Goal: Information Seeking & Learning: Learn about a topic

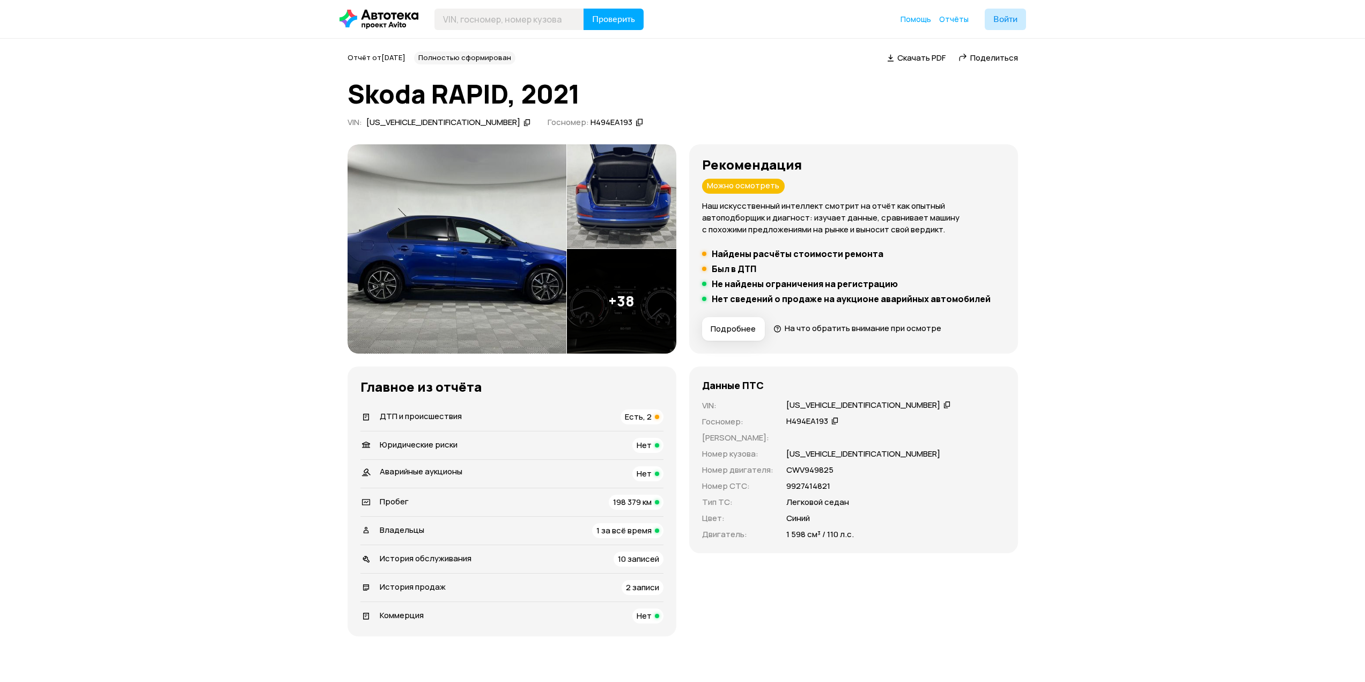
click at [433, 530] on div "Владельцы 1 за всё время" at bounding box center [511, 530] width 303 height 15
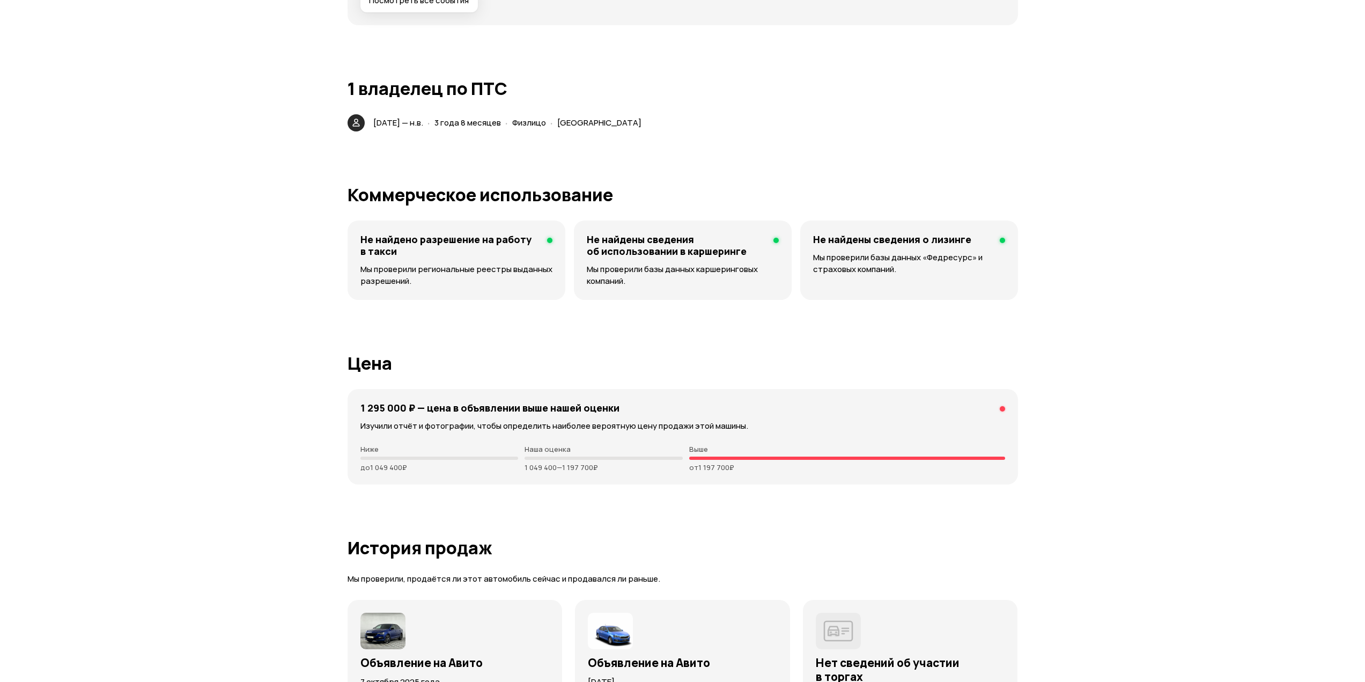
scroll to position [2439, 0]
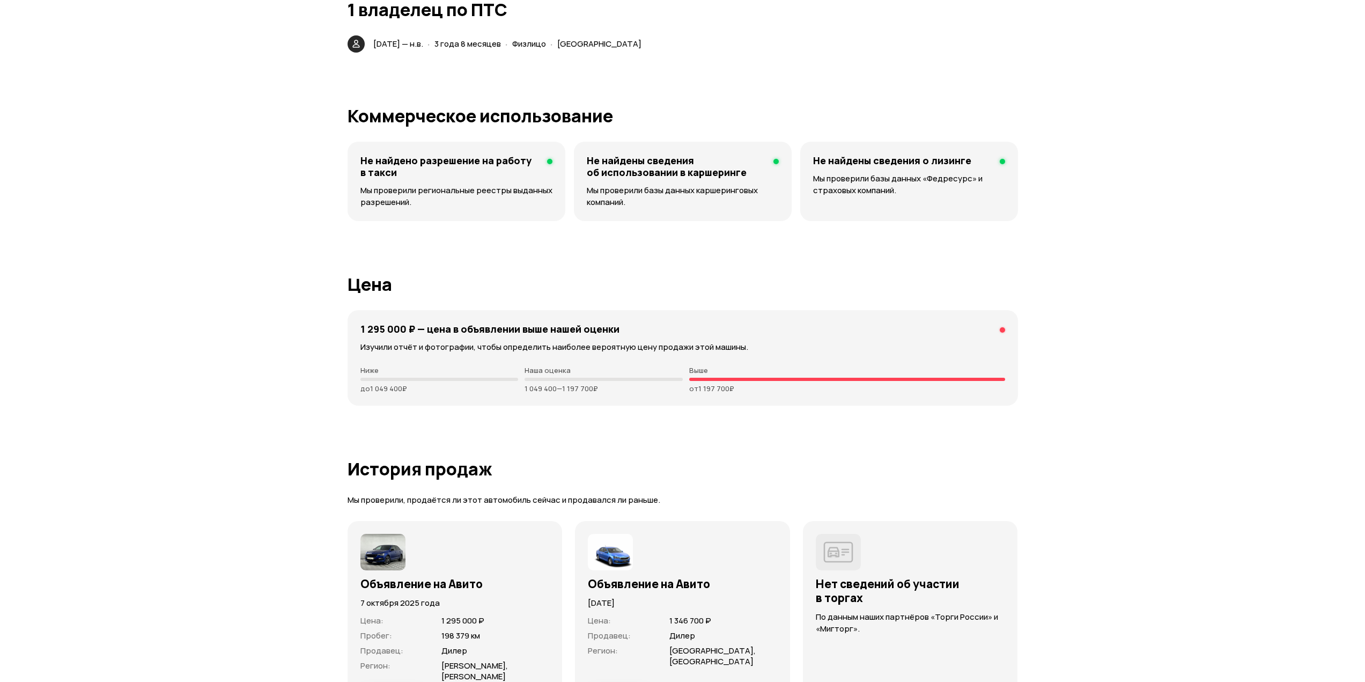
drag, startPoint x: 371, startPoint y: 43, endPoint x: 428, endPoint y: 40, distance: 56.9
click at [461, 34] on article "1 владелец по ПТС [DATE] — н.в. · 3 года 8 месяцев · Физлицо · [GEOGRAPHIC_DATA]" at bounding box center [683, 26] width 670 height 53
click at [423, 43] on span "[DATE] — н.в." at bounding box center [398, 43] width 50 height 11
drag, startPoint x: 437, startPoint y: 44, endPoint x: 435, endPoint y: 54, distance: 10.3
click at [361, 42] on div "[DATE] — н.в. · 3 года 8 месяцев · Физлицо · [GEOGRAPHIC_DATA]" at bounding box center [496, 43] width 307 height 17
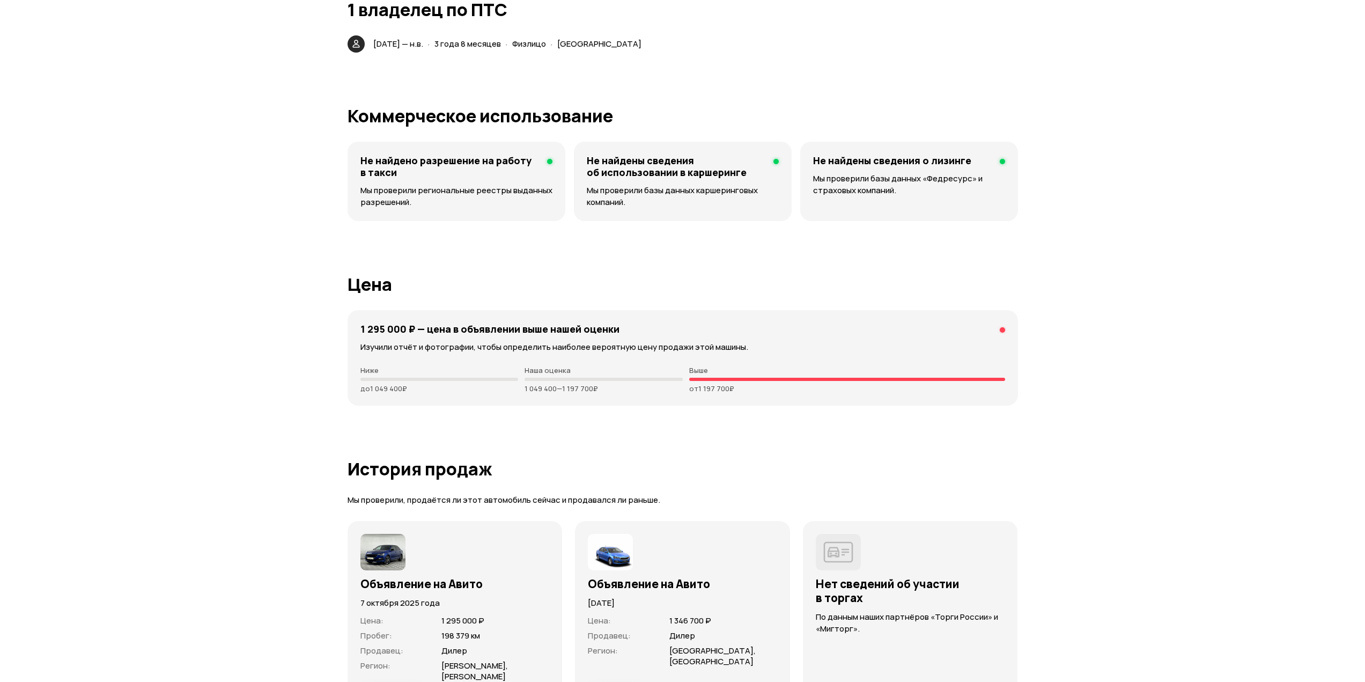
drag, startPoint x: 470, startPoint y: 331, endPoint x: 604, endPoint y: 333, distance: 134.1
click at [603, 333] on h4 "1 295 000 ₽ — цена в объявлении выше нашей оценки" at bounding box center [489, 329] width 259 height 12
click at [716, 341] on p "Изучили отчёт и фотографии, чтобы определить наиболее вероятную цену продажи эт…" at bounding box center [682, 347] width 645 height 12
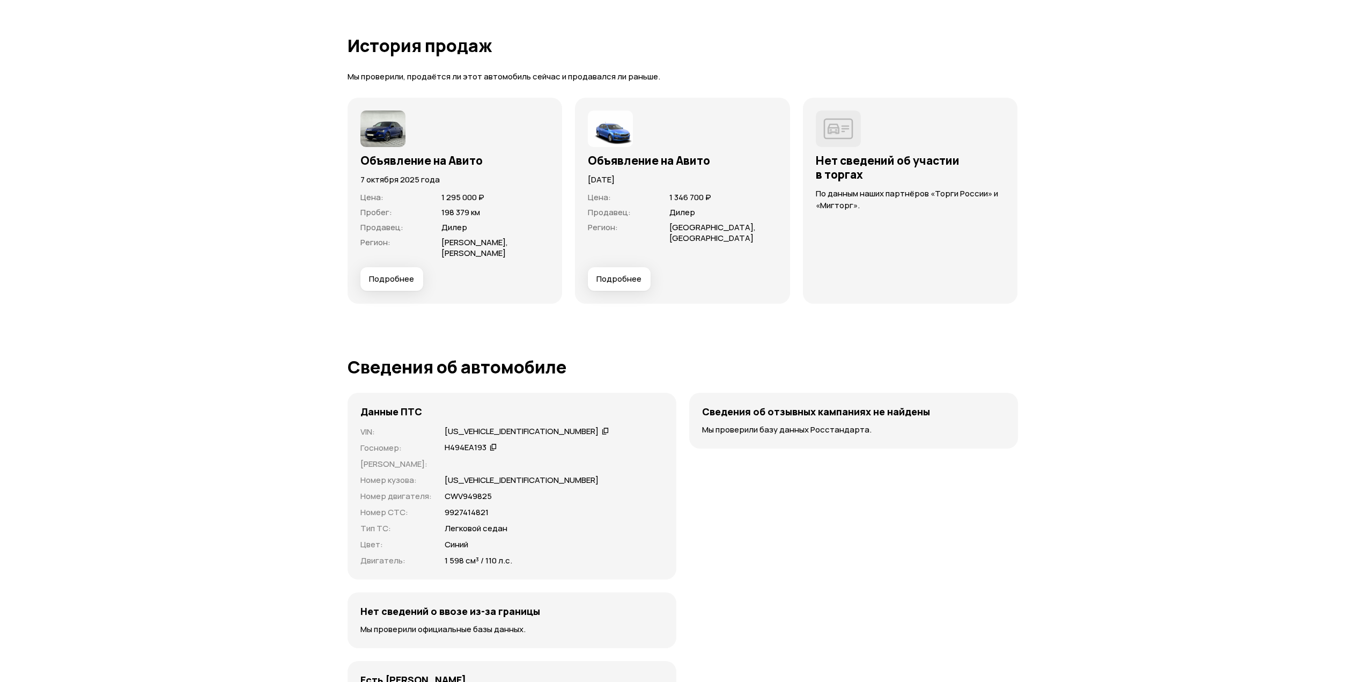
drag, startPoint x: 1071, startPoint y: 238, endPoint x: 1090, endPoint y: 254, distance: 25.1
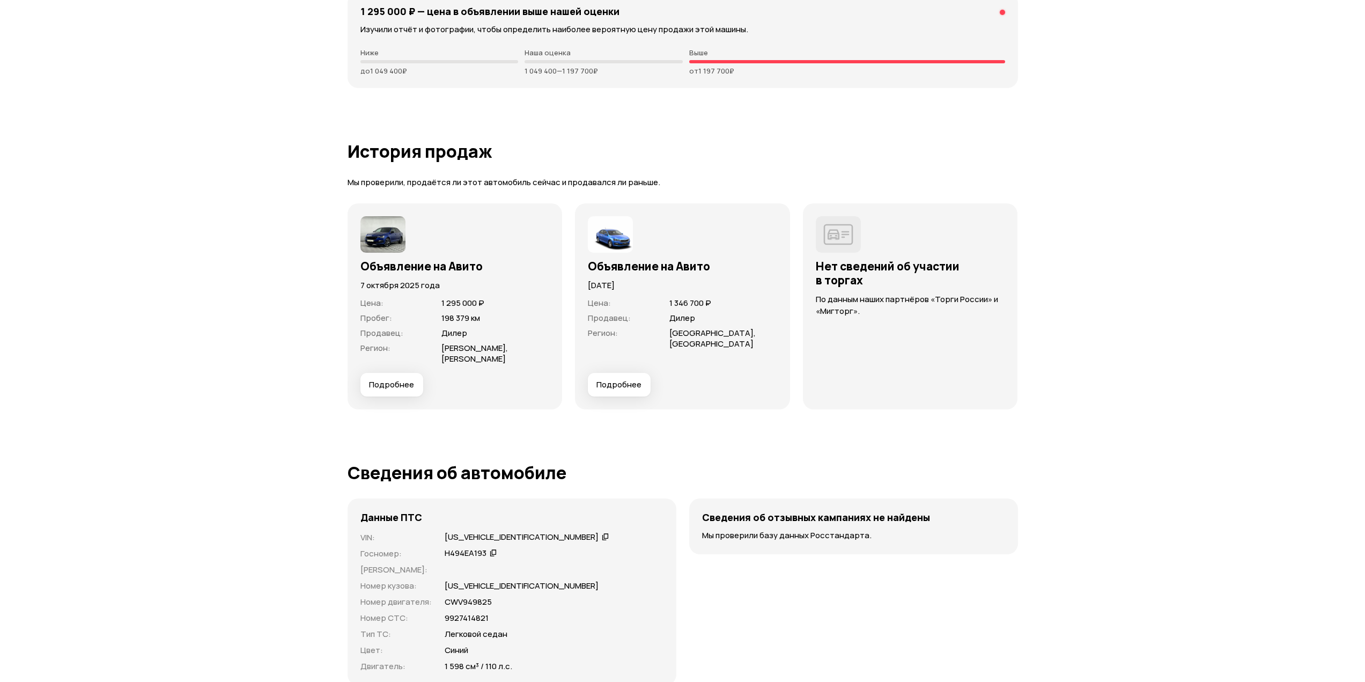
drag, startPoint x: 1097, startPoint y: 209, endPoint x: 1101, endPoint y: 201, distance: 8.4
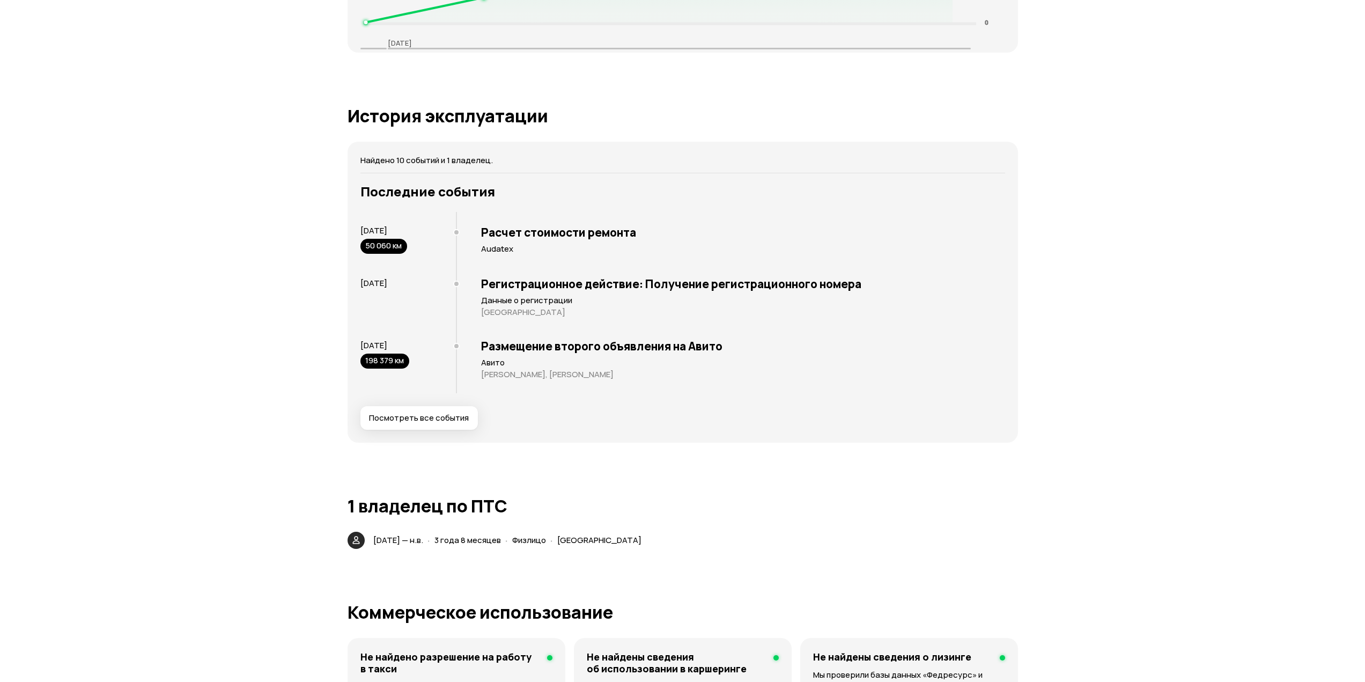
drag, startPoint x: 1101, startPoint y: 285, endPoint x: 1118, endPoint y: 310, distance: 30.2
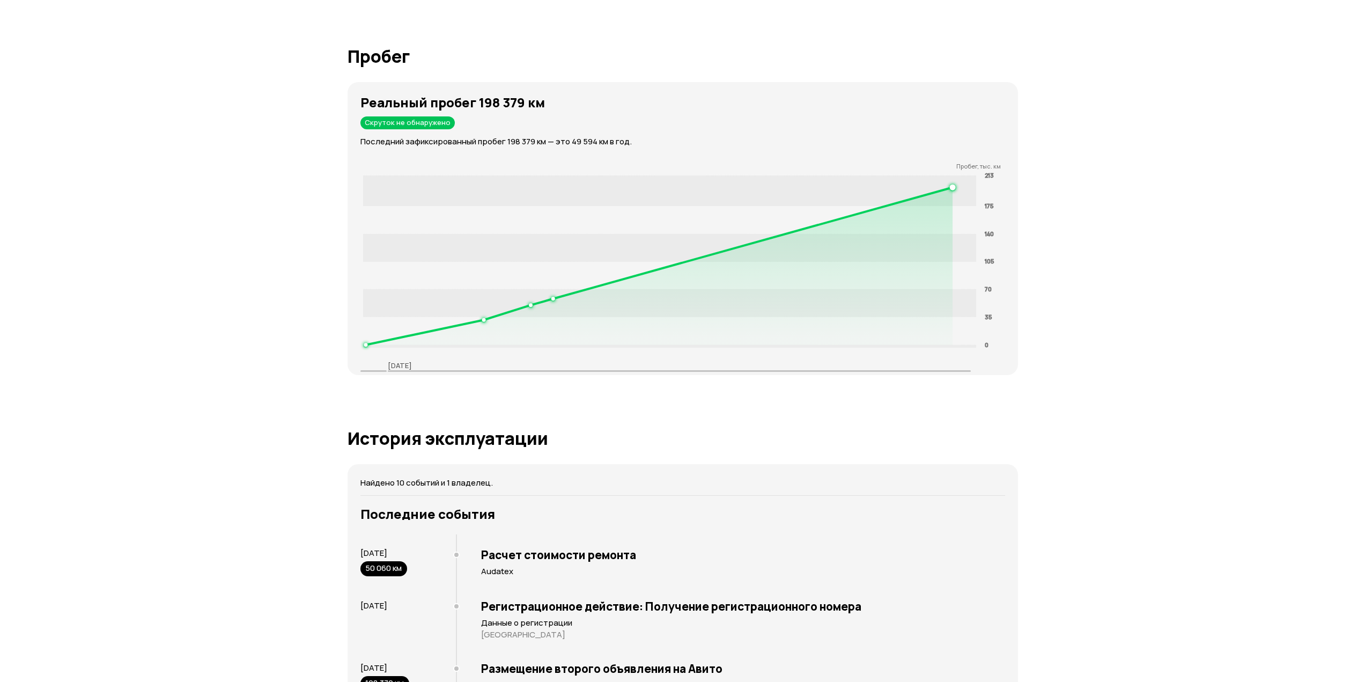
drag, startPoint x: 1084, startPoint y: 230, endPoint x: 1077, endPoint y: 211, distance: 20.0
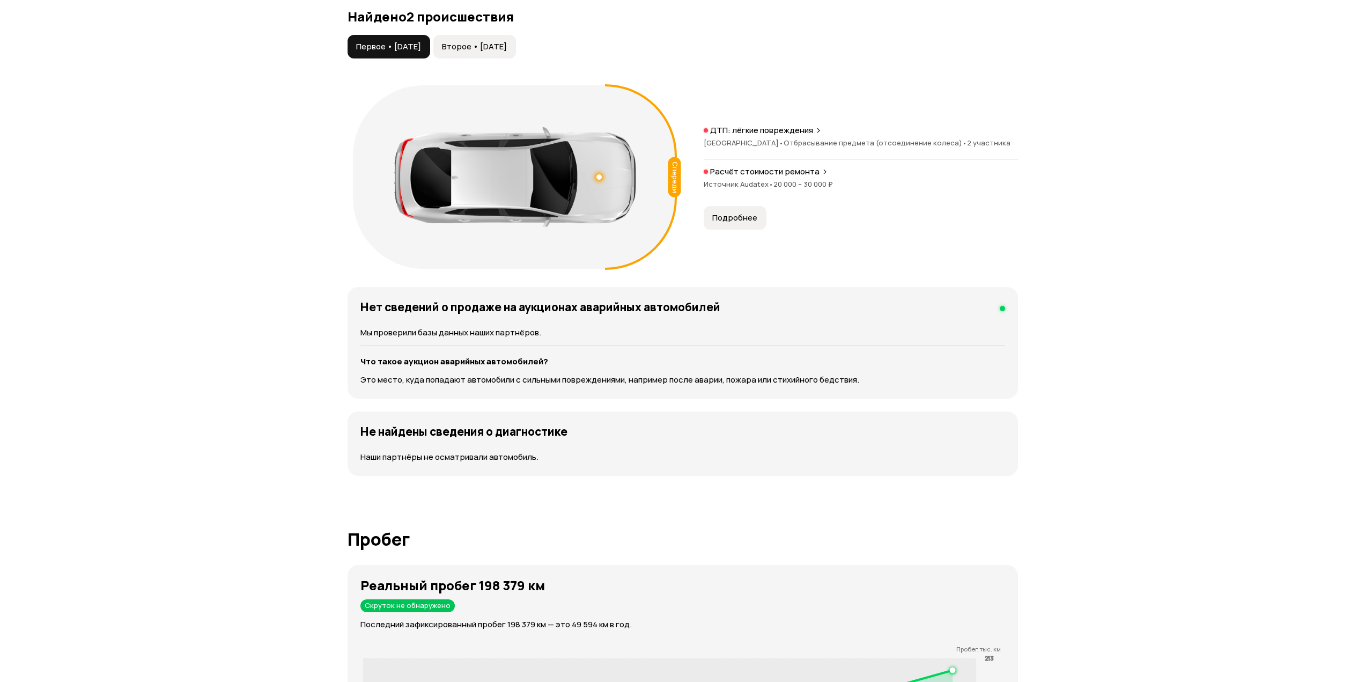
drag, startPoint x: 1027, startPoint y: 323, endPoint x: 1018, endPoint y: 135, distance: 188.4
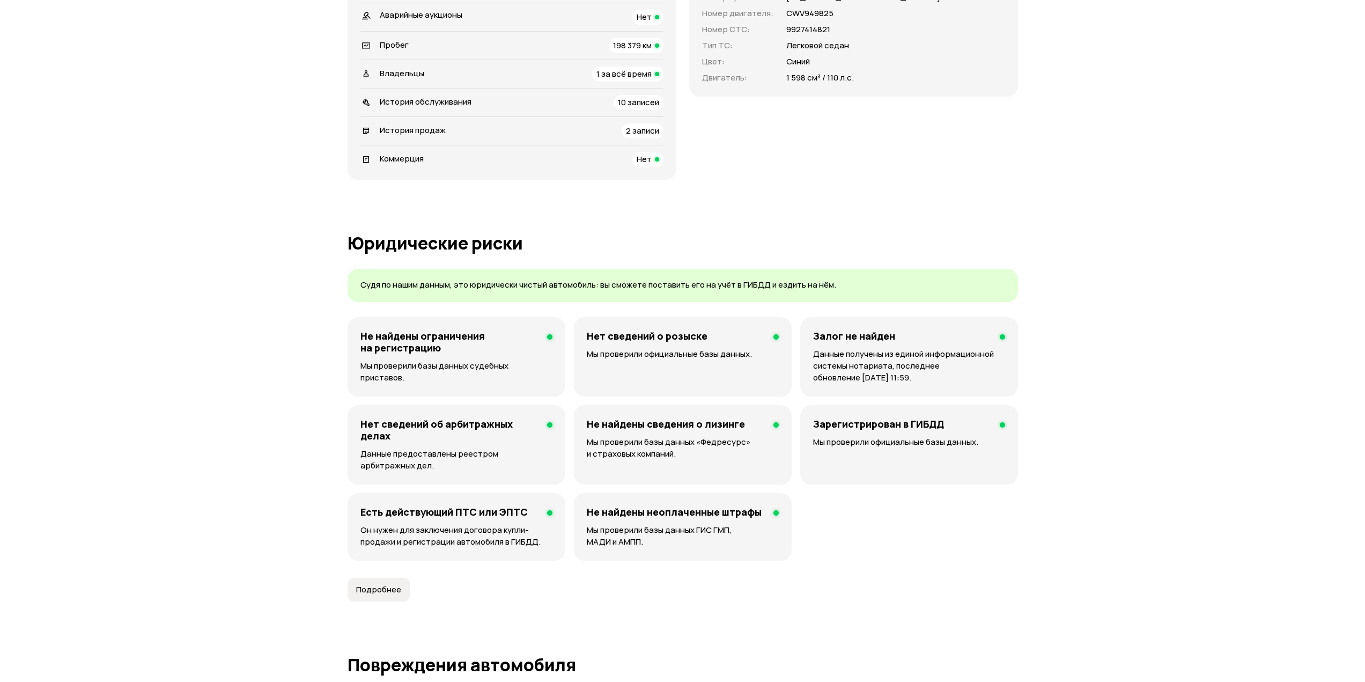
scroll to position [0, 0]
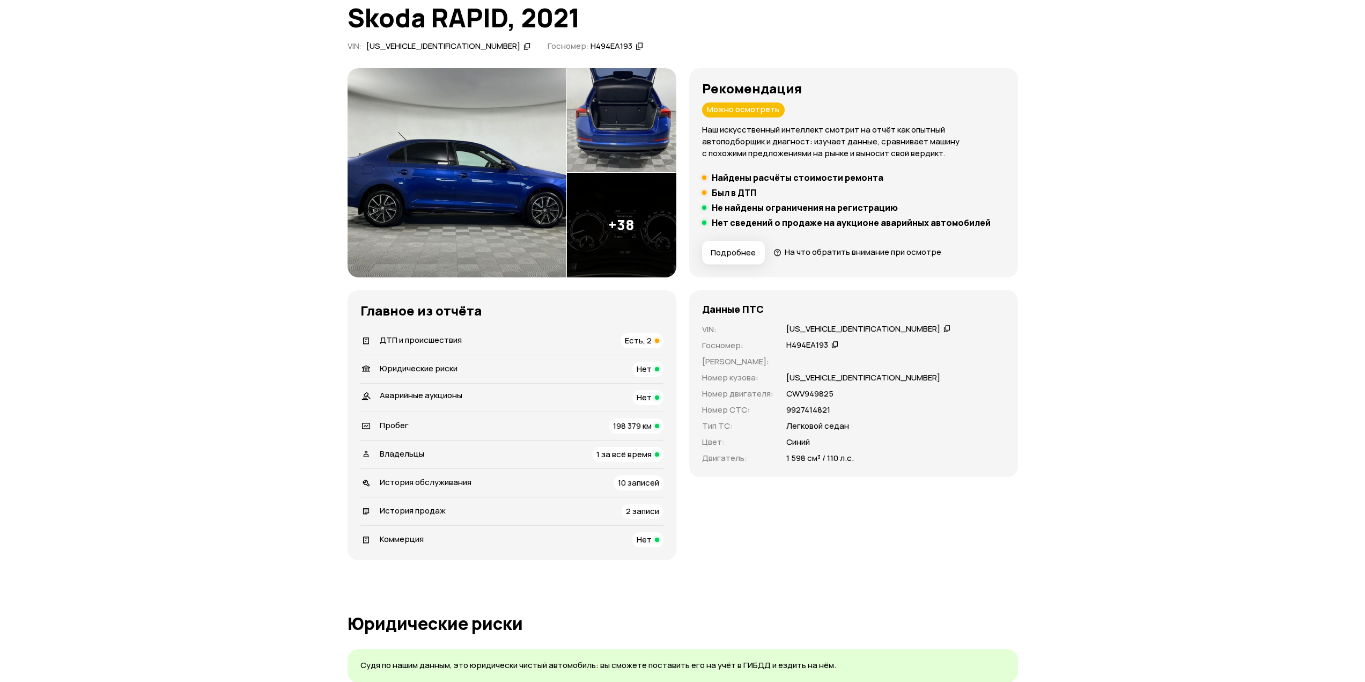
drag, startPoint x: 1020, startPoint y: 204, endPoint x: 1021, endPoint y: 120, distance: 83.7
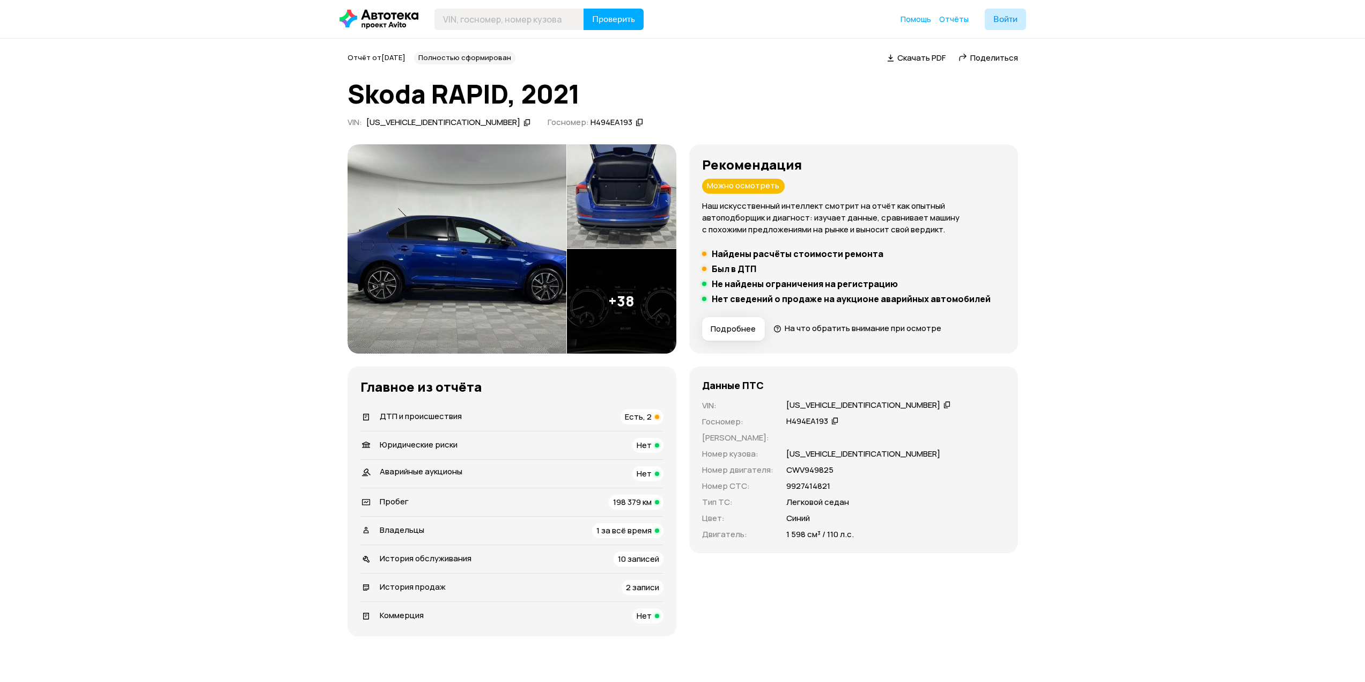
scroll to position [2, 0]
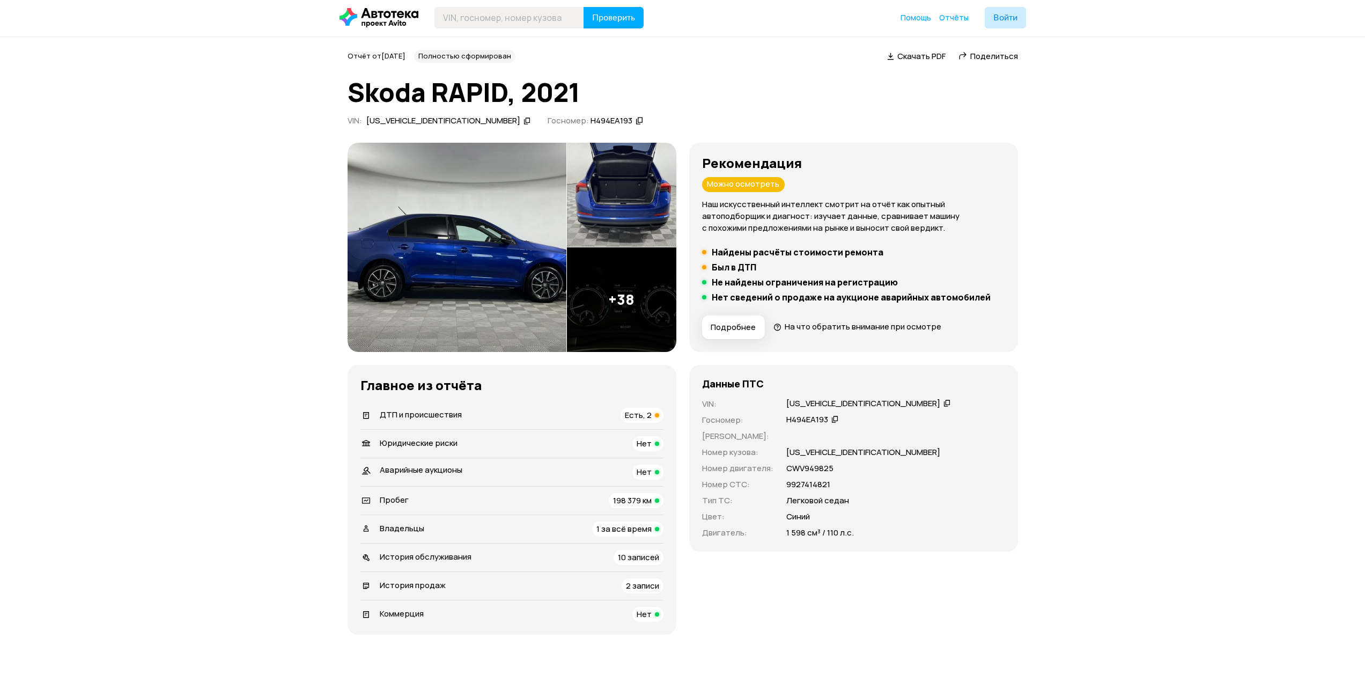
drag, startPoint x: 1035, startPoint y: 351, endPoint x: 1034, endPoint y: 360, distance: 9.1
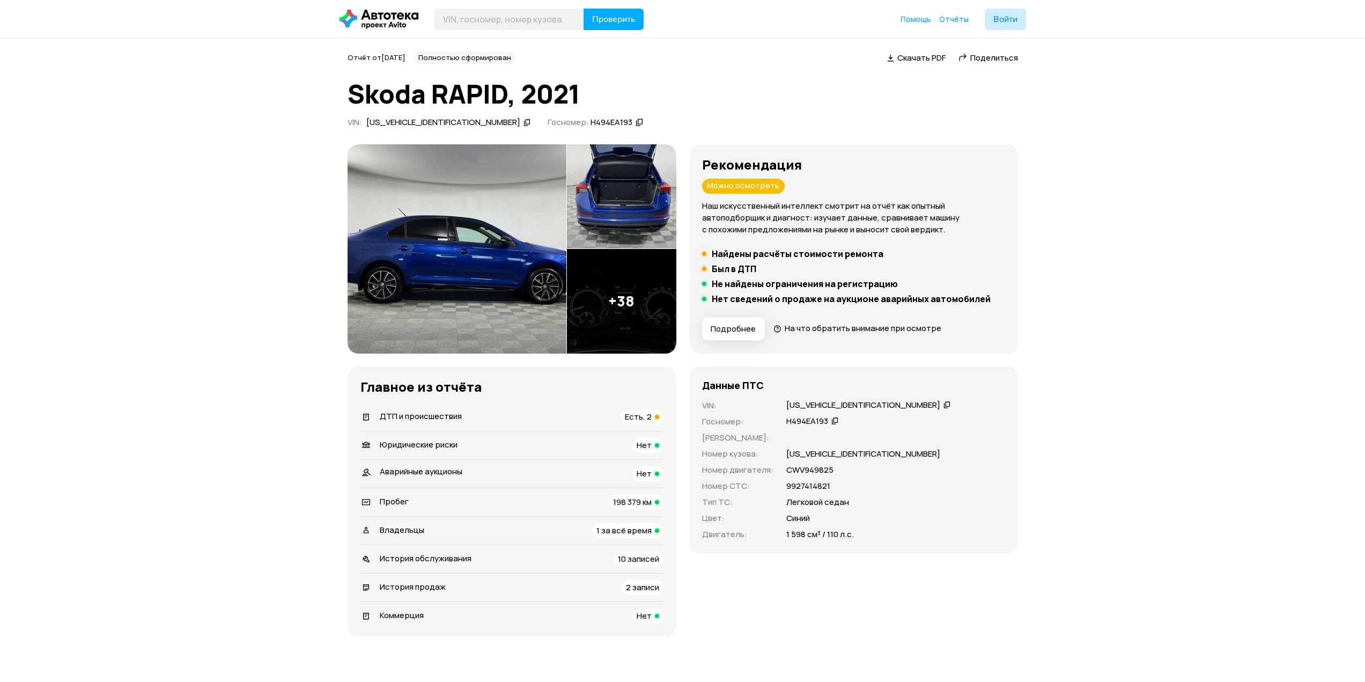
drag, startPoint x: 1033, startPoint y: 264, endPoint x: 1043, endPoint y: 161, distance: 102.9
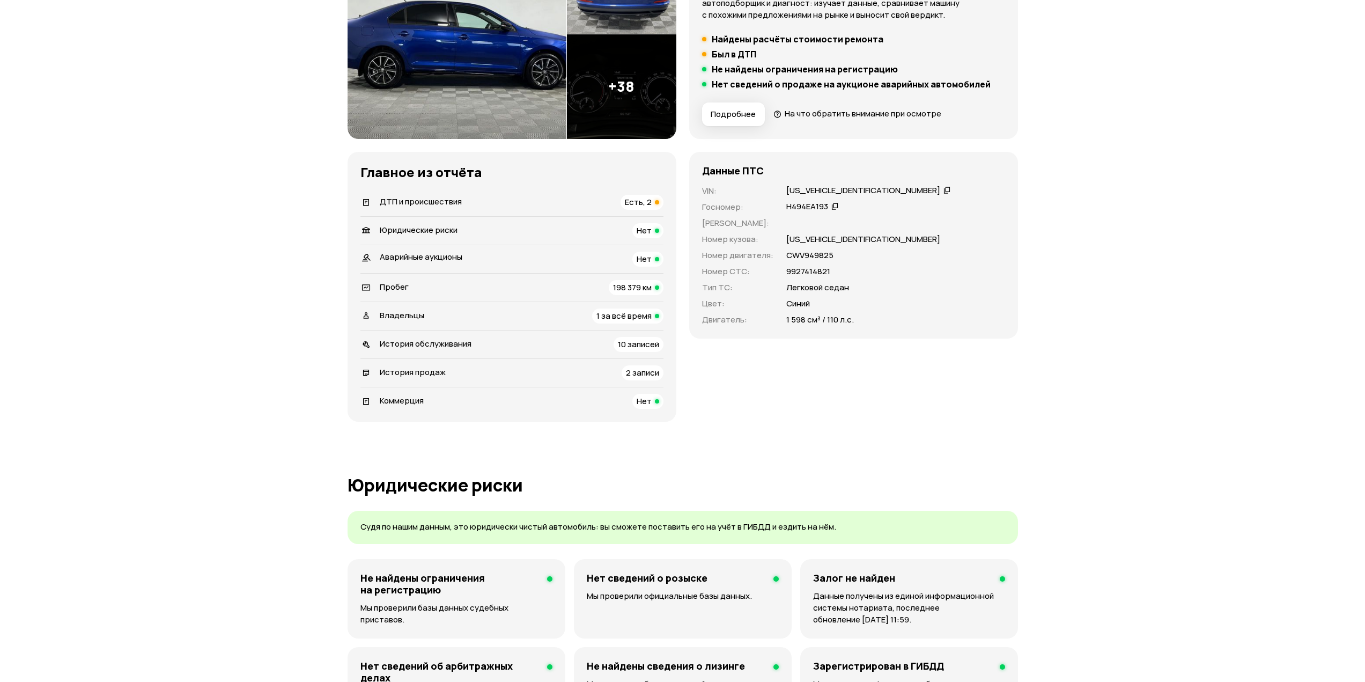
scroll to position [58, 0]
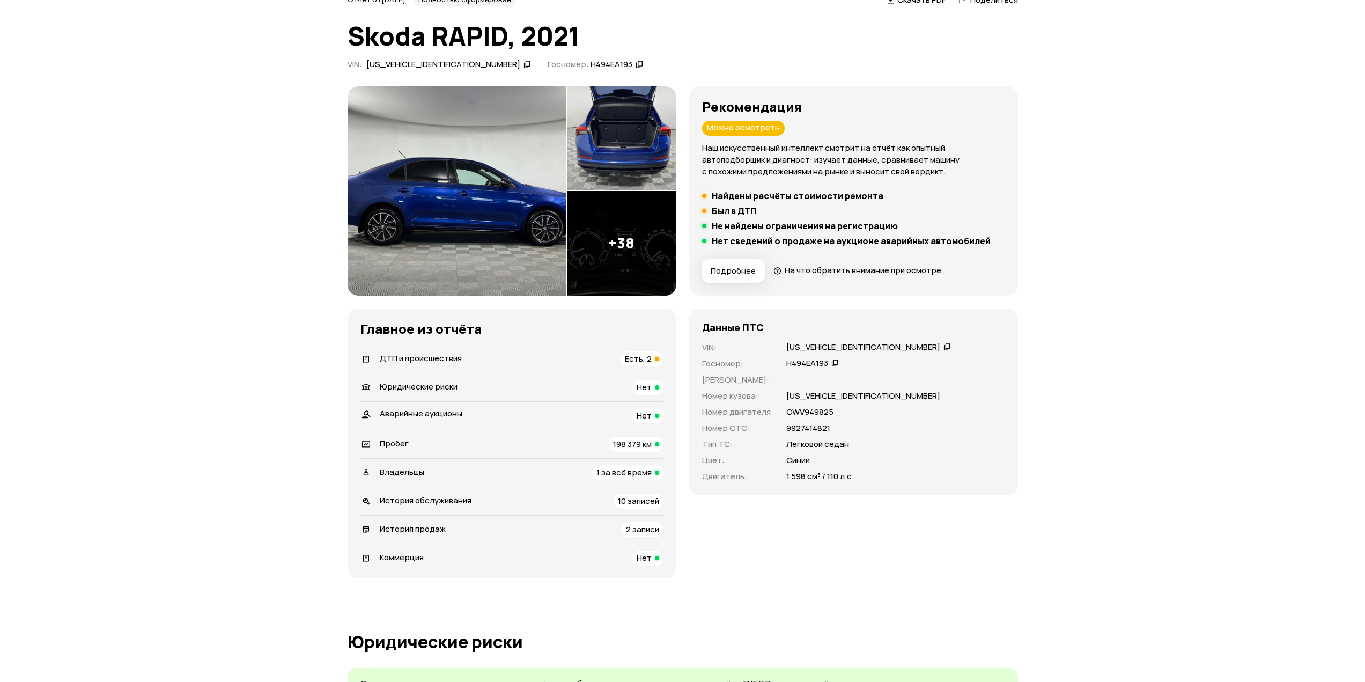
drag, startPoint x: 967, startPoint y: 349, endPoint x: 1000, endPoint y: 217, distance: 135.5
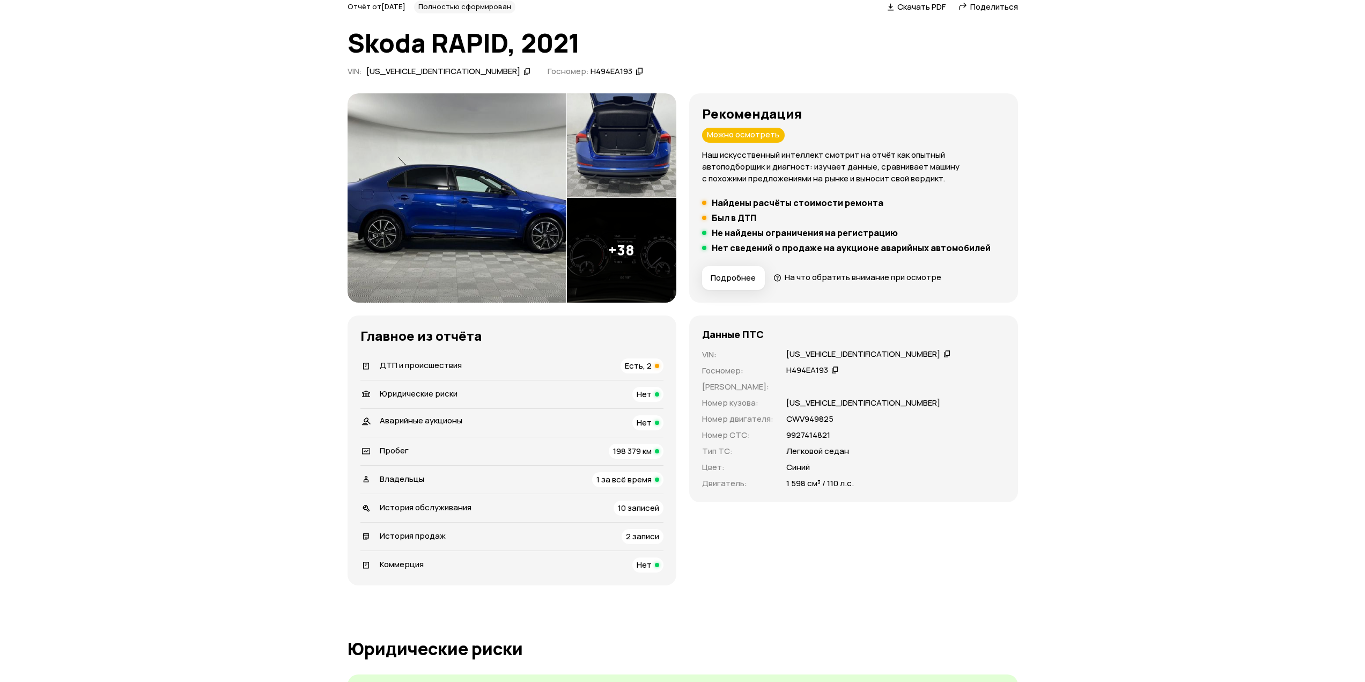
drag, startPoint x: 1017, startPoint y: 245, endPoint x: 1066, endPoint y: 353, distance: 118.6
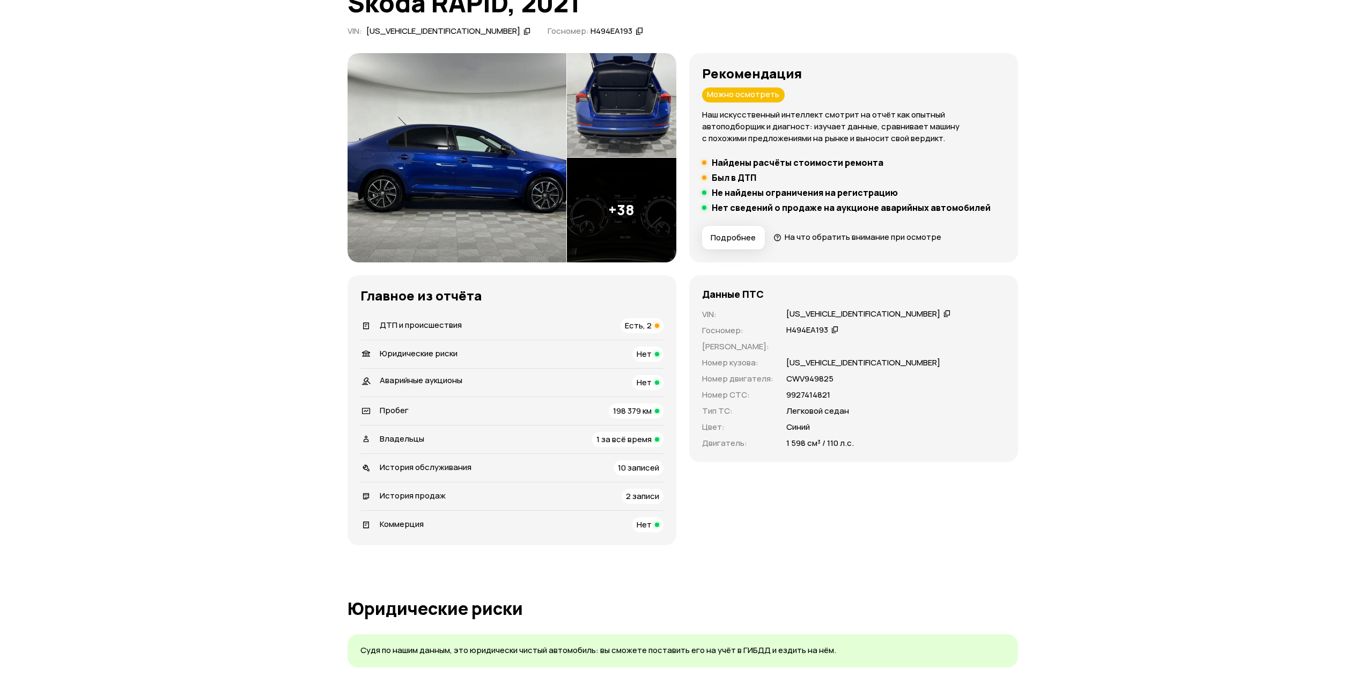
scroll to position [56, 0]
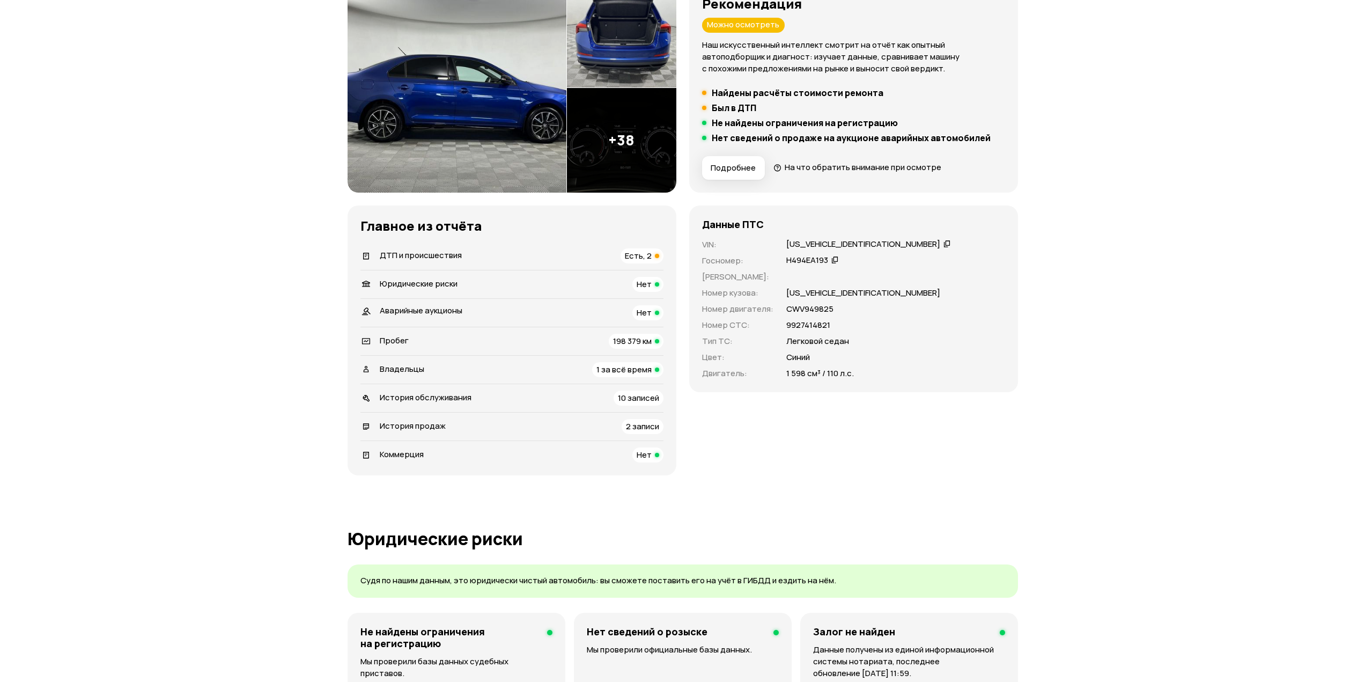
click at [430, 255] on span "ДТП и происшествия" at bounding box center [421, 254] width 82 height 11
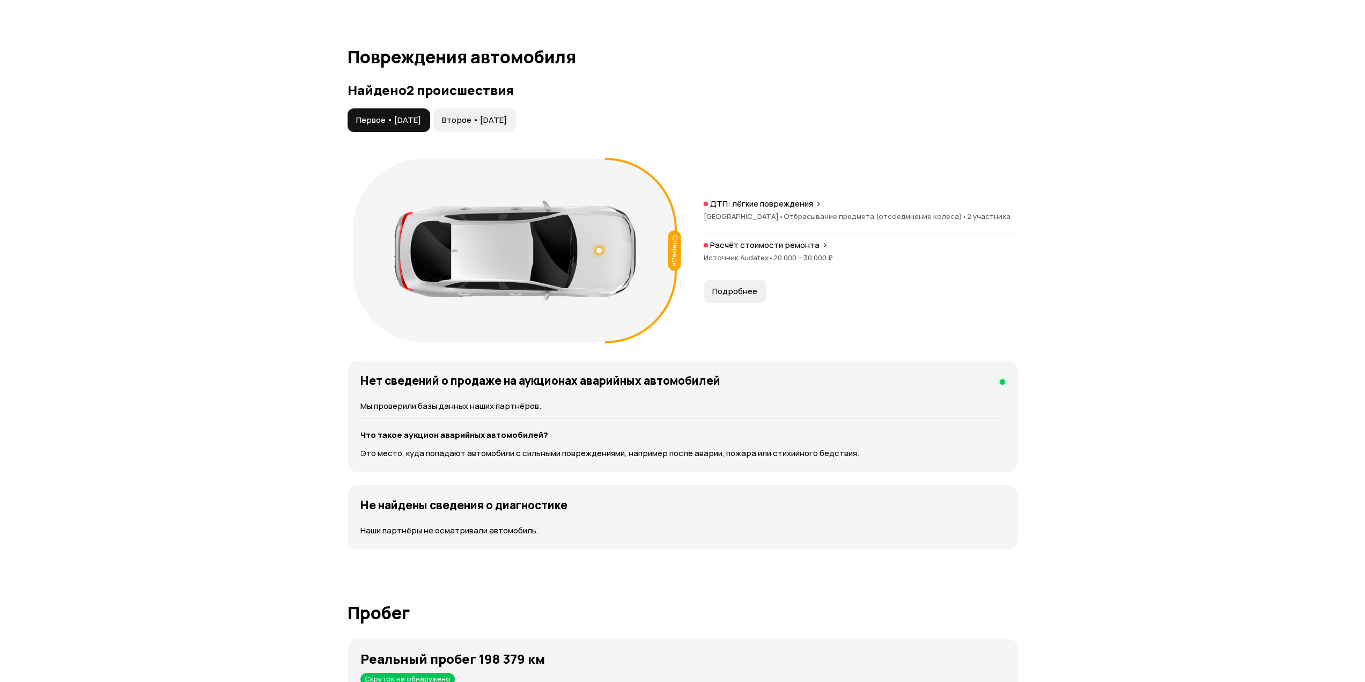
scroll to position [1058, 0]
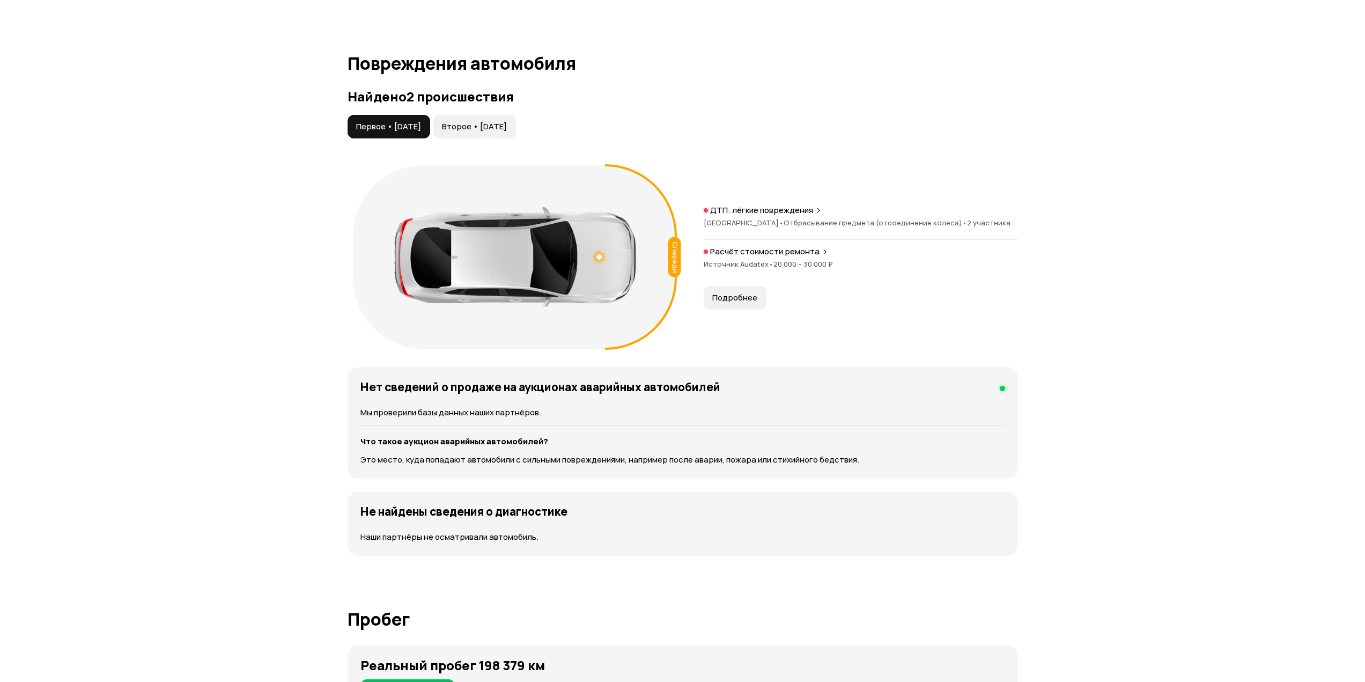
click at [599, 257] on div at bounding box center [598, 256] width 5 height 5
click at [646, 239] on icon at bounding box center [641, 257] width 72 height 186
click at [597, 255] on div at bounding box center [599, 257] width 8 height 8
click at [612, 298] on p "Лёгкие повреждения" at bounding box center [576, 301] width 82 height 12
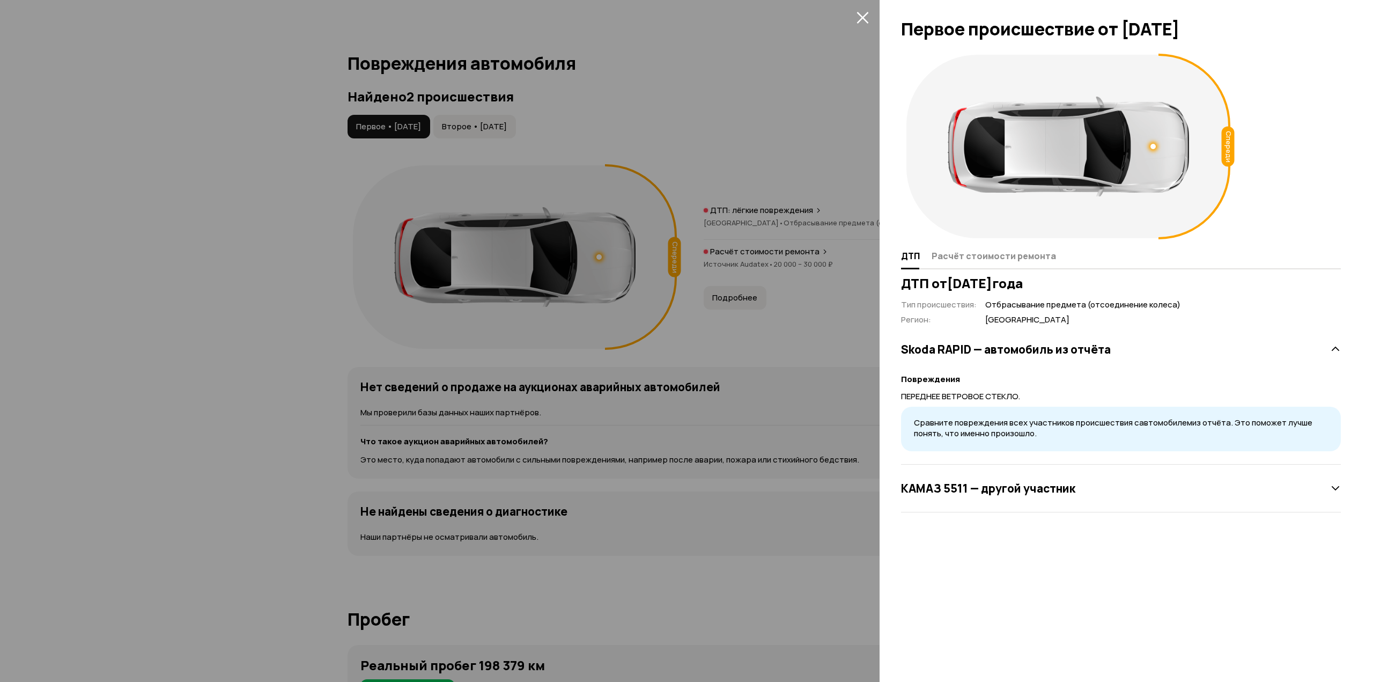
click at [902, 395] on div "ДТП от [DATE] Тип происшествия : Отбрасывание предмета (отсоединение колеса) Ре…" at bounding box center [1121, 394] width 444 height 237
drag, startPoint x: 897, startPoint y: 396, endPoint x: 1028, endPoint y: 396, distance: 130.9
click at [1028, 396] on div "Спереди ДТП Расчёт стоимости ремонта ДТП от [DATE] Тип происшествия : Отбрасыва…" at bounding box center [1126, 365] width 493 height 632
copy p "ПЕРЕДНЕЕ ВЕТРОВОЕ СТЕКЛО."
click at [525, 137] on div at bounding box center [686, 341] width 1373 height 682
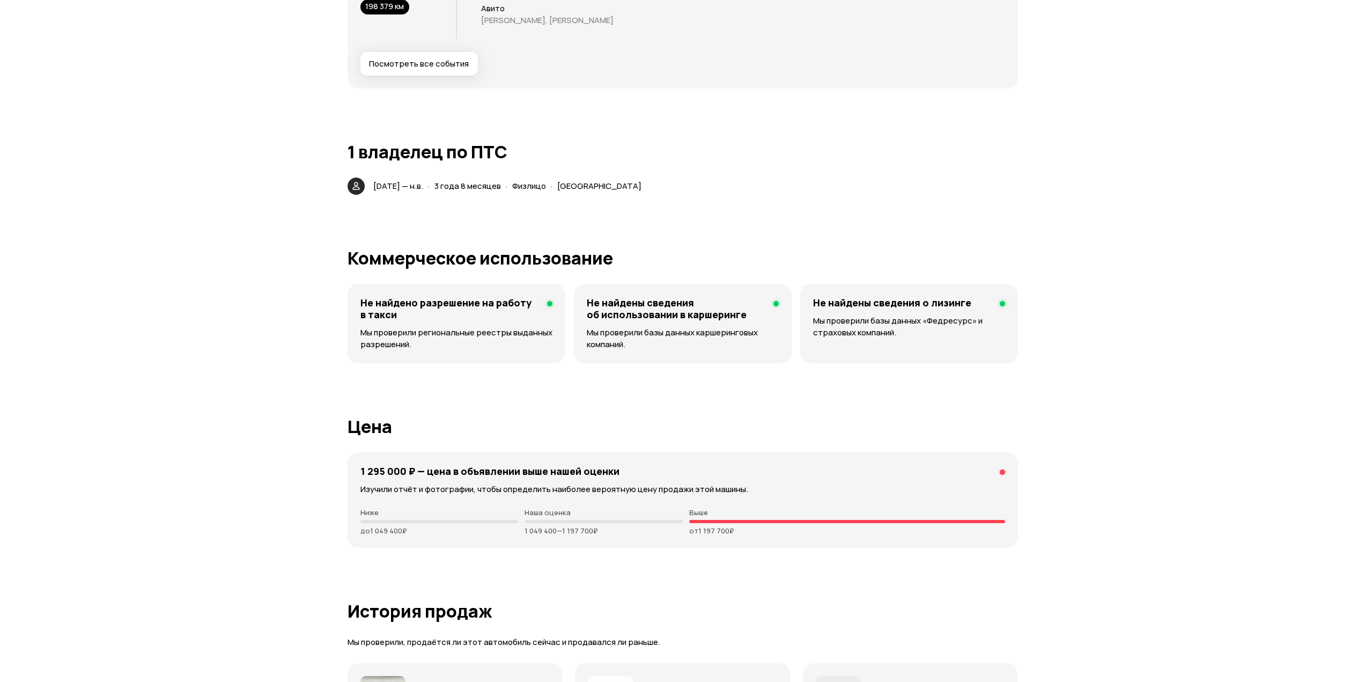
drag, startPoint x: 1045, startPoint y: 217, endPoint x: 1075, endPoint y: 342, distance: 129.2
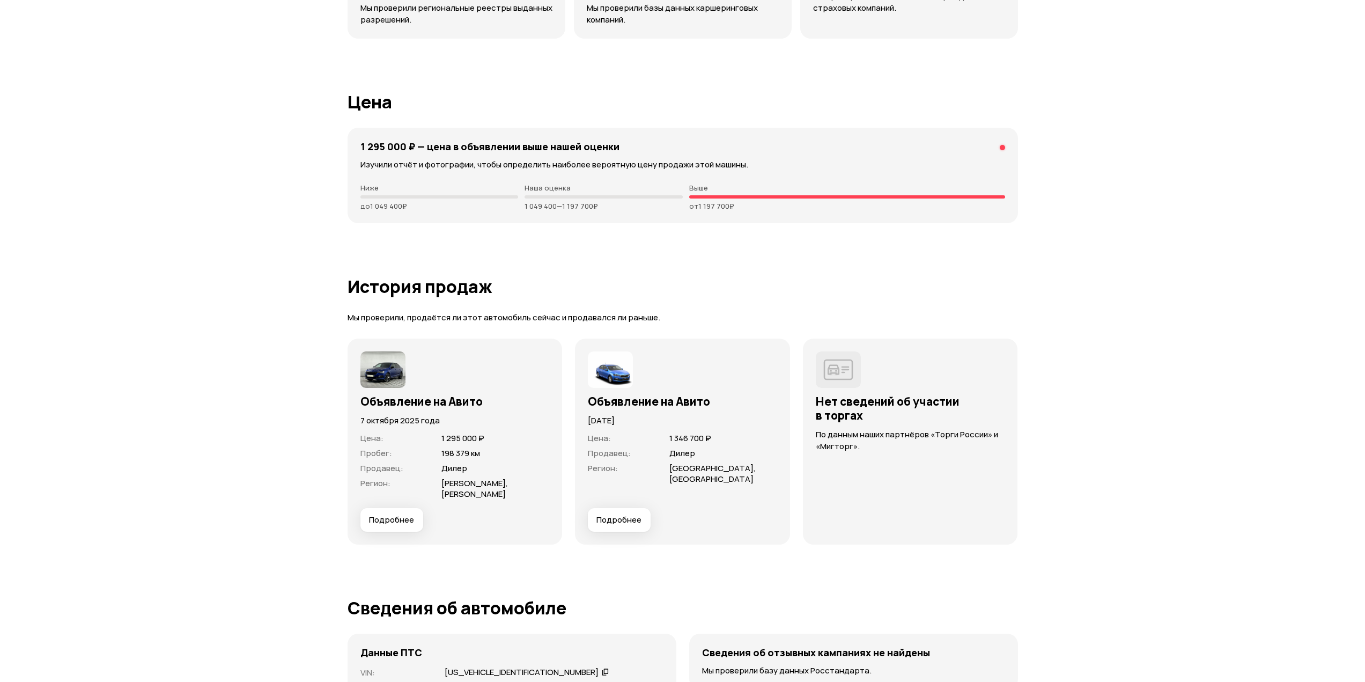
drag, startPoint x: 1097, startPoint y: 334, endPoint x: 1108, endPoint y: 370, distance: 37.7
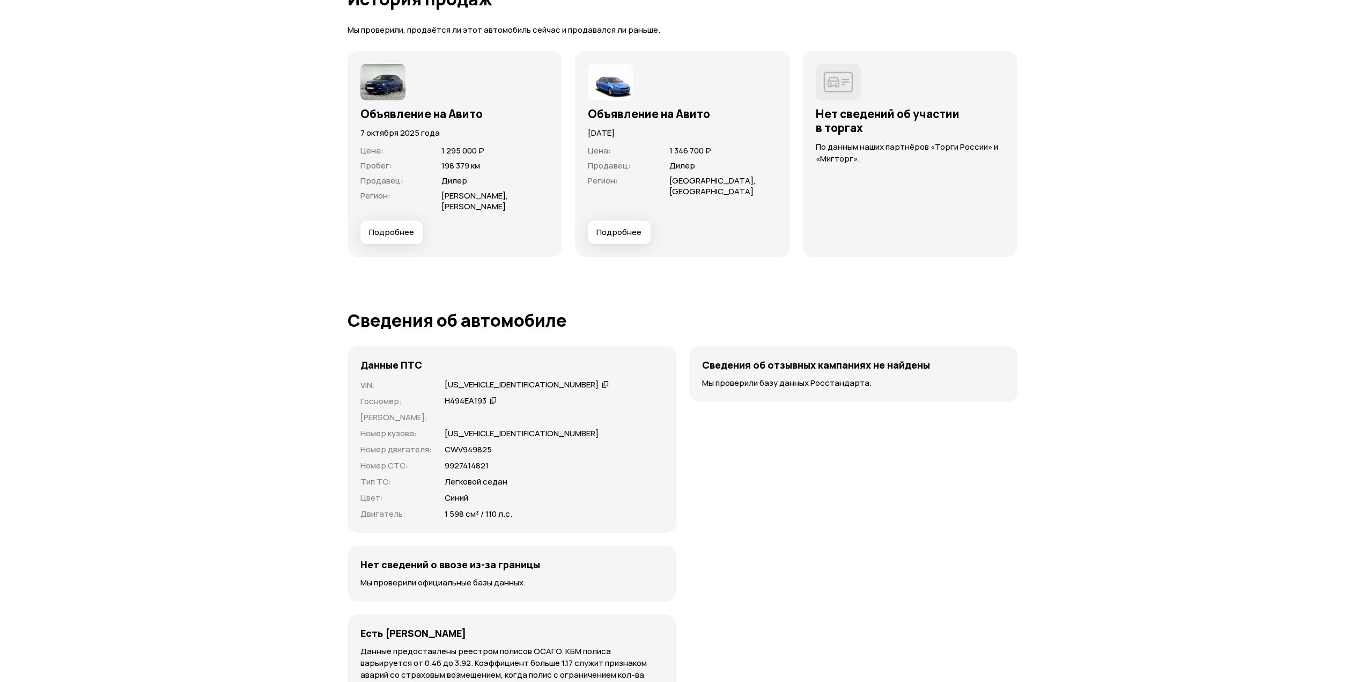
drag, startPoint x: 1086, startPoint y: 291, endPoint x: 1111, endPoint y: 393, distance: 105.0
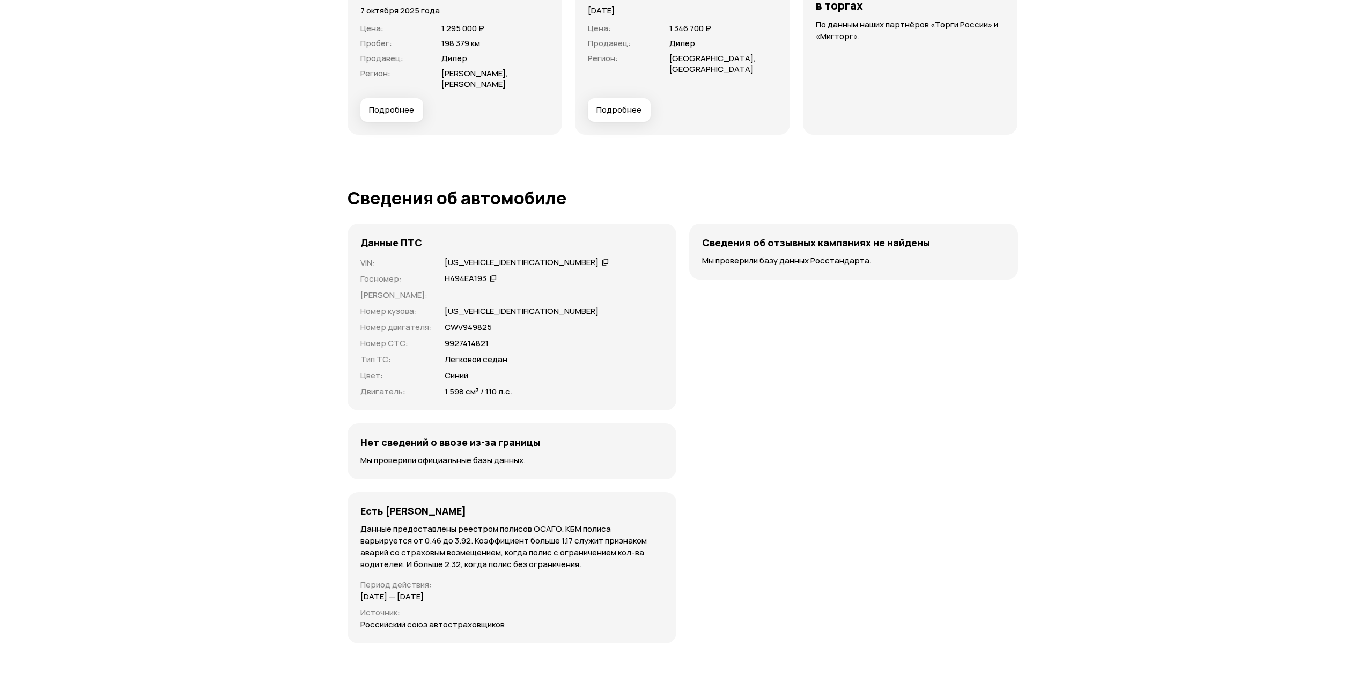
drag, startPoint x: 1091, startPoint y: 259, endPoint x: 1111, endPoint y: 349, distance: 91.7
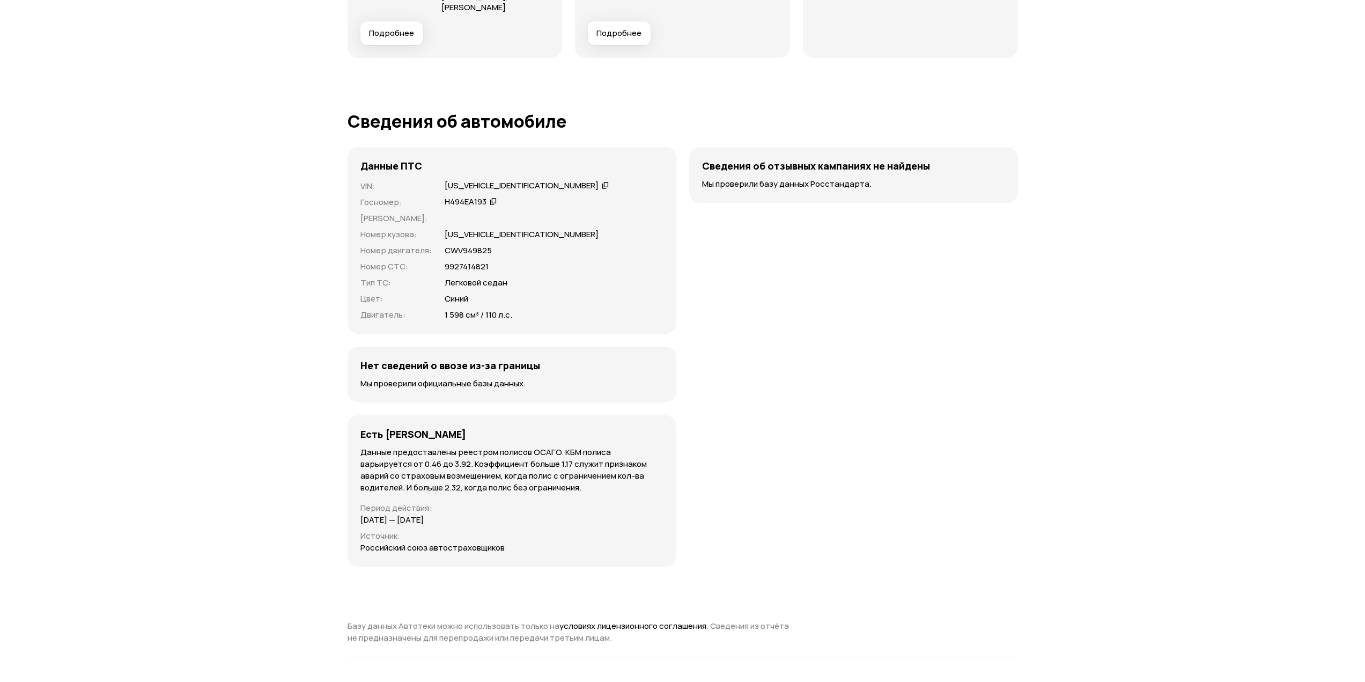
click at [477, 261] on p "9927414821" at bounding box center [467, 267] width 44 height 12
click at [638, 312] on div "Данные ПТС VIN : [US_VEHICLE_IDENTIFICATION_NUMBER]   Госномер : Н494ЕА193   Но…" at bounding box center [512, 240] width 329 height 187
click at [492, 359] on h4 "Нет сведений о ввозе из-за границы" at bounding box center [450, 365] width 180 height 12
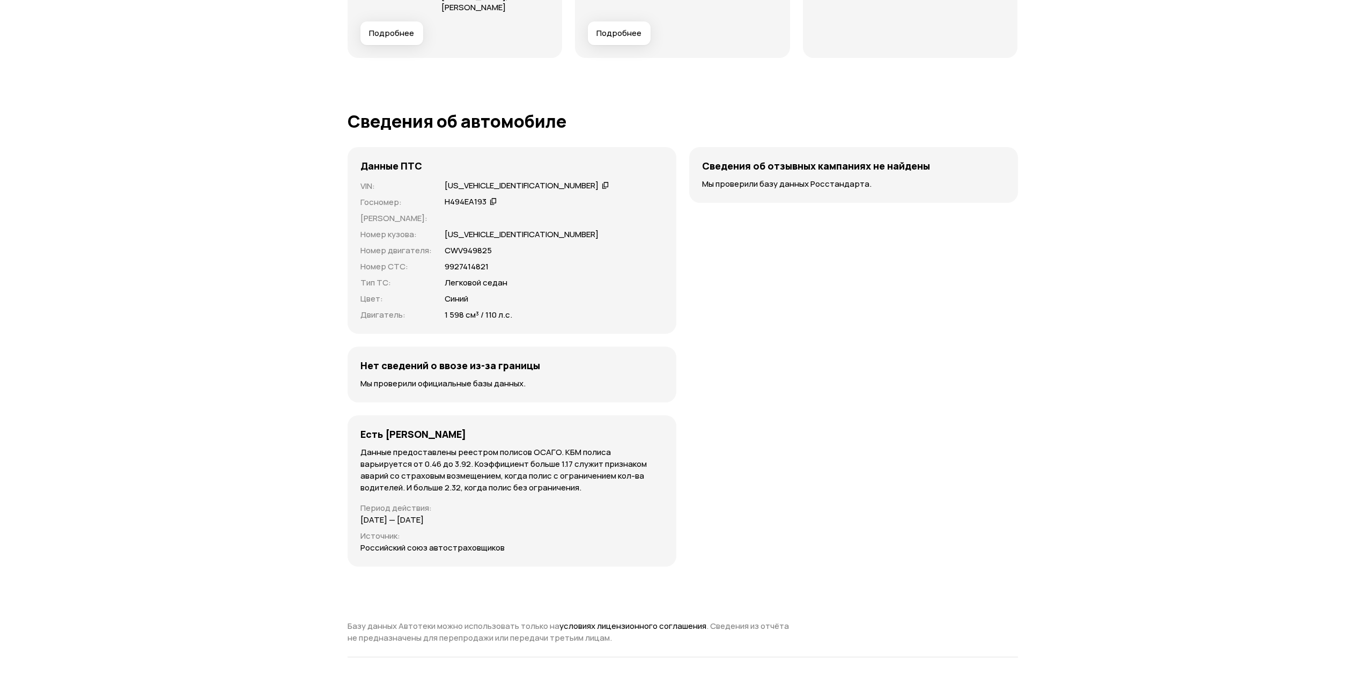
click at [485, 359] on h4 "Нет сведений о ввозе из-за границы" at bounding box center [450, 365] width 180 height 12
click at [476, 359] on h4 "Нет сведений о ввозе из-за границы" at bounding box center [450, 365] width 180 height 12
click at [471, 359] on h4 "Нет сведений о ввозе из-за границы" at bounding box center [450, 365] width 180 height 12
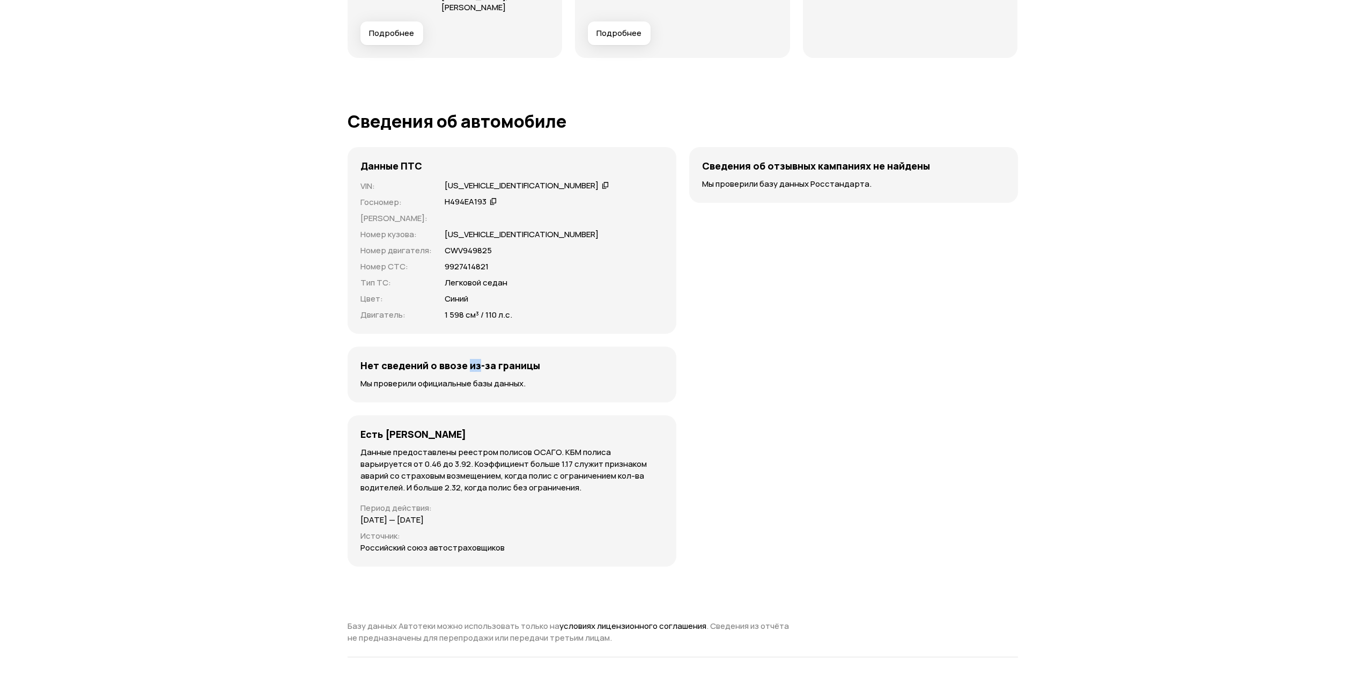
click at [471, 359] on h4 "Нет сведений о ввозе из-за границы" at bounding box center [450, 365] width 180 height 12
click at [452, 359] on h4 "Нет сведений о ввозе из-за границы" at bounding box center [450, 365] width 180 height 12
click at [428, 359] on h4 "Нет сведений о ввозе из-за границы" at bounding box center [450, 365] width 180 height 12
click at [432, 359] on h4 "Нет сведений о ввозе из-за границы" at bounding box center [450, 365] width 180 height 12
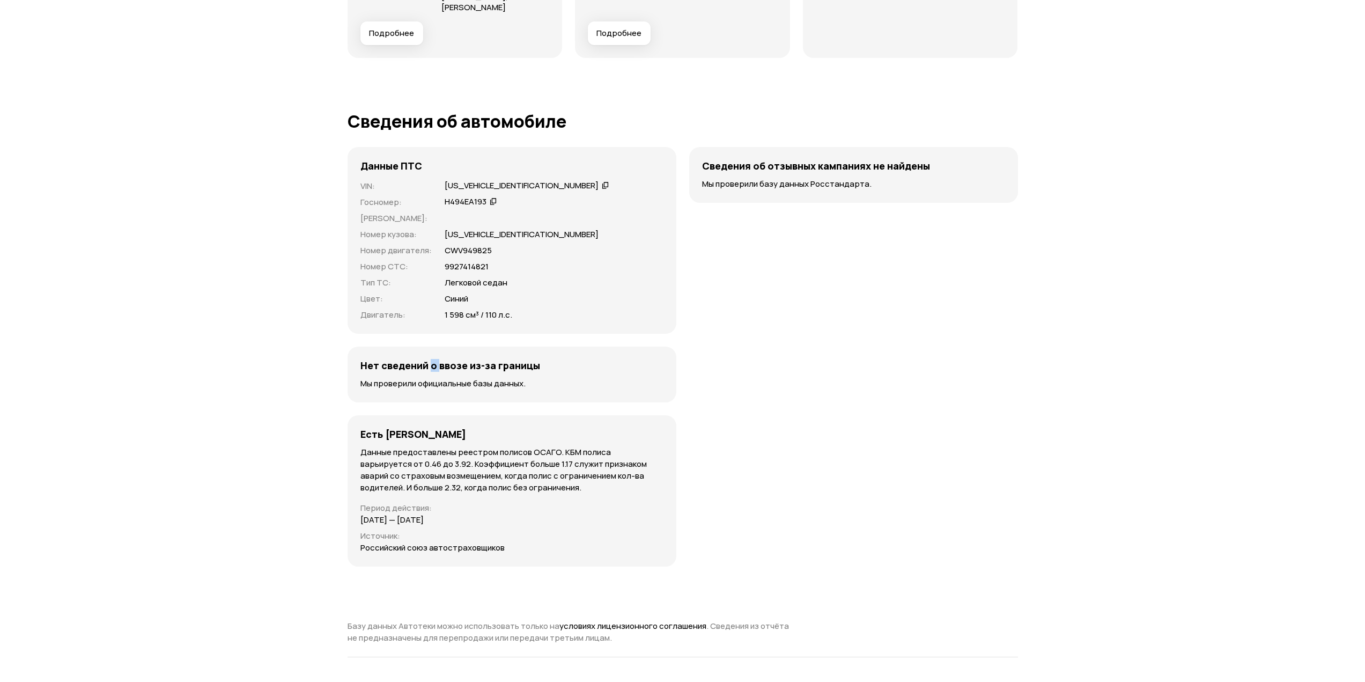
click at [432, 359] on h4 "Нет сведений о ввозе из-за границы" at bounding box center [450, 365] width 180 height 12
click at [418, 359] on h4 "Нет сведений о ввозе из-за границы" at bounding box center [450, 365] width 180 height 12
click at [376, 359] on h4 "Нет сведений о ввозе из-за границы" at bounding box center [450, 365] width 180 height 12
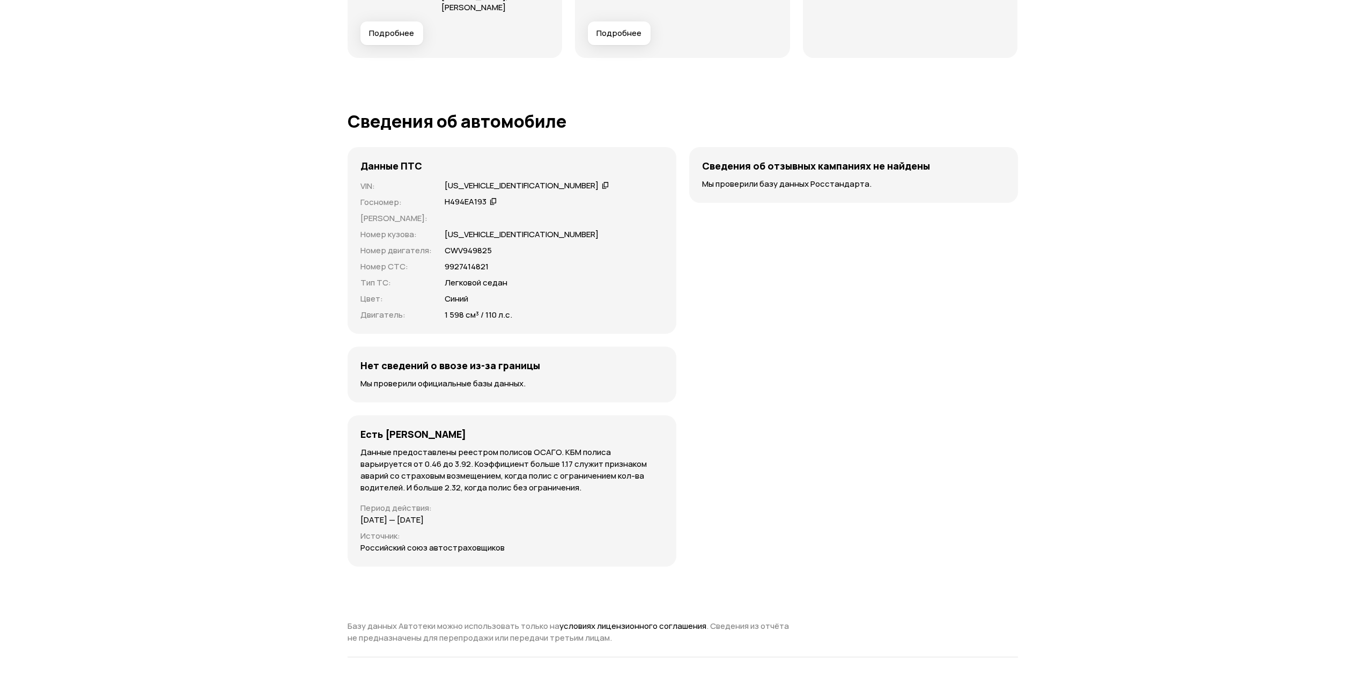
click at [387, 359] on h4 "Нет сведений о ввозе из-за границы" at bounding box center [450, 365] width 180 height 12
click at [423, 359] on h4 "Нет сведений о ввозе из-за границы" at bounding box center [450, 365] width 180 height 12
click at [436, 359] on h4 "Нет сведений о ввозе из-за границы" at bounding box center [450, 365] width 180 height 12
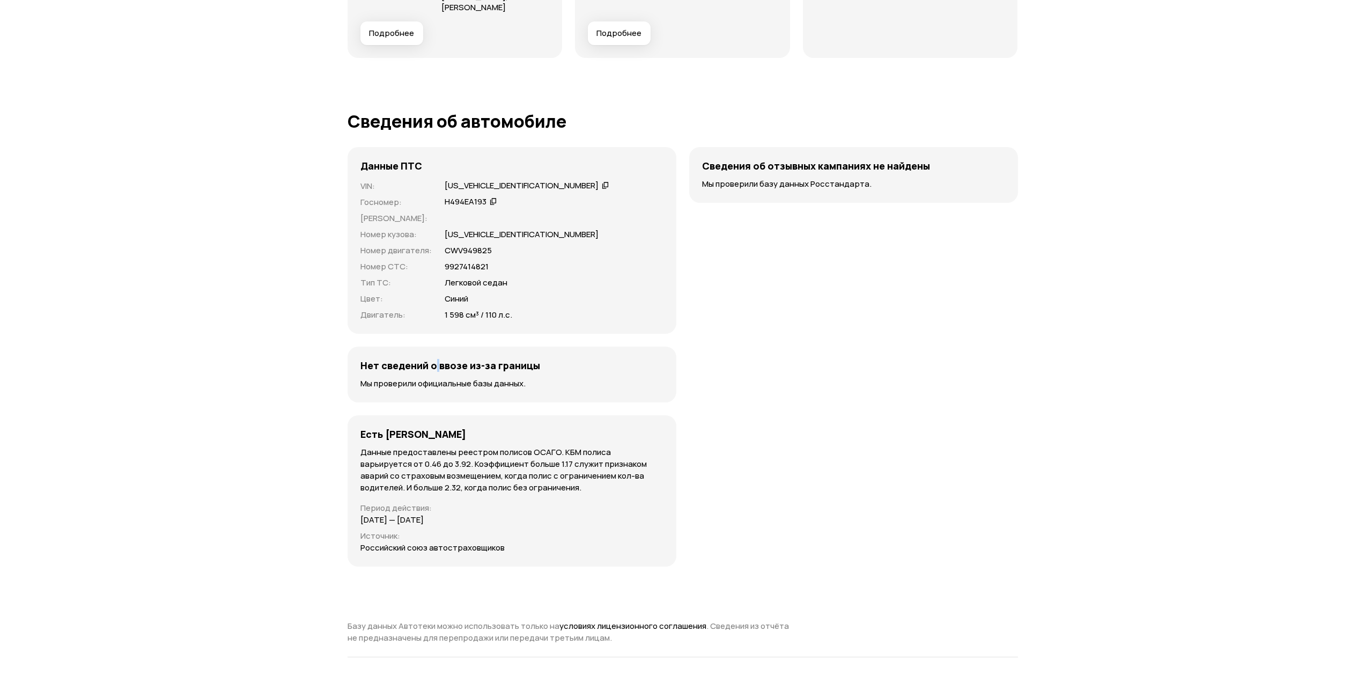
drag, startPoint x: 436, startPoint y: 355, endPoint x: 451, endPoint y: 356, distance: 15.1
click at [436, 359] on h4 "Нет сведений о ввозе из-за границы" at bounding box center [450, 365] width 180 height 12
click at [465, 359] on h4 "Нет сведений о ввозе из-за границы" at bounding box center [450, 365] width 180 height 12
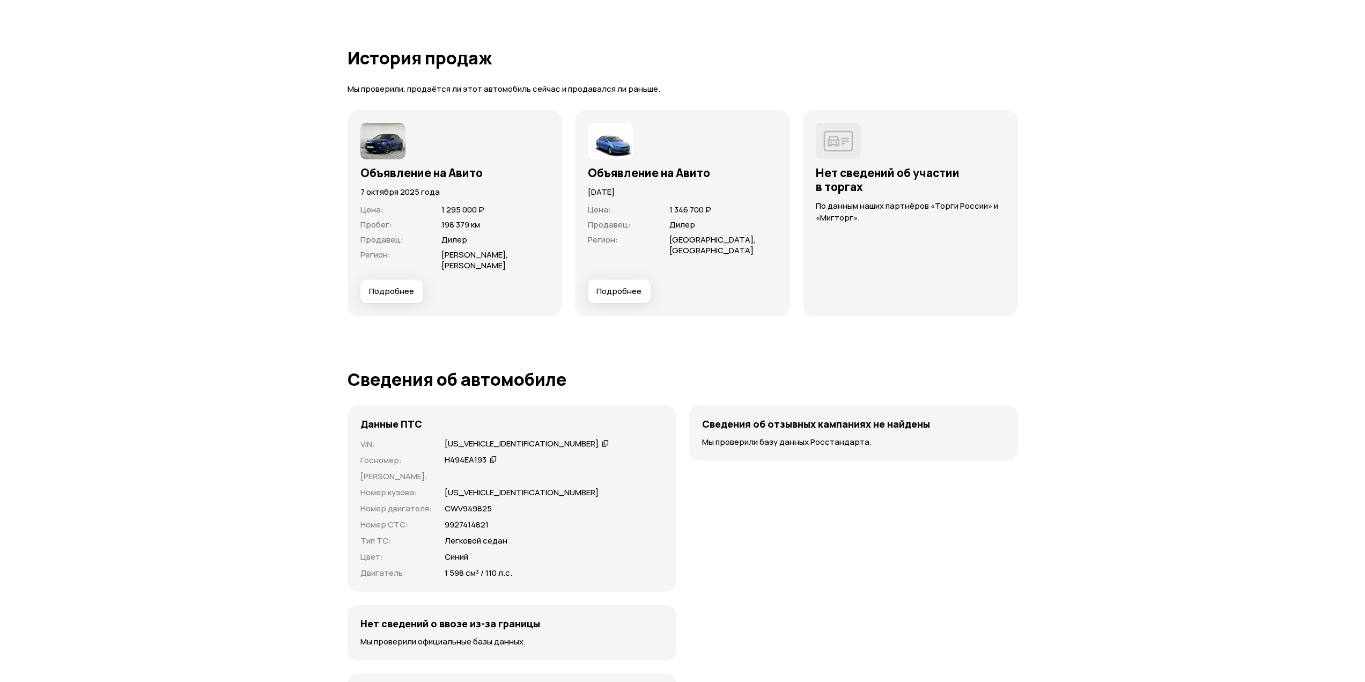
drag, startPoint x: 672, startPoint y: 319, endPoint x: 705, endPoint y: 396, distance: 83.9
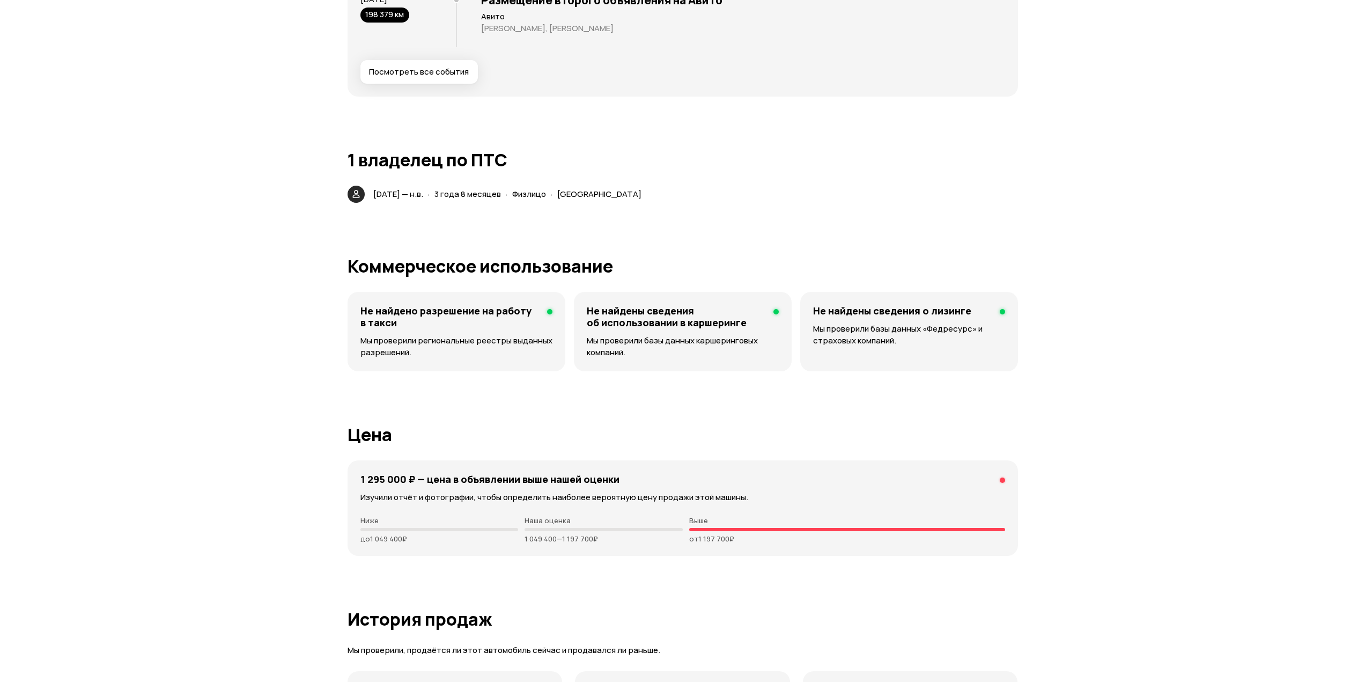
drag, startPoint x: 700, startPoint y: 289, endPoint x: 702, endPoint y: 280, distance: 8.7
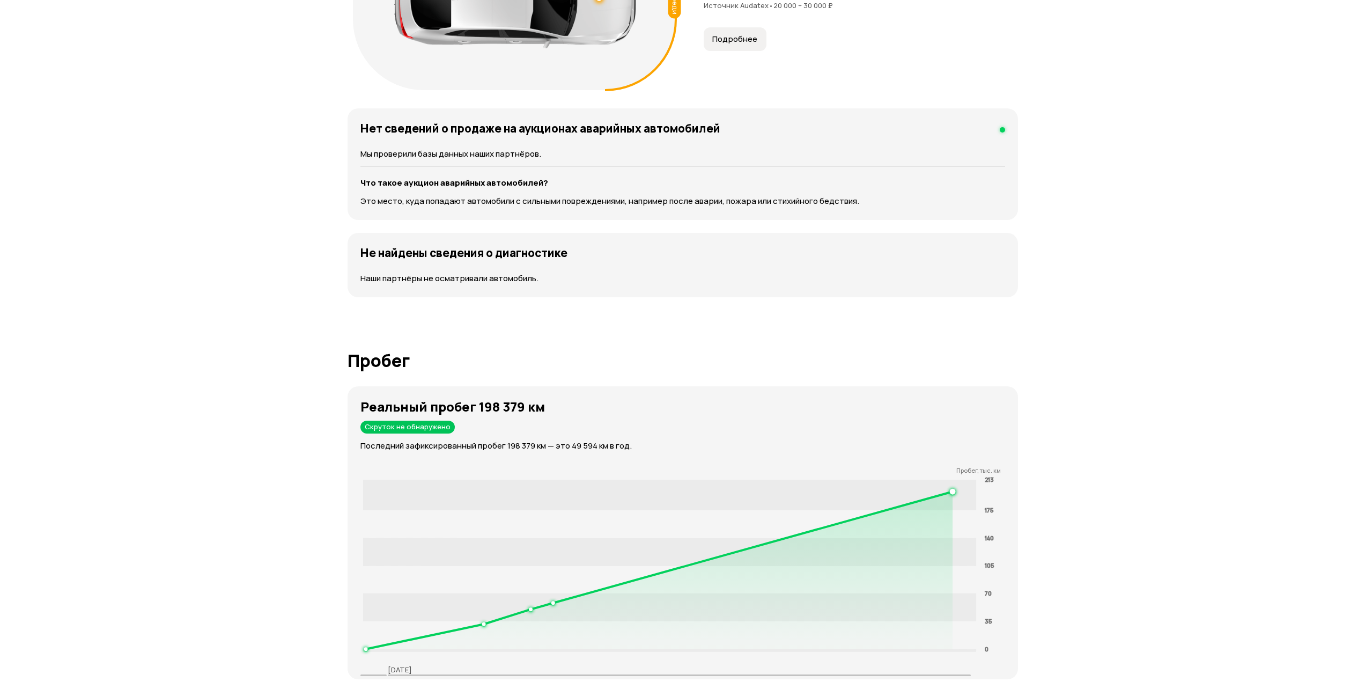
drag, startPoint x: 771, startPoint y: 343, endPoint x: 757, endPoint y: 249, distance: 95.0
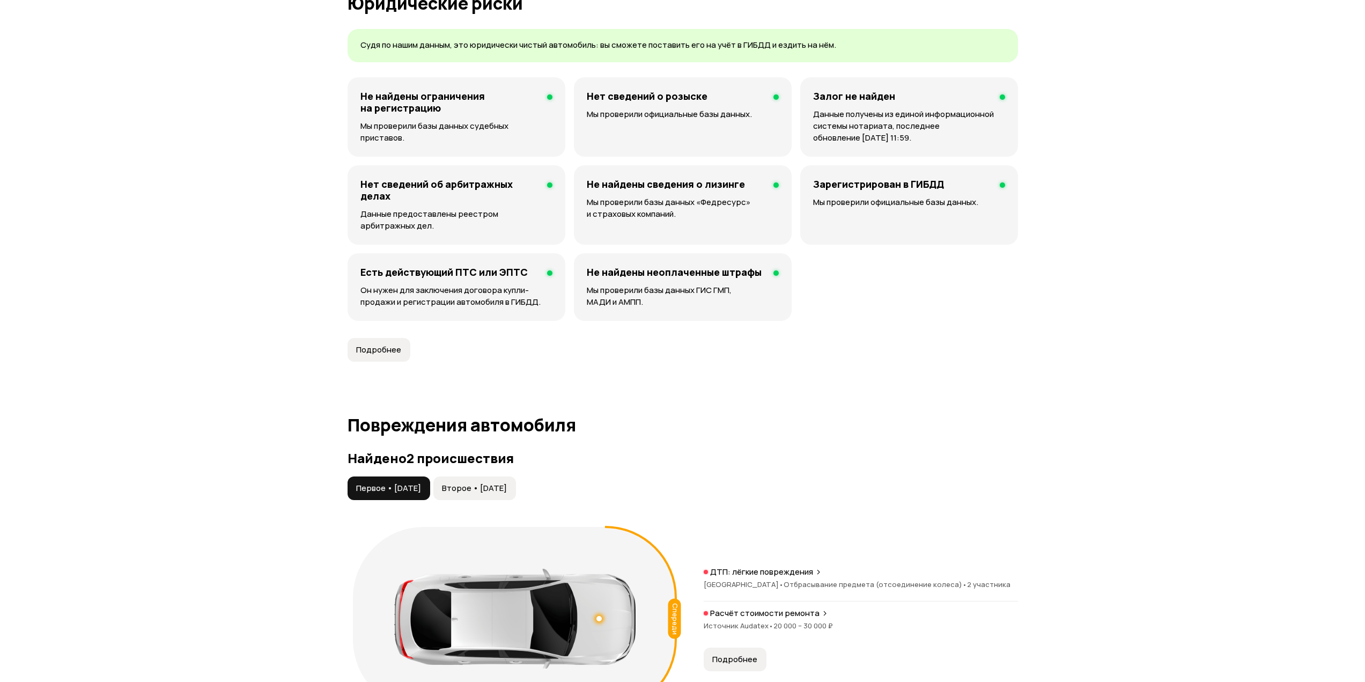
drag, startPoint x: 940, startPoint y: 299, endPoint x: 956, endPoint y: 236, distance: 65.2
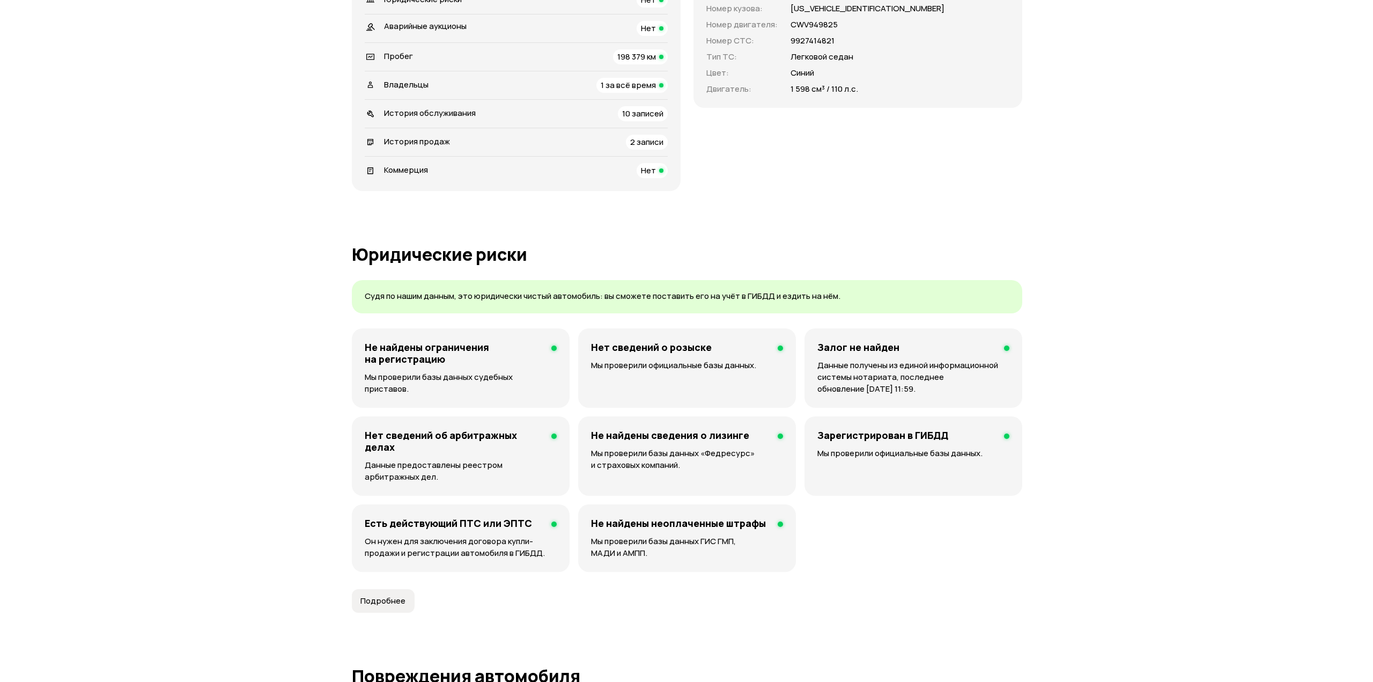
scroll to position [0, 0]
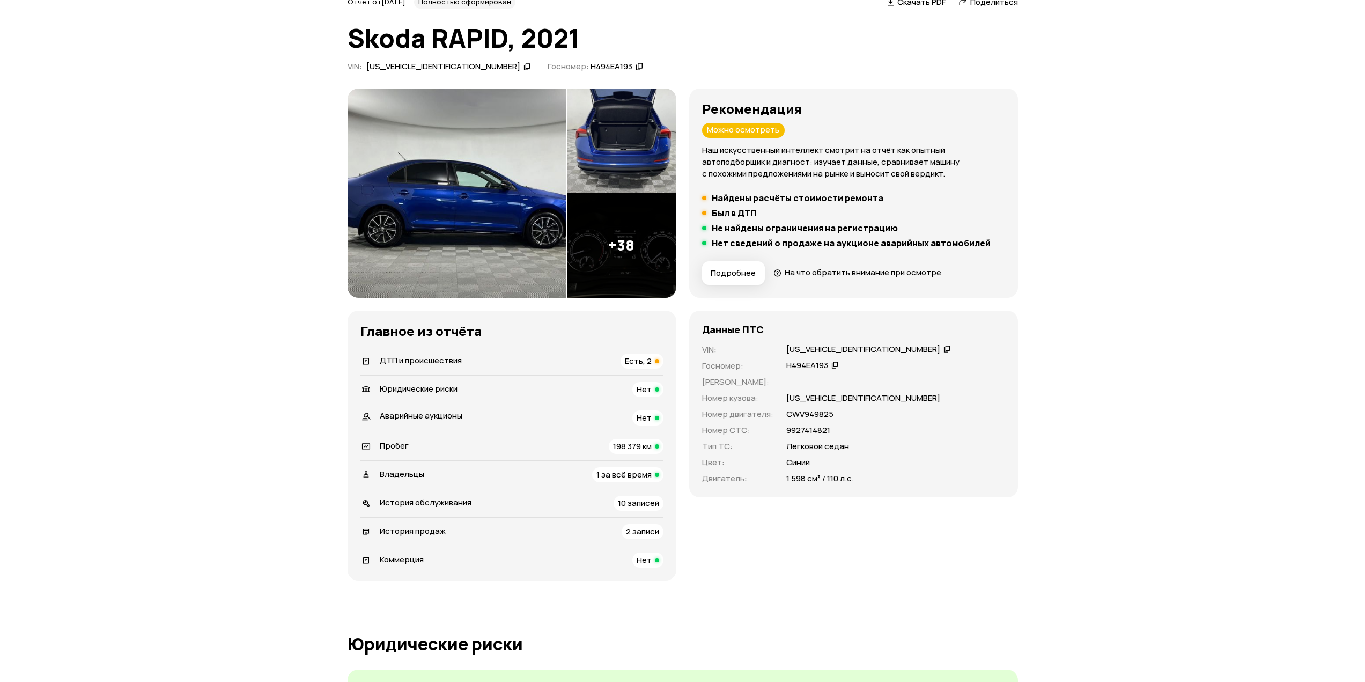
drag, startPoint x: 1060, startPoint y: 336, endPoint x: 1051, endPoint y: 210, distance: 126.9
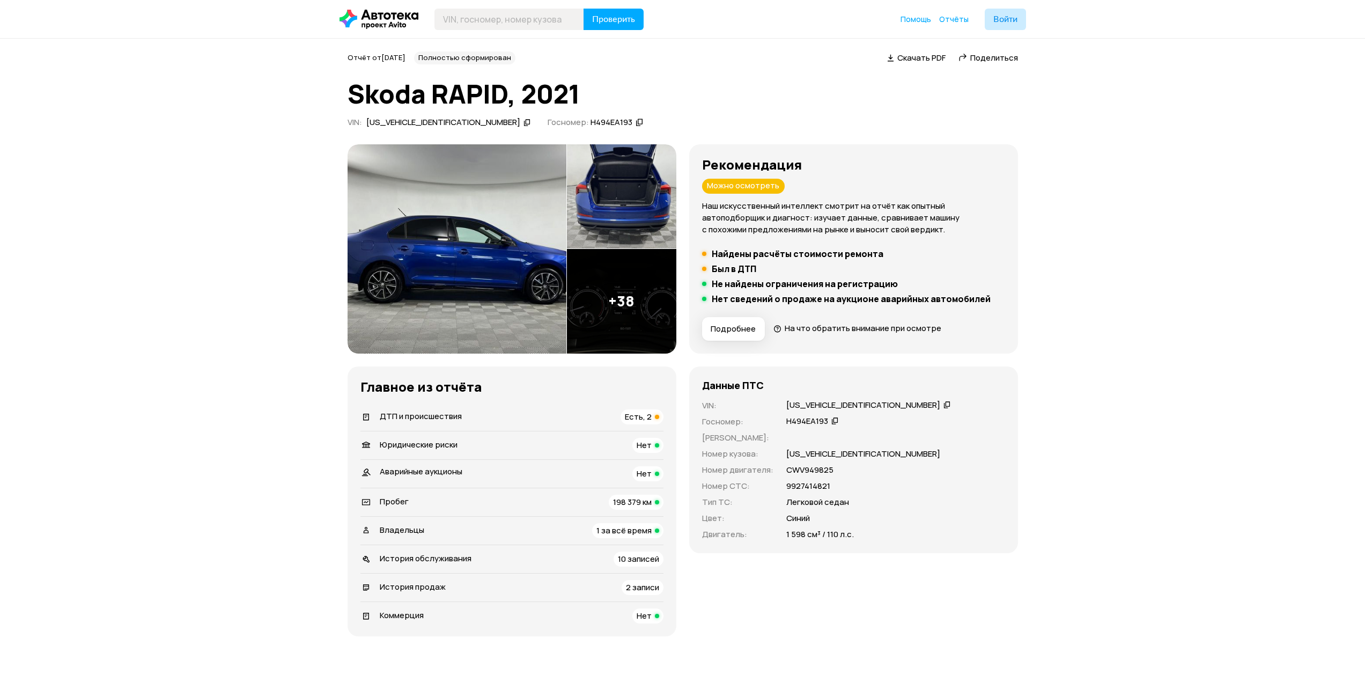
click at [647, 310] on img at bounding box center [621, 301] width 109 height 105
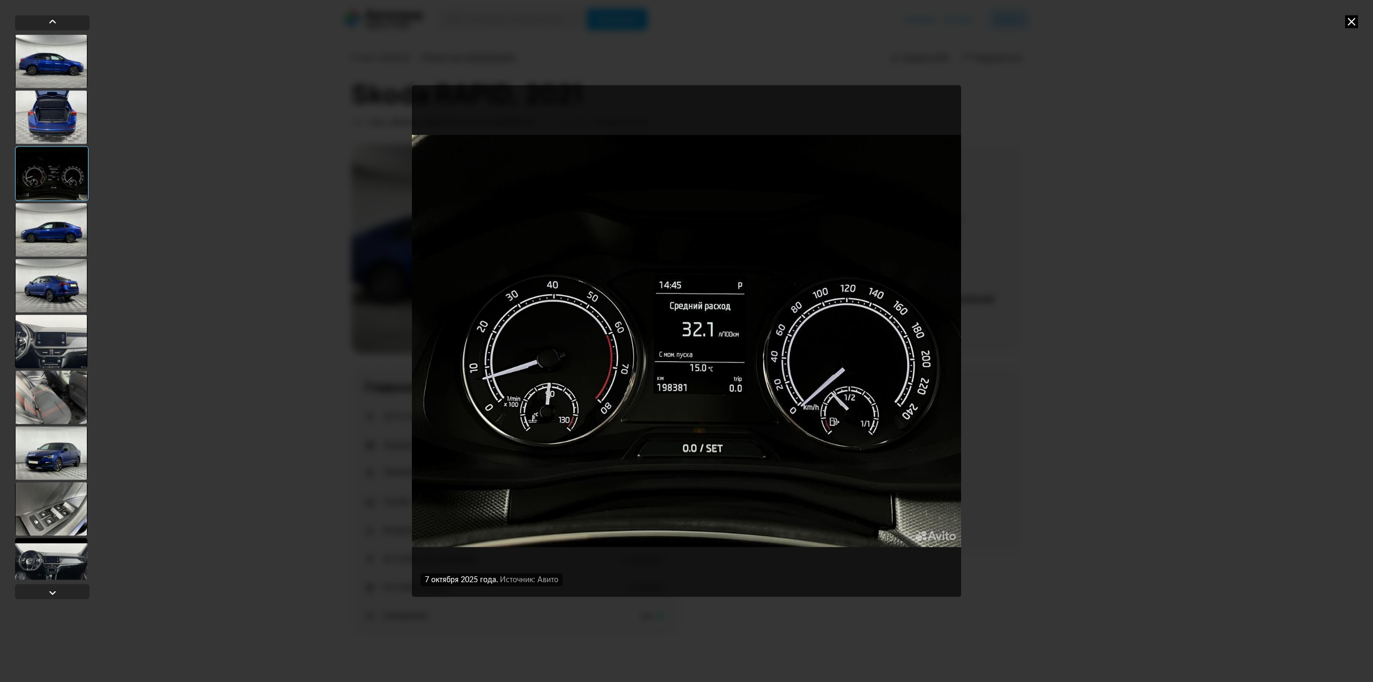
click at [51, 107] on div at bounding box center [51, 117] width 72 height 54
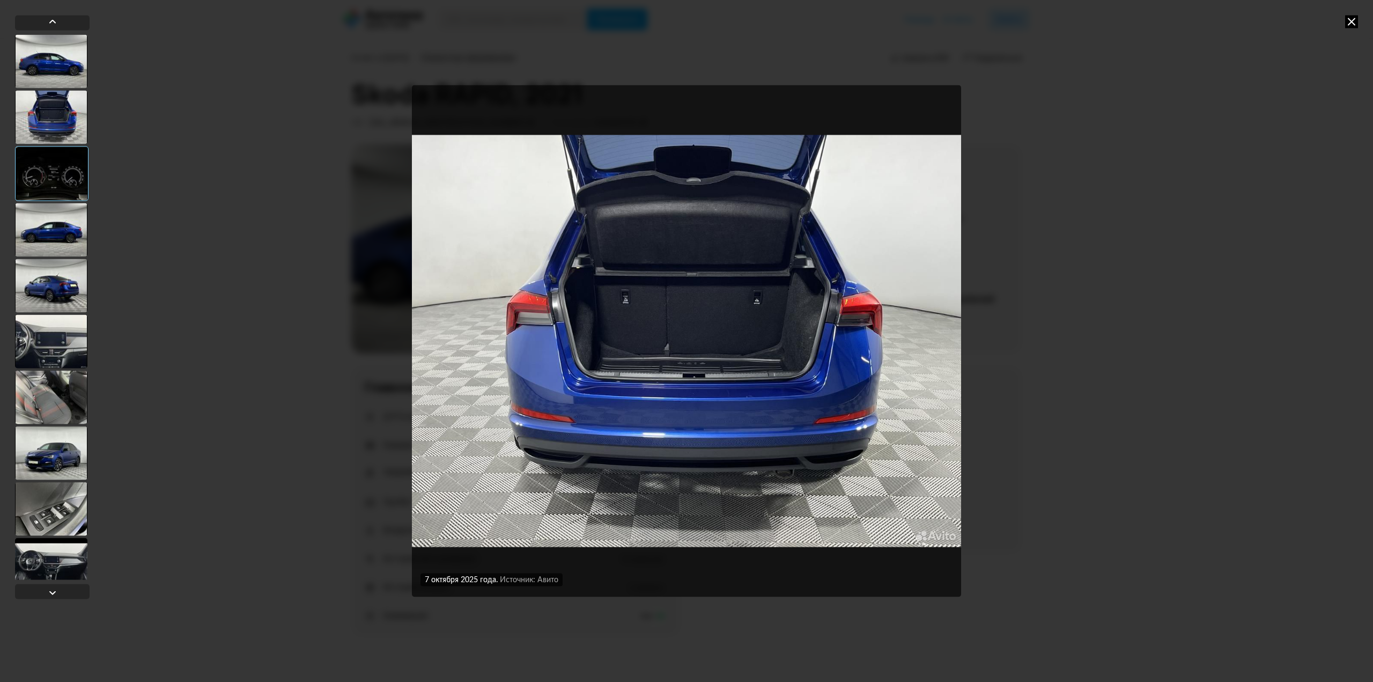
click at [54, 61] on div at bounding box center [51, 61] width 72 height 54
click at [48, 188] on div at bounding box center [51, 174] width 72 height 54
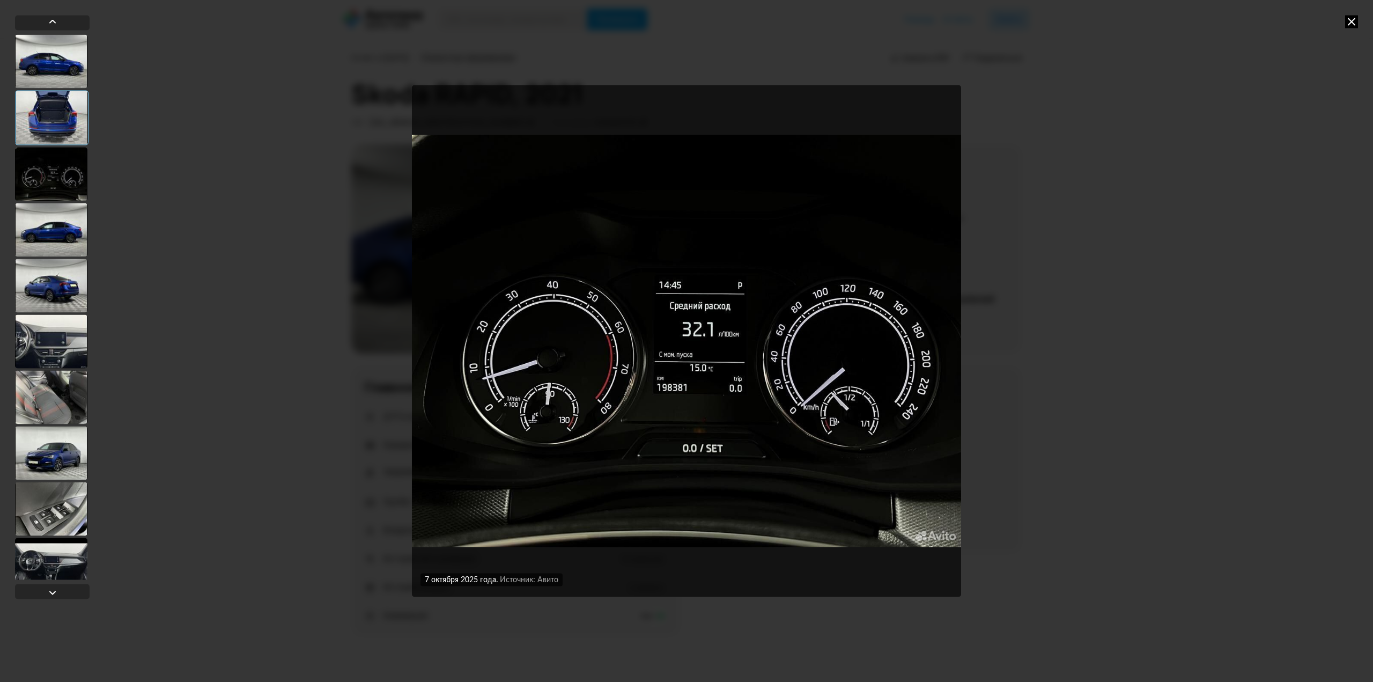
click at [46, 239] on div at bounding box center [51, 230] width 72 height 54
click at [44, 279] on div at bounding box center [51, 286] width 72 height 54
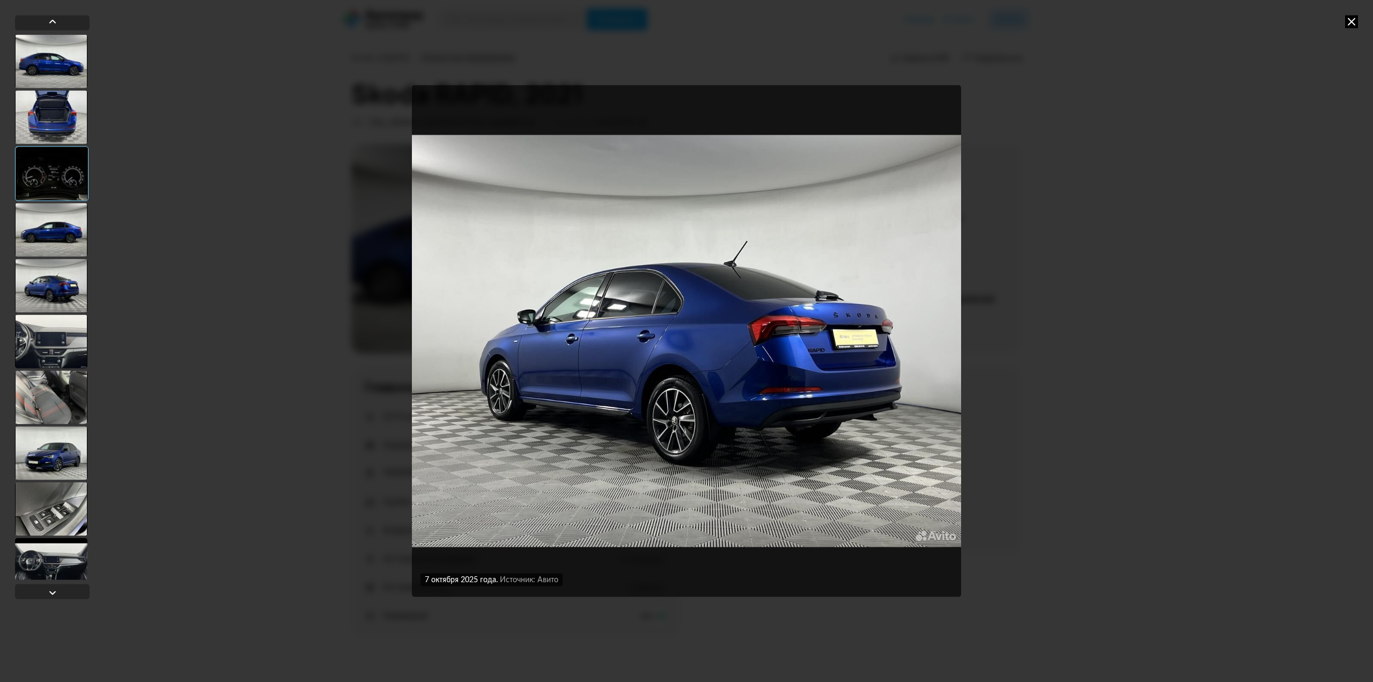
click at [71, 217] on div at bounding box center [51, 230] width 72 height 54
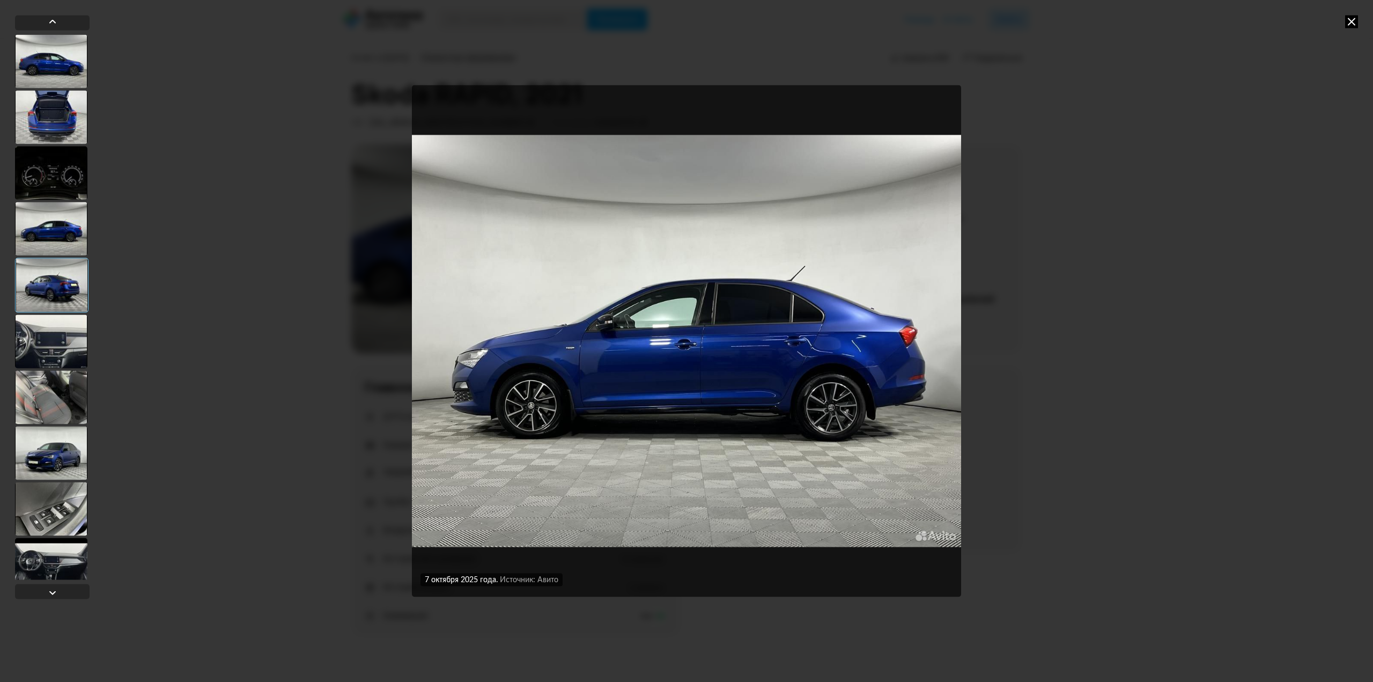
click at [76, 156] on div at bounding box center [51, 173] width 72 height 54
click at [62, 271] on div at bounding box center [51, 286] width 72 height 54
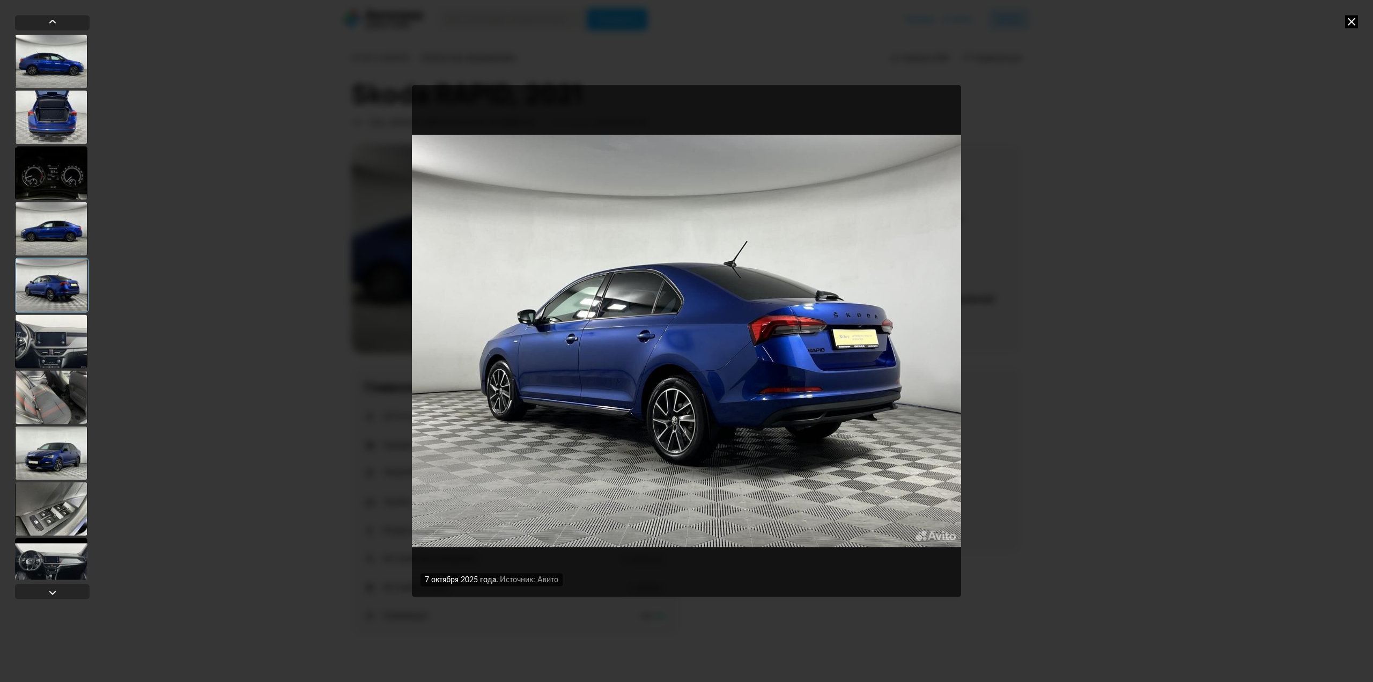
click at [39, 349] on div at bounding box center [51, 341] width 72 height 54
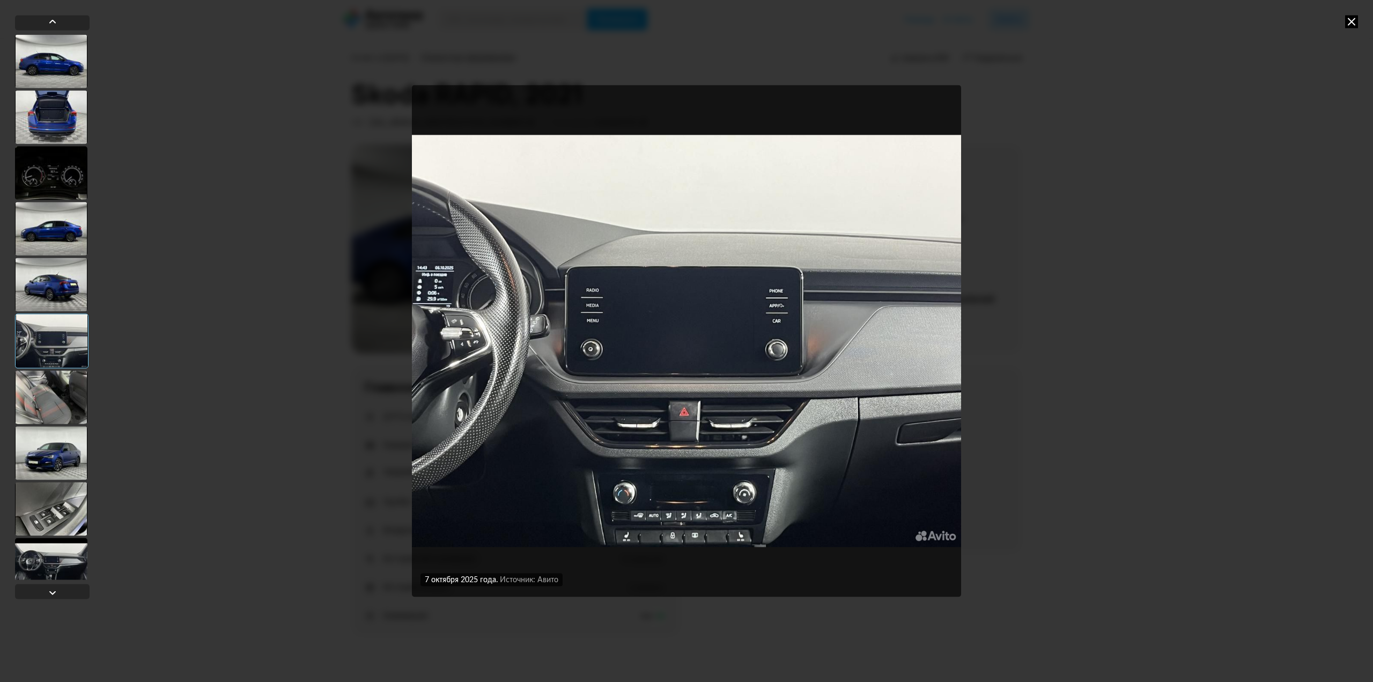
click at [53, 408] on div at bounding box center [51, 397] width 72 height 54
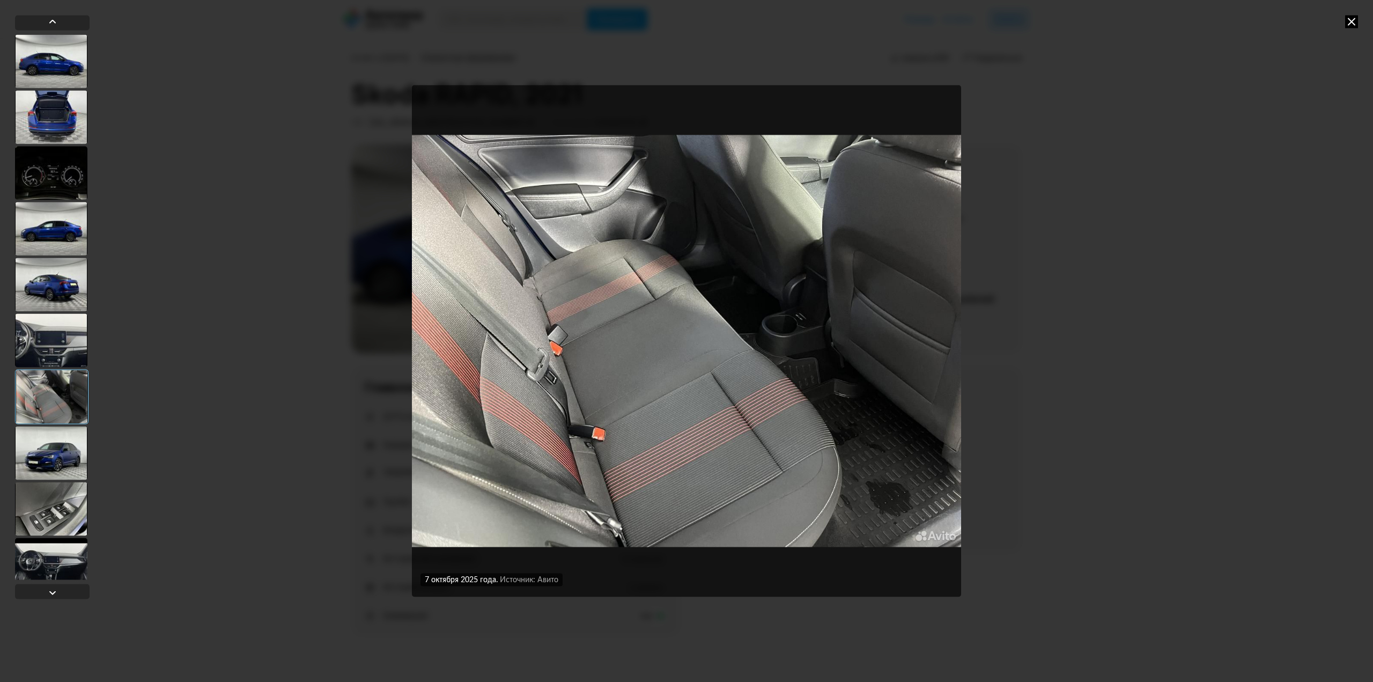
click at [59, 464] on div at bounding box center [51, 453] width 72 height 54
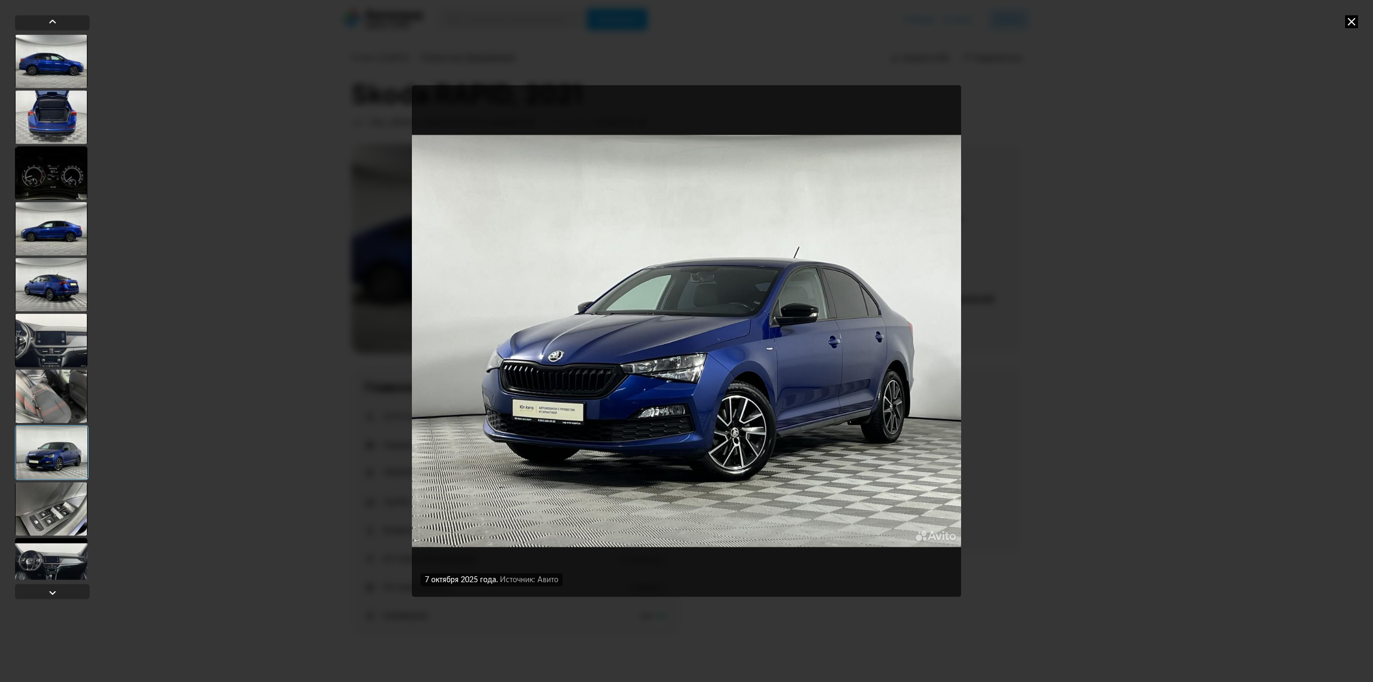
click at [60, 496] on div at bounding box center [51, 509] width 72 height 54
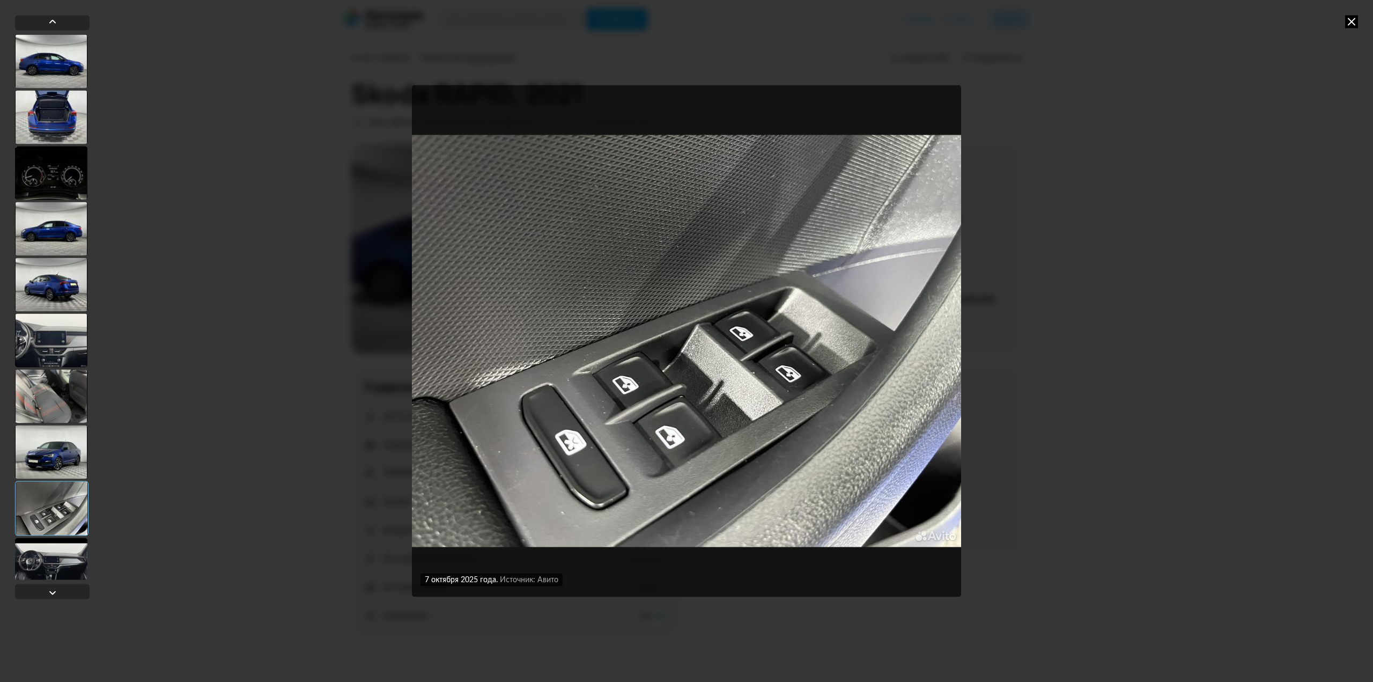
click at [50, 571] on div at bounding box center [51, 564] width 72 height 54
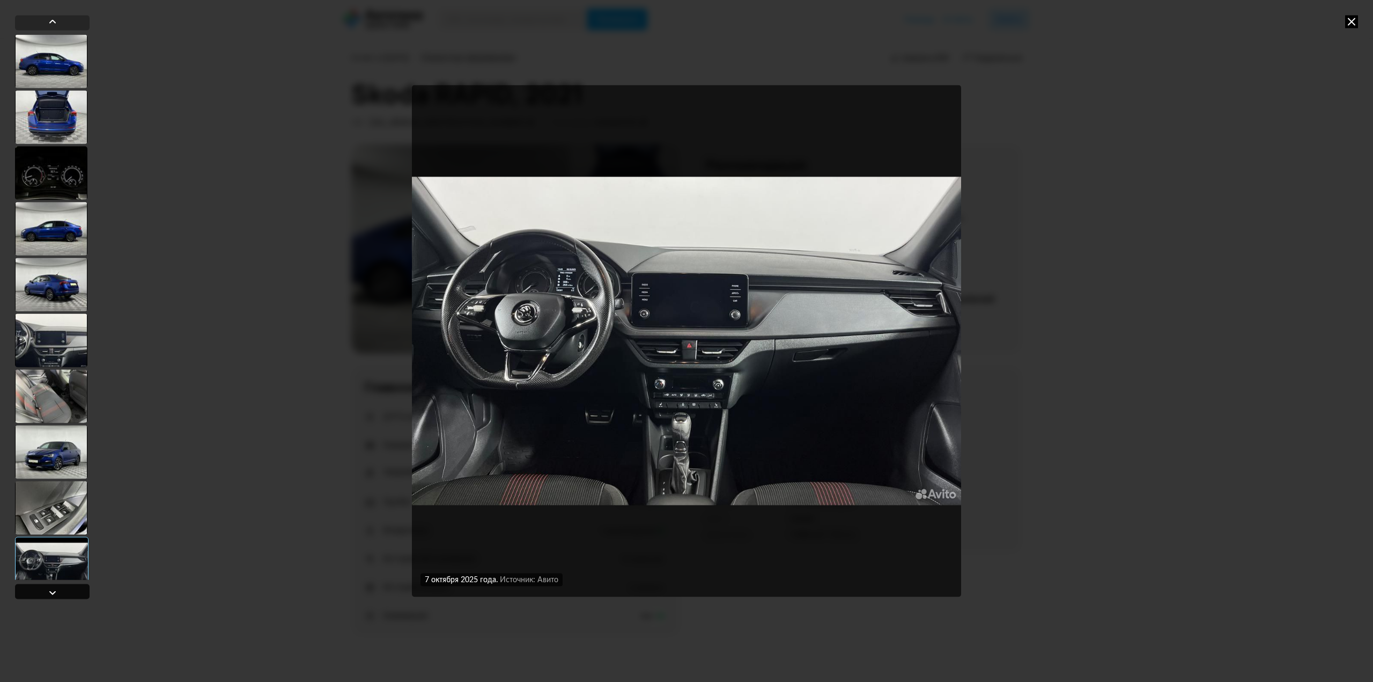
click at [49, 592] on div at bounding box center [52, 592] width 13 height 13
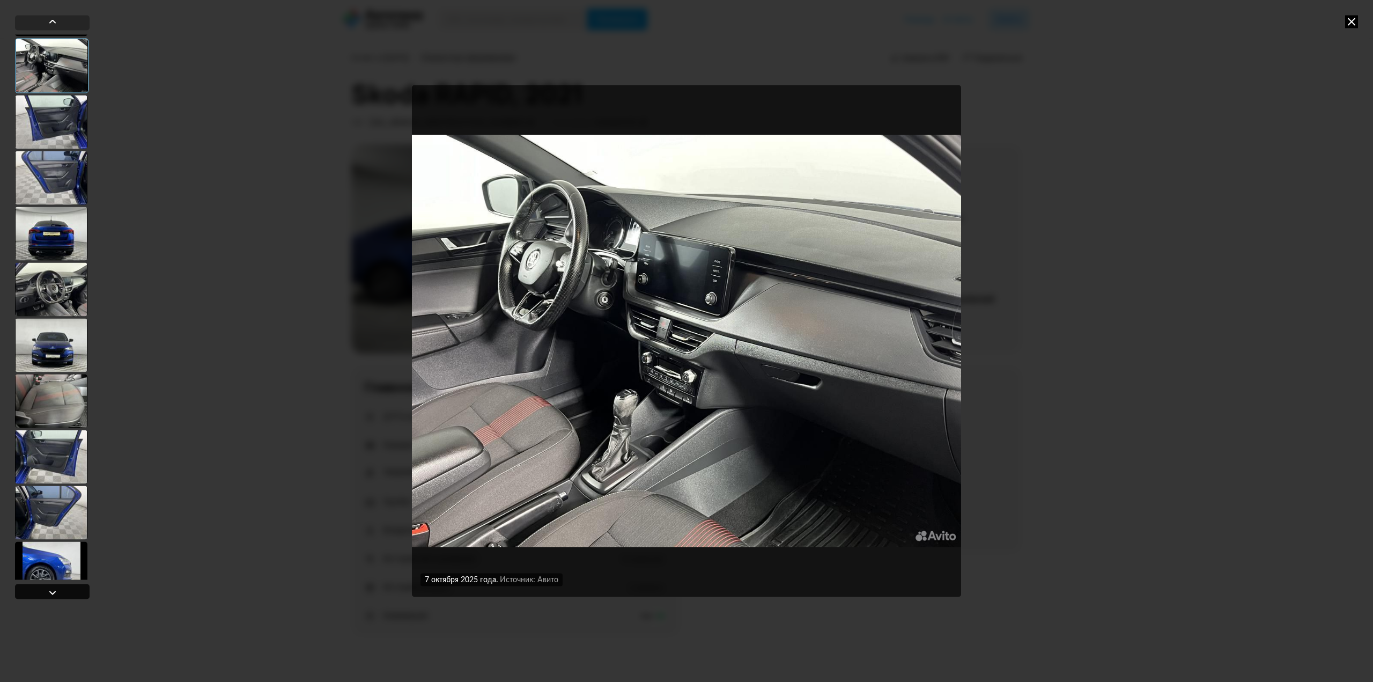
click at [49, 592] on div at bounding box center [52, 592] width 13 height 13
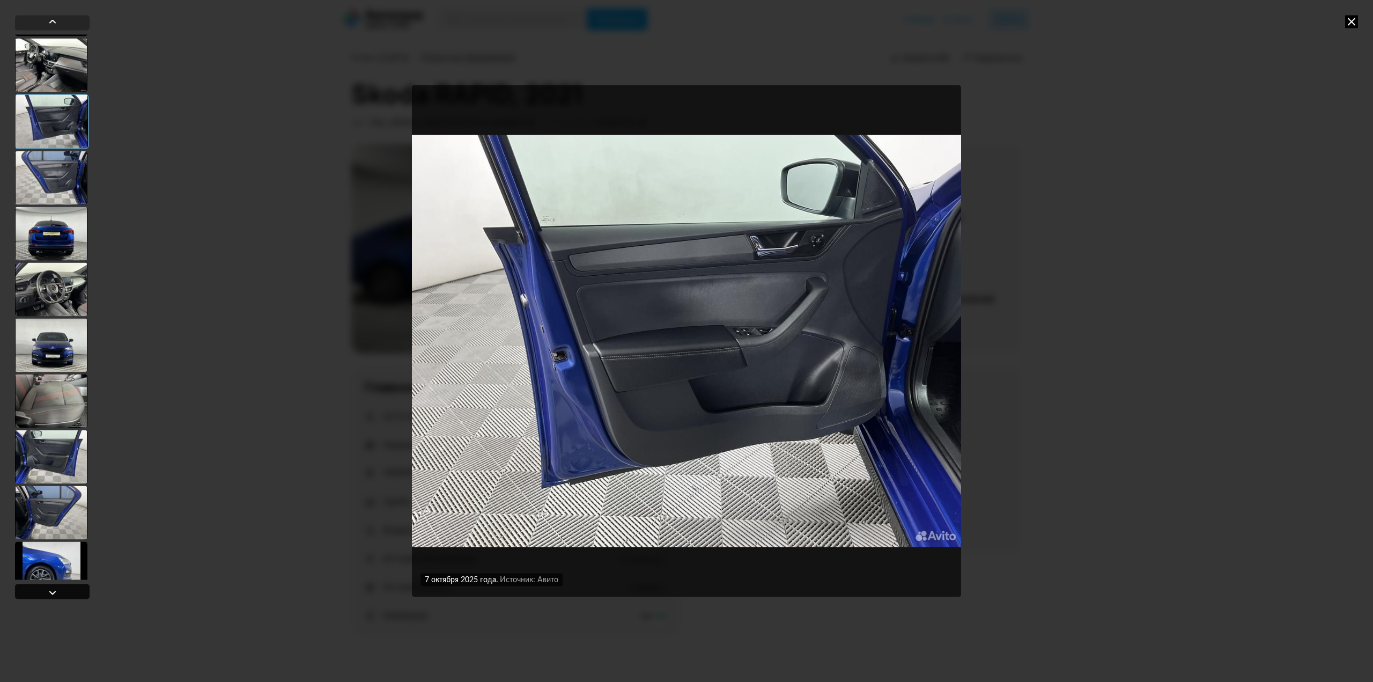
click at [49, 592] on div at bounding box center [52, 592] width 13 height 13
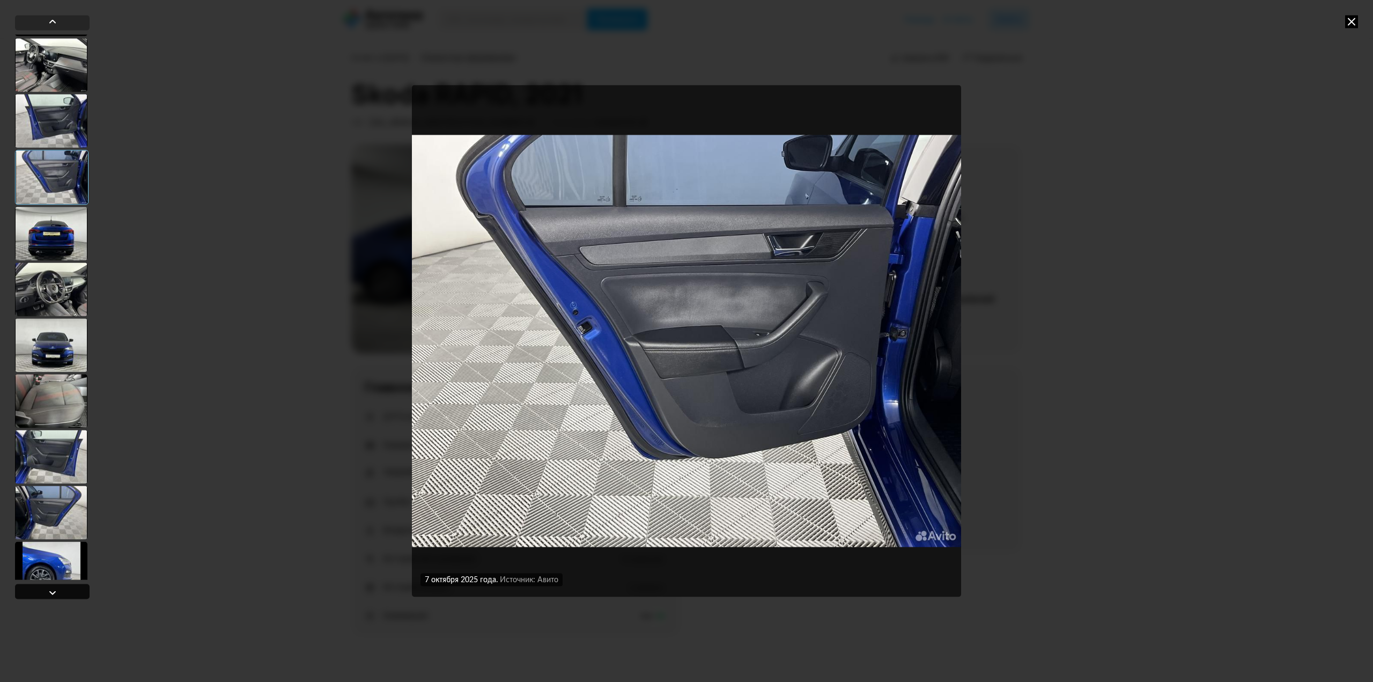
click at [49, 592] on div at bounding box center [52, 592] width 13 height 13
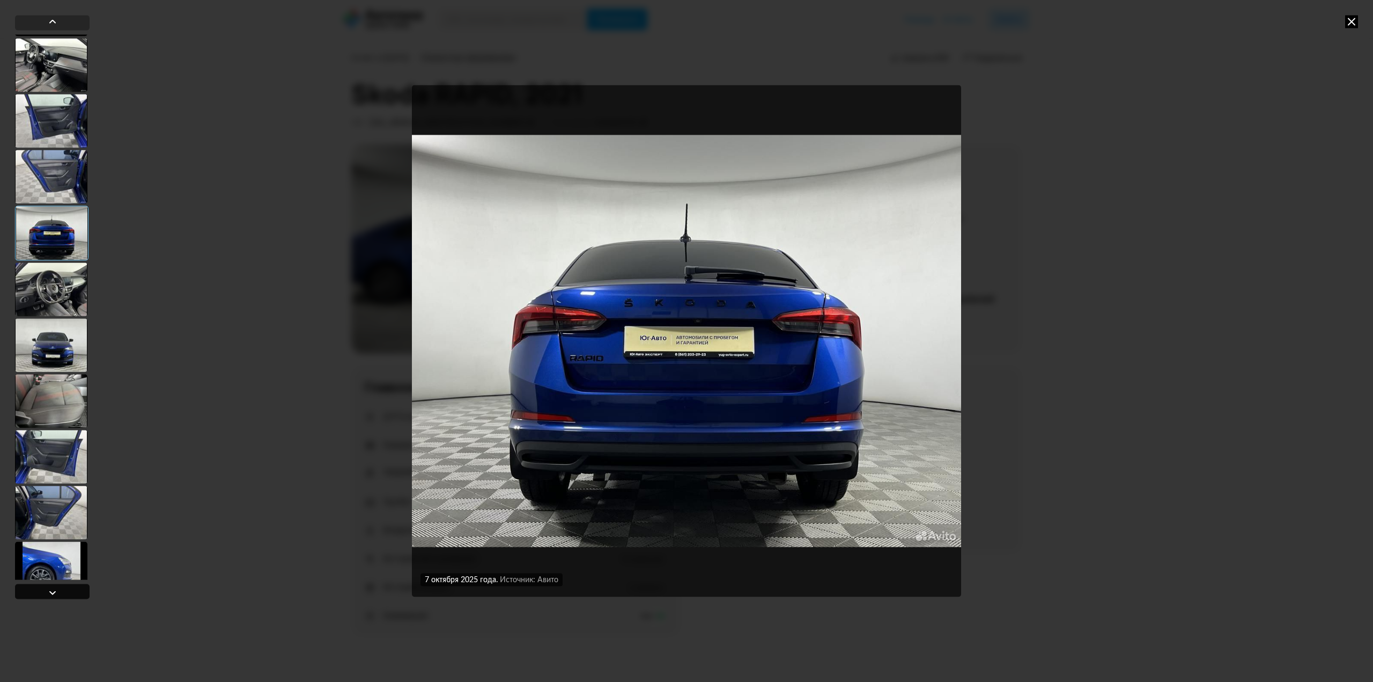
click at [49, 592] on div at bounding box center [52, 592] width 13 height 13
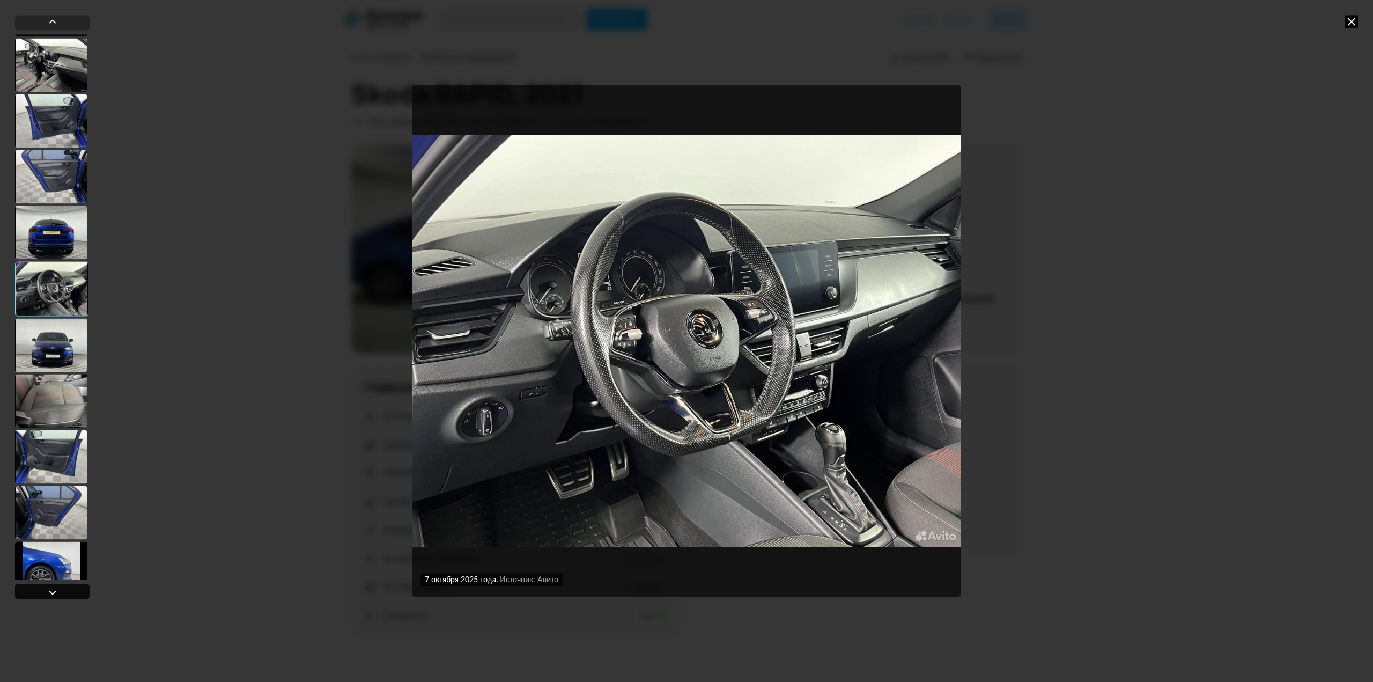
click at [49, 592] on div at bounding box center [52, 592] width 13 height 13
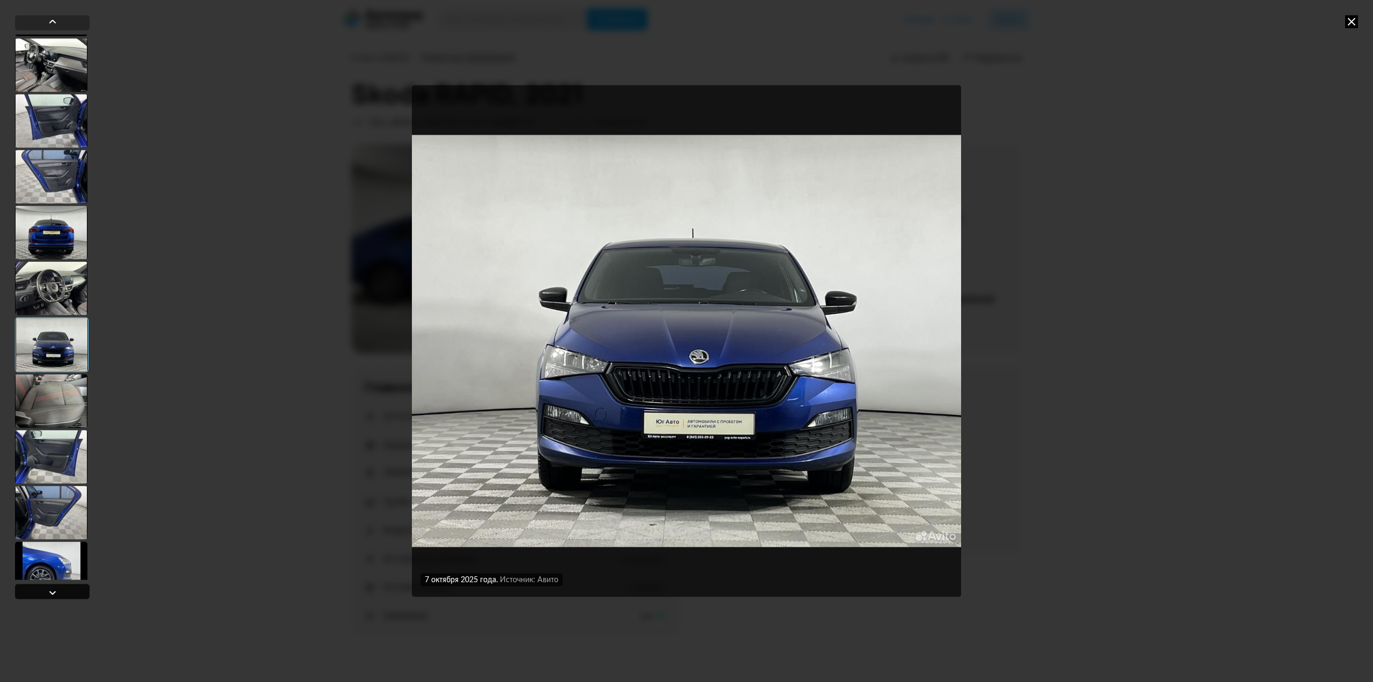
click at [49, 592] on div at bounding box center [52, 592] width 13 height 13
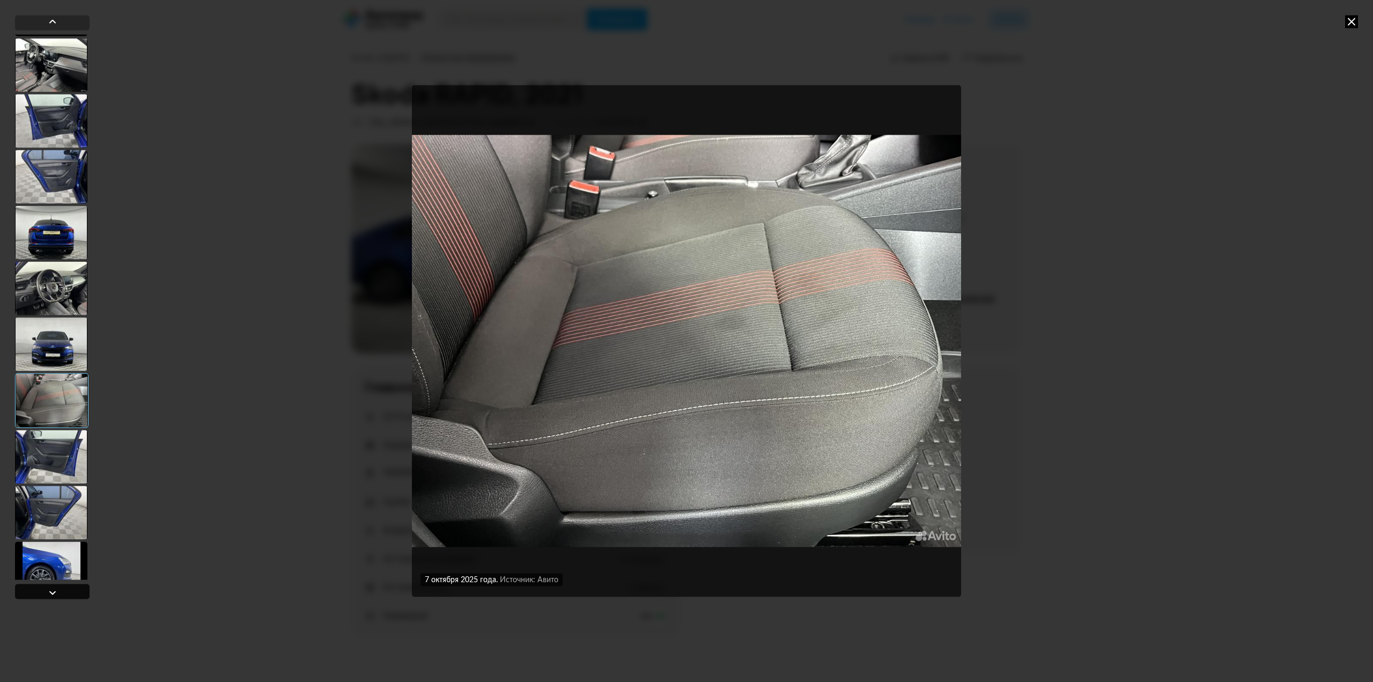
click at [49, 592] on div at bounding box center [52, 592] width 13 height 13
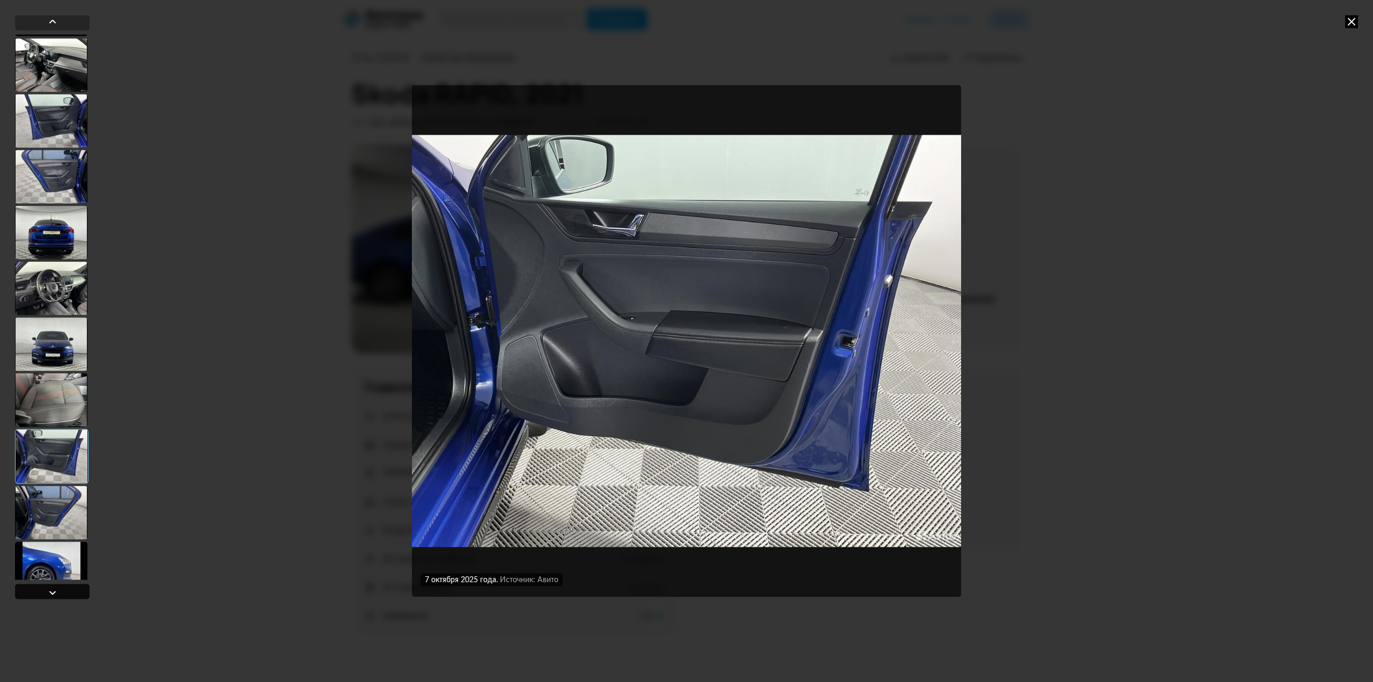
click at [49, 592] on div at bounding box center [52, 592] width 13 height 13
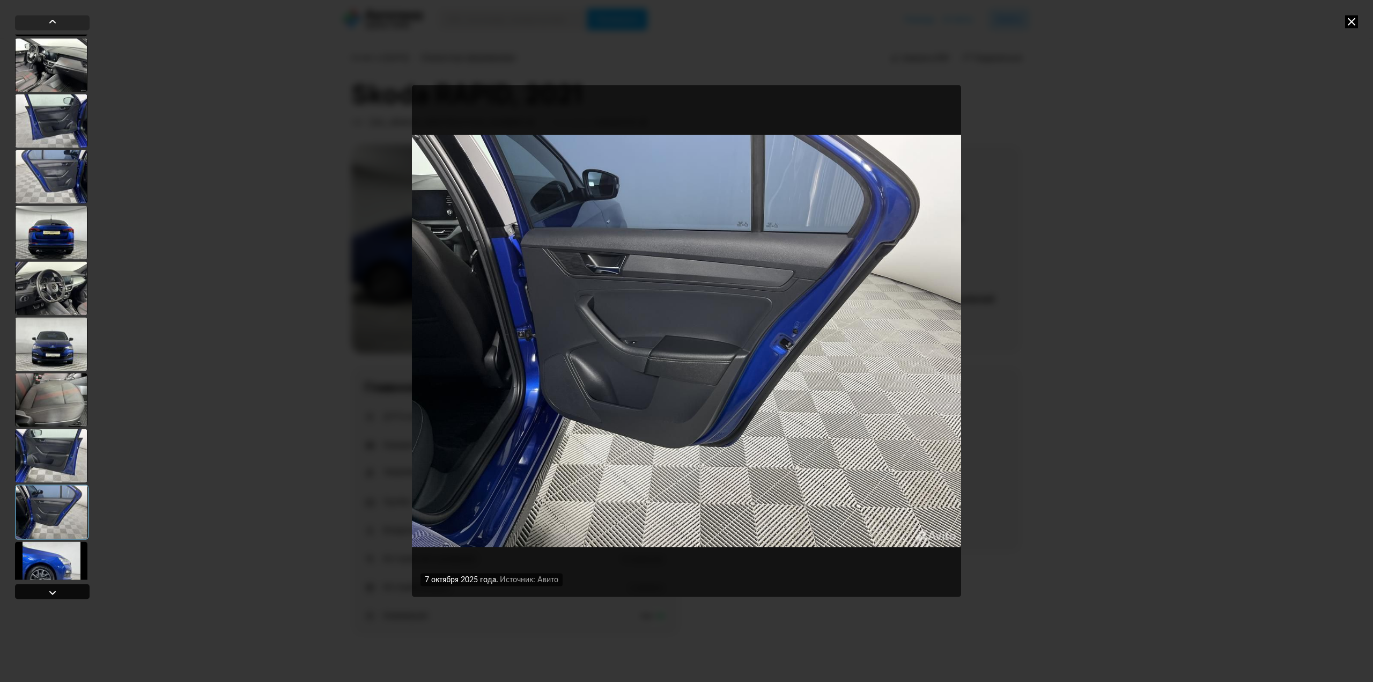
click at [49, 592] on div at bounding box center [52, 592] width 13 height 13
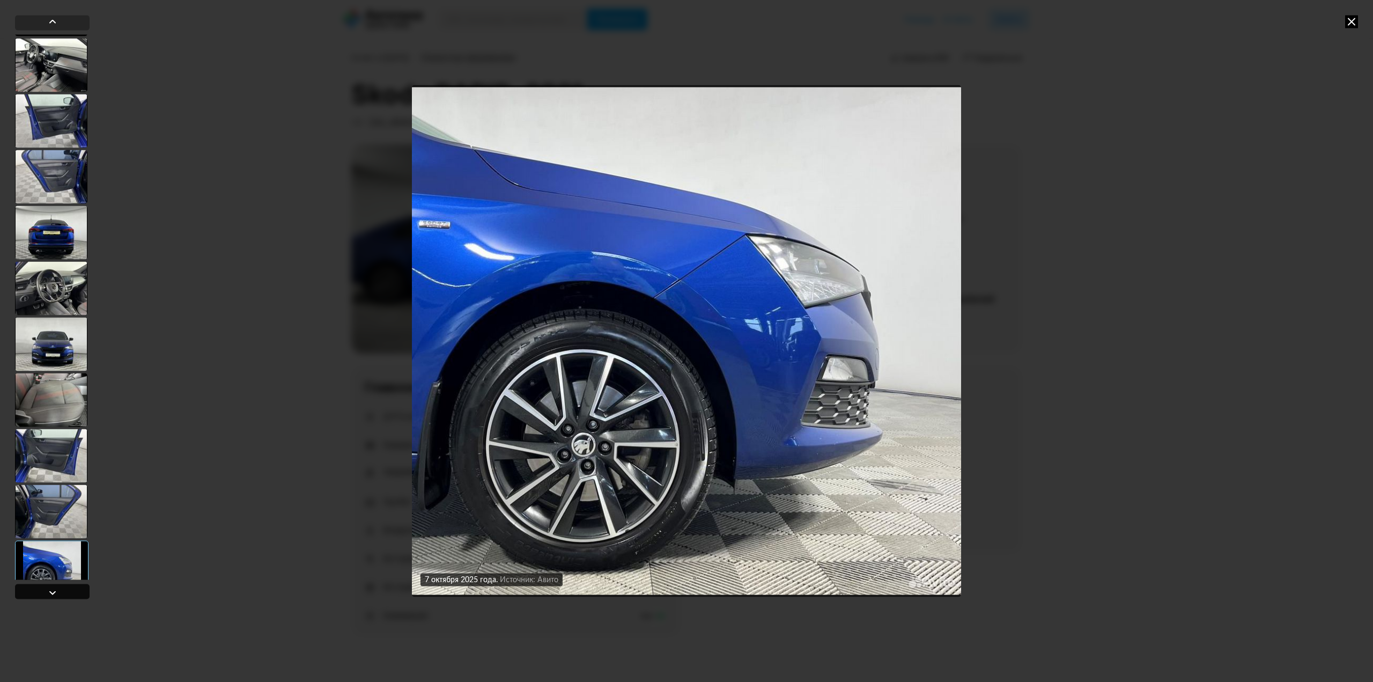
click at [49, 592] on div at bounding box center [52, 592] width 13 height 13
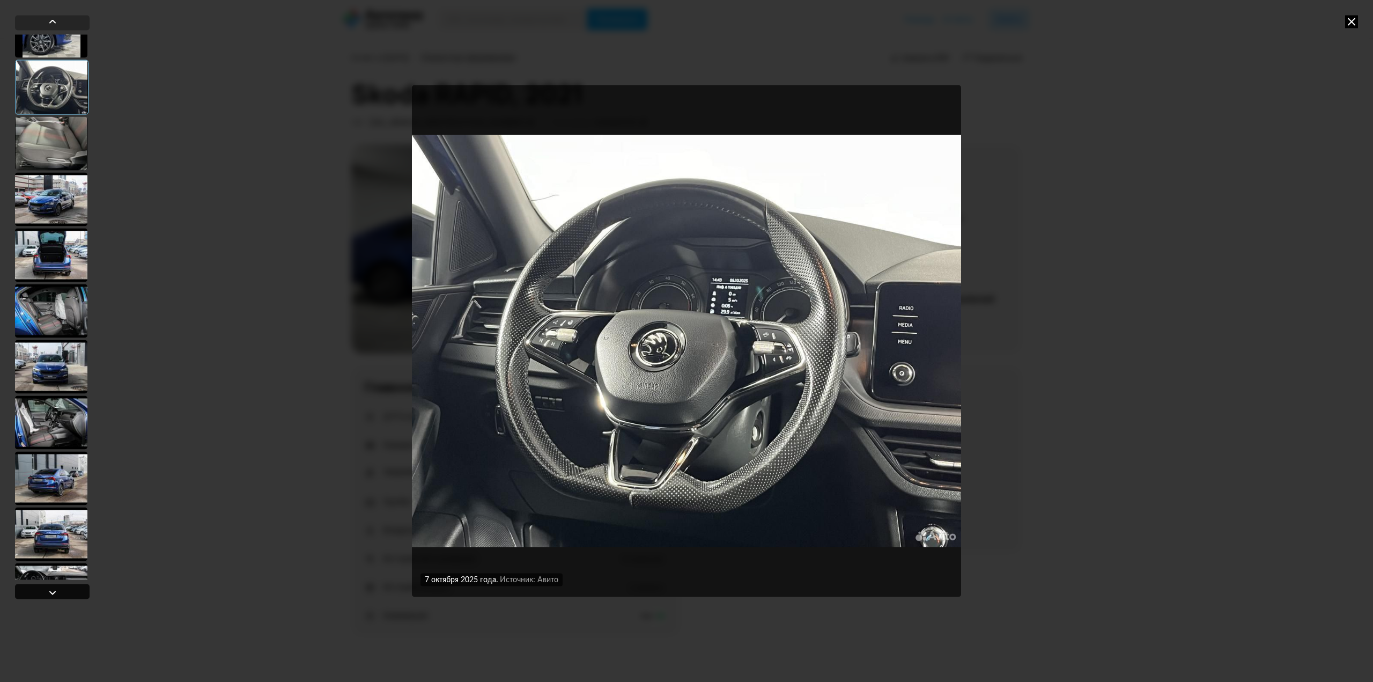
click at [49, 592] on div at bounding box center [52, 592] width 13 height 13
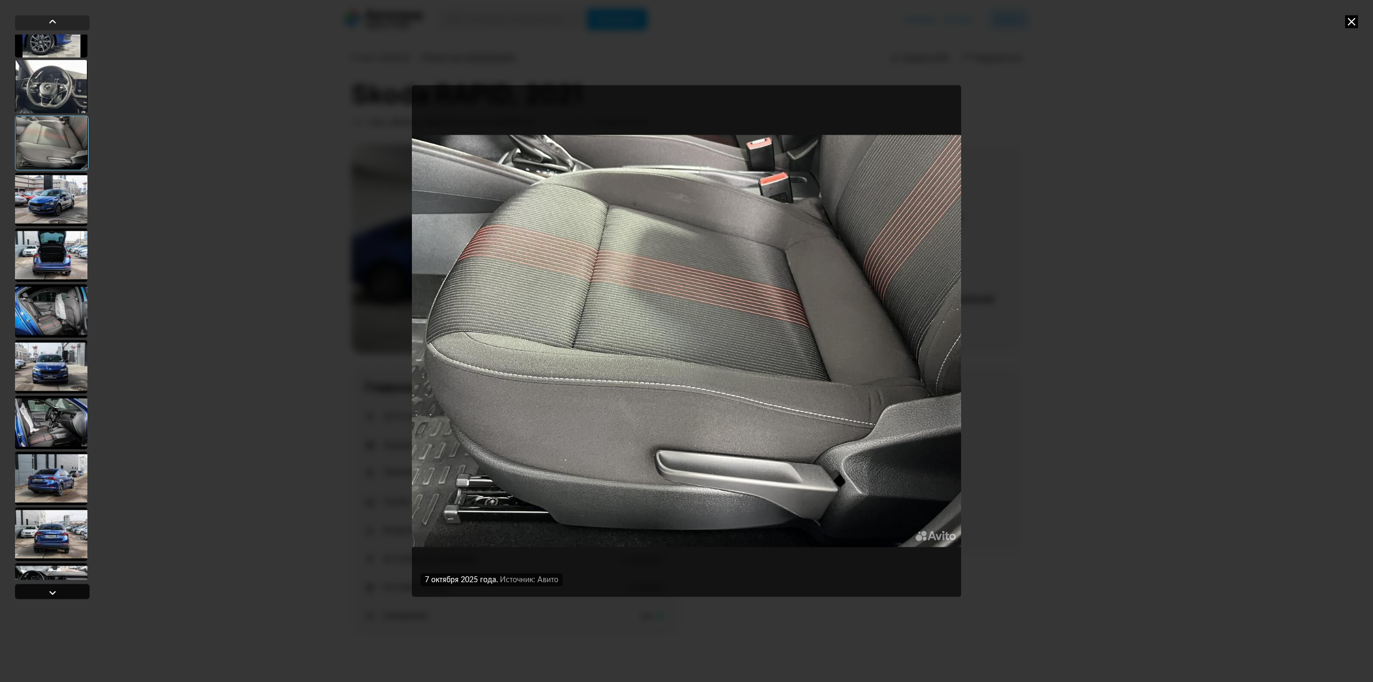
click at [49, 592] on div at bounding box center [52, 592] width 13 height 13
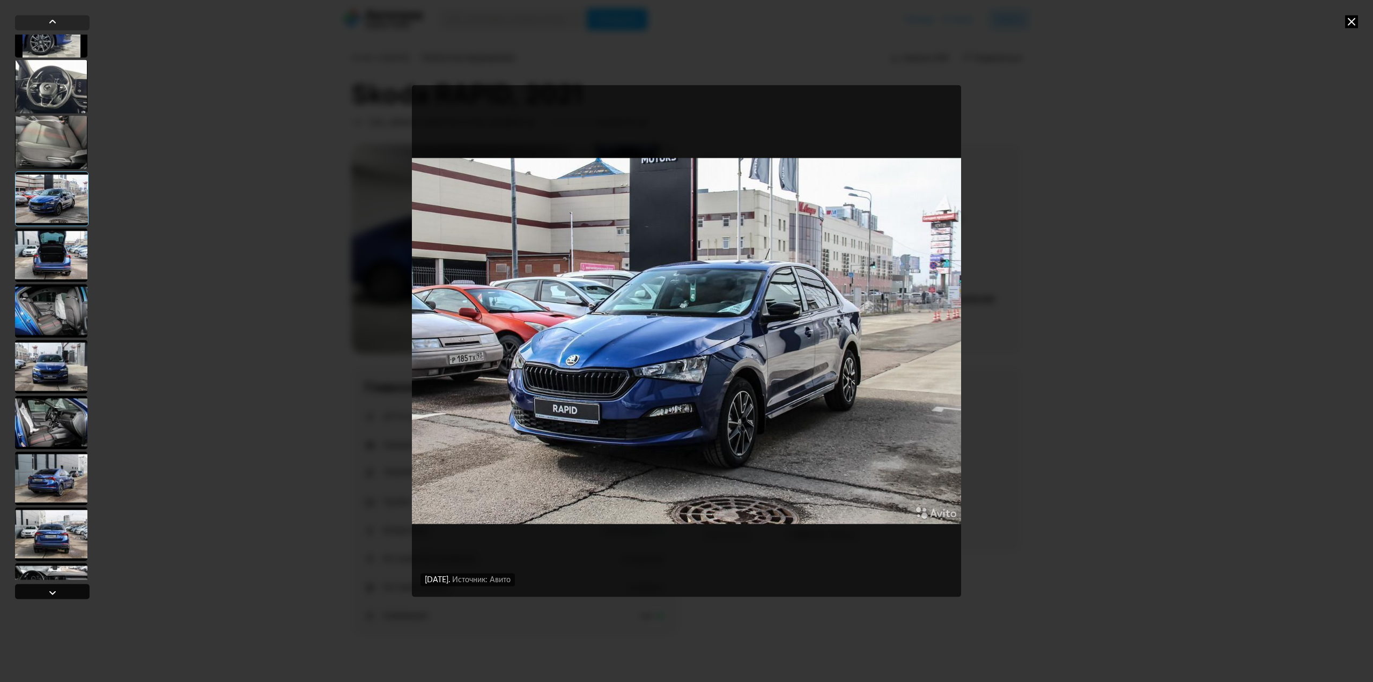
click at [49, 592] on div at bounding box center [52, 592] width 13 height 13
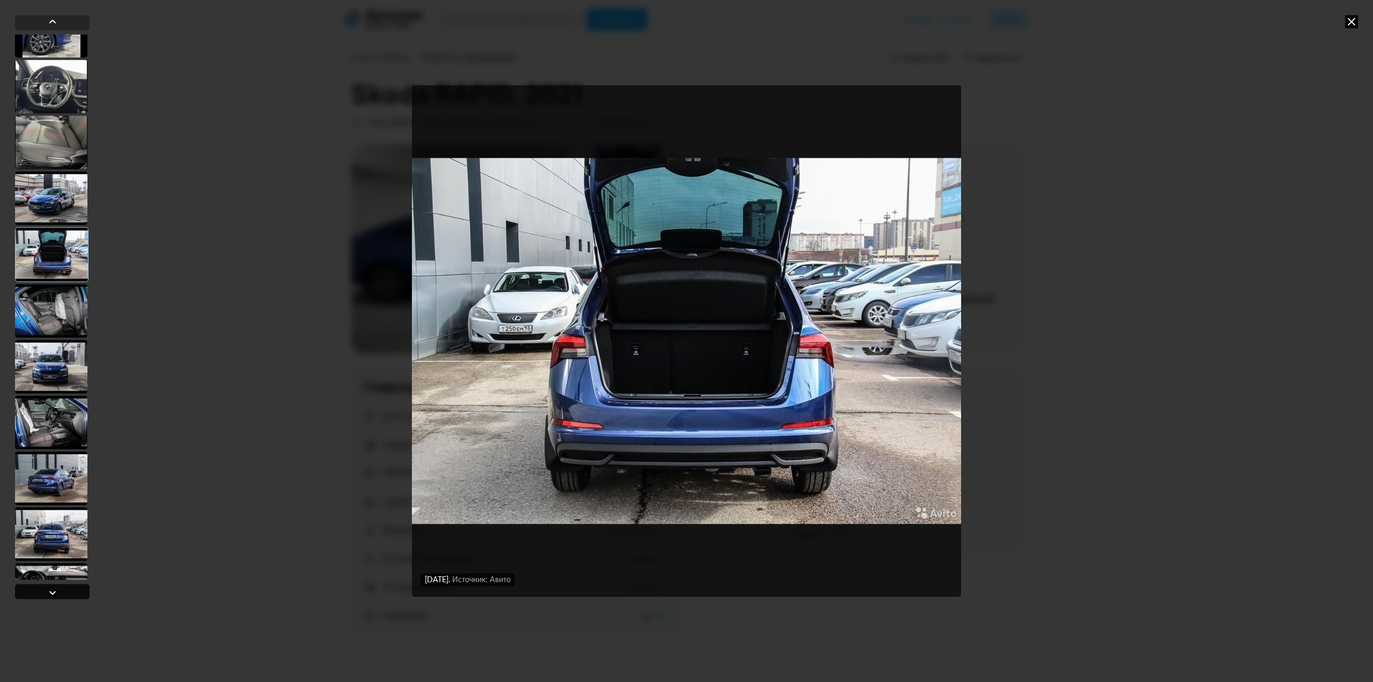
click at [49, 592] on div at bounding box center [52, 592] width 13 height 13
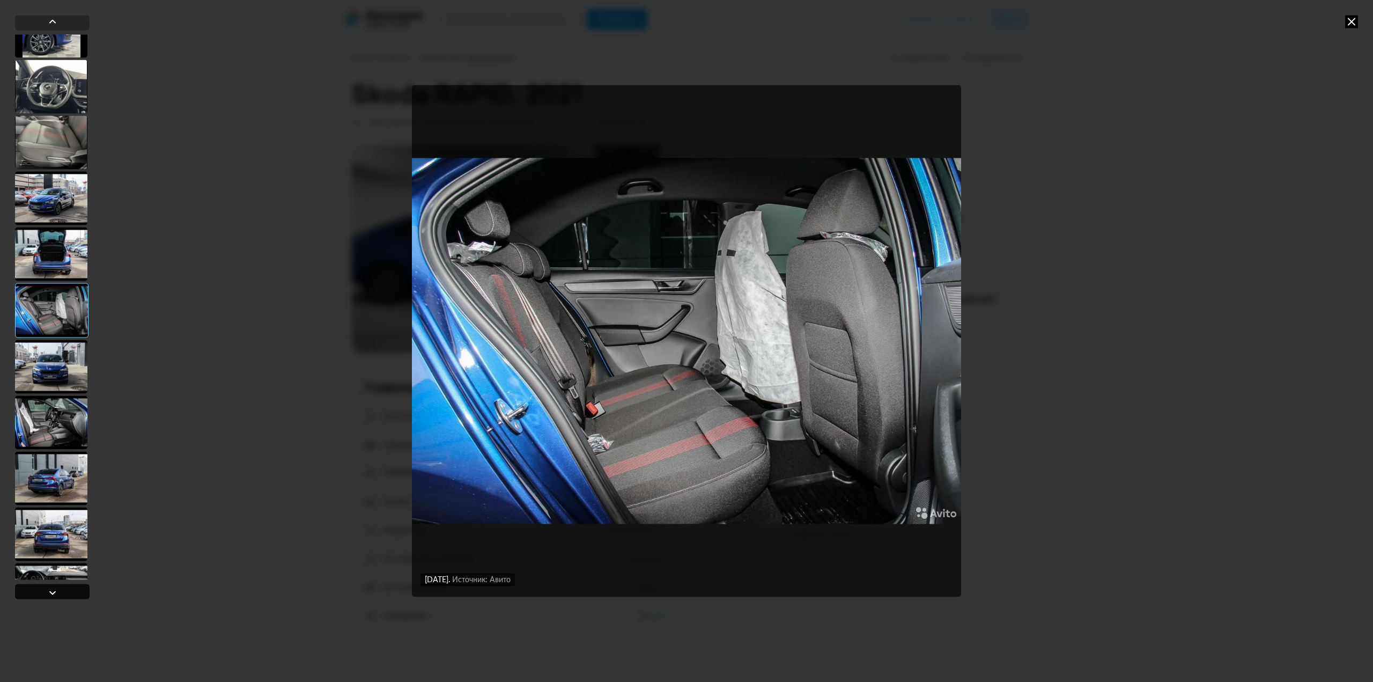
click at [49, 592] on div at bounding box center [52, 592] width 13 height 13
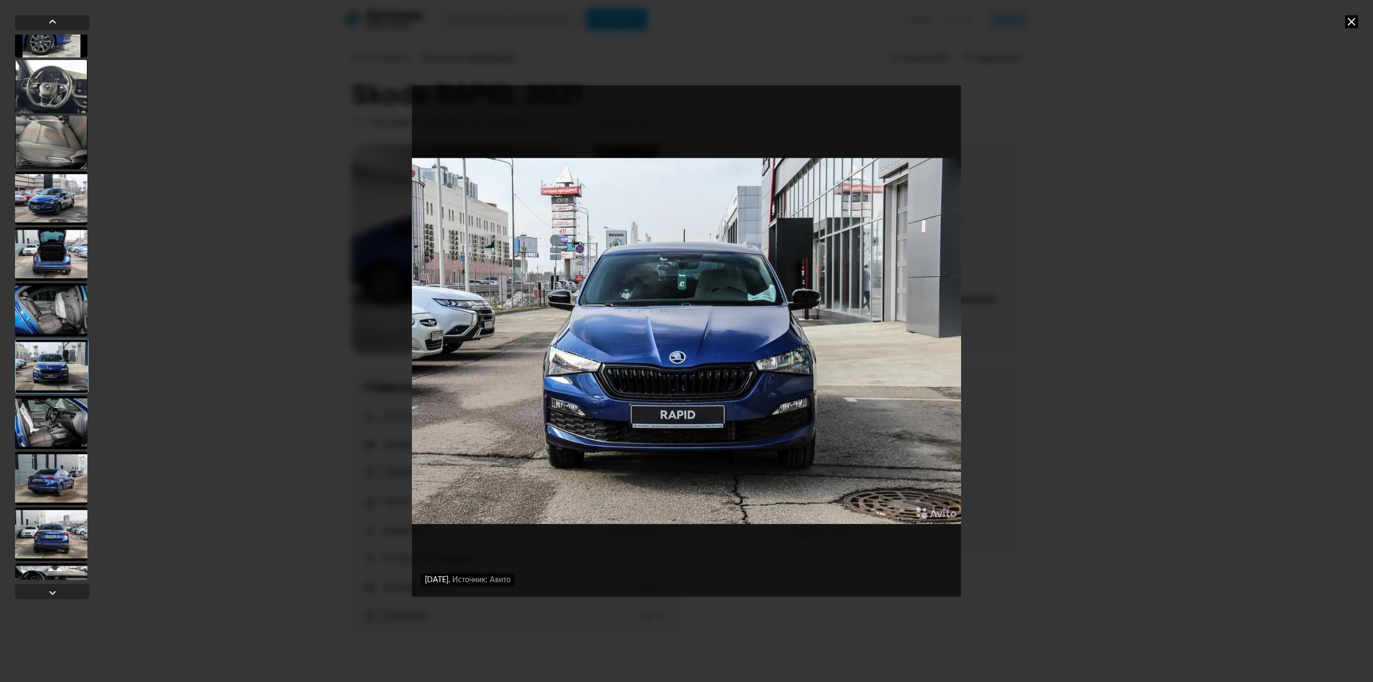
click at [49, 425] on div at bounding box center [51, 422] width 72 height 54
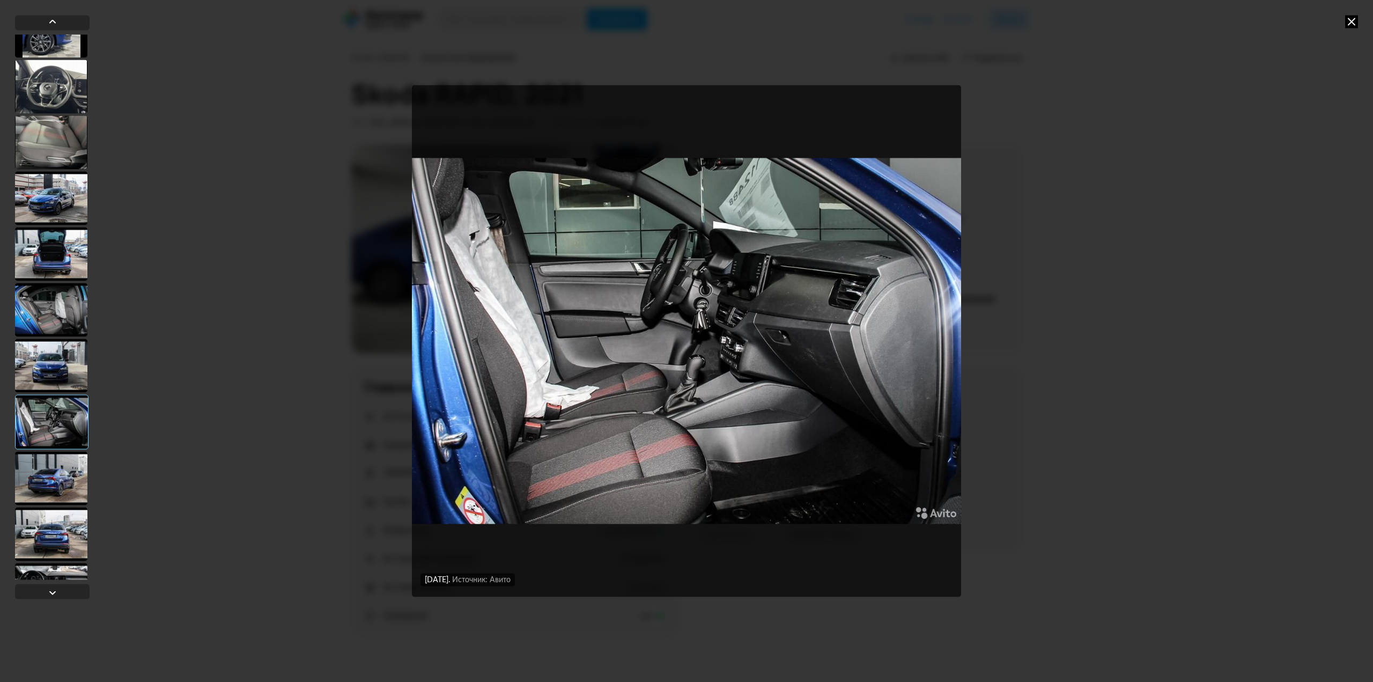
click at [63, 351] on div at bounding box center [51, 365] width 72 height 54
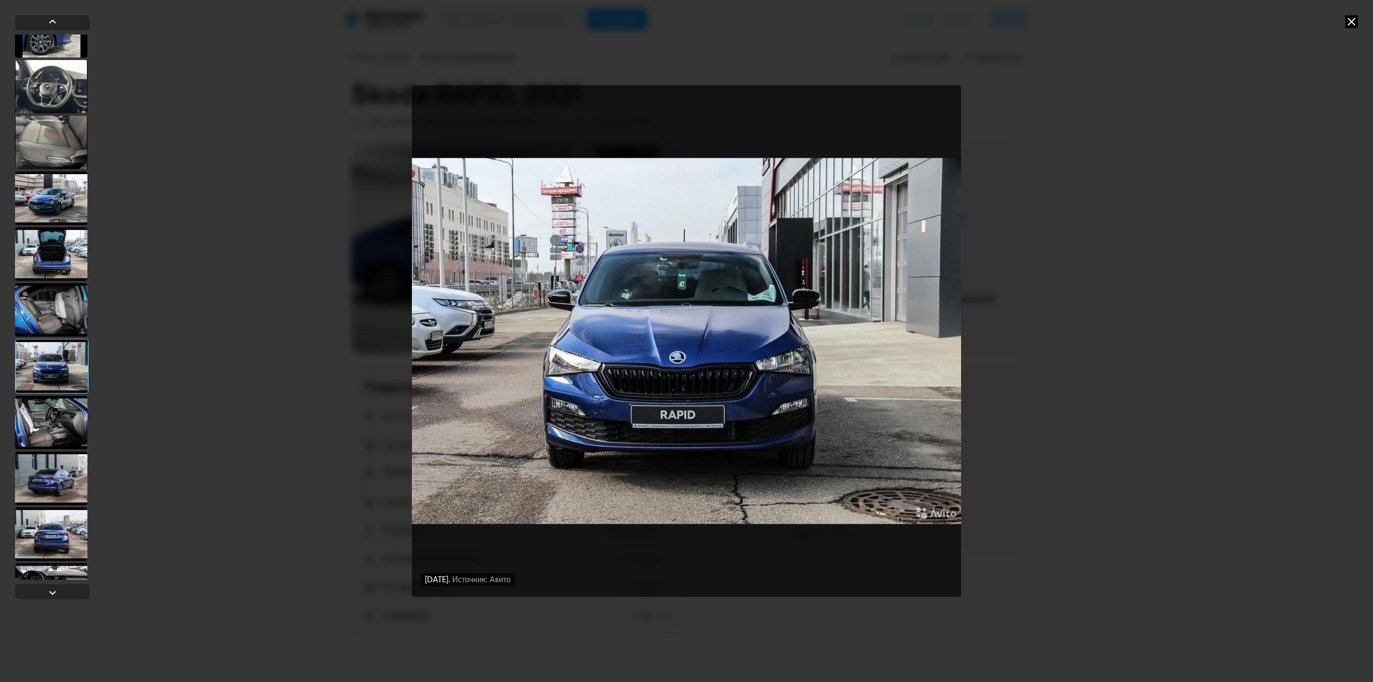
click at [42, 483] on div at bounding box center [51, 478] width 72 height 54
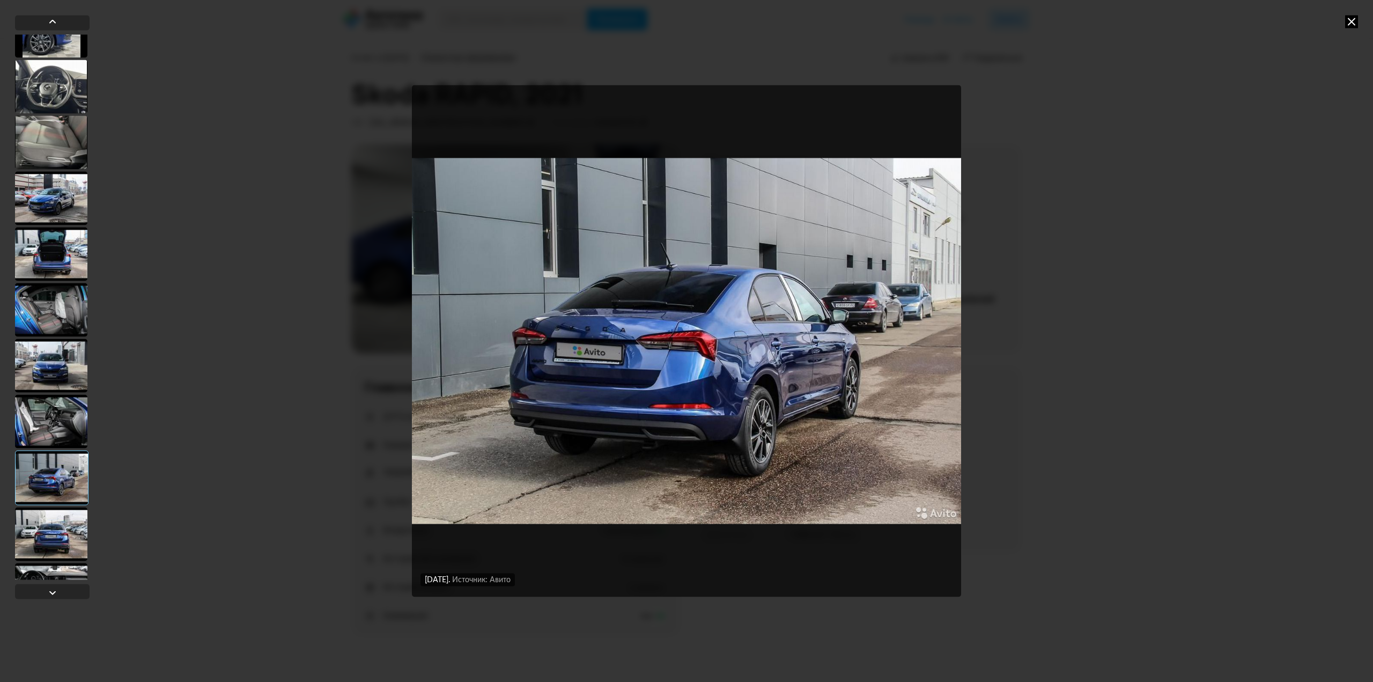
click at [45, 532] on div at bounding box center [51, 534] width 72 height 54
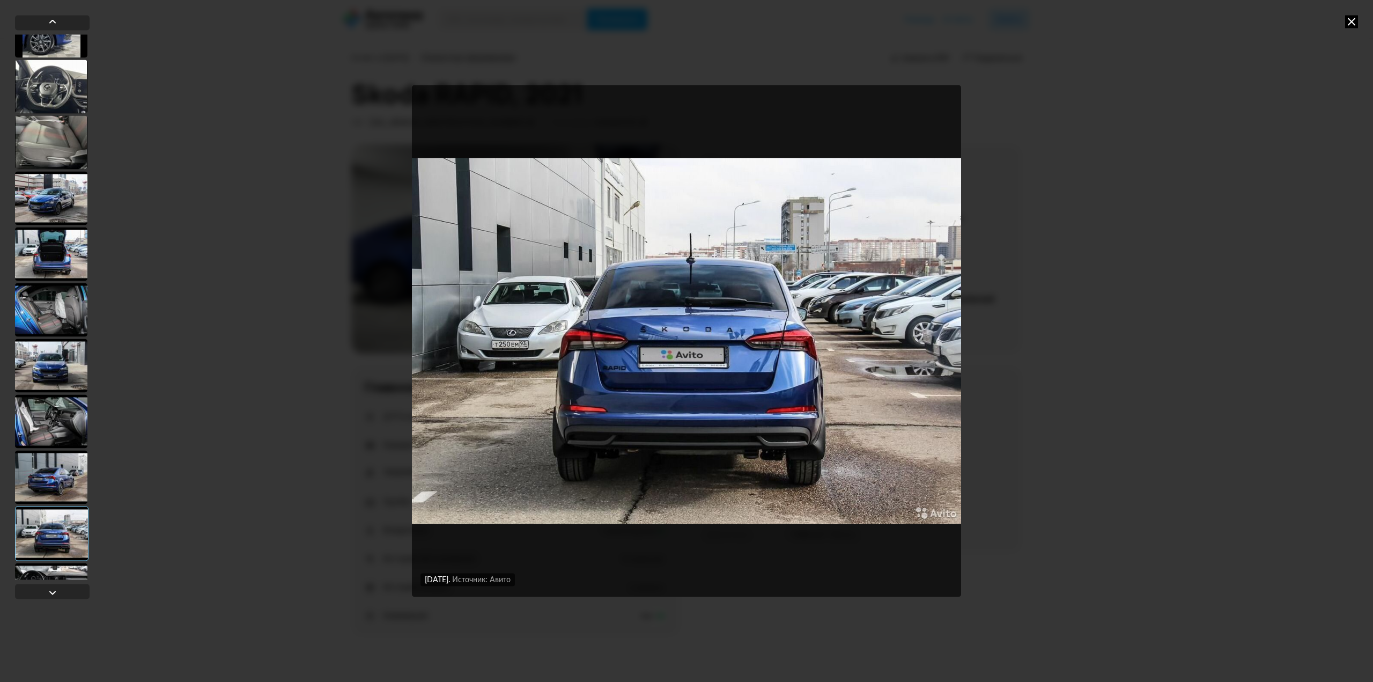
click at [51, 79] on div at bounding box center [51, 87] width 72 height 54
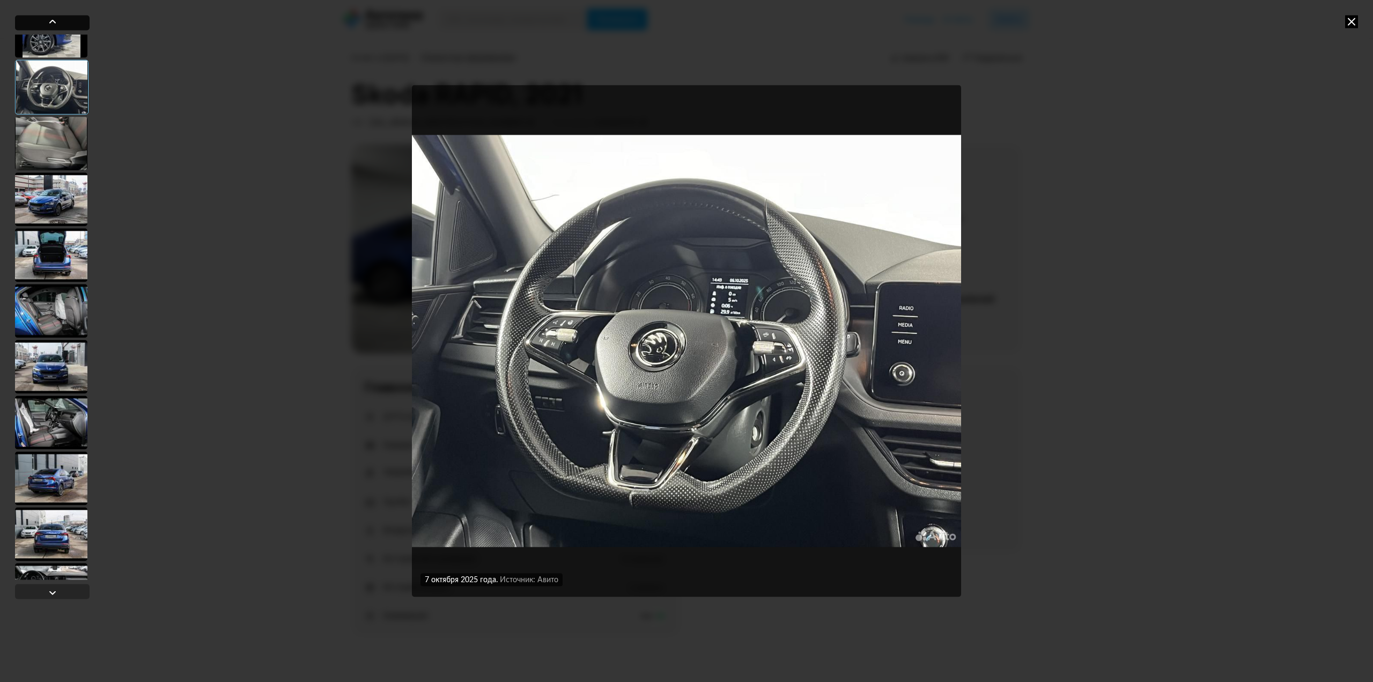
click at [63, 18] on div at bounding box center [52, 22] width 75 height 15
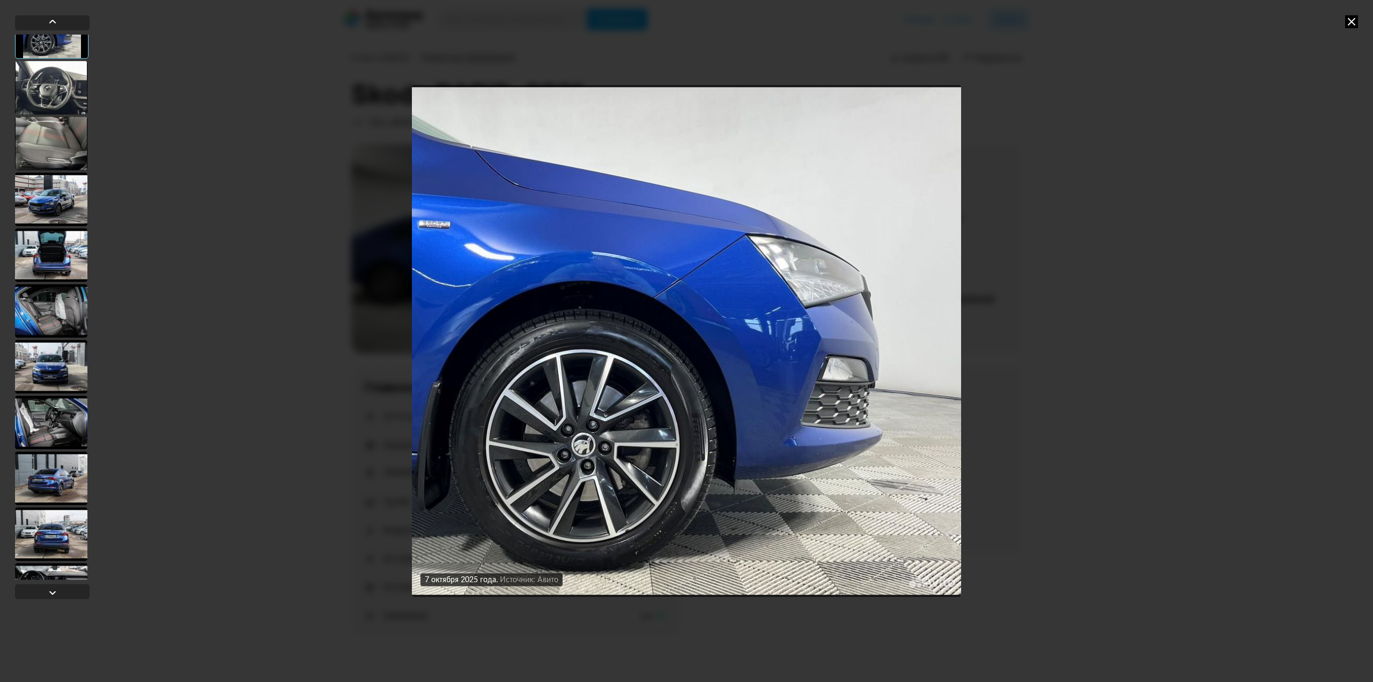
click at [54, 31] on div at bounding box center [52, 309] width 75 height 588
click at [55, 23] on div at bounding box center [52, 21] width 13 height 13
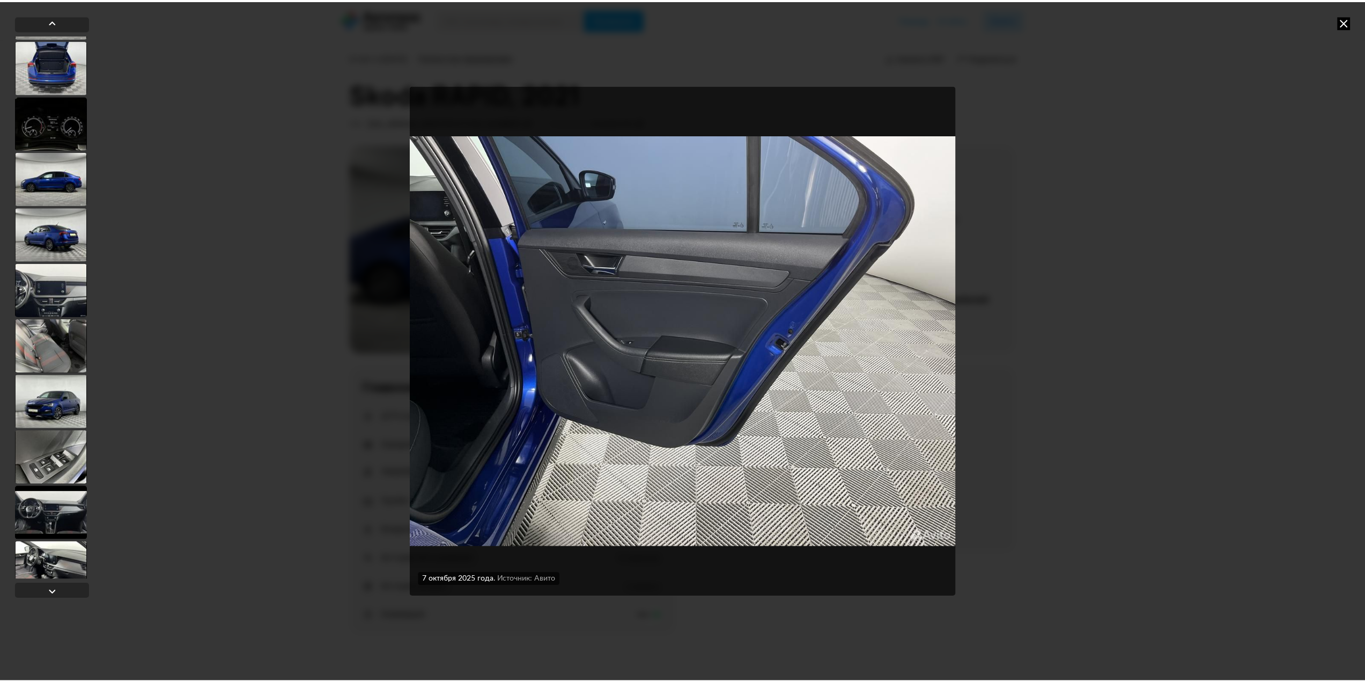
scroll to position [0, 0]
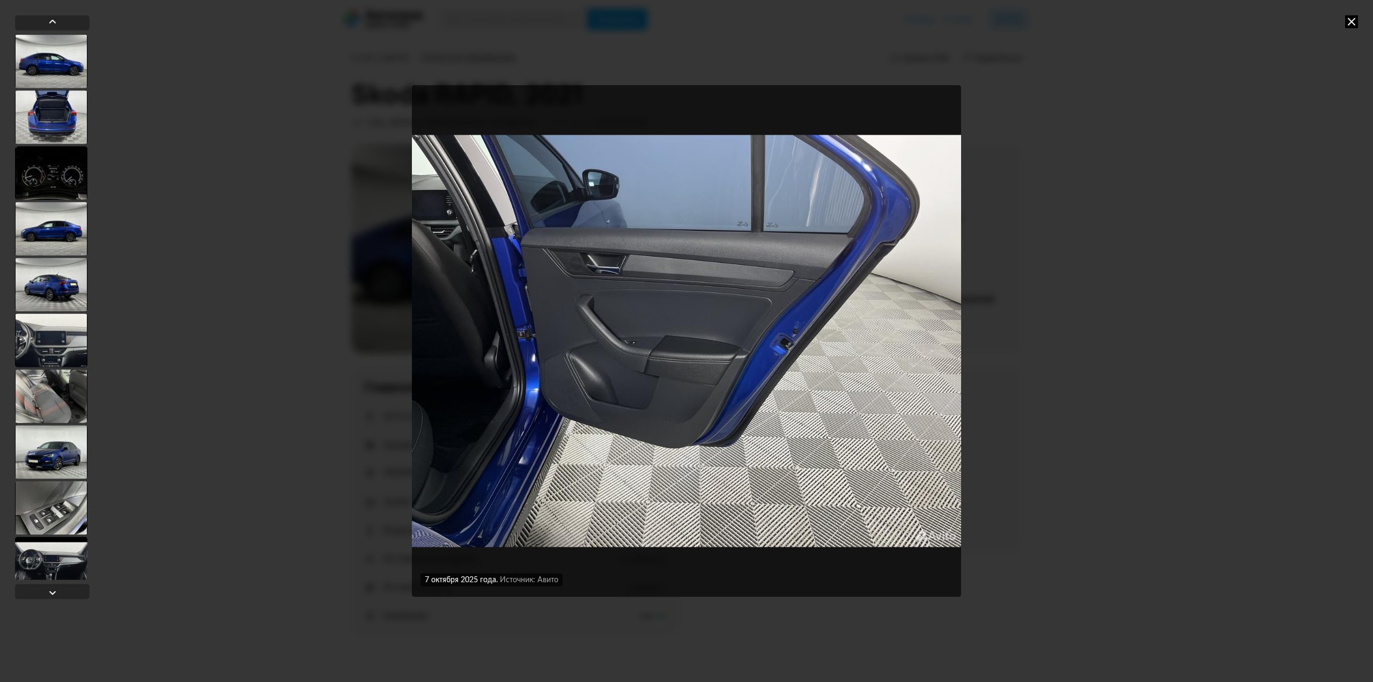
click at [63, 62] on div at bounding box center [51, 61] width 72 height 54
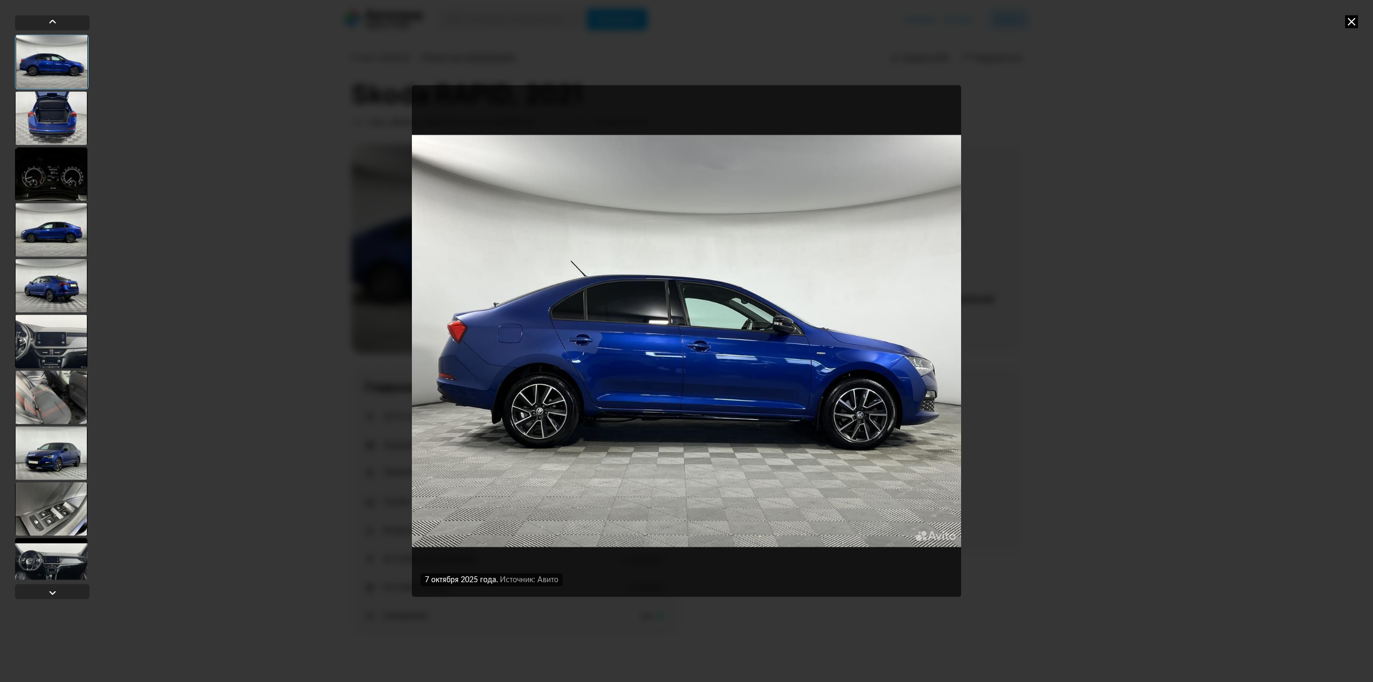
click at [51, 108] on div at bounding box center [51, 118] width 72 height 54
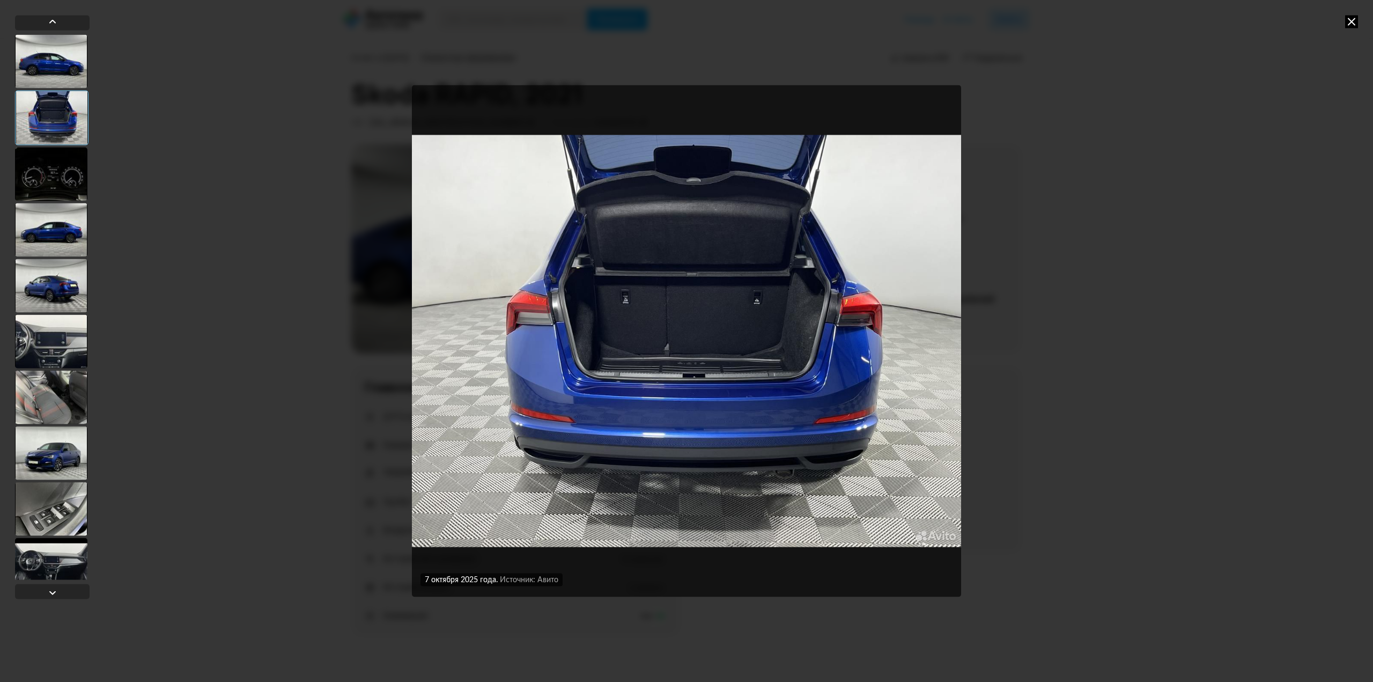
click at [40, 177] on div at bounding box center [51, 174] width 72 height 54
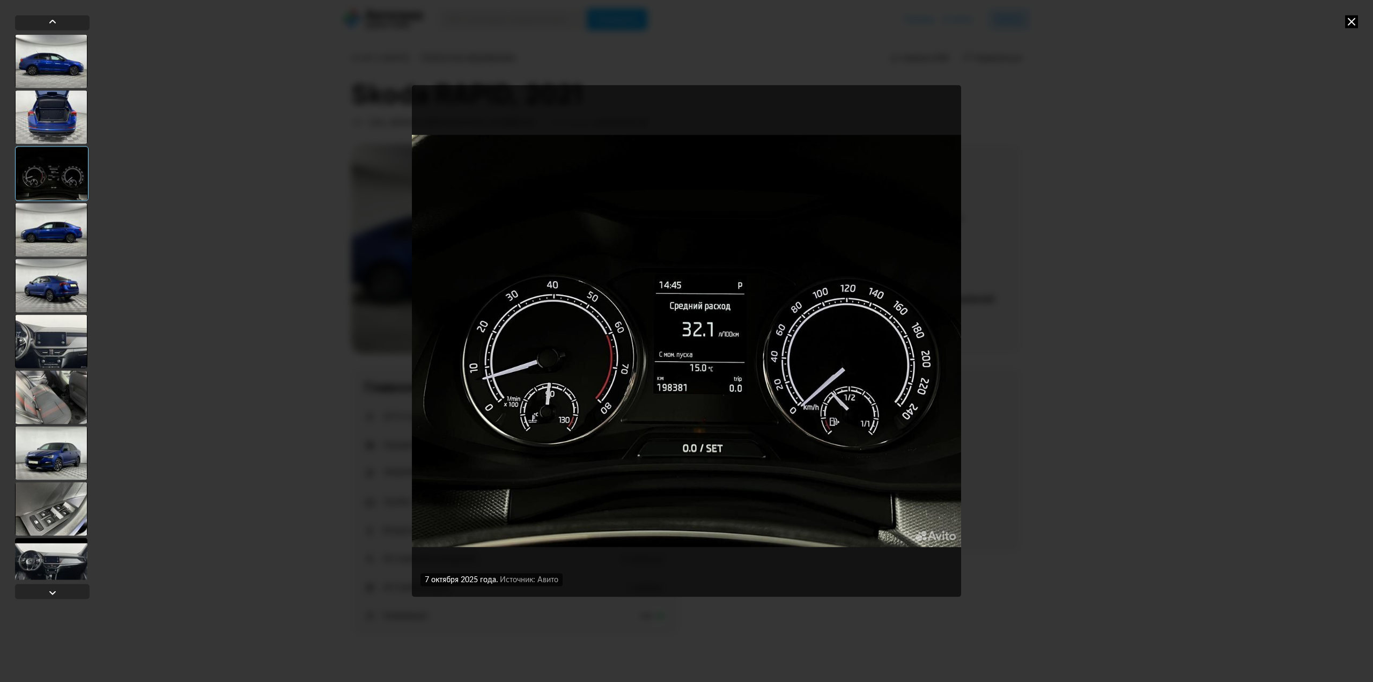
click at [48, 122] on div at bounding box center [51, 117] width 72 height 54
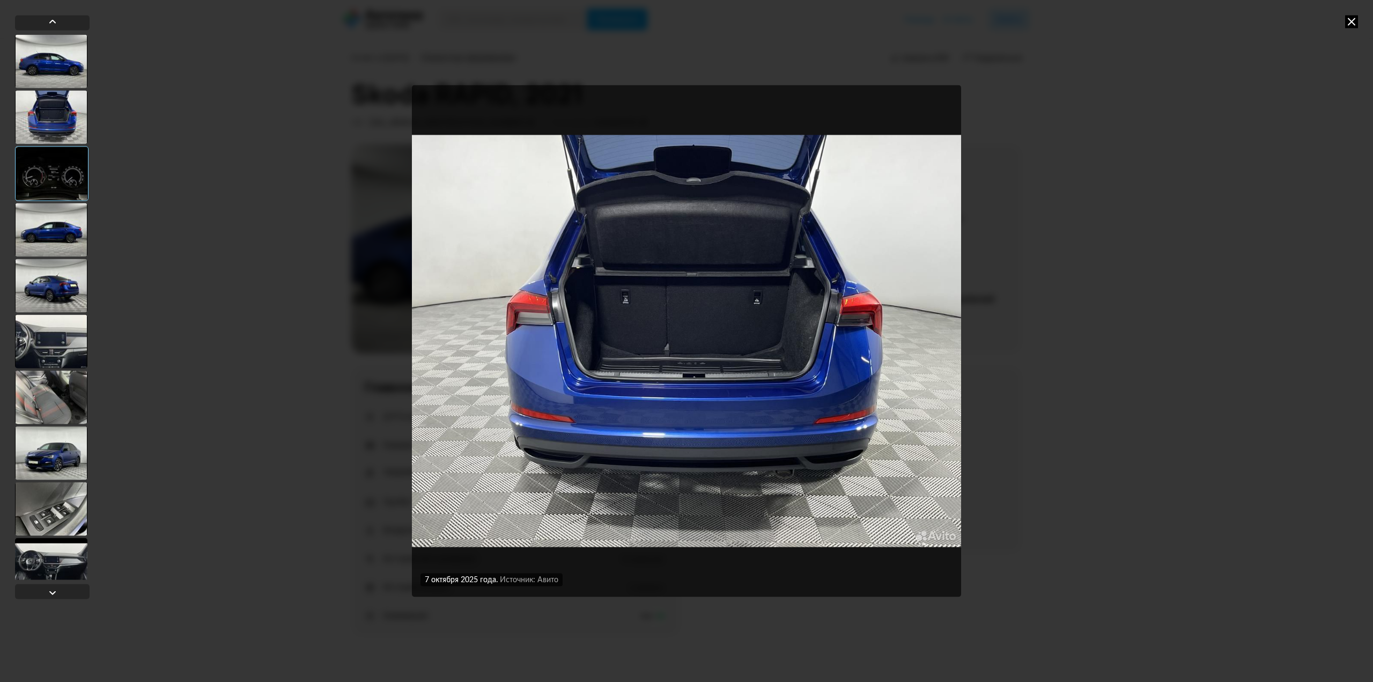
click at [58, 84] on div at bounding box center [51, 61] width 72 height 54
click at [60, 72] on div at bounding box center [51, 61] width 72 height 54
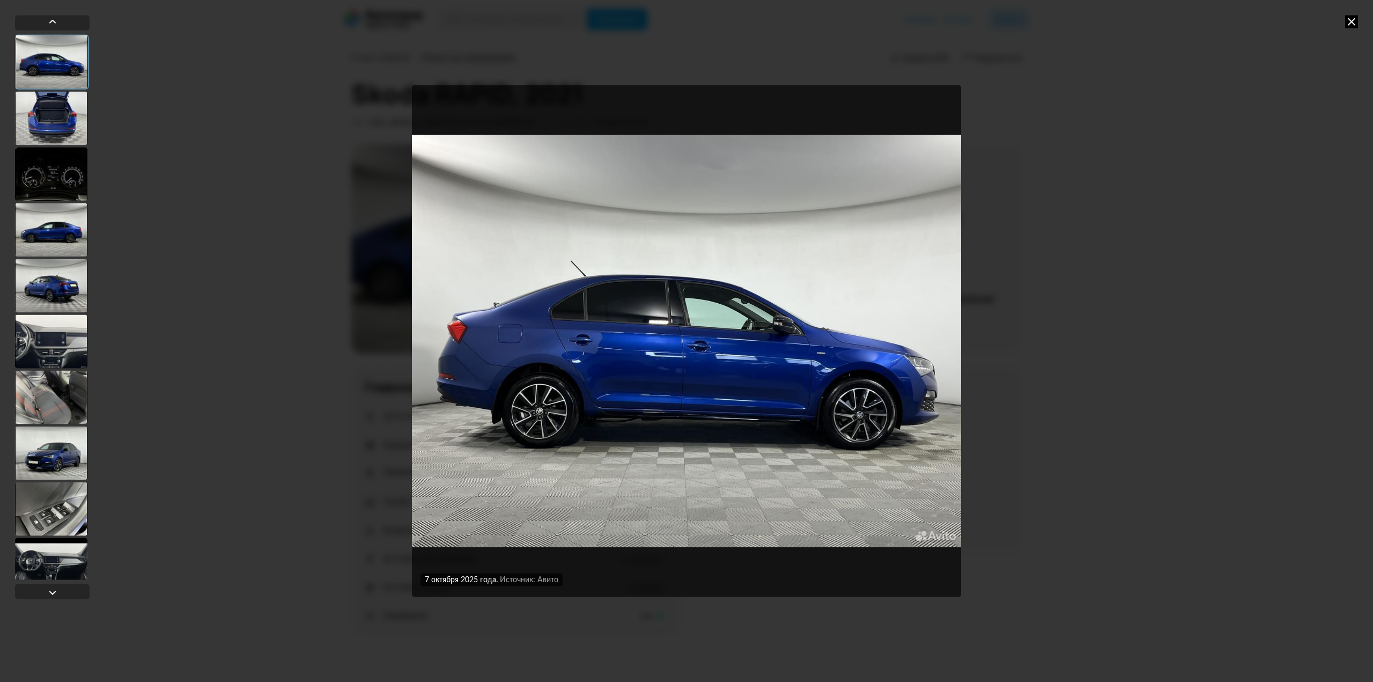
click at [1353, 24] on icon at bounding box center [1351, 21] width 13 height 13
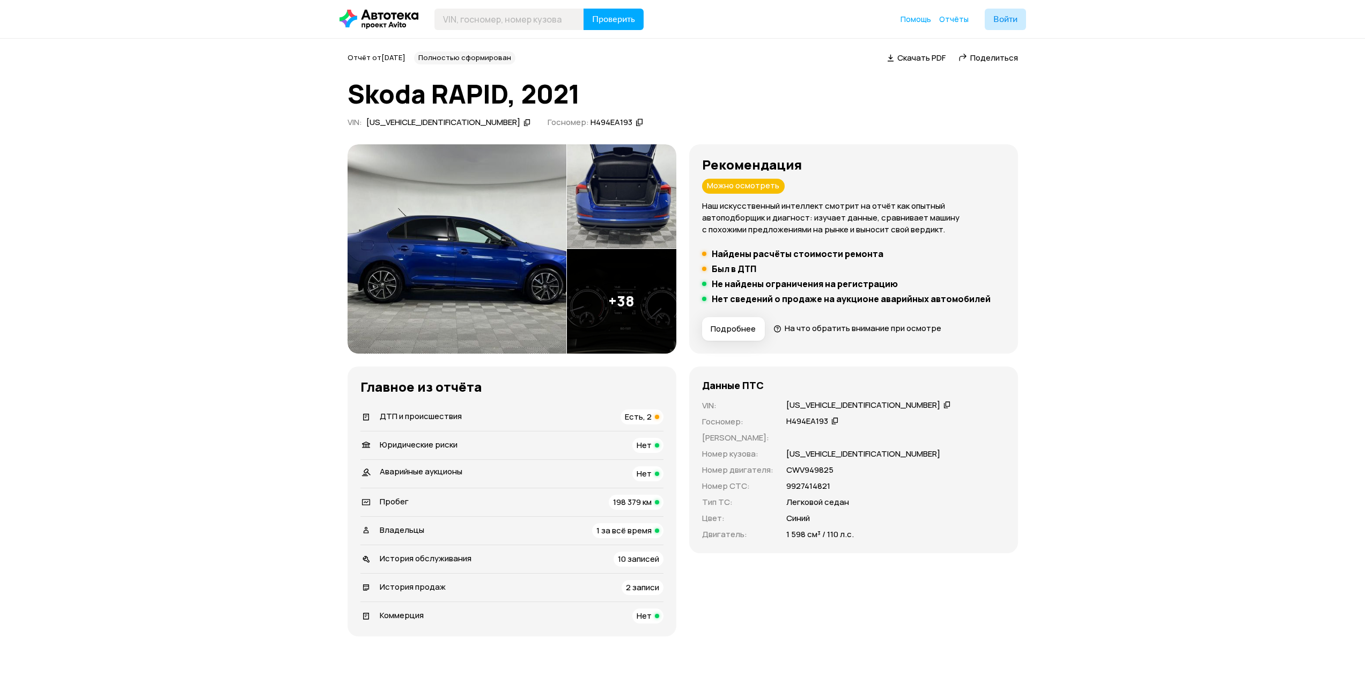
click at [869, 296] on h5 "Нет сведений о продаже на аукционе аварийных автомобилей" at bounding box center [851, 298] width 279 height 11
click at [870, 296] on h5 "Нет сведений о продаже на аукционе аварийных автомобилей" at bounding box center [851, 298] width 279 height 11
click at [913, 301] on h5 "Нет сведений о продаже на аукционе аварийных автомобилей" at bounding box center [851, 298] width 279 height 11
click at [951, 295] on h5 "Нет сведений о продаже на аукционе аварийных автомобилей" at bounding box center [851, 298] width 279 height 11
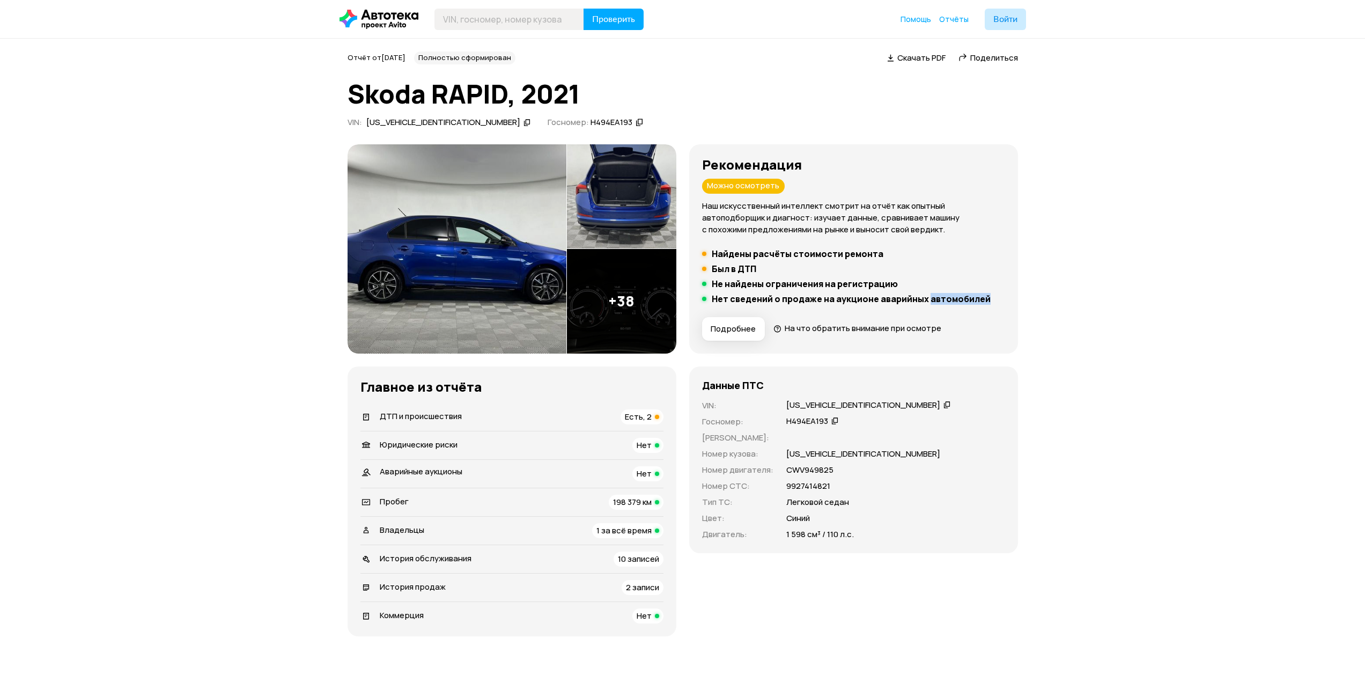
click at [958, 304] on h5 "Нет сведений о продаже на аукционе аварийных автомобилей" at bounding box center [851, 298] width 279 height 11
click at [723, 248] on h5 "Найдены расчёты стоимости ремонта" at bounding box center [798, 253] width 172 height 11
click at [761, 255] on h5 "Найдены расчёты стоимости ремонта" at bounding box center [798, 253] width 172 height 11
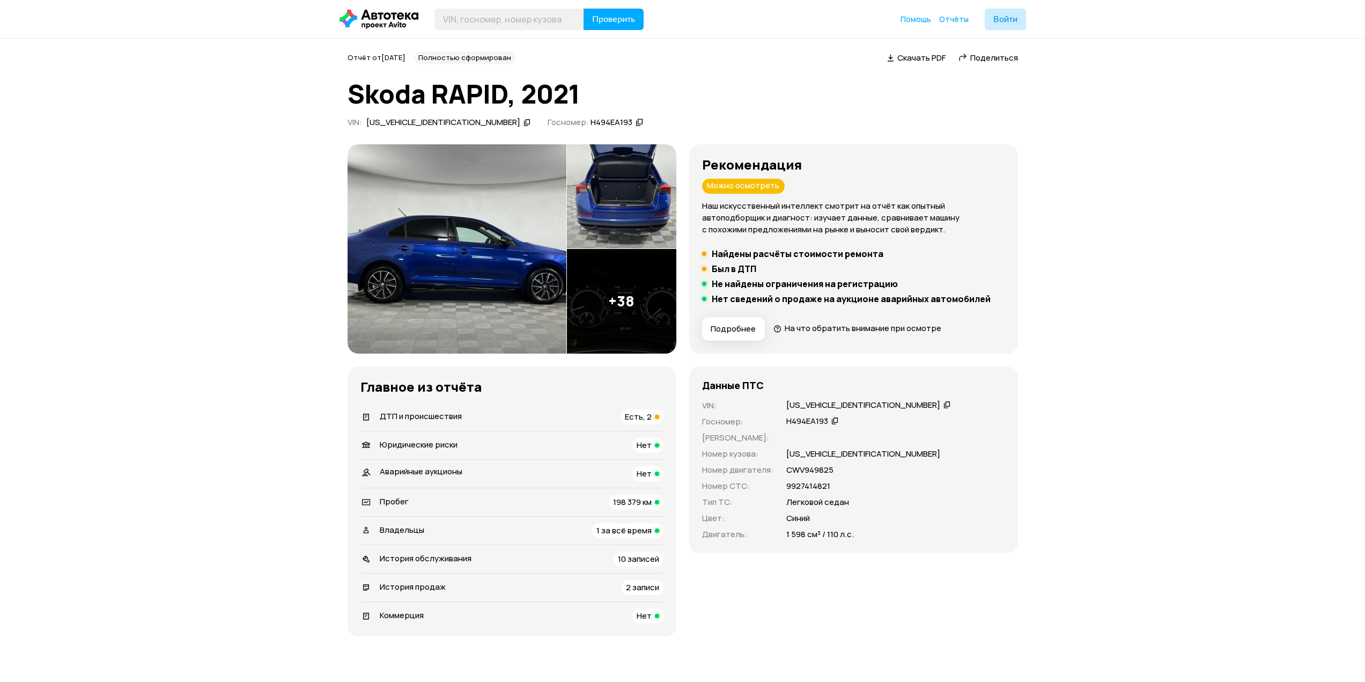
click at [821, 258] on h5 "Найдены расчёты стоимости ремонта" at bounding box center [798, 253] width 172 height 11
click at [857, 255] on h5 "Найдены расчёты стоимости ремонта" at bounding box center [798, 253] width 172 height 11
click at [734, 274] on h5 "Был в ДТП" at bounding box center [734, 268] width 45 height 11
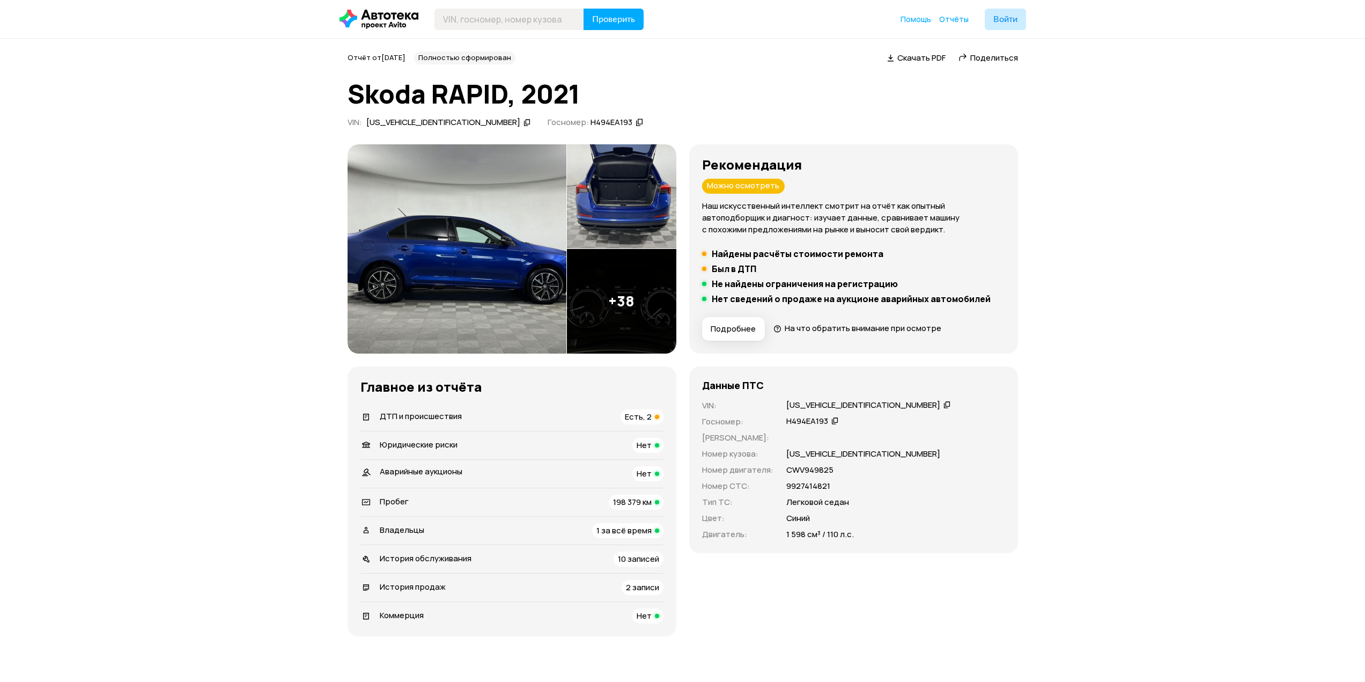
click at [736, 272] on h5 "Был в ДТП" at bounding box center [734, 268] width 45 height 11
click at [732, 270] on h5 "Был в ДТП" at bounding box center [734, 268] width 45 height 11
click at [734, 269] on h5 "Был в ДТП" at bounding box center [734, 268] width 45 height 11
click at [736, 268] on h5 "Был в ДТП" at bounding box center [734, 268] width 45 height 11
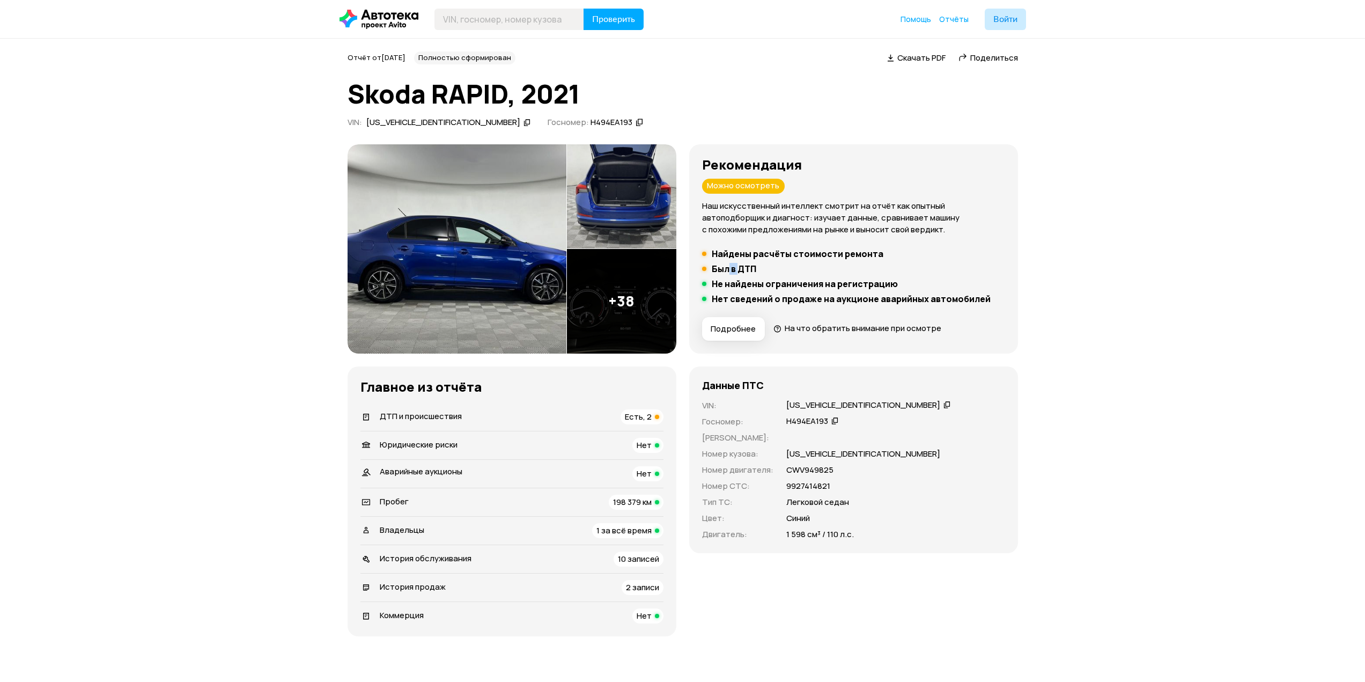
drag, startPoint x: 739, startPoint y: 268, endPoint x: 729, endPoint y: 267, distance: 9.7
click at [729, 267] on h5 "Был в ДТП" at bounding box center [734, 268] width 45 height 11
click at [743, 270] on h5 "Был в ДТП" at bounding box center [734, 268] width 45 height 11
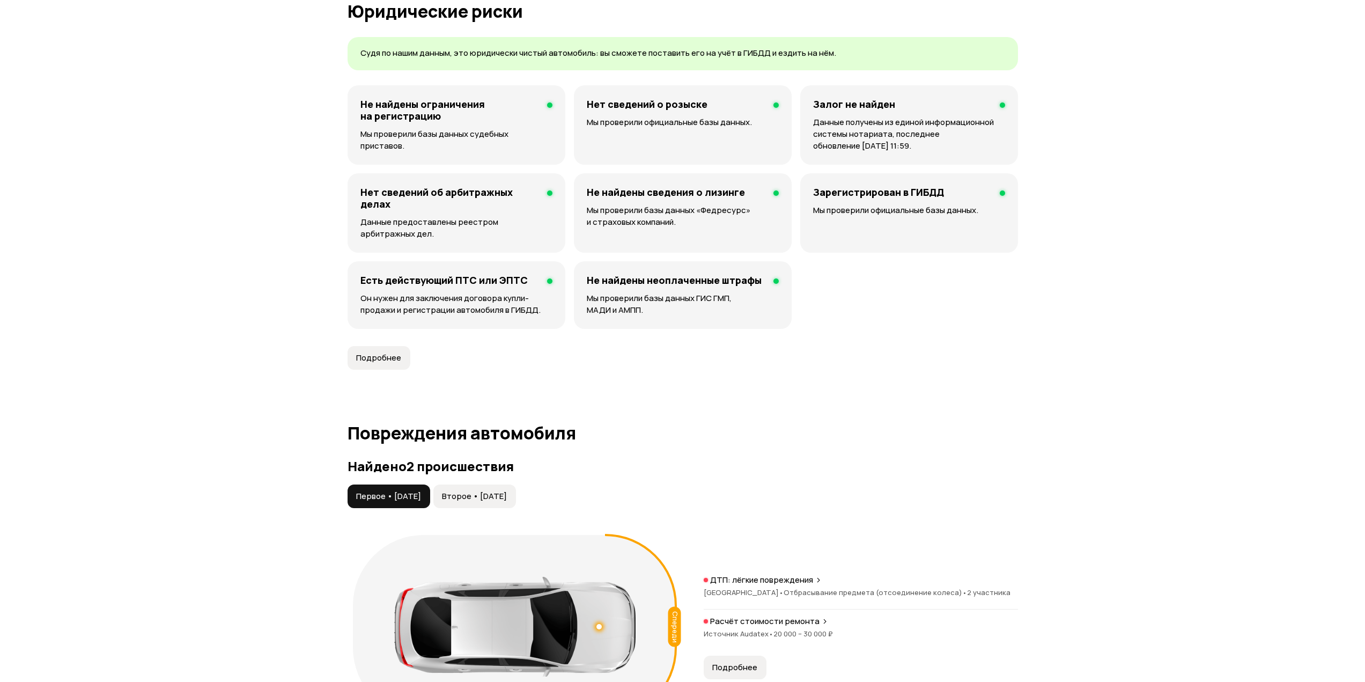
drag, startPoint x: 1147, startPoint y: 404, endPoint x: 1146, endPoint y: 430, distance: 25.8
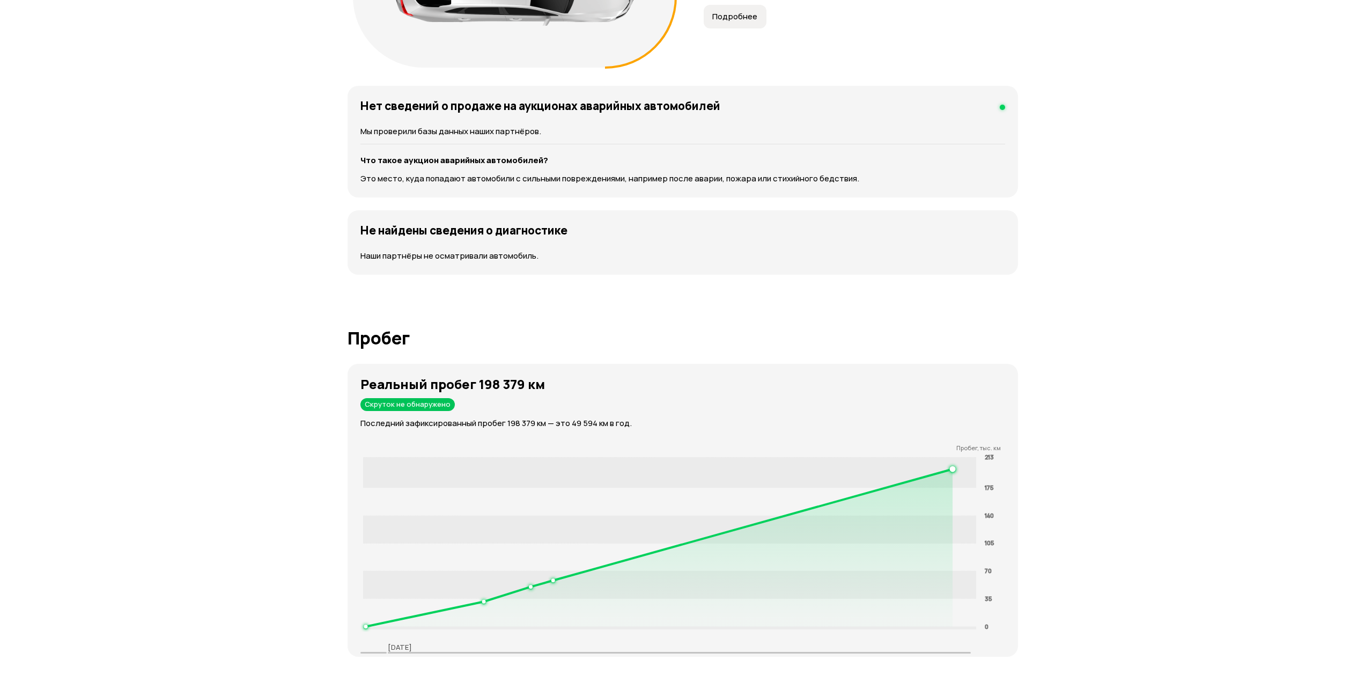
drag, startPoint x: 1134, startPoint y: 290, endPoint x: 1133, endPoint y: 374, distance: 84.7
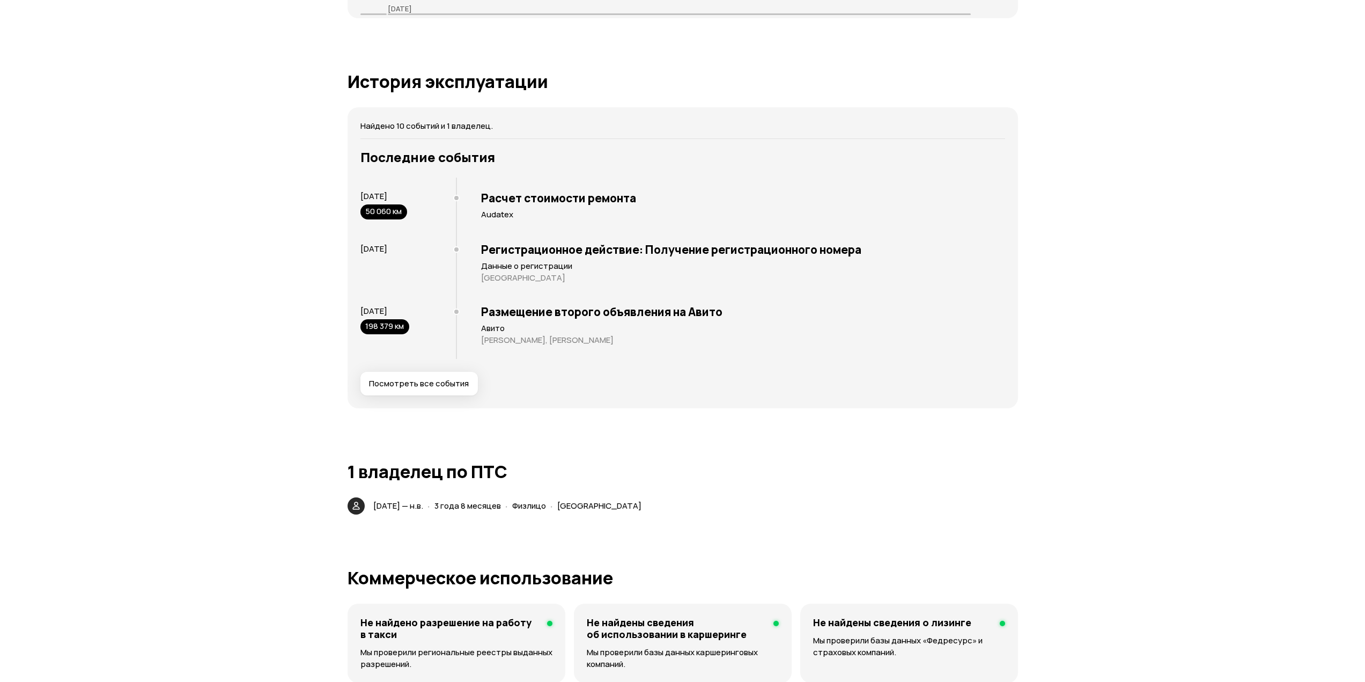
drag, startPoint x: 1114, startPoint y: 207, endPoint x: 1117, endPoint y: 412, distance: 205.4
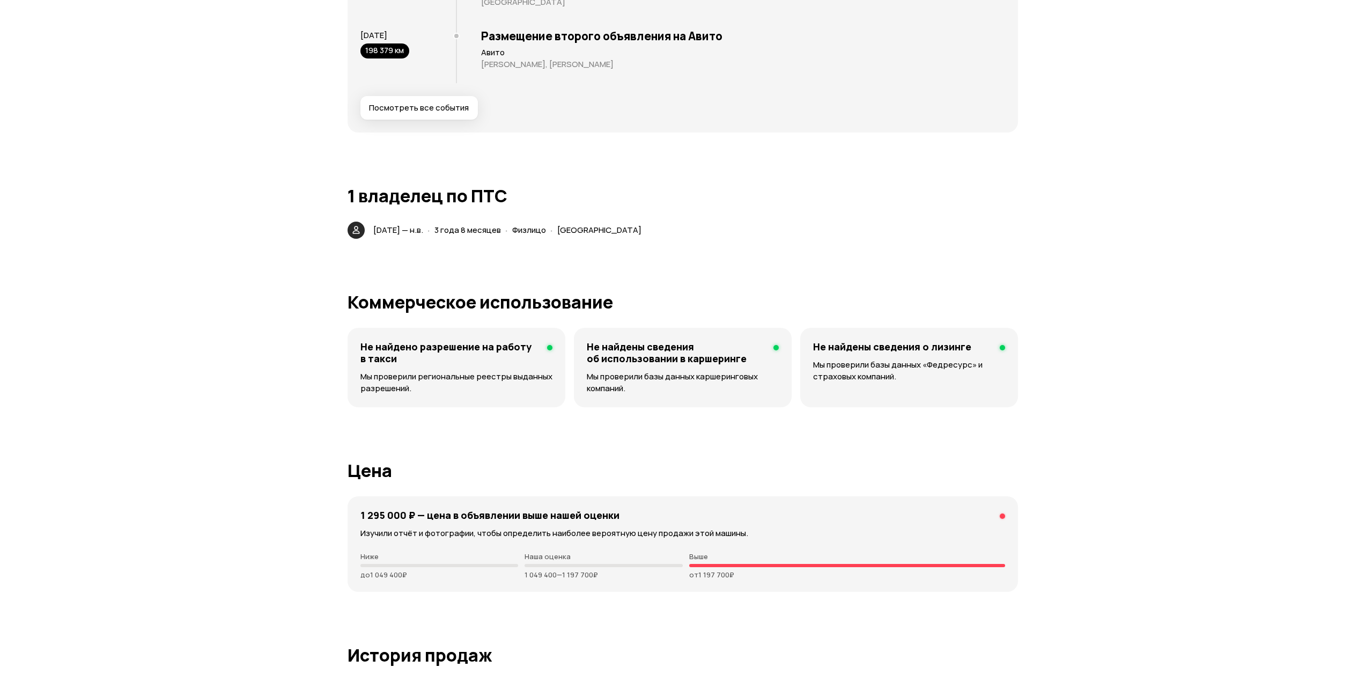
scroll to position [1232, 0]
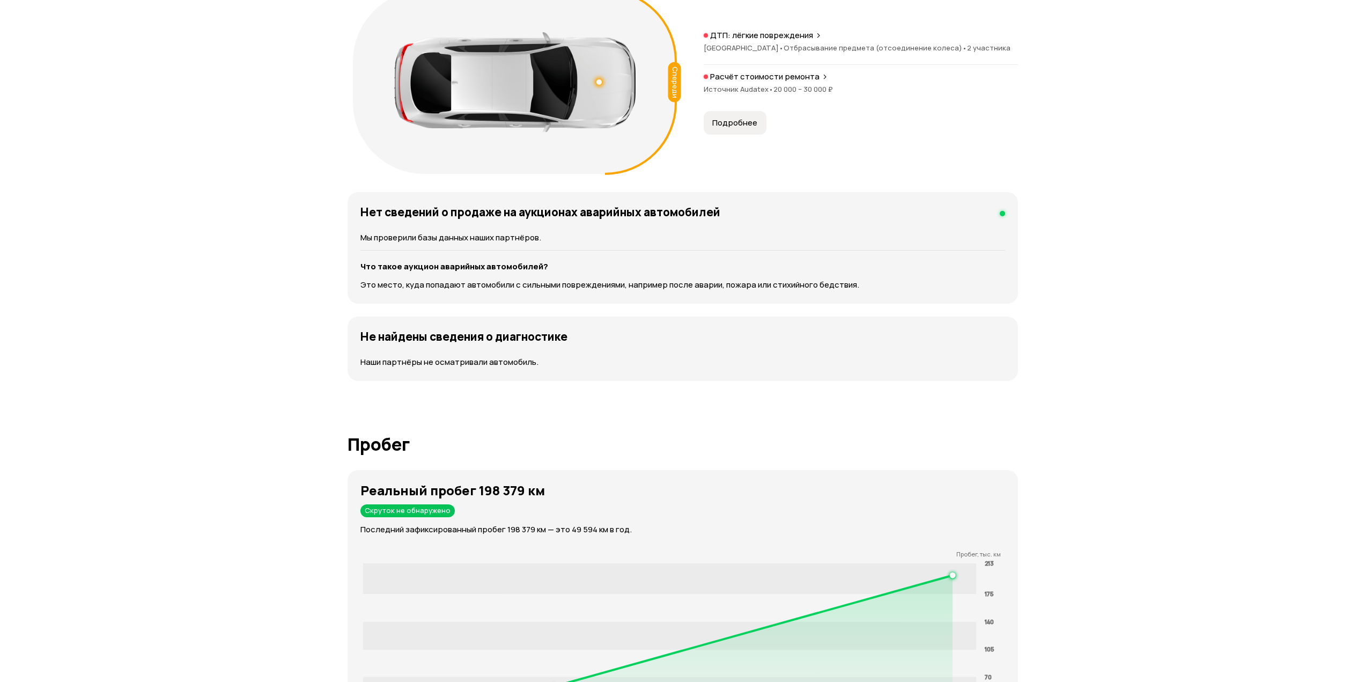
drag, startPoint x: 1102, startPoint y: 328, endPoint x: 1089, endPoint y: 216, distance: 112.8
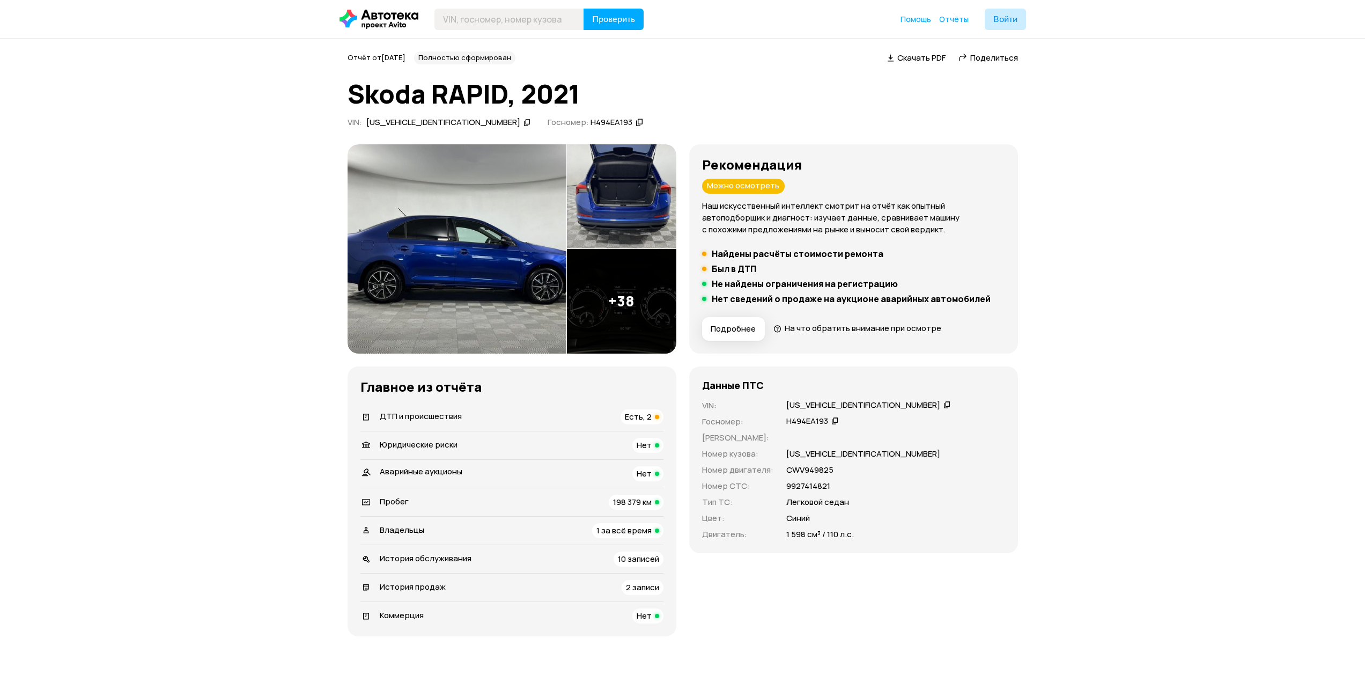
drag, startPoint x: 1070, startPoint y: 161, endPoint x: 1067, endPoint y: 151, distance: 10.5
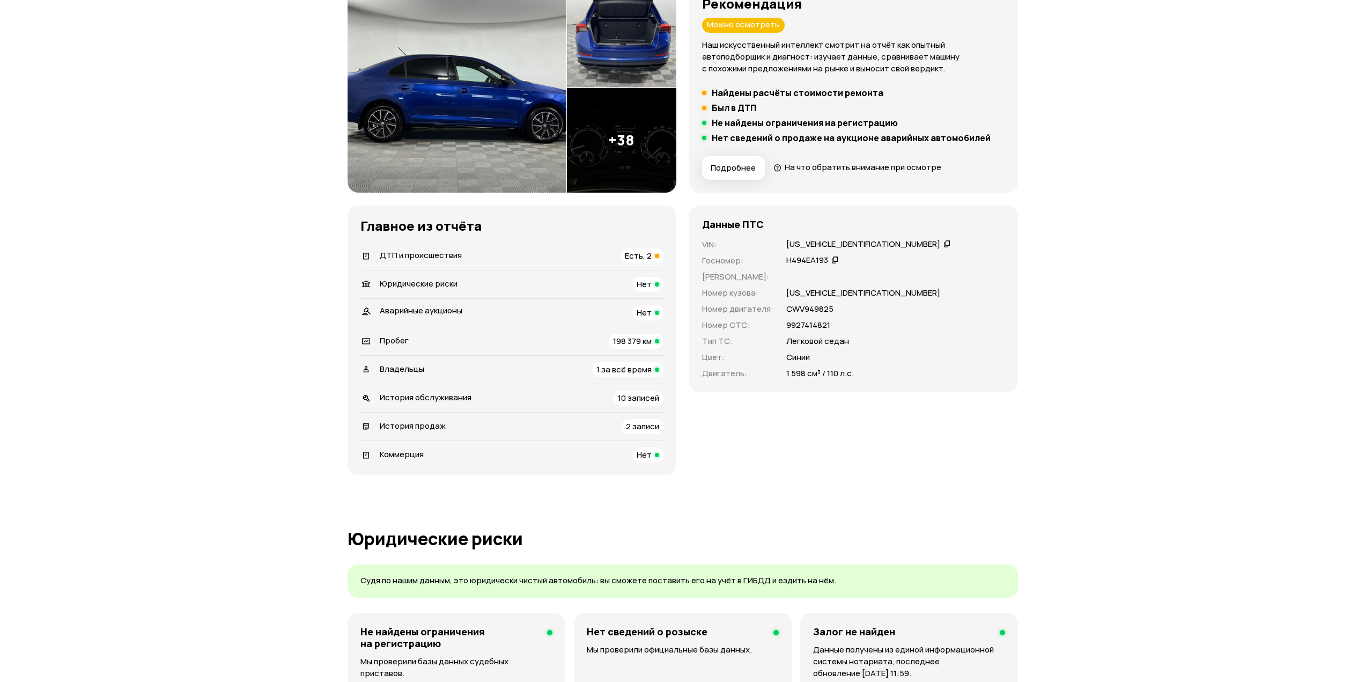
click at [496, 255] on div "ДТП и происшествия Есть, 2" at bounding box center [511, 255] width 303 height 15
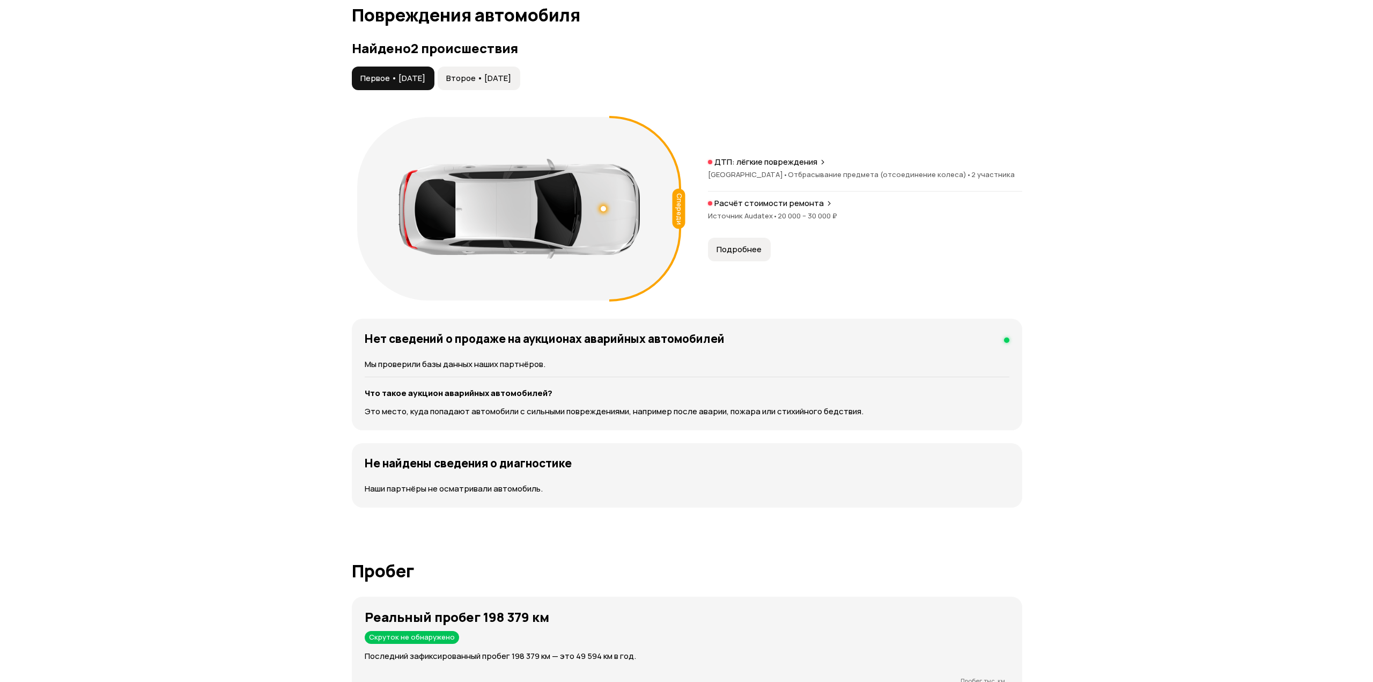
scroll to position [1111, 0]
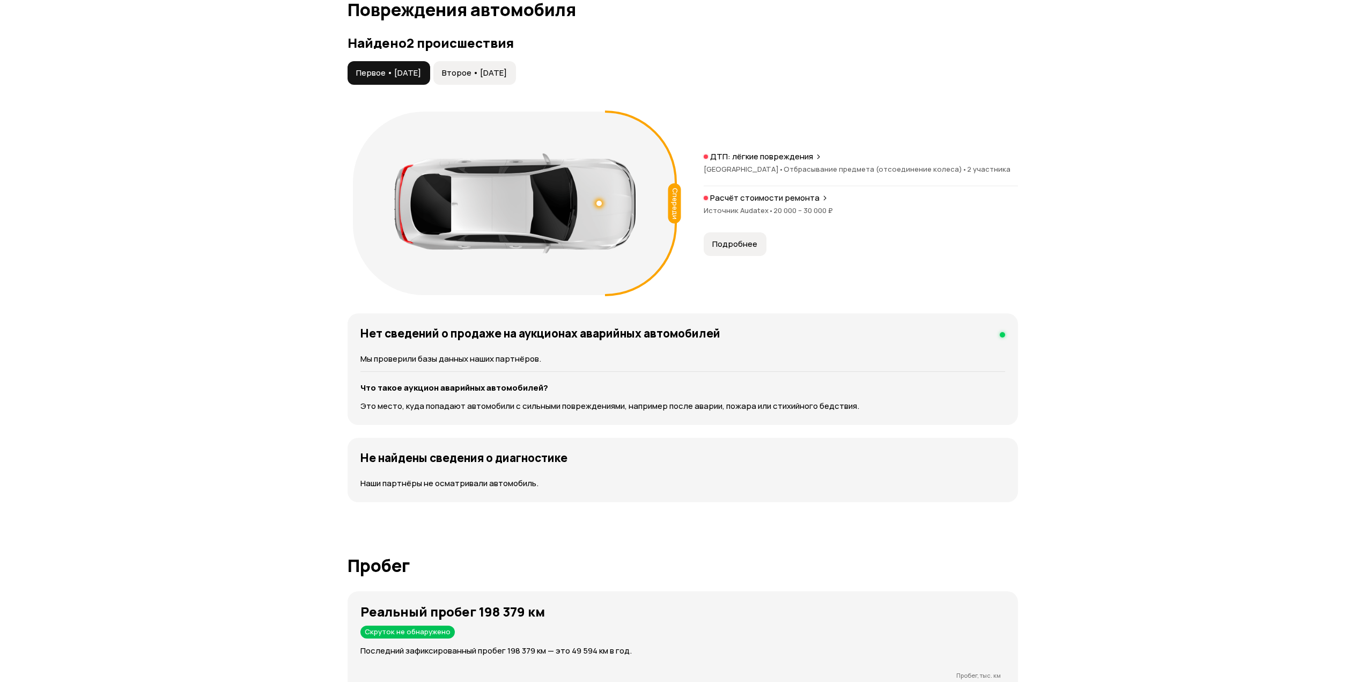
click at [496, 75] on span "Второе • [DATE]" at bounding box center [474, 73] width 65 height 11
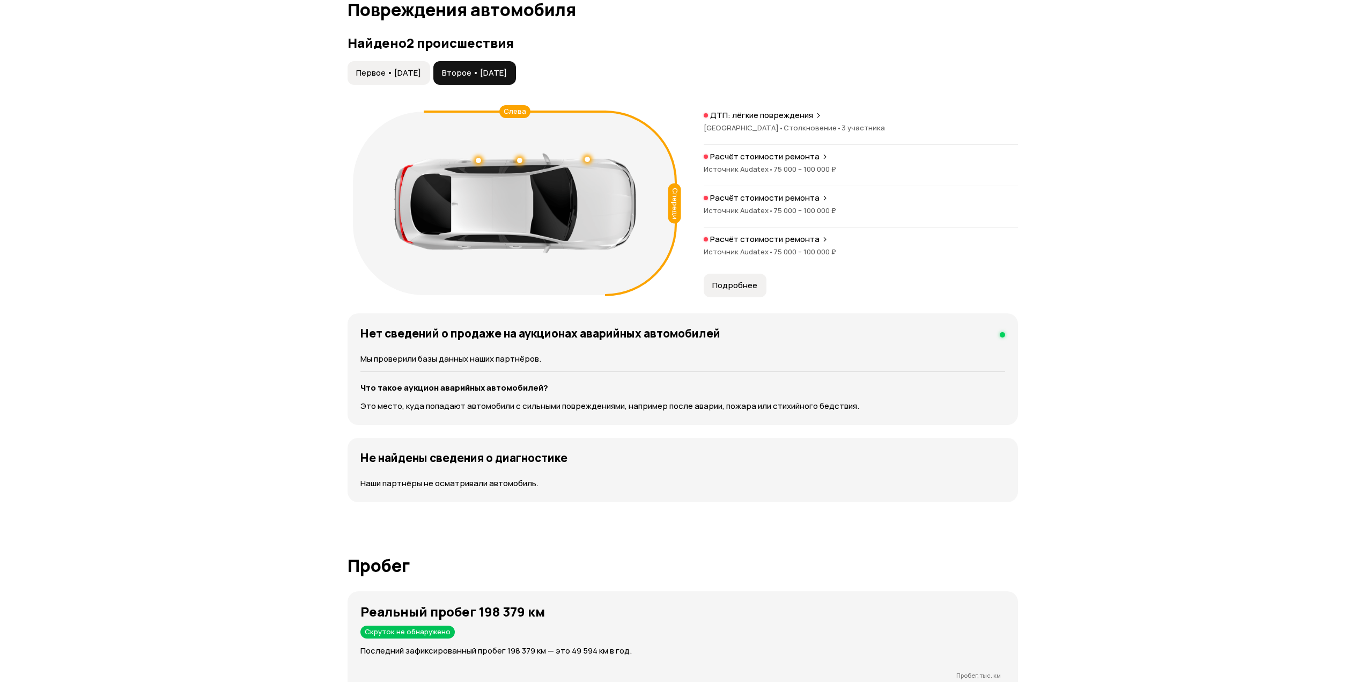
click at [478, 160] on div at bounding box center [478, 160] width 5 height 5
click at [406, 71] on span "Первое • [DATE]" at bounding box center [388, 73] width 65 height 11
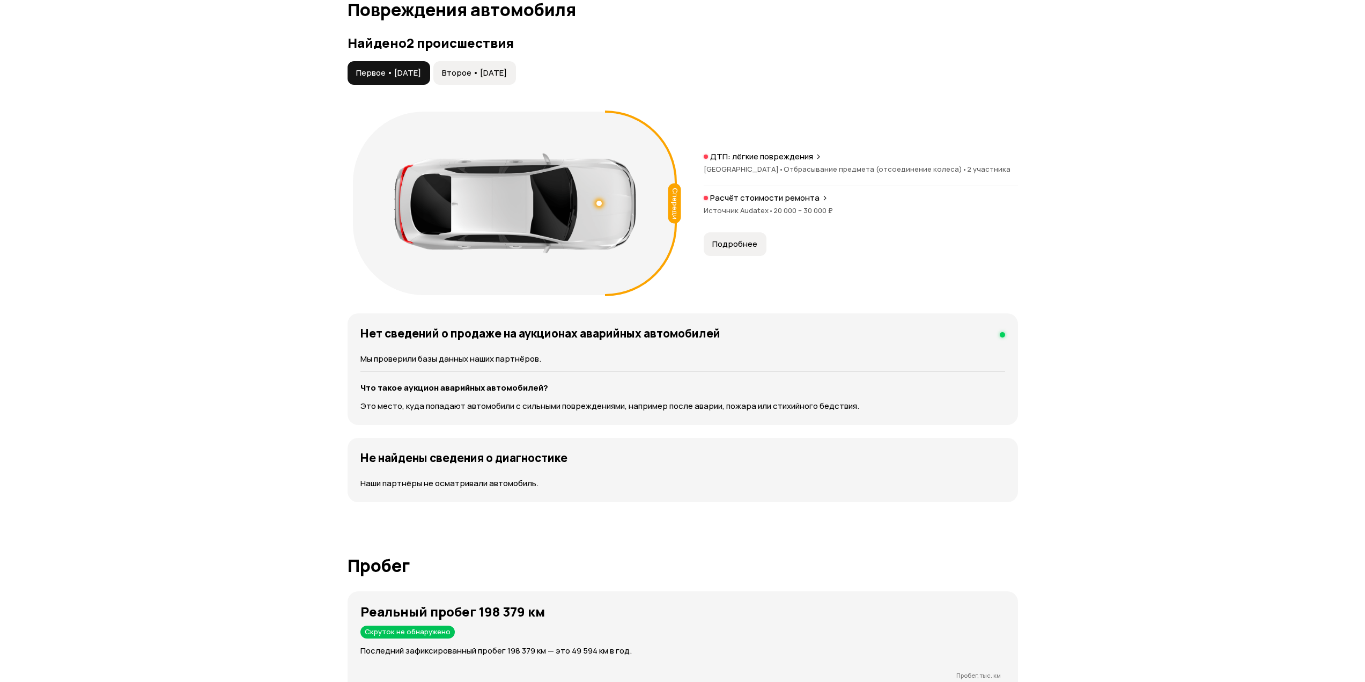
click at [754, 157] on p "ДТП: лёгкие повреждения" at bounding box center [761, 156] width 103 height 11
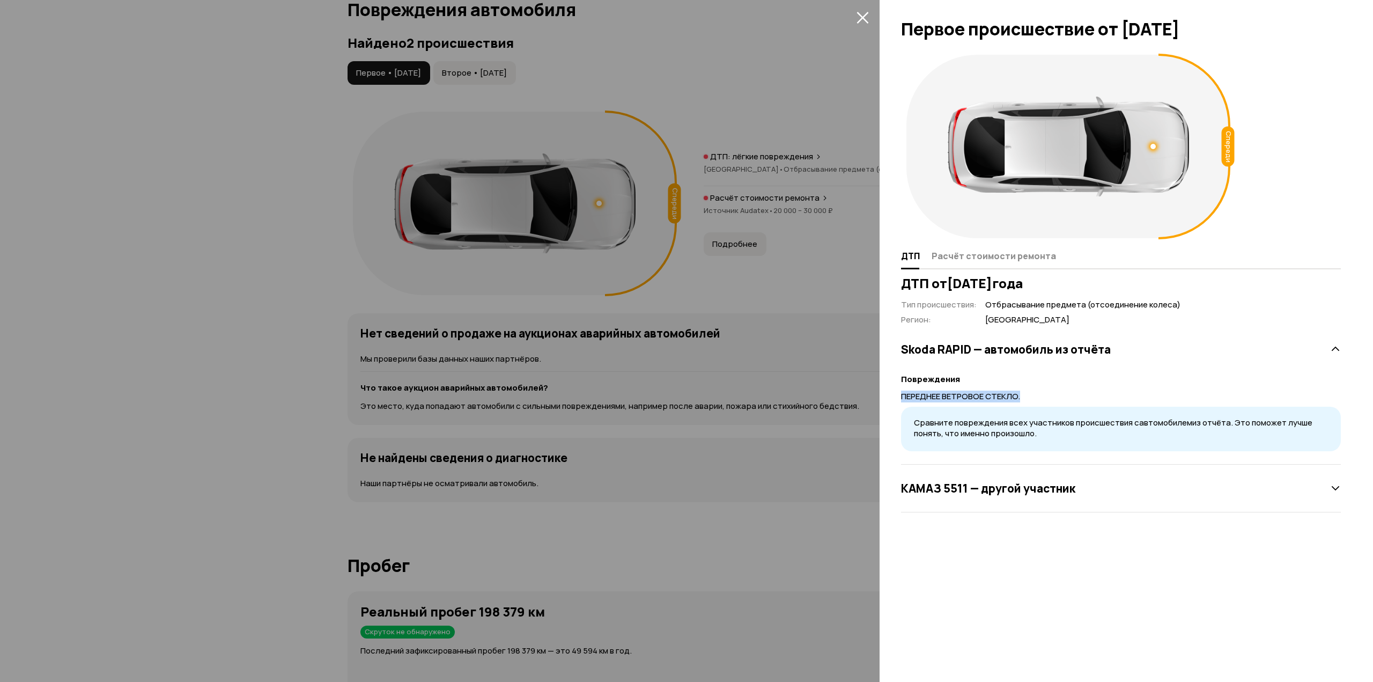
drag, startPoint x: 1025, startPoint y: 394, endPoint x: 898, endPoint y: 398, distance: 127.7
click at [898, 398] on div "Спереди ДТП Расчёт стоимости ремонта ДТП от [DATE] Тип происшествия : Отбрасыва…" at bounding box center [1126, 365] width 493 height 632
copy p "ПЕРЕДНЕЕ ВЕТРОВОЕ СТЕКЛО."
click at [1120, 313] on div "Тип происшествия : Отбрасывание предмета (отсоединение колеса) Регион : [GEOGRA…" at bounding box center [1040, 312] width 279 height 26
click at [988, 486] on h3 "КАМАЗ 5511 — другой участник" at bounding box center [988, 488] width 174 height 14
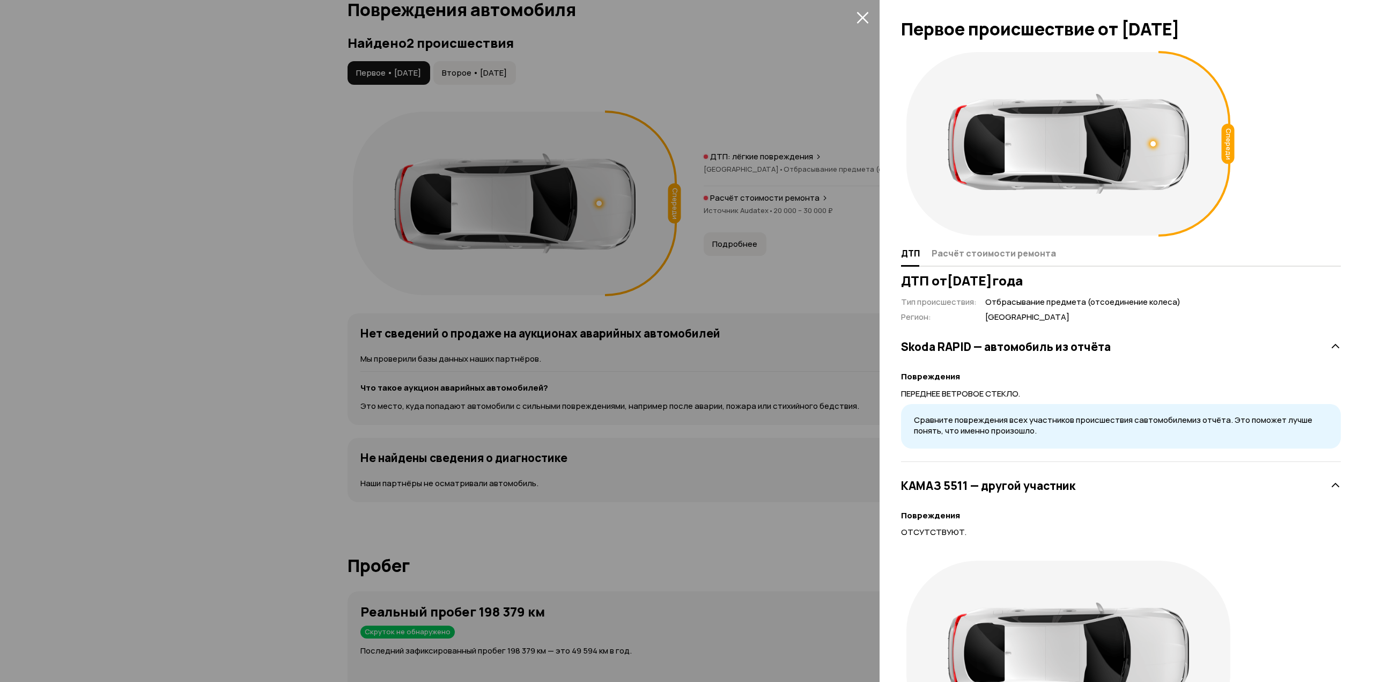
scroll to position [0, 0]
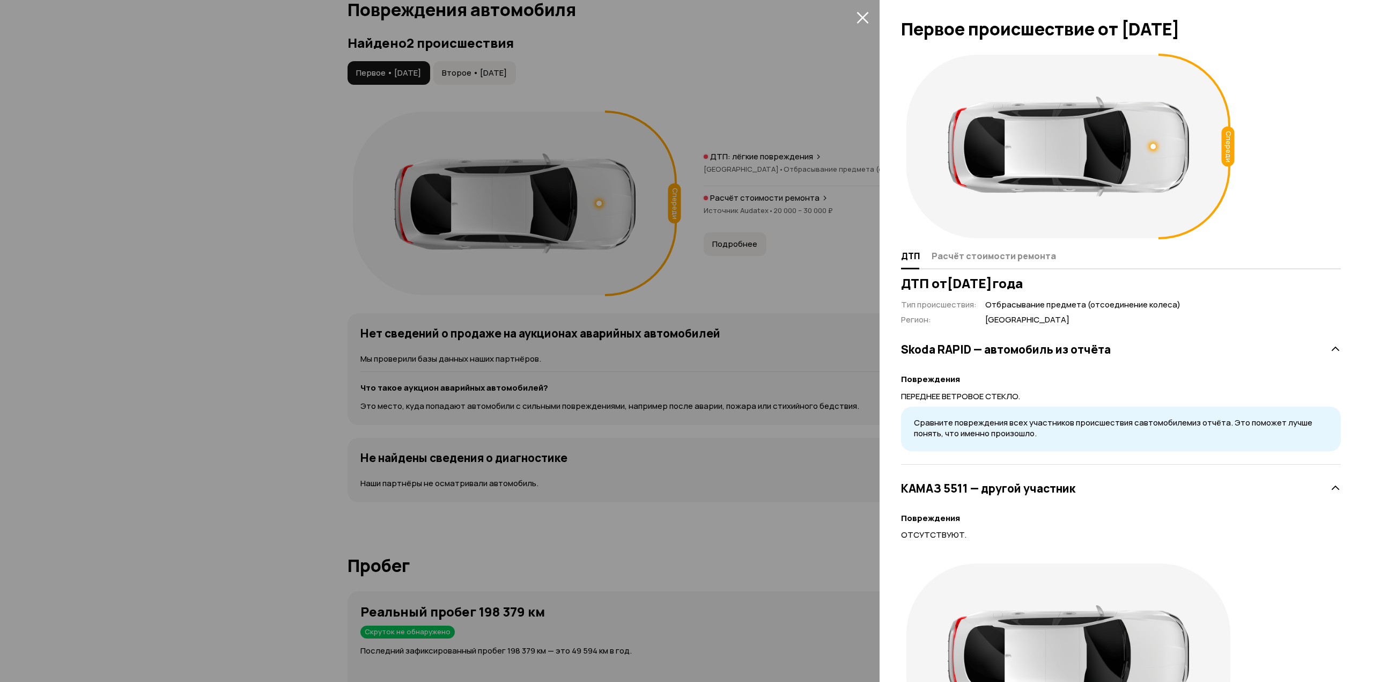
drag, startPoint x: 902, startPoint y: 489, endPoint x: 973, endPoint y: 491, distance: 71.3
click at [973, 491] on h3 "КАМАЗ 5511 — другой участник" at bounding box center [988, 488] width 174 height 14
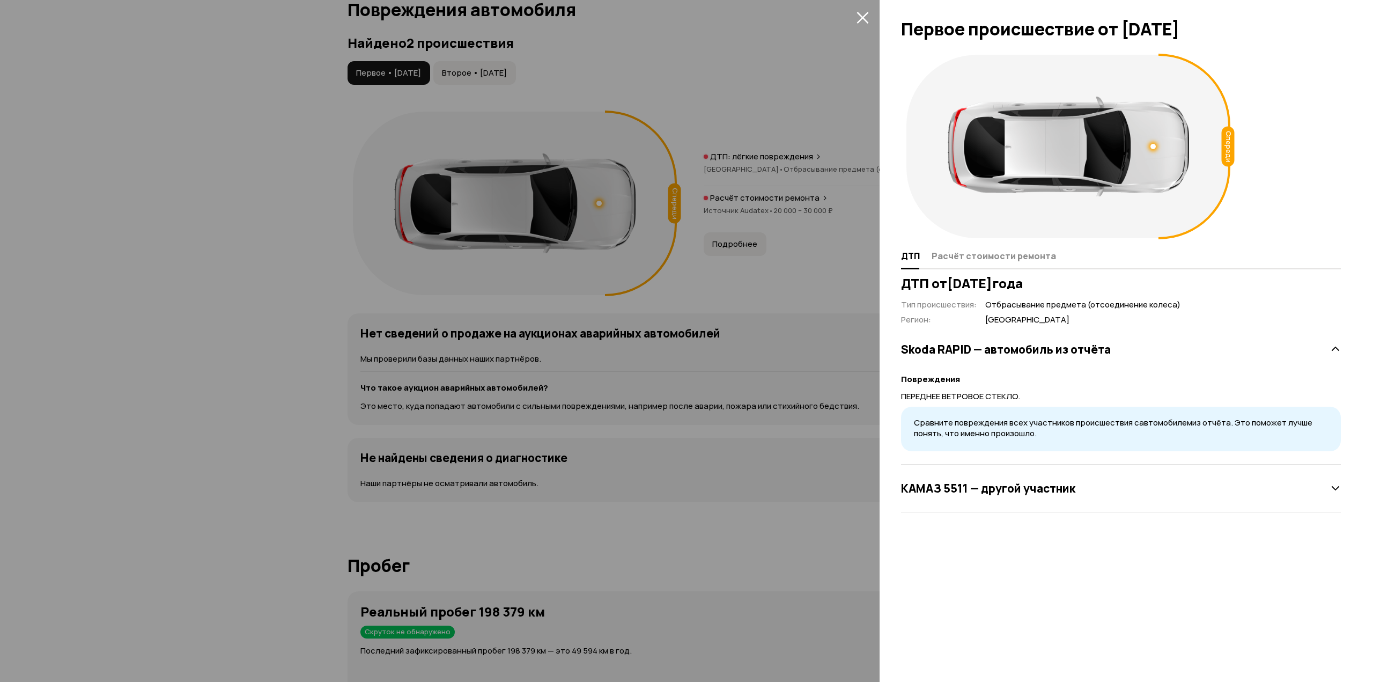
click at [985, 487] on h3 "КАМАЗ 5511 — другой участник" at bounding box center [988, 488] width 174 height 14
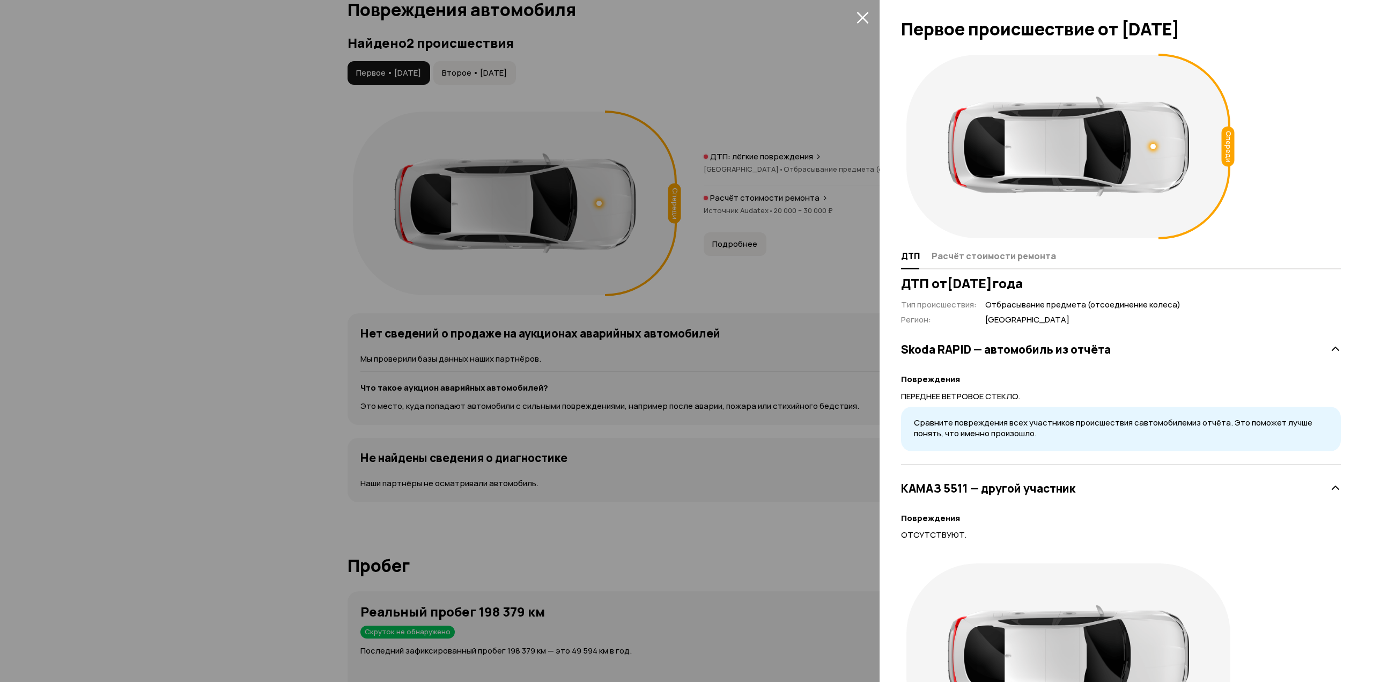
click at [1060, 283] on h3 "ДТП от [DATE]" at bounding box center [1121, 283] width 440 height 15
click at [1042, 284] on h3 "ДТП от [DATE]" at bounding box center [1121, 283] width 440 height 15
click at [1023, 286] on h3 "ДТП от [DATE]" at bounding box center [1121, 283] width 440 height 15
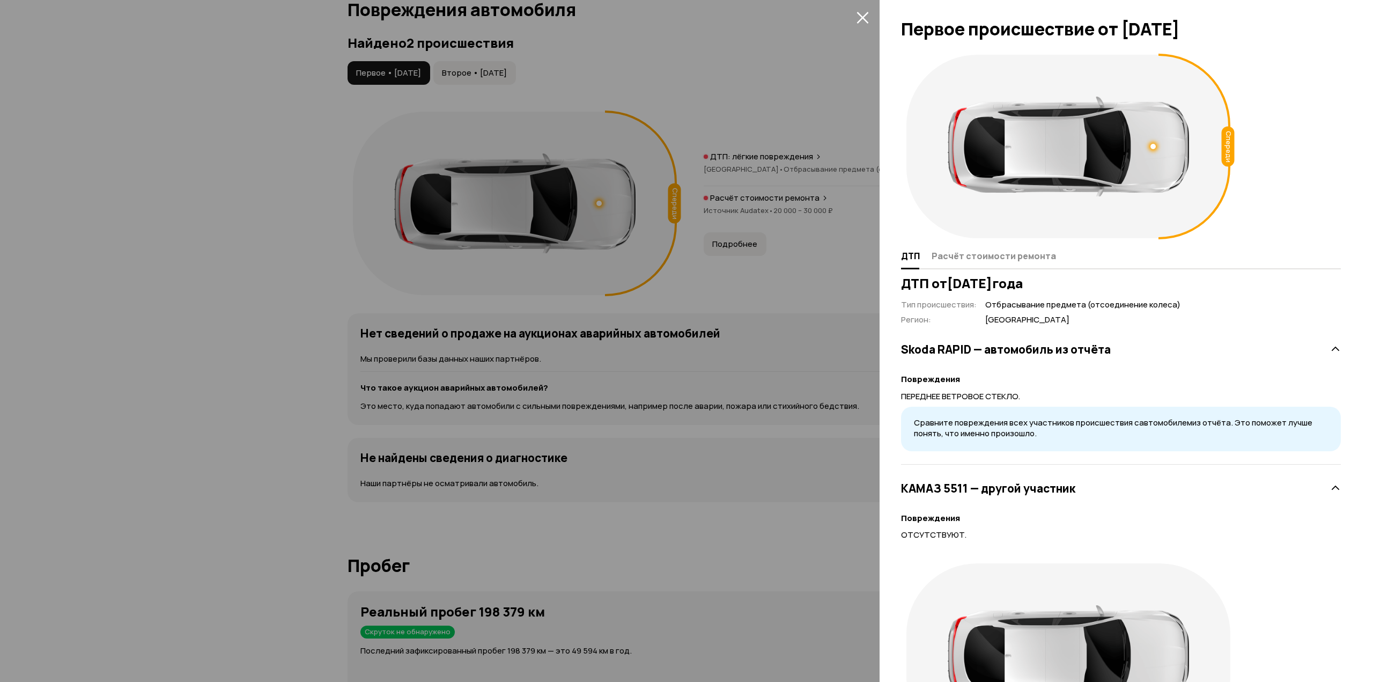
click at [1009, 281] on h3 "ДТП от [DATE]" at bounding box center [1121, 283] width 440 height 15
click at [1016, 287] on h3 "ДТП от [DATE]" at bounding box center [1121, 283] width 440 height 15
click at [1020, 284] on h3 "ДТП от [DATE]" at bounding box center [1121, 283] width 440 height 15
click at [1021, 285] on h3 "ДТП от [DATE]" at bounding box center [1121, 283] width 440 height 15
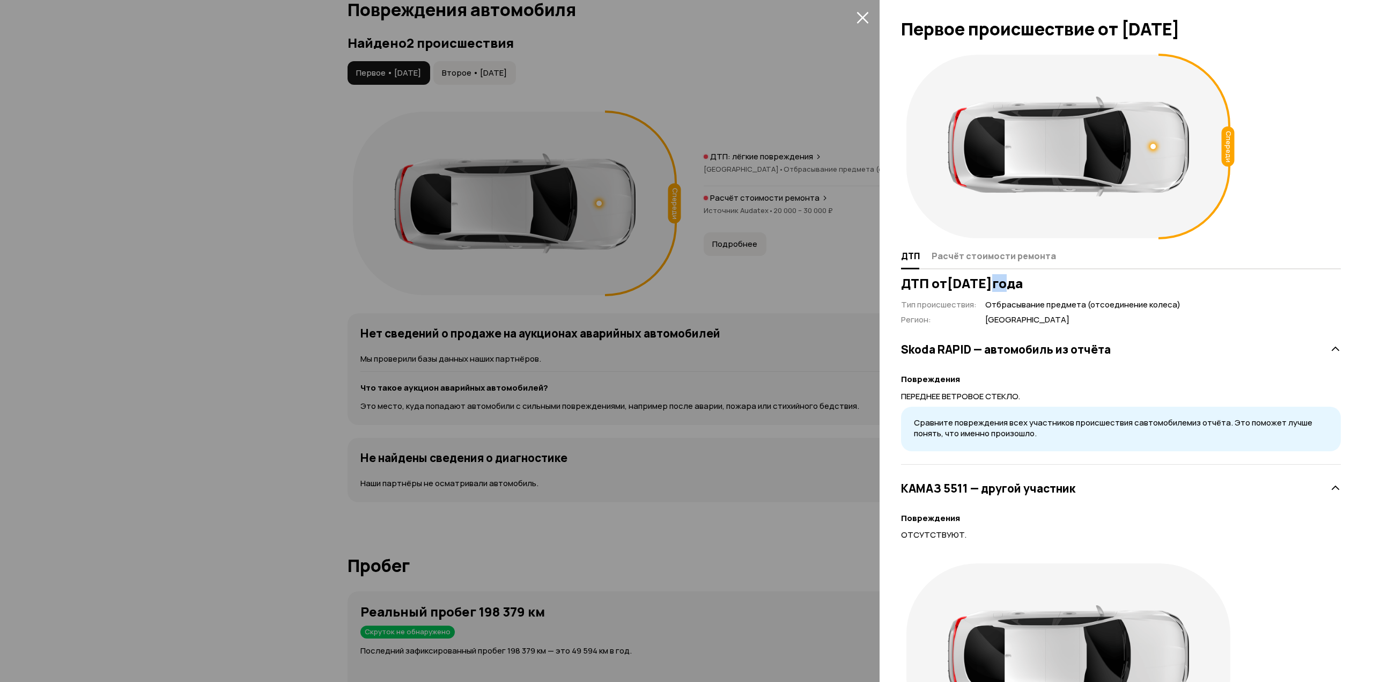
drag, startPoint x: 1061, startPoint y: 283, endPoint x: 1052, endPoint y: 282, distance: 8.6
click at [1052, 282] on h3 "ДТП от [DATE]" at bounding box center [1121, 283] width 440 height 15
click at [1055, 293] on div "ДТП от [DATE] Тип происшествия : Отбрасывание предмета (отсоединение колеса) Ре…" at bounding box center [1121, 522] width 440 height 493
drag, startPoint x: 1058, startPoint y: 283, endPoint x: 1052, endPoint y: 282, distance: 6.1
click at [1052, 282] on h3 "ДТП от [DATE]" at bounding box center [1121, 283] width 440 height 15
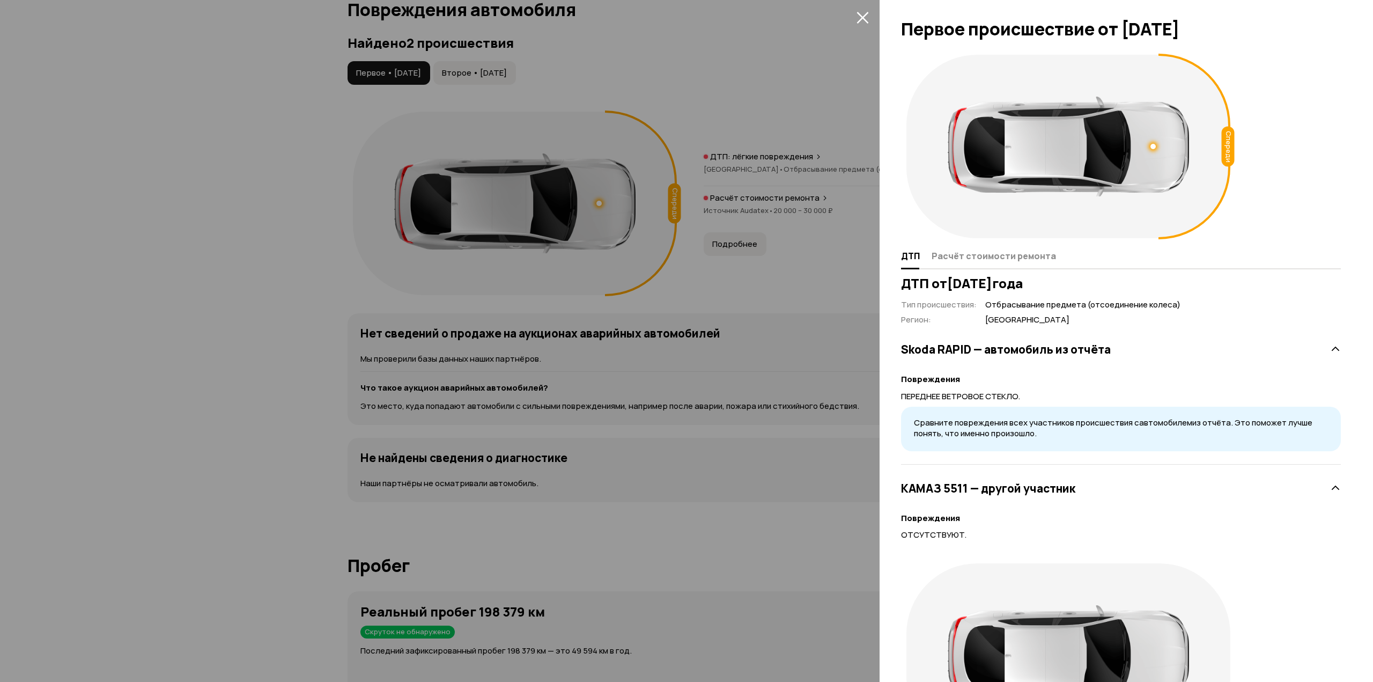
click at [1064, 283] on h3 "ДТП от [DATE]" at bounding box center [1121, 283] width 440 height 15
drag, startPoint x: 1087, startPoint y: 284, endPoint x: 1060, endPoint y: 282, distance: 26.9
click at [1054, 280] on h3 "ДТП от [DATE]" at bounding box center [1121, 283] width 440 height 15
click at [1076, 287] on h3 "ДТП от [DATE]" at bounding box center [1121, 283] width 440 height 15
drag, startPoint x: 934, startPoint y: 397, endPoint x: 1025, endPoint y: 398, distance: 90.7
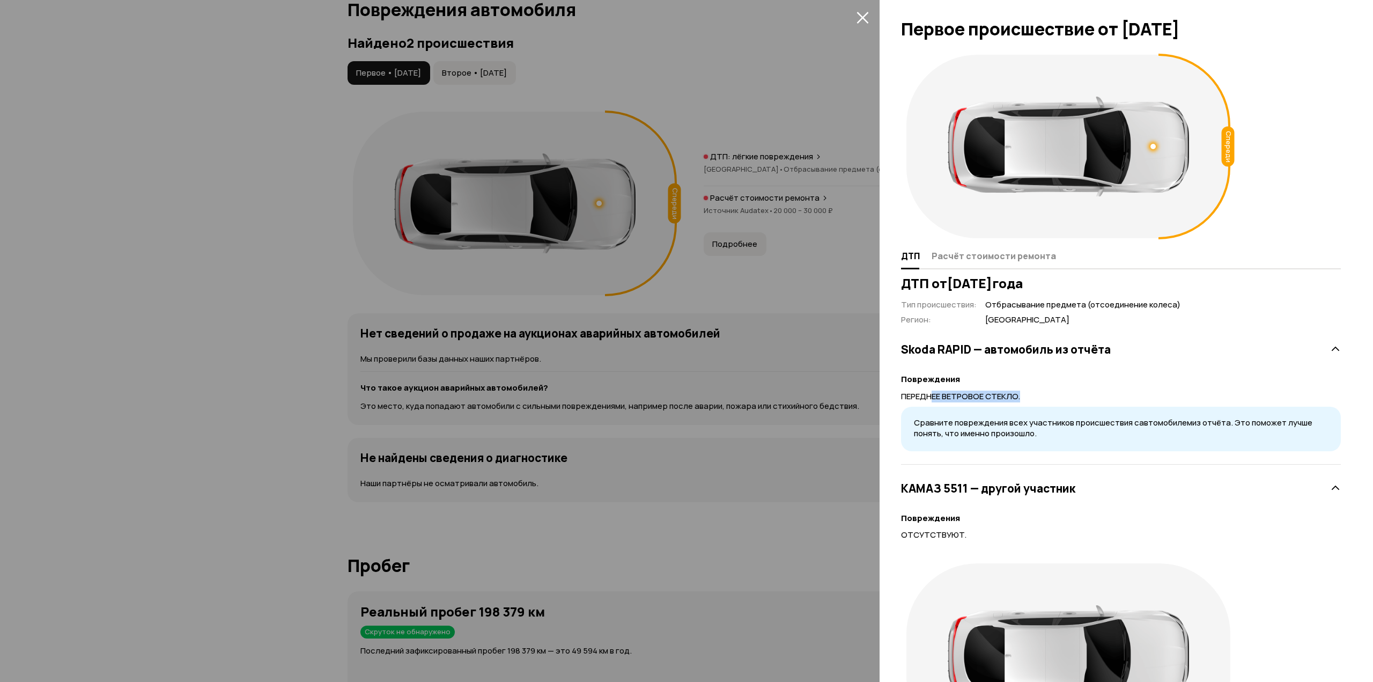
click at [1025, 398] on p "ПЕРЕДНЕЕ ВЕТРОВОЕ СТЕКЛО." at bounding box center [1121, 396] width 440 height 12
click at [1151, 146] on div at bounding box center [1152, 146] width 5 height 5
click at [1151, 147] on div at bounding box center [1153, 147] width 8 height 8
drag, startPoint x: 942, startPoint y: 397, endPoint x: 1002, endPoint y: 396, distance: 59.6
click at [1000, 396] on p "ПЕРЕДНЕЕ ВЕТРОВОЕ СТЕКЛО." at bounding box center [1121, 396] width 440 height 12
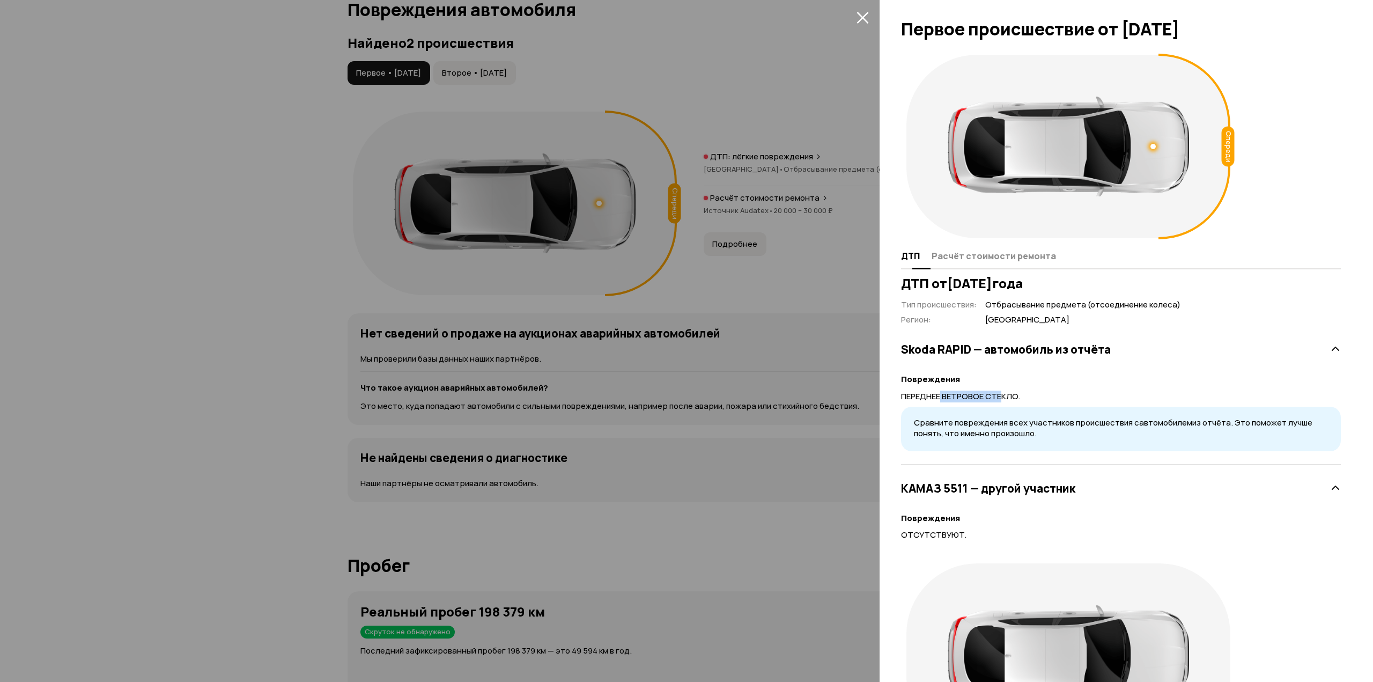
click at [977, 259] on span "Расчёт стоимости ремонта" at bounding box center [994, 255] width 124 height 11
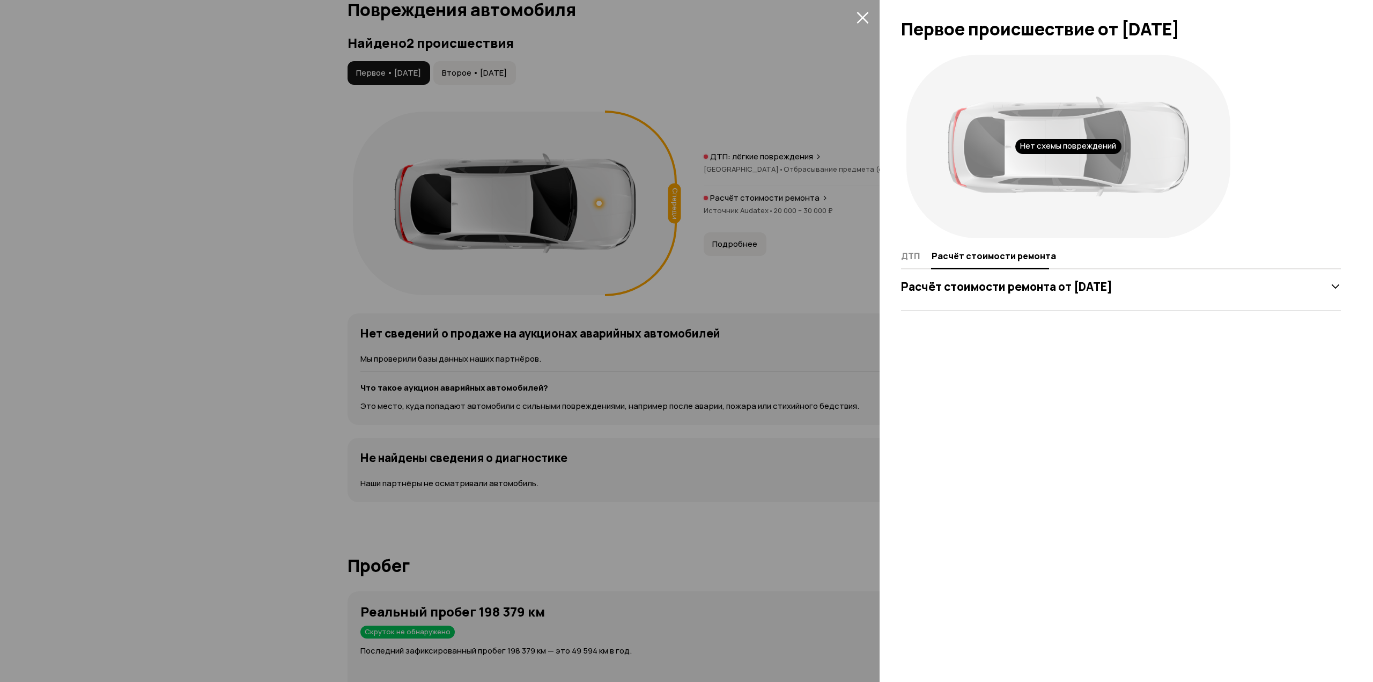
click at [1270, 290] on div "Расчёт стоимости ремонта от [DATE]" at bounding box center [1121, 286] width 440 height 21
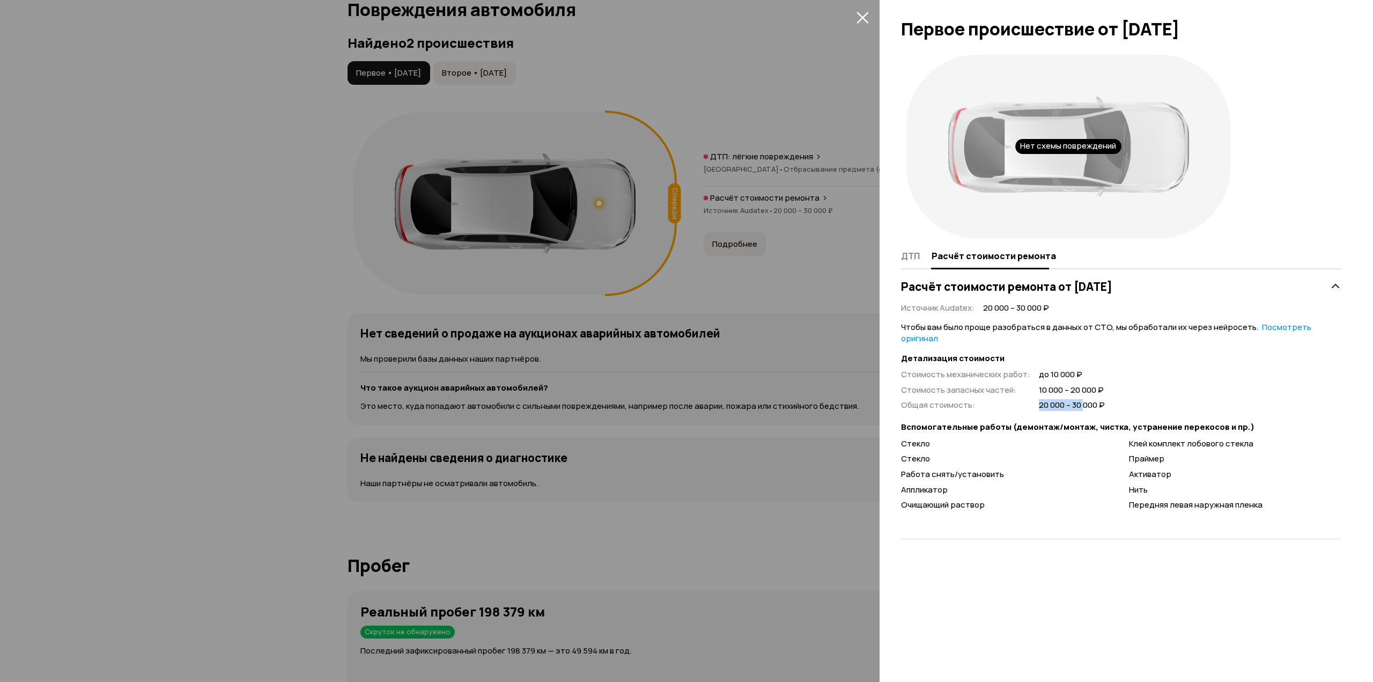
drag, startPoint x: 1033, startPoint y: 393, endPoint x: 1084, endPoint y: 393, distance: 50.4
click at [1084, 393] on div "Стоимость механических работ : до 10 000 ₽ Стоимость запасных частей : 10 000 –…" at bounding box center [1003, 390] width 204 height 42
click at [1075, 400] on span "20 000 – 30 000 ₽" at bounding box center [1072, 405] width 66 height 11
click at [809, 298] on div at bounding box center [686, 341] width 1373 height 682
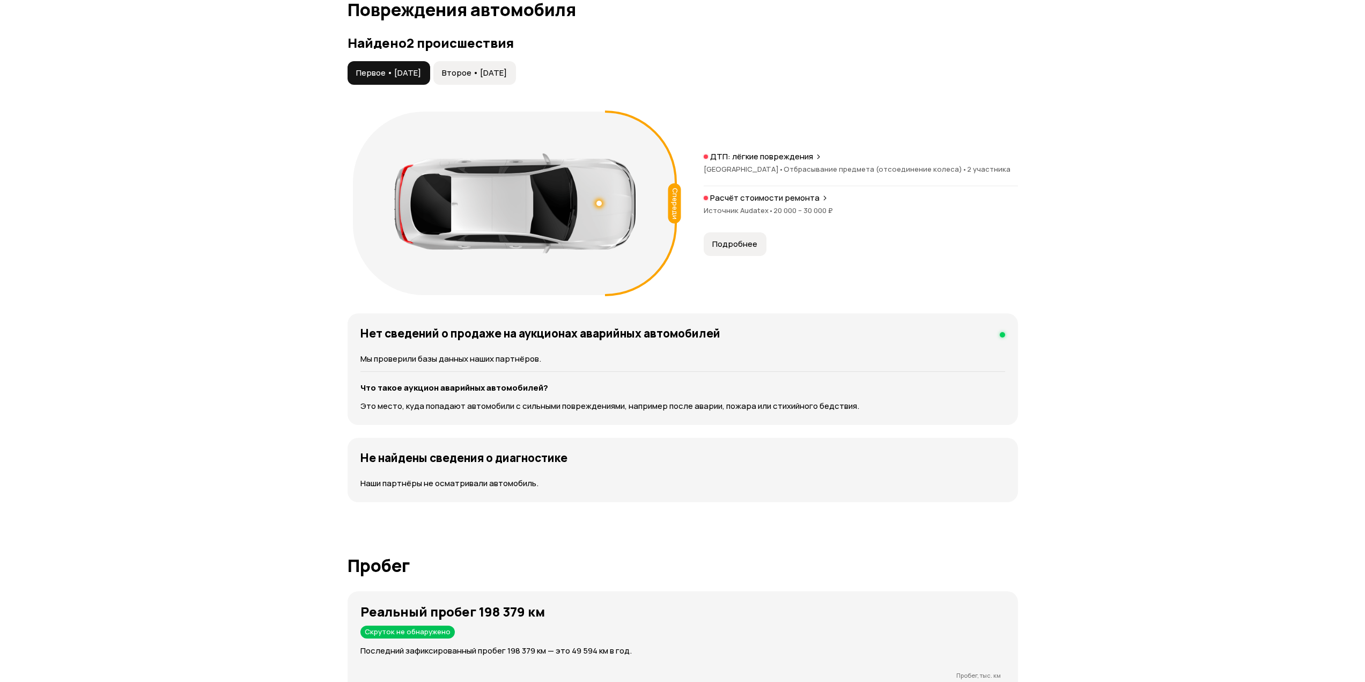
click at [507, 76] on span "Второе • [DATE]" at bounding box center [474, 73] width 65 height 11
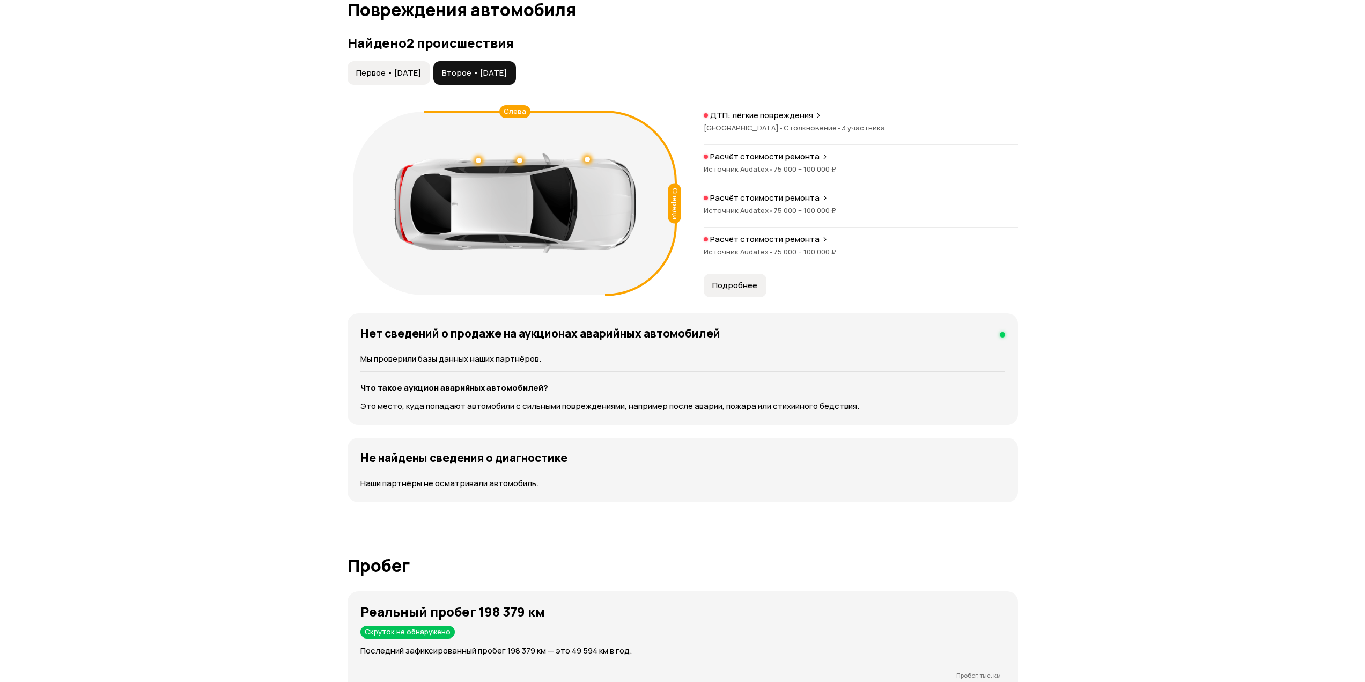
click at [482, 160] on div at bounding box center [514, 203] width 241 height 100
click at [478, 160] on div at bounding box center [478, 160] width 5 height 5
click at [515, 158] on div at bounding box center [514, 203] width 241 height 100
click at [519, 160] on div at bounding box center [519, 160] width 5 height 5
click at [585, 159] on div at bounding box center [587, 159] width 5 height 5
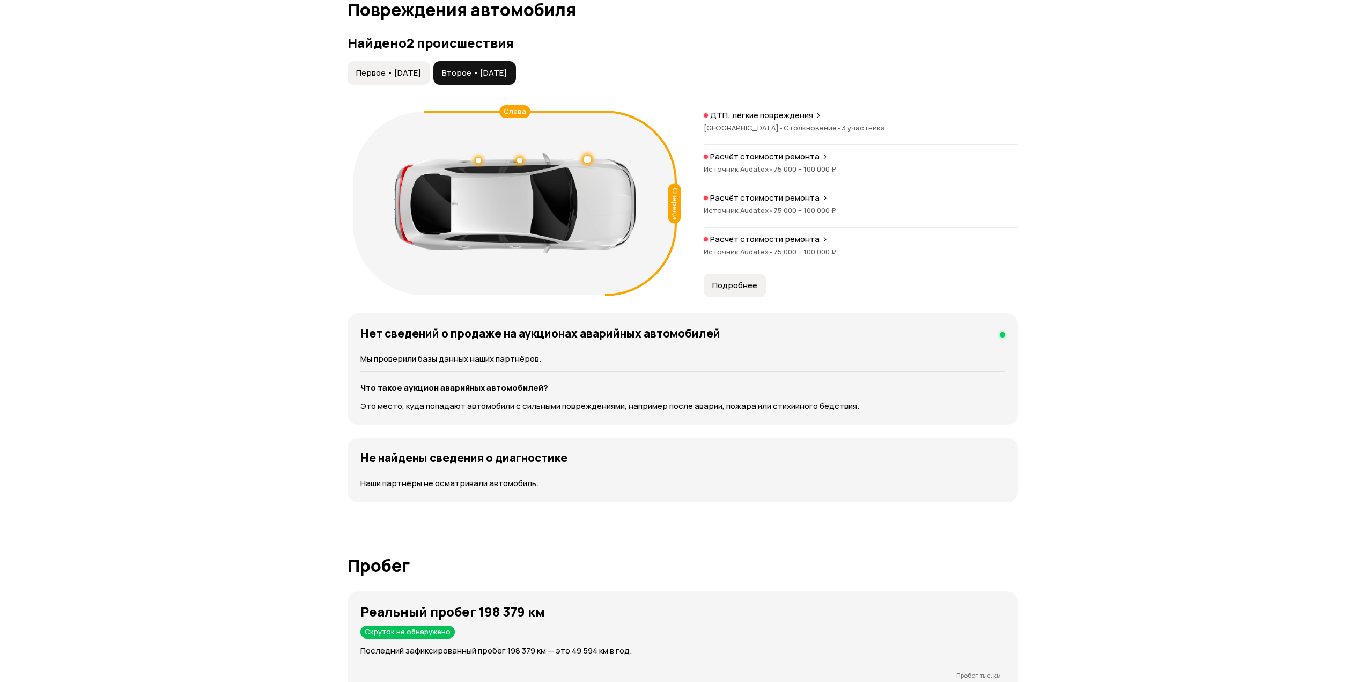
click at [662, 292] on icon at bounding box center [641, 203] width 72 height 186
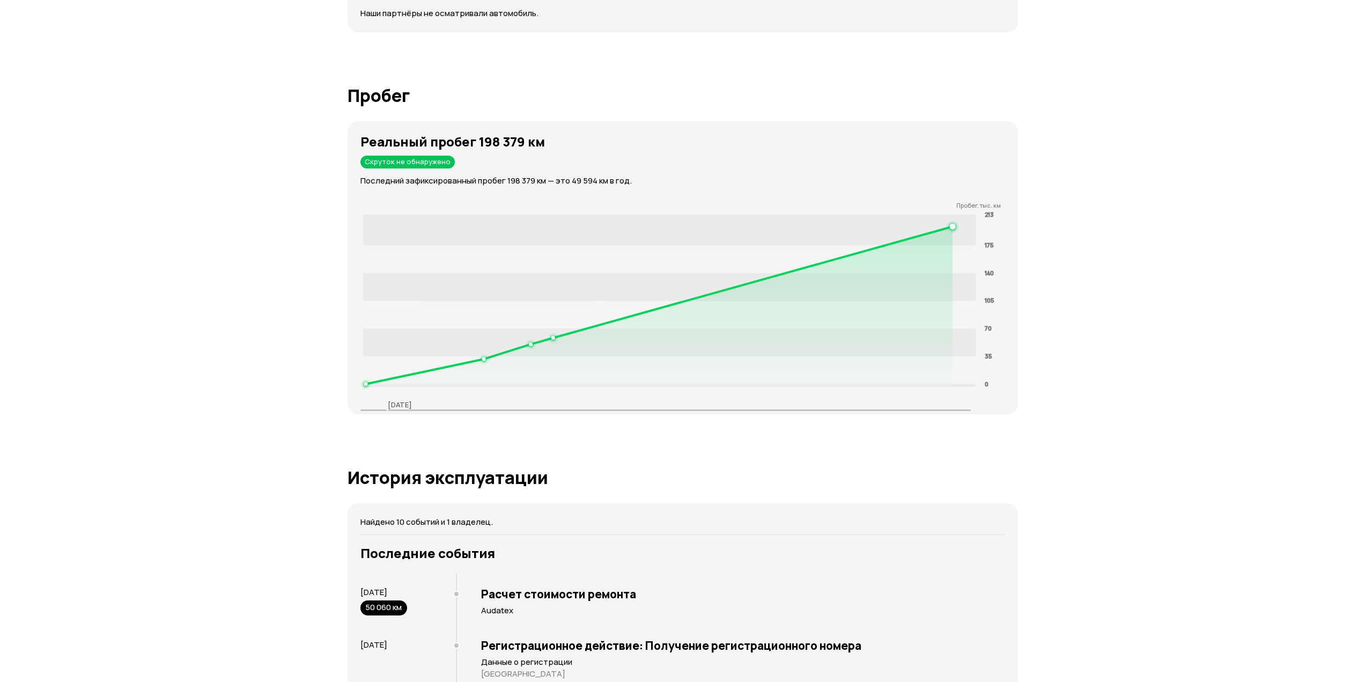
scroll to position [1594, 0]
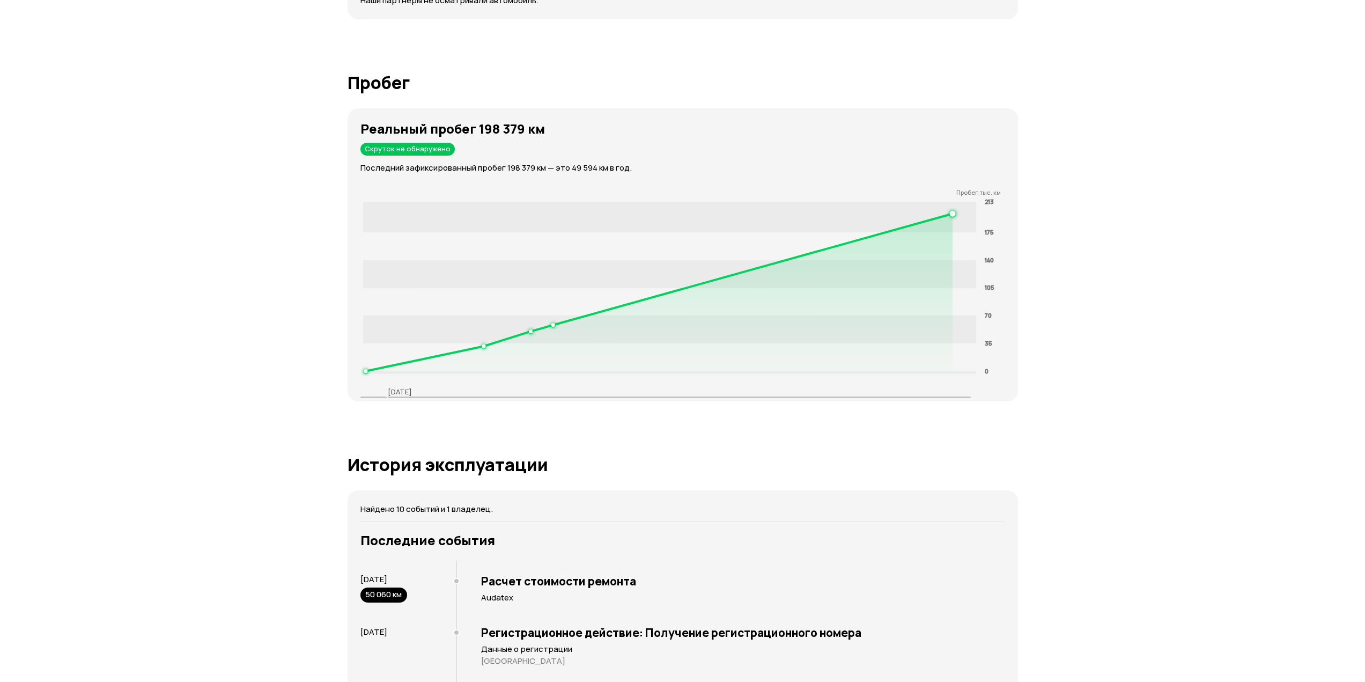
click at [1206, 144] on div "Отчёт от [DATE] Полностью сформирован   Скачать PDF   Поделиться Skoda RAPID, 2…" at bounding box center [682, 483] width 1365 height 4076
drag, startPoint x: 968, startPoint y: 191, endPoint x: 1058, endPoint y: 198, distance: 90.9
click at [1050, 195] on div "Отчёт от [DATE] Полностью сформирован   Скачать PDF   Поделиться Skoda RAPID, 2…" at bounding box center [682, 483] width 1365 height 4076
click at [1063, 206] on div "Отчёт от [DATE] Полностью сформирован   Скачать PDF   Поделиться Skoda RAPID, 2…" at bounding box center [682, 483] width 1365 height 4076
drag, startPoint x: 1004, startPoint y: 192, endPoint x: 946, endPoint y: 194, distance: 58.5
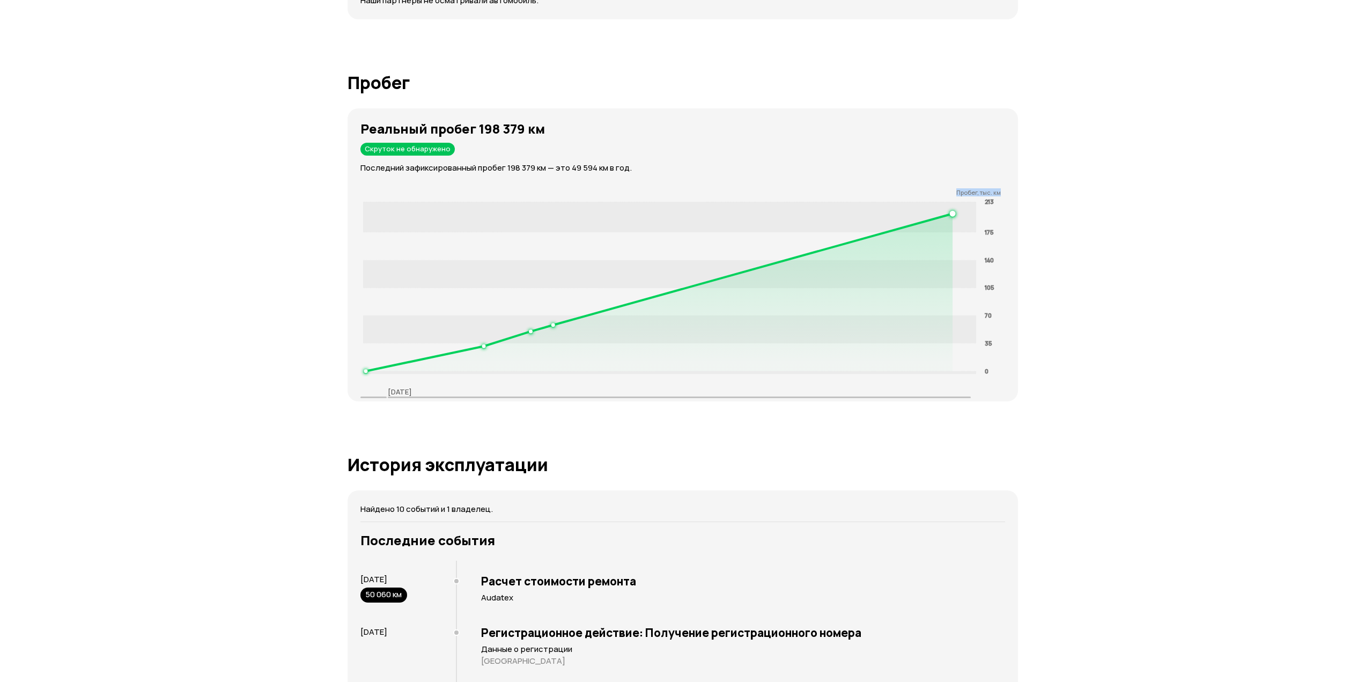
click at [946, 194] on div "Пробег, тыс. км" at bounding box center [689, 193] width 658 height 8
click at [1054, 196] on div "Отчёт от [DATE] Полностью сформирован   Скачать PDF   Поделиться Skoda RAPID, 2…" at bounding box center [682, 483] width 1365 height 4076
drag, startPoint x: 957, startPoint y: 190, endPoint x: 1010, endPoint y: 193, distance: 53.7
click at [1010, 193] on div "Пробег, тыс. км" at bounding box center [689, 193] width 658 height 8
click at [1012, 193] on div "Пробег, тыс. км" at bounding box center [689, 193] width 658 height 8
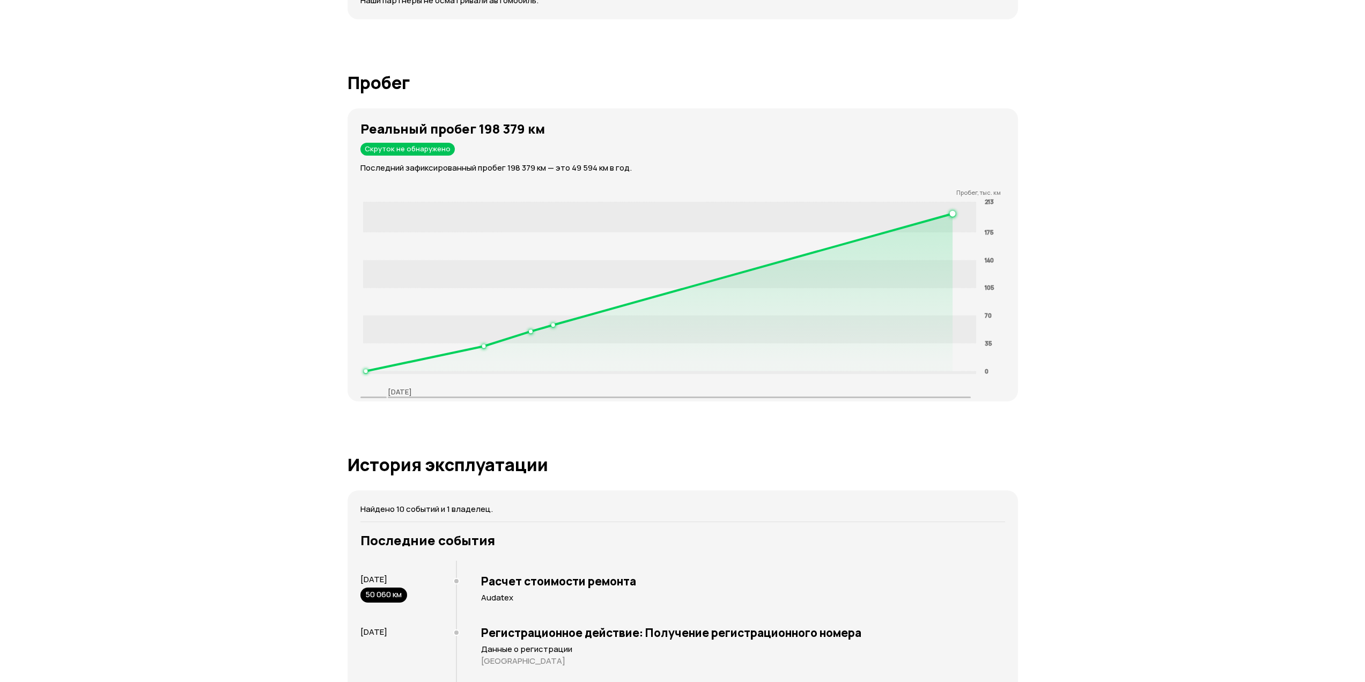
click at [984, 197] on icon "0 35 70 105 140 175 213" at bounding box center [685, 286] width 651 height 180
drag, startPoint x: 984, startPoint y: 200, endPoint x: 1005, endPoint y: 200, distance: 21.5
click at [1005, 200] on icon "0 35 70 105 140 175 213" at bounding box center [685, 286] width 651 height 180
drag, startPoint x: 1007, startPoint y: 188, endPoint x: 949, endPoint y: 191, distance: 58.0
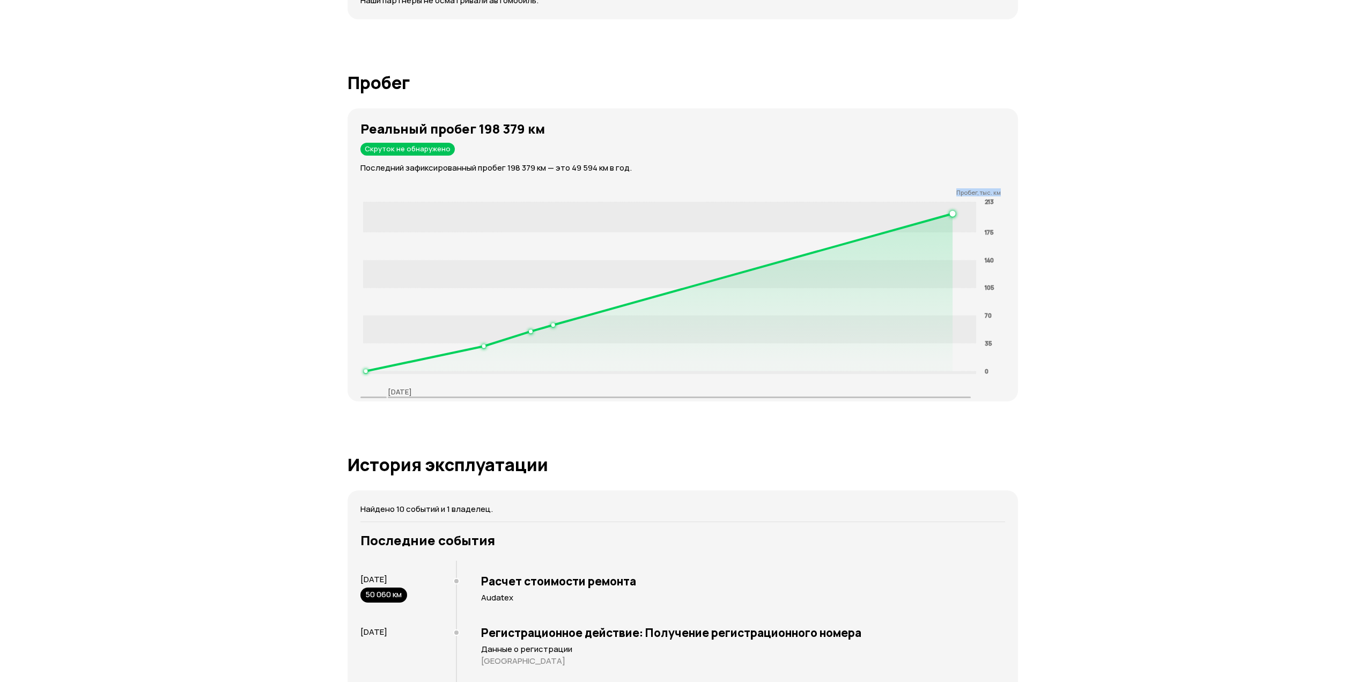
click at [942, 191] on div "Реальный пробег 198 379 км Скруток не обнаружено Последний зафиксированный проб…" at bounding box center [683, 254] width 670 height 293
click at [1003, 190] on div "Пробег, тыс. км" at bounding box center [689, 193] width 658 height 8
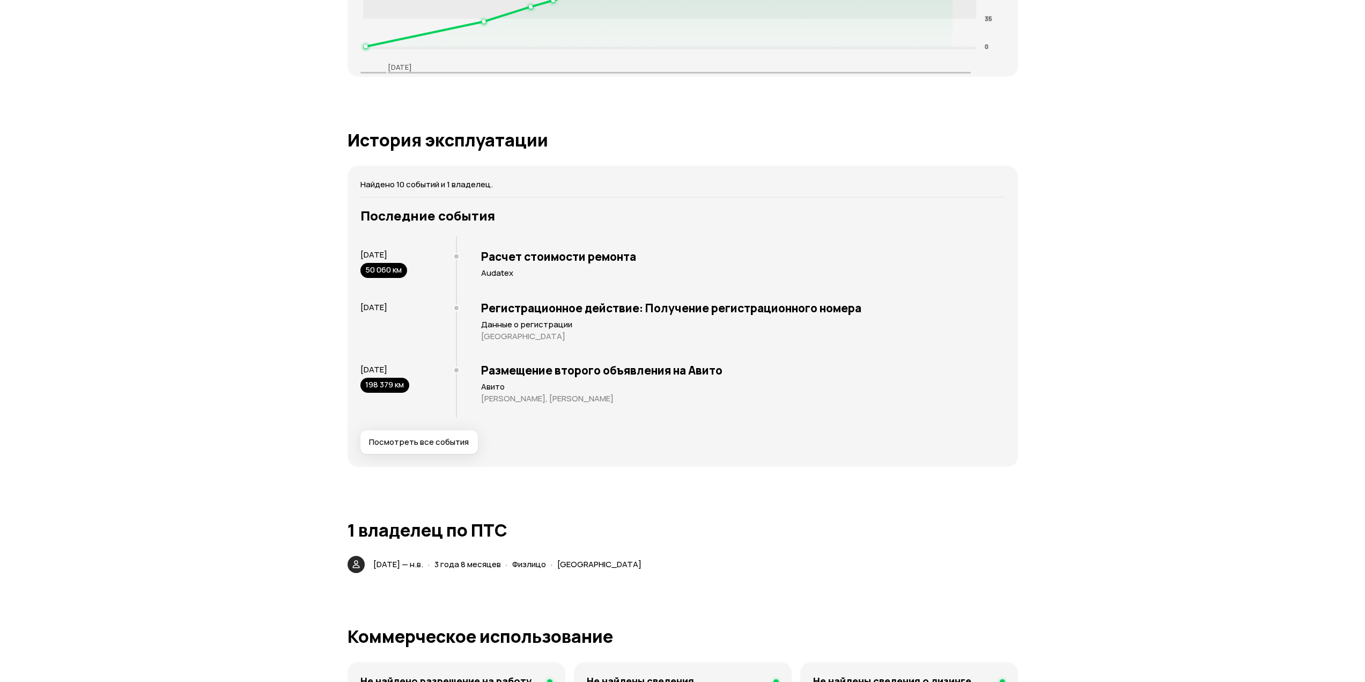
scroll to position [1916, 0]
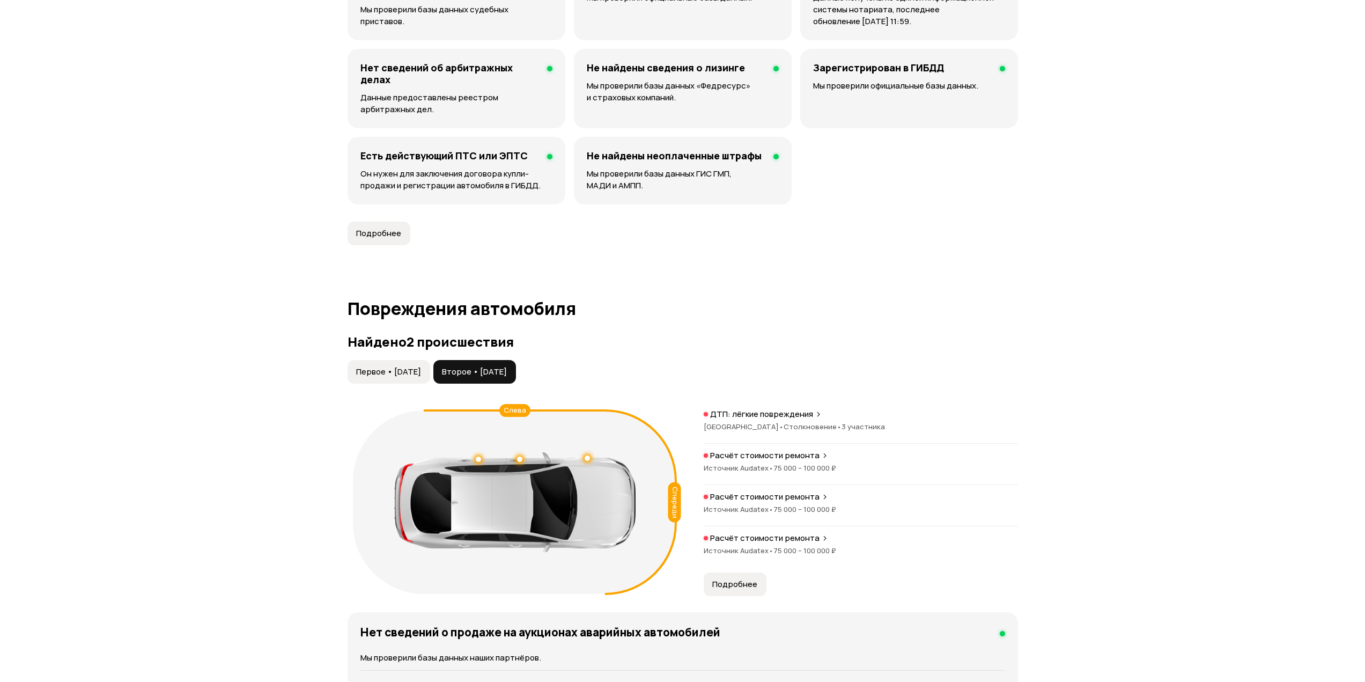
drag, startPoint x: 1095, startPoint y: 308, endPoint x: 1090, endPoint y: 205, distance: 103.6
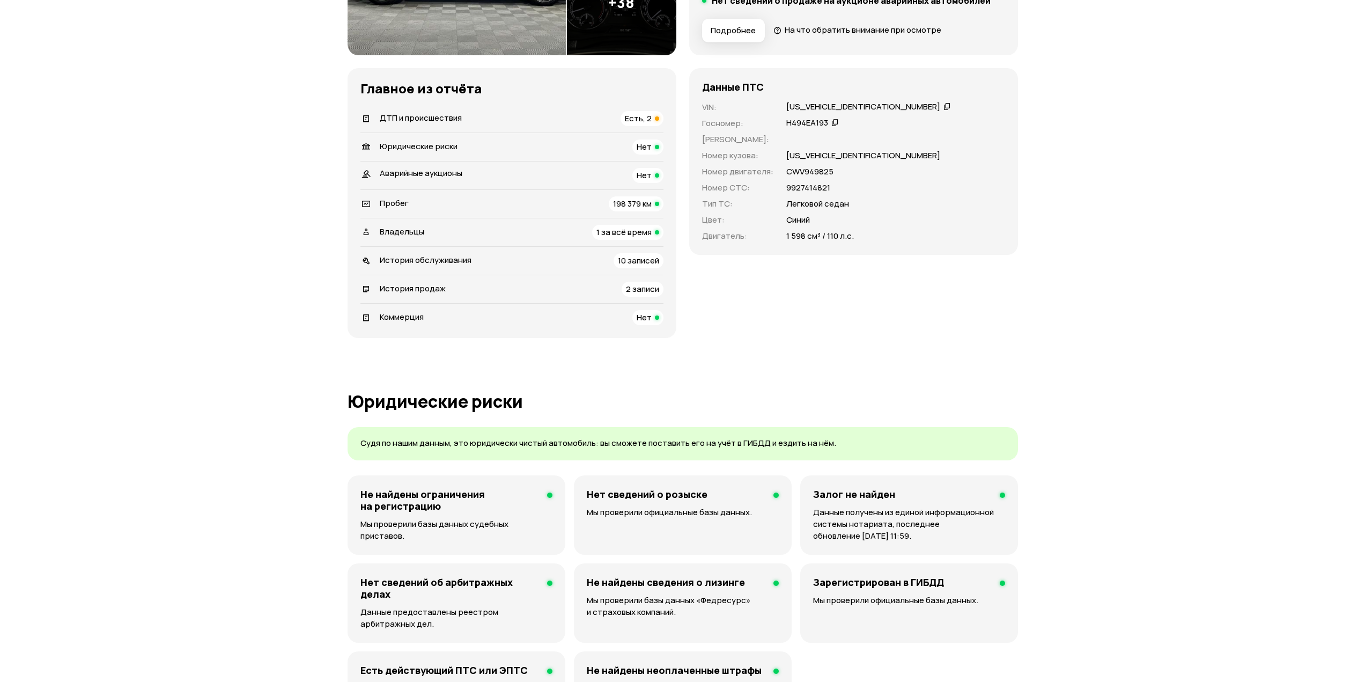
scroll to position [0, 0]
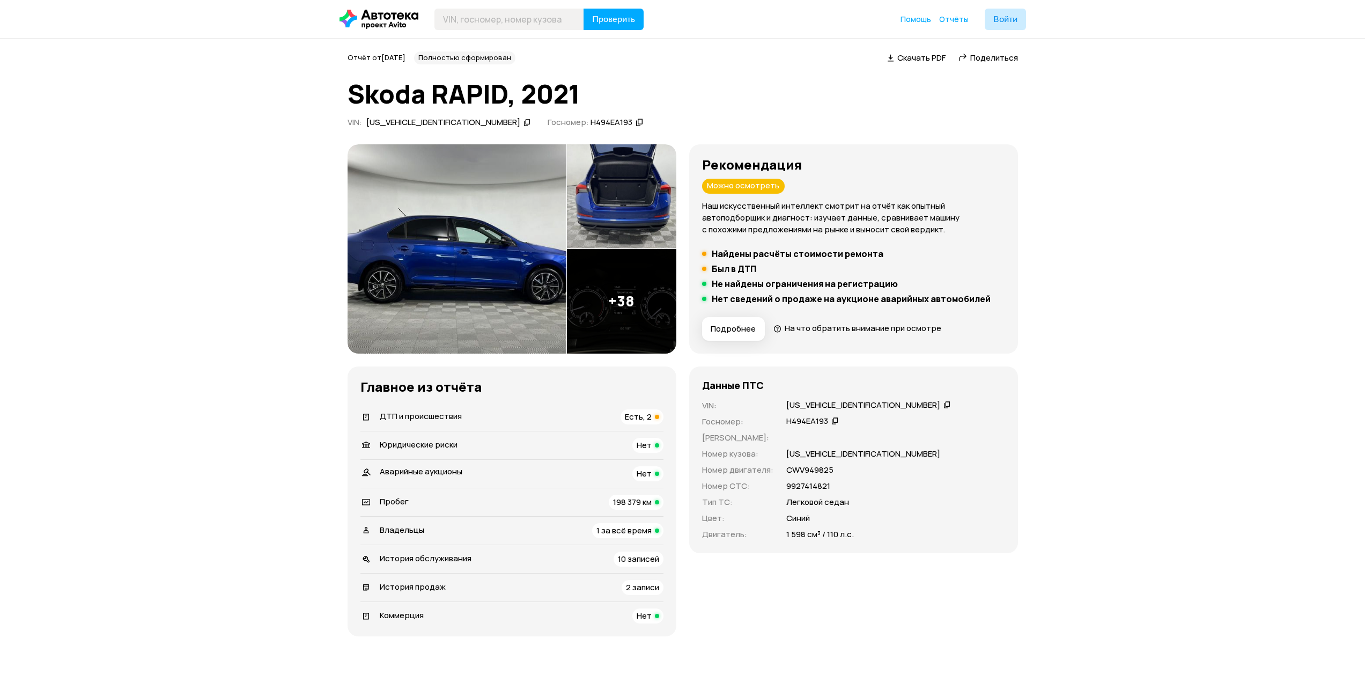
drag, startPoint x: 1062, startPoint y: 175, endPoint x: 1054, endPoint y: 143, distance: 33.0
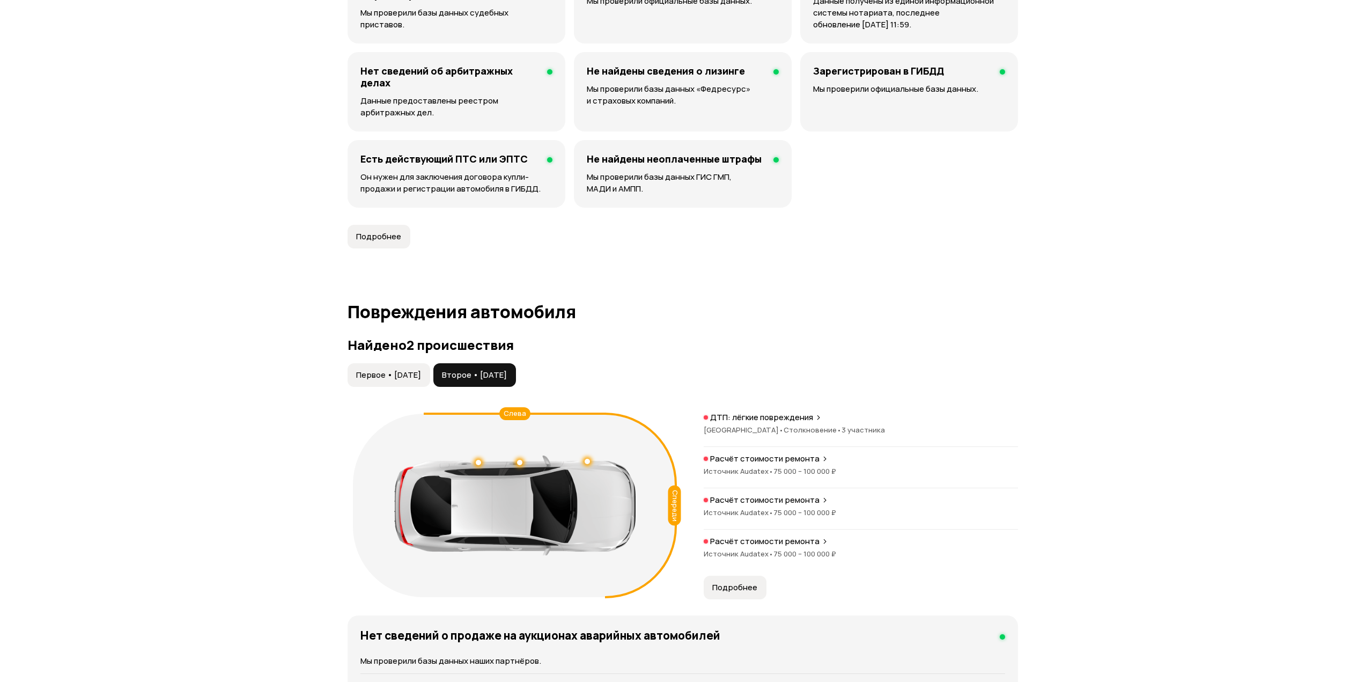
drag, startPoint x: 1076, startPoint y: 243, endPoint x: 1097, endPoint y: 404, distance: 162.8
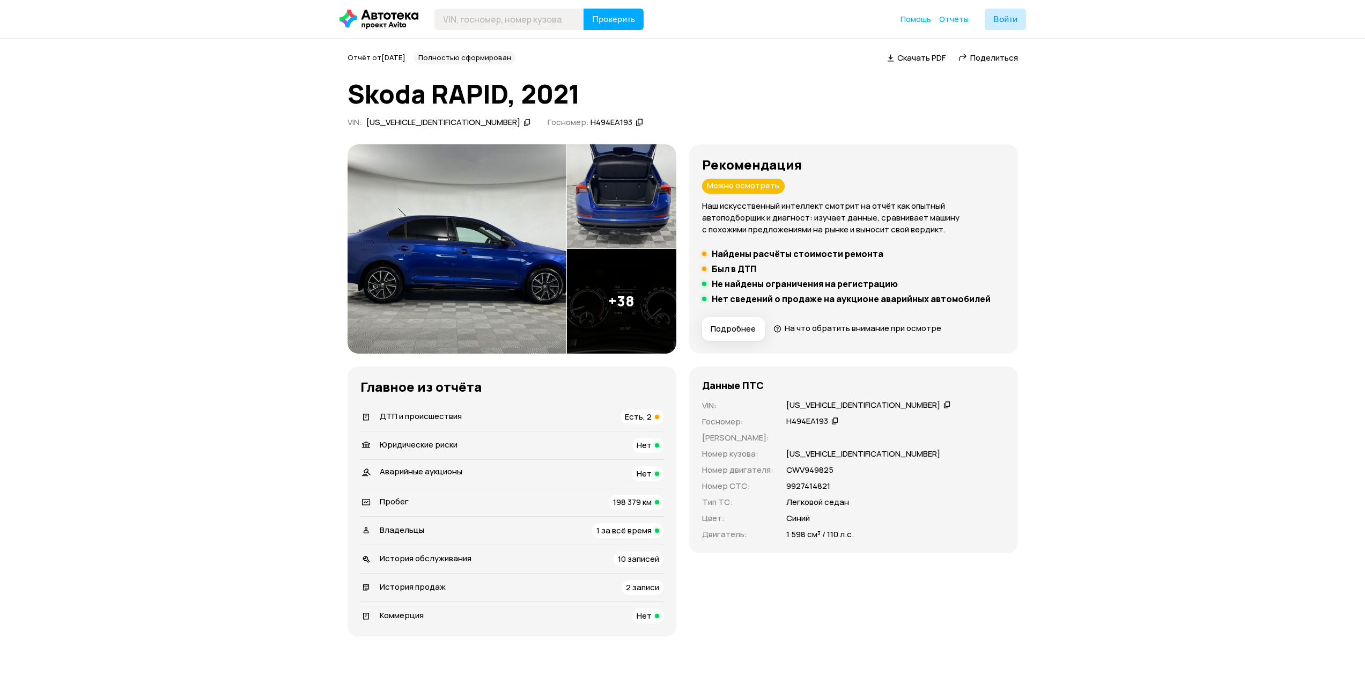
drag, startPoint x: 1075, startPoint y: 222, endPoint x: 1073, endPoint y: 181, distance: 41.4
click at [726, 261] on ul "Найдены расчёты стоимости ремонта Был в ДТП Не найдены ограничения на регистрац…" at bounding box center [853, 276] width 303 height 56
click at [725, 267] on h5 "Был в ДТП" at bounding box center [734, 268] width 45 height 11
click at [754, 270] on h5 "Был в ДТП" at bounding box center [734, 268] width 45 height 11
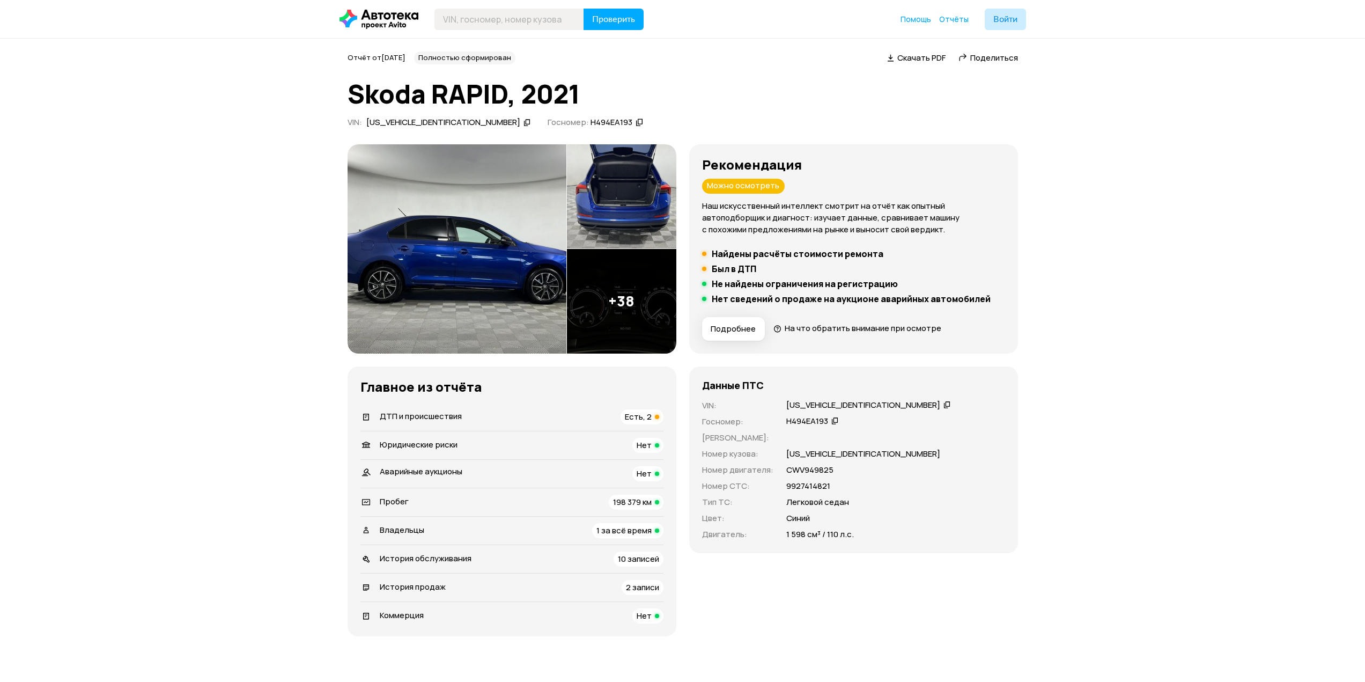
click at [754, 270] on h5 "Был в ДТП" at bounding box center [734, 268] width 45 height 11
click at [742, 269] on h5 "Был в ДТП" at bounding box center [734, 268] width 45 height 11
click at [747, 275] on ul "Найдены расчёты стоимости ремонта Был в ДТП Не найдены ограничения на регистрац…" at bounding box center [853, 276] width 303 height 56
click at [747, 282] on h5 "Не найдены ограничения на регистрацию" at bounding box center [805, 283] width 186 height 11
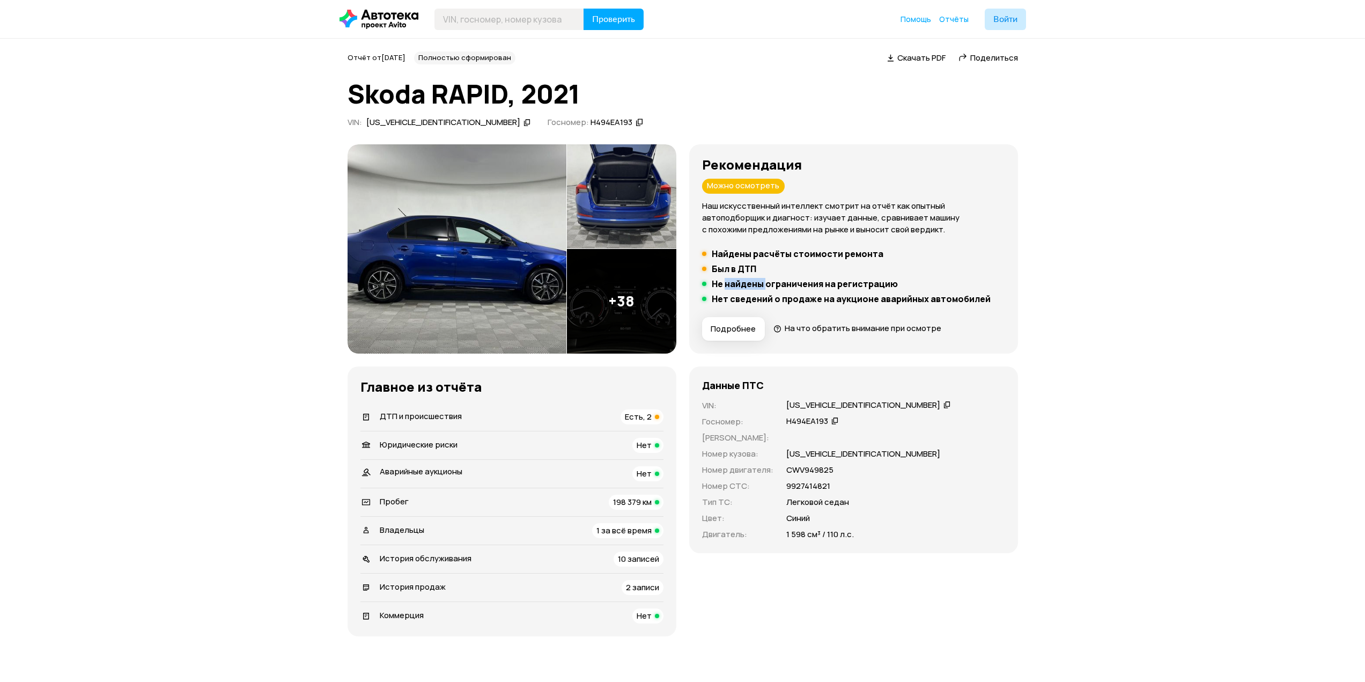
click at [747, 282] on h5 "Не найдены ограничения на регистрацию" at bounding box center [805, 283] width 186 height 11
click at [779, 307] on div "Рекомендация Можно осмотреть Наш искусственный интеллект смотрит на отчёт как о…" at bounding box center [853, 248] width 303 height 183
click at [785, 304] on h5 "Нет сведений о продаже на аукционе аварийных автомобилей" at bounding box center [851, 298] width 279 height 11
click at [784, 301] on h5 "Нет сведений о продаже на аукционе аварийных автомобилей" at bounding box center [851, 298] width 279 height 11
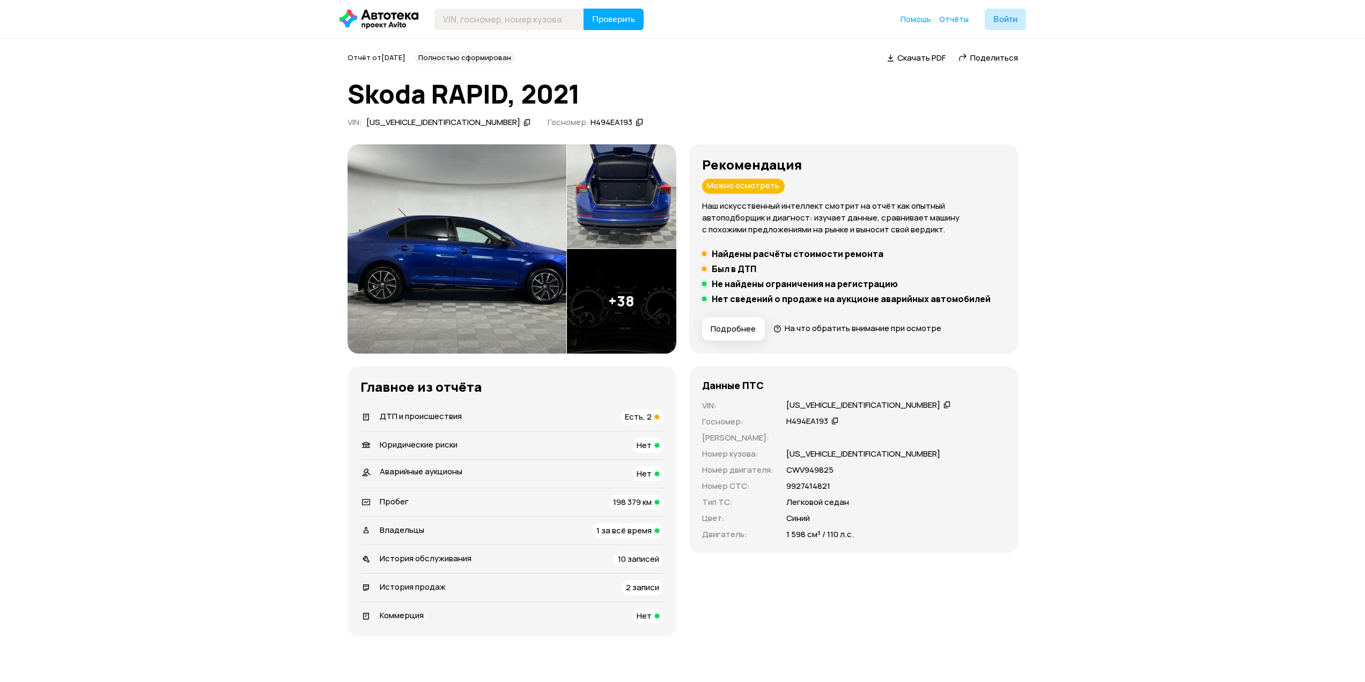
click at [780, 298] on h5 "Нет сведений о продаже на аукционе аварийных автомобилей" at bounding box center [851, 298] width 279 height 11
click at [965, 309] on div "Рекомендация Можно осмотреть Наш искусственный интеллект смотрит на отчёт как о…" at bounding box center [853, 248] width 303 height 183
click at [960, 299] on h5 "Нет сведений о продаже на аукционе аварийных автомобилей" at bounding box center [851, 298] width 279 height 11
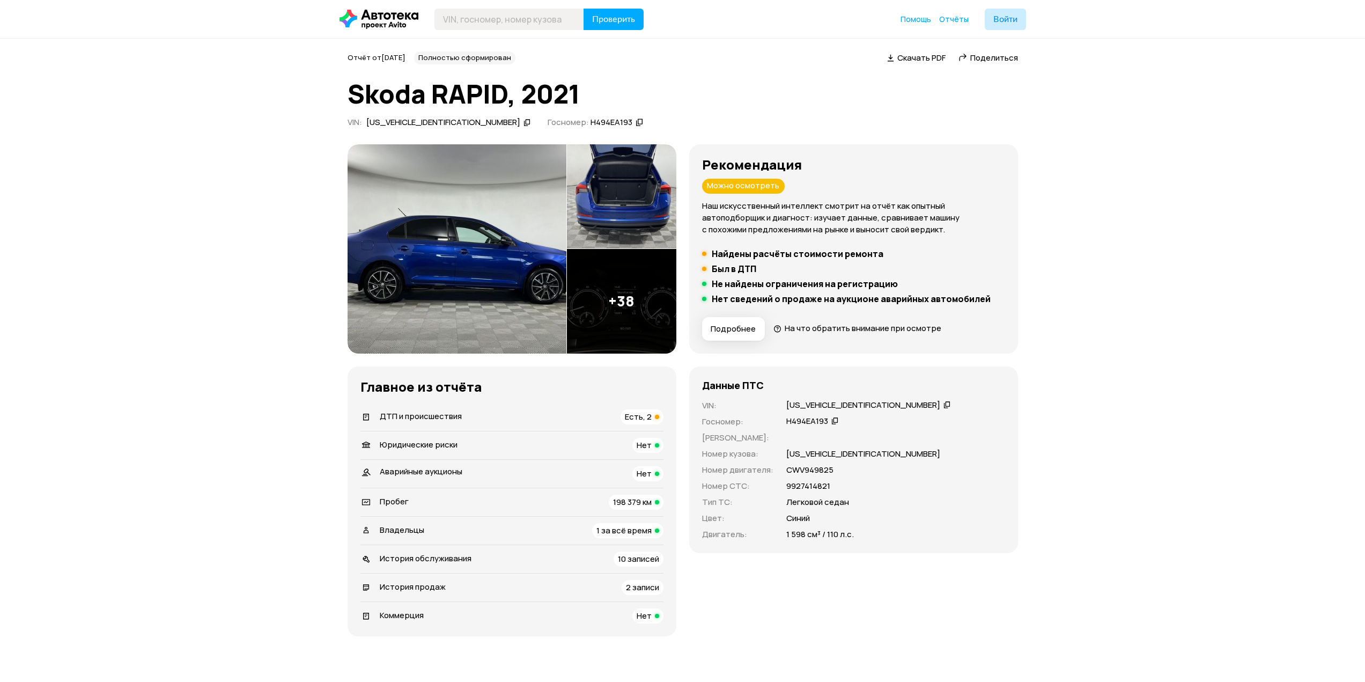
click at [739, 327] on span "Подробнее" at bounding box center [733, 328] width 45 height 11
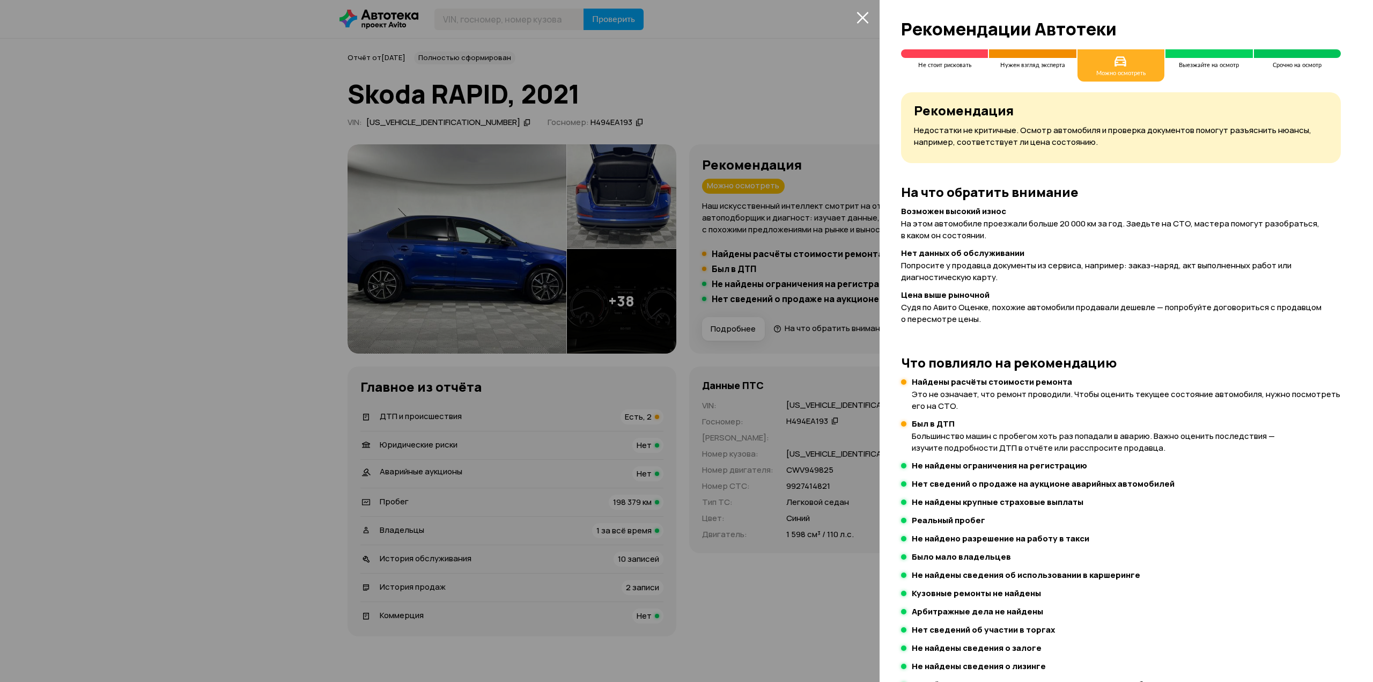
click at [1120, 61] on icon at bounding box center [1120, 62] width 13 height 14
drag, startPoint x: 1038, startPoint y: 218, endPoint x: 1213, endPoint y: 222, distance: 174.9
click at [1213, 222] on p "На этом автомобиле проезжали больше 20 000 км за год. Заедьте на СТО, мастера п…" at bounding box center [1121, 230] width 440 height 24
click at [1212, 226] on p "На этом автомобиле проезжали больше 20 000 км за год. Заедьте на СТО, мастера п…" at bounding box center [1121, 230] width 440 height 24
click at [955, 236] on p "На этом автомобиле проезжали больше 20 000 км за год. Заедьте на СТО, мастера п…" at bounding box center [1121, 230] width 440 height 24
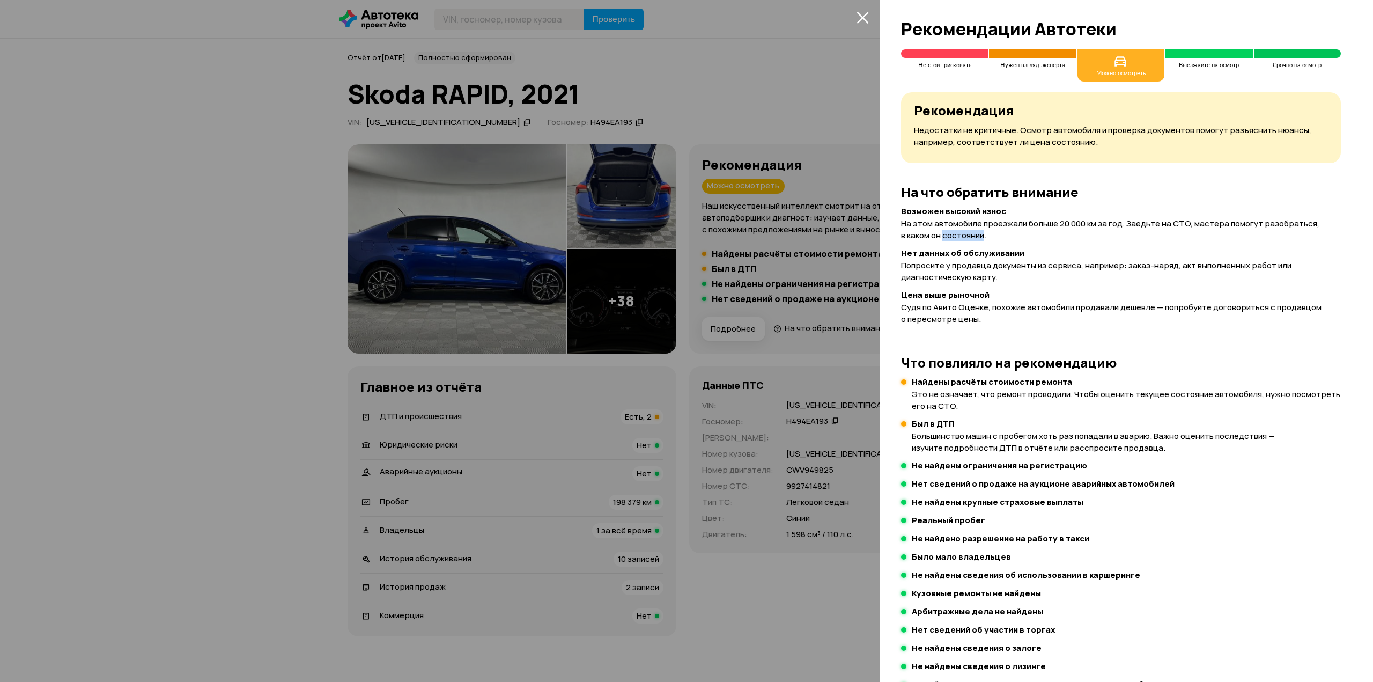
click at [955, 236] on p "На этом автомобиле проезжали больше 20 000 км за год. Заедьте на СТО, мастера п…" at bounding box center [1121, 230] width 440 height 24
click at [939, 235] on p "На этом автомобиле проезжали больше 20 000 км за год. Заедьте на СТО, мастера п…" at bounding box center [1121, 230] width 440 height 24
click at [934, 237] on p "На этом автомобиле проезжали больше 20 000 км за год. Заедьте на СТО, мастера п…" at bounding box center [1121, 230] width 440 height 24
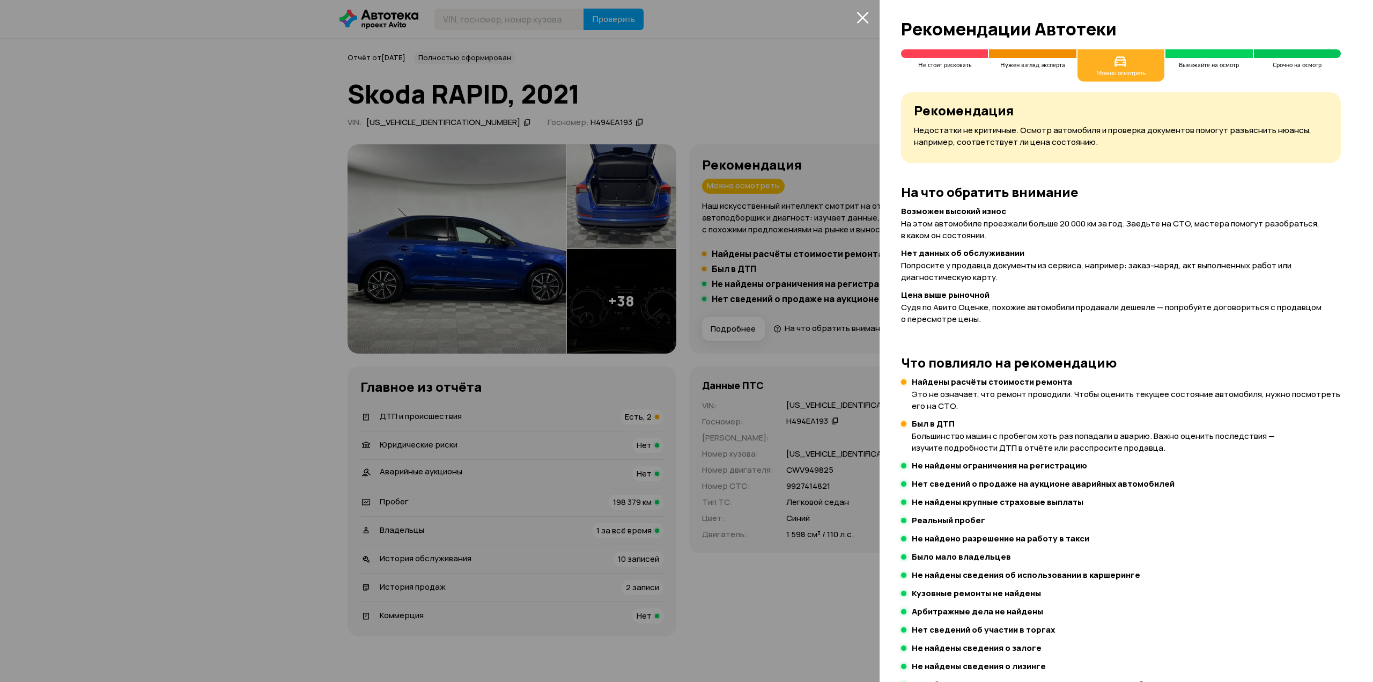
click at [914, 235] on p "На этом автомобиле проезжали больше 20 000 км за год. Заедьте на СТО, мастера п…" at bounding box center [1121, 230] width 440 height 24
click at [932, 259] on div "Нет данных об обслуживании Попросите у продавца документы из сервиса, например:…" at bounding box center [1121, 265] width 440 height 35
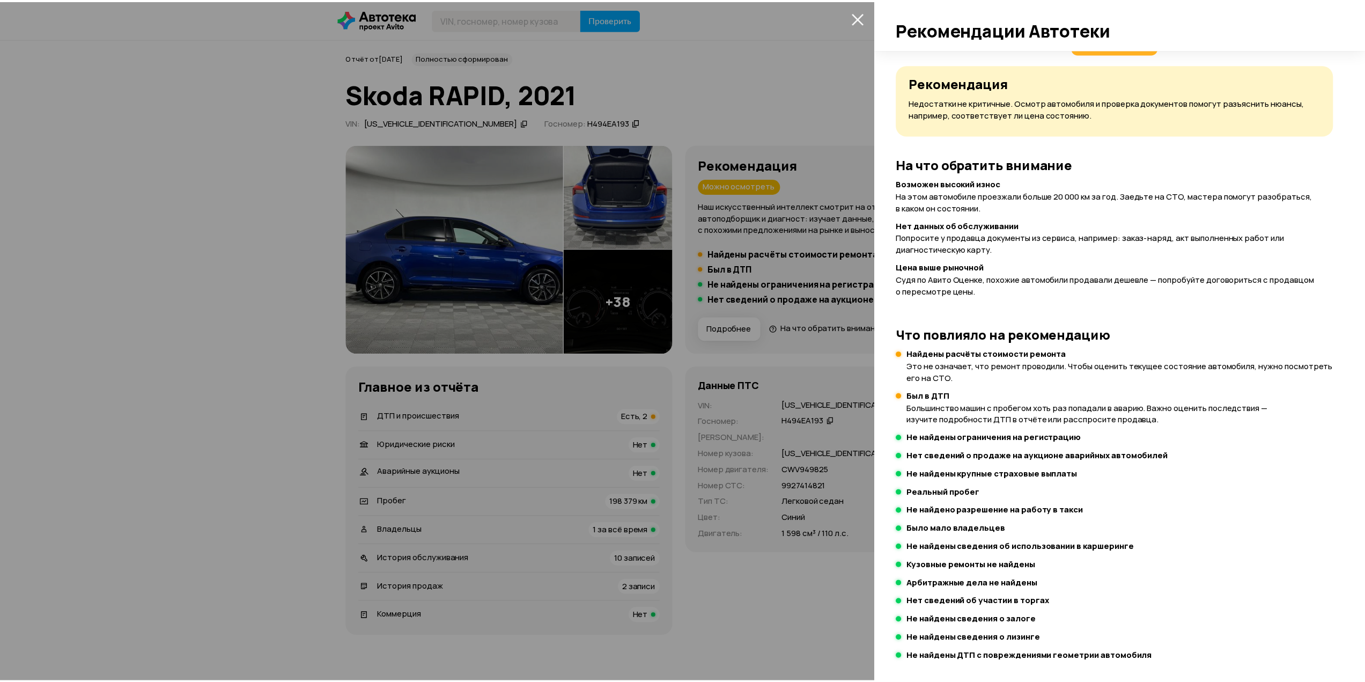
scroll to position [31, 0]
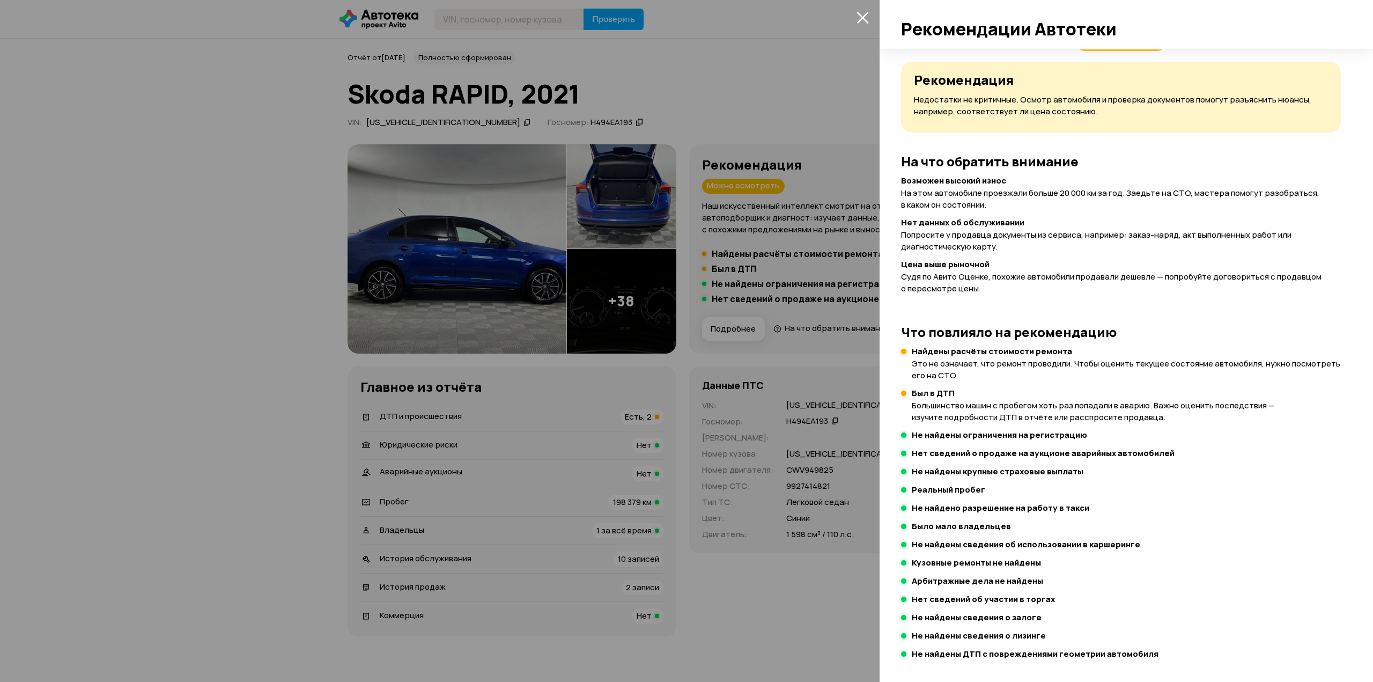
click at [759, 311] on div at bounding box center [686, 341] width 1373 height 682
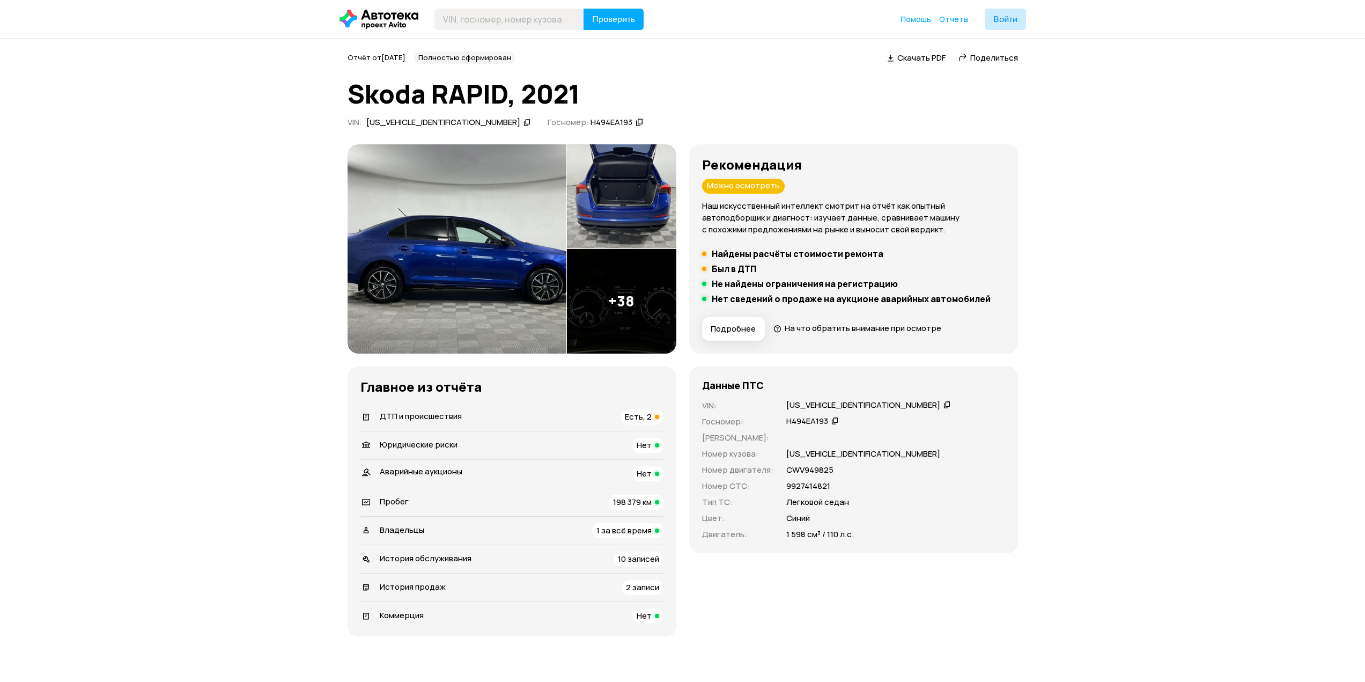
click at [855, 324] on span "На что обратить внимание при осмотре" at bounding box center [863, 327] width 157 height 11
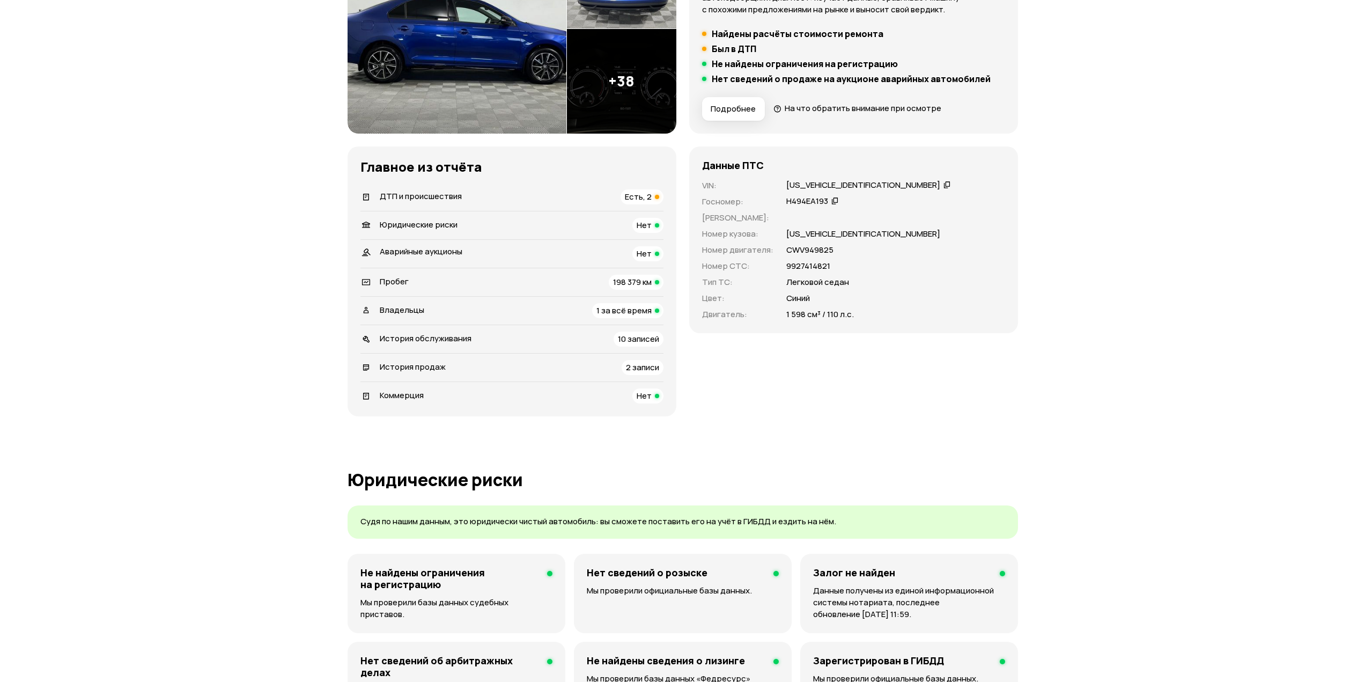
scroll to position [268, 0]
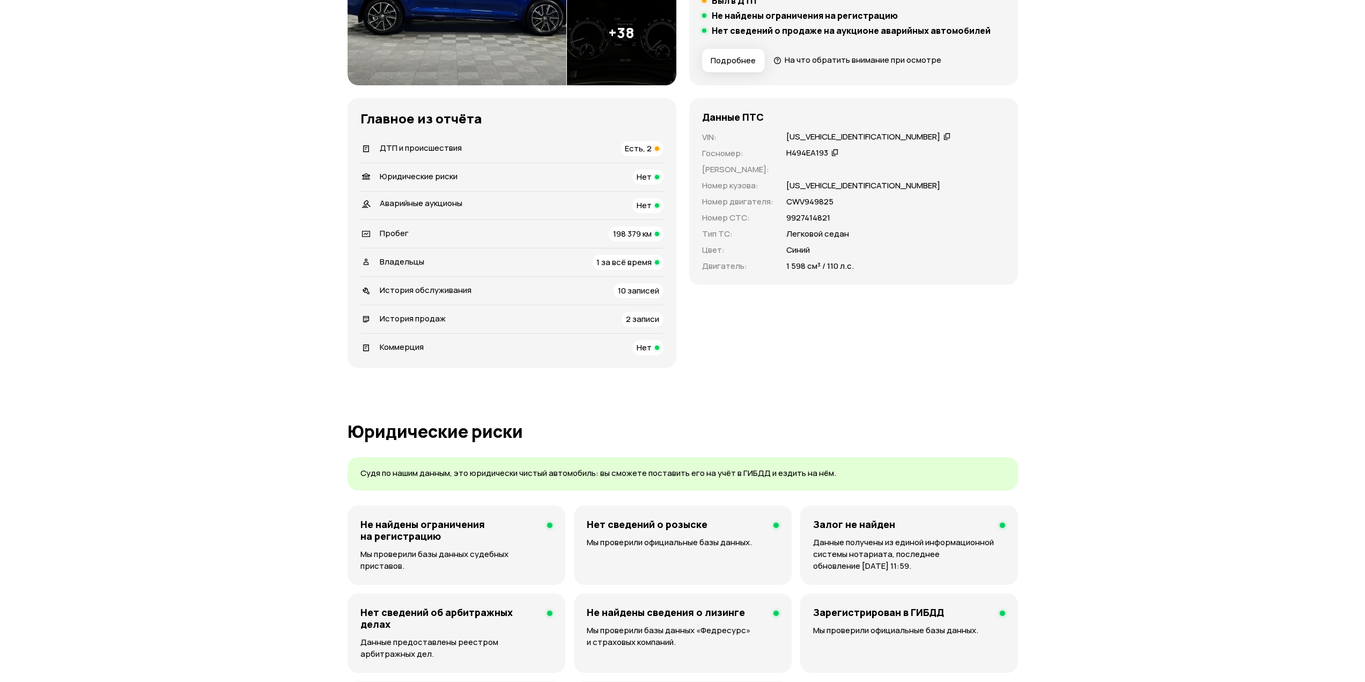
click at [638, 313] on span "2 записи" at bounding box center [642, 318] width 33 height 11
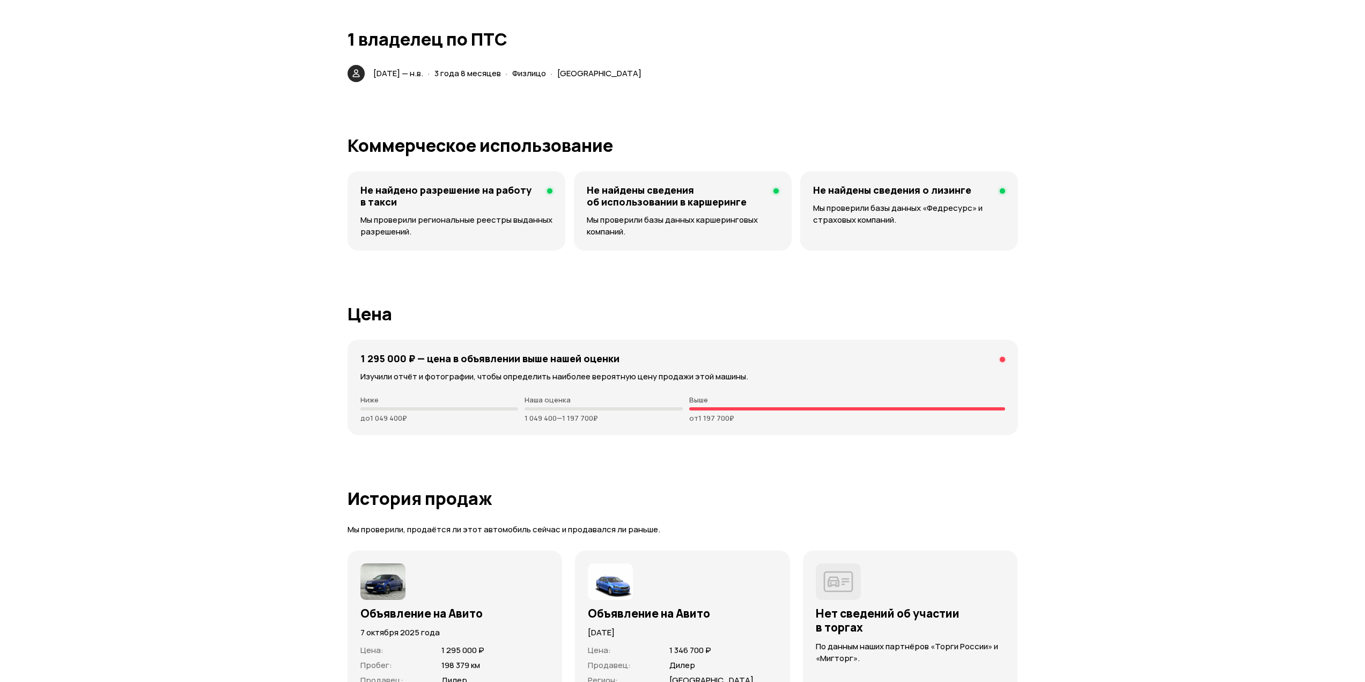
scroll to position [2415, 0]
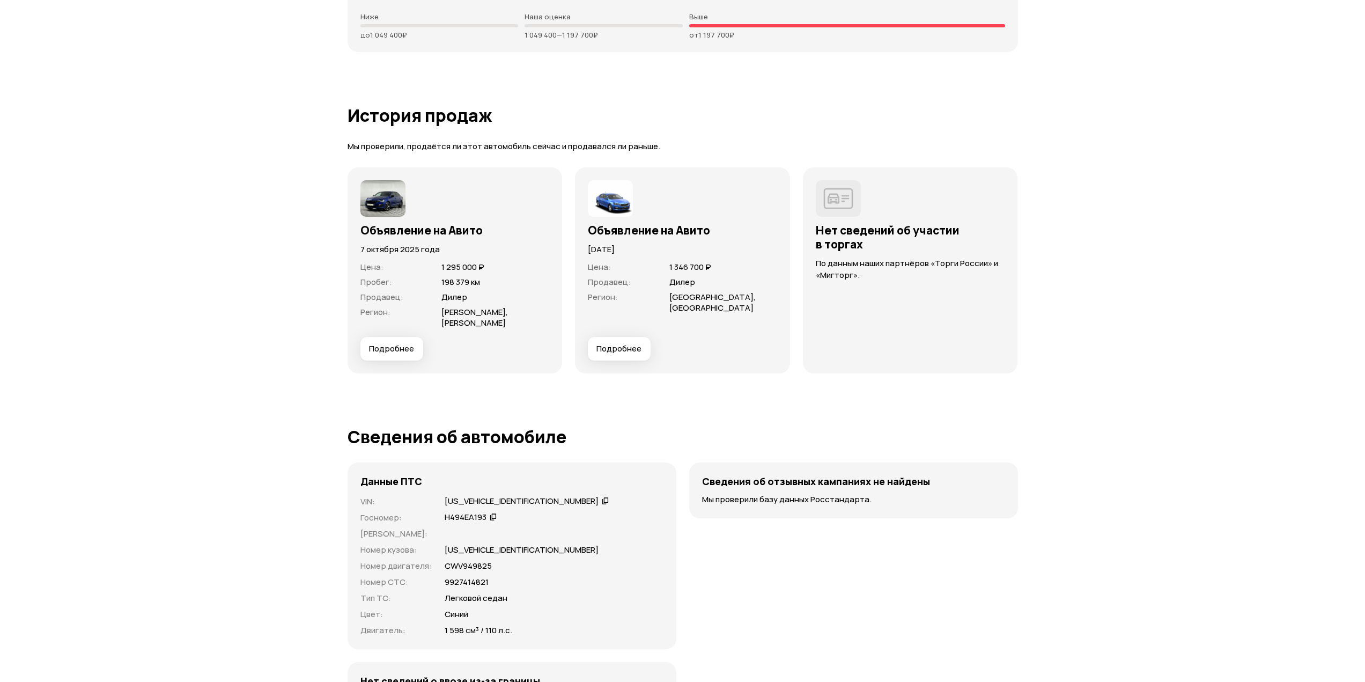
drag, startPoint x: 1163, startPoint y: 373, endPoint x: 1168, endPoint y: 395, distance: 23.0
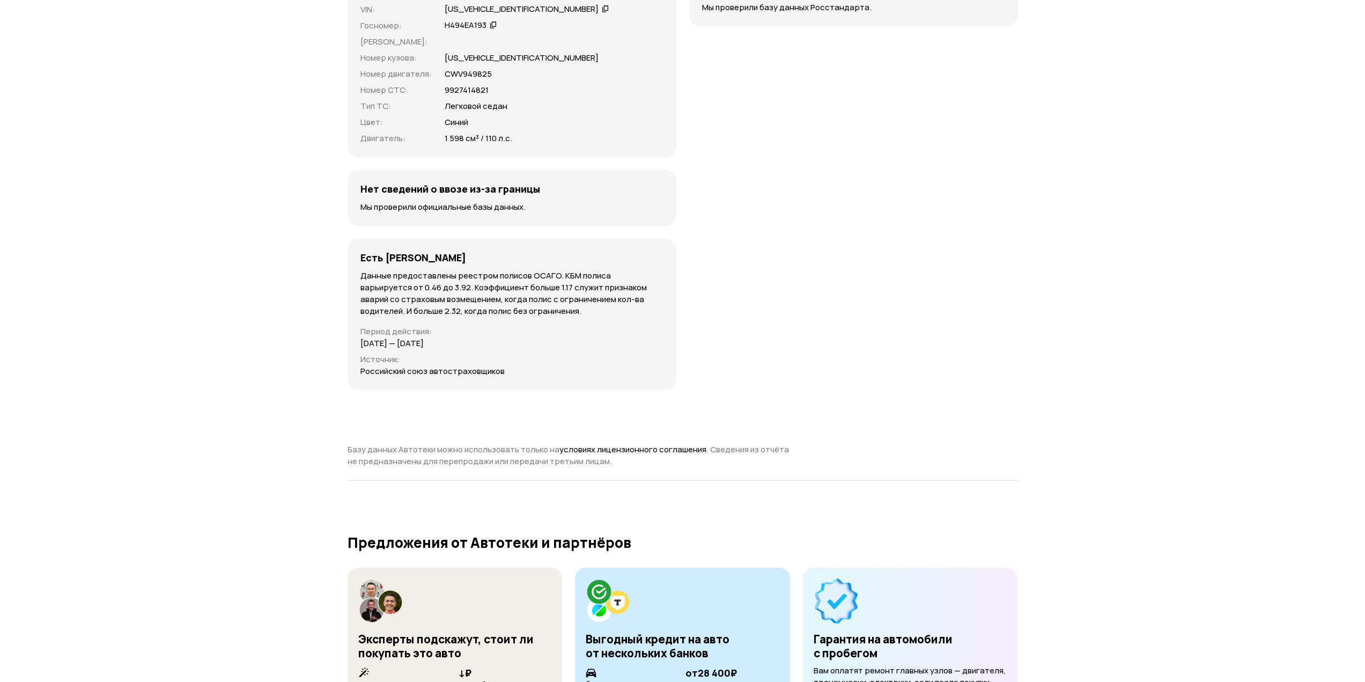
drag, startPoint x: 1157, startPoint y: 408, endPoint x: 1163, endPoint y: 448, distance: 40.7
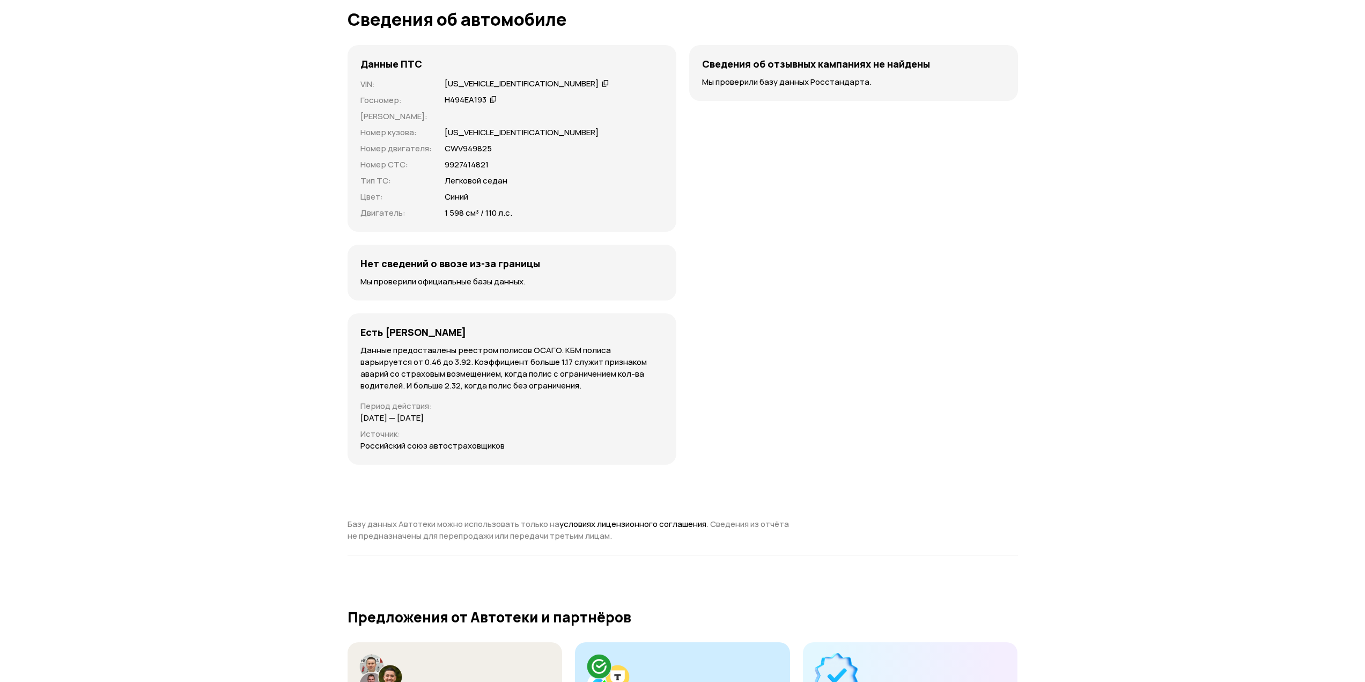
scroll to position [3207, 0]
drag, startPoint x: 445, startPoint y: 339, endPoint x: 557, endPoint y: 341, distance: 112.6
click at [557, 346] on p "Данные предоставлены реестром полисов ОСАГО. КБМ полиса варьируется от 0.46 до …" at bounding box center [511, 369] width 303 height 47
click at [601, 346] on p "Данные предоставлены реестром полисов ОСАГО. КБМ полиса варьируется от 0.46 до …" at bounding box center [511, 369] width 303 height 47
drag, startPoint x: 458, startPoint y: 350, endPoint x: 524, endPoint y: 354, distance: 66.1
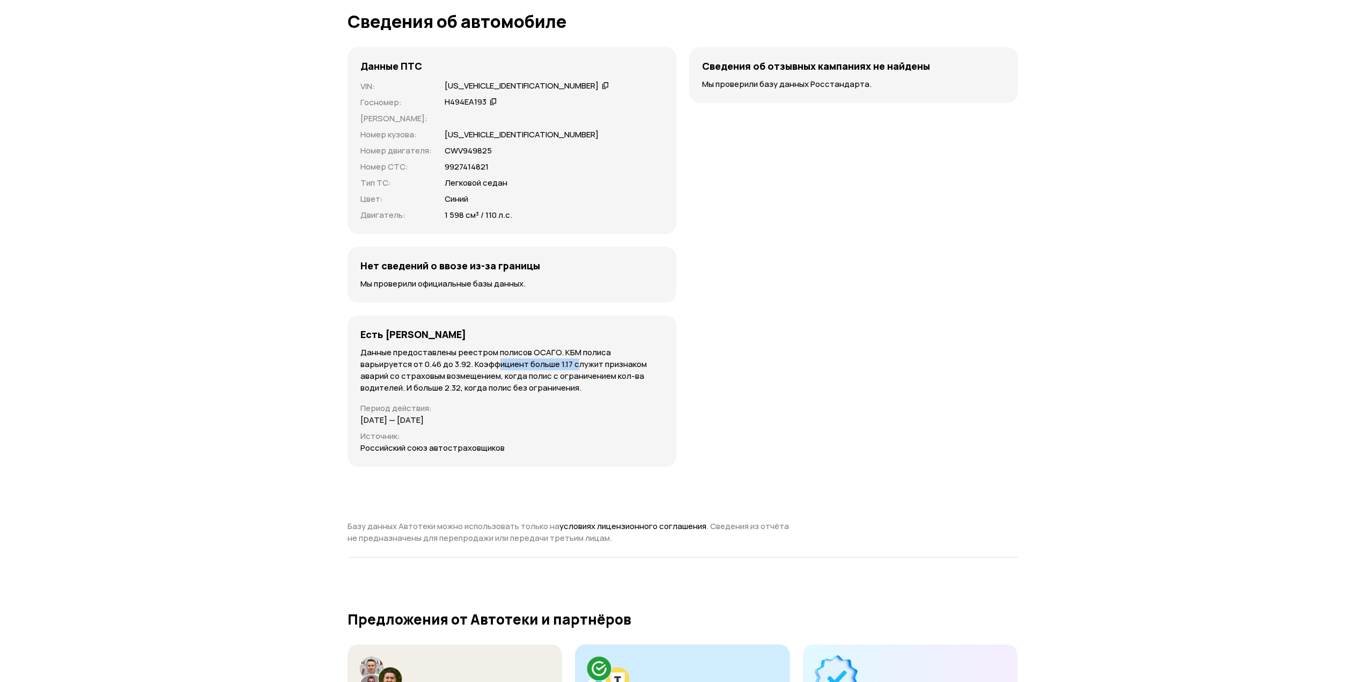
click at [524, 354] on p "Данные предоставлены реестром полисов ОСАГО. КБМ полиса варьируется от 0.46 до …" at bounding box center [511, 369] width 303 height 47
click at [503, 358] on p "Данные предоставлены реестром полисов ОСАГО. КБМ полиса варьируется от 0.46 до …" at bounding box center [511, 369] width 303 height 47
drag, startPoint x: 457, startPoint y: 352, endPoint x: 543, endPoint y: 353, distance: 85.3
click at [543, 353] on p "Данные предоставлены реестром полисов ОСАГО. КБМ полиса варьируется от 0.46 до …" at bounding box center [511, 369] width 303 height 47
click at [528, 358] on p "Данные предоставлены реестром полисов ОСАГО. КБМ полиса варьируется от 0.46 до …" at bounding box center [511, 369] width 303 height 47
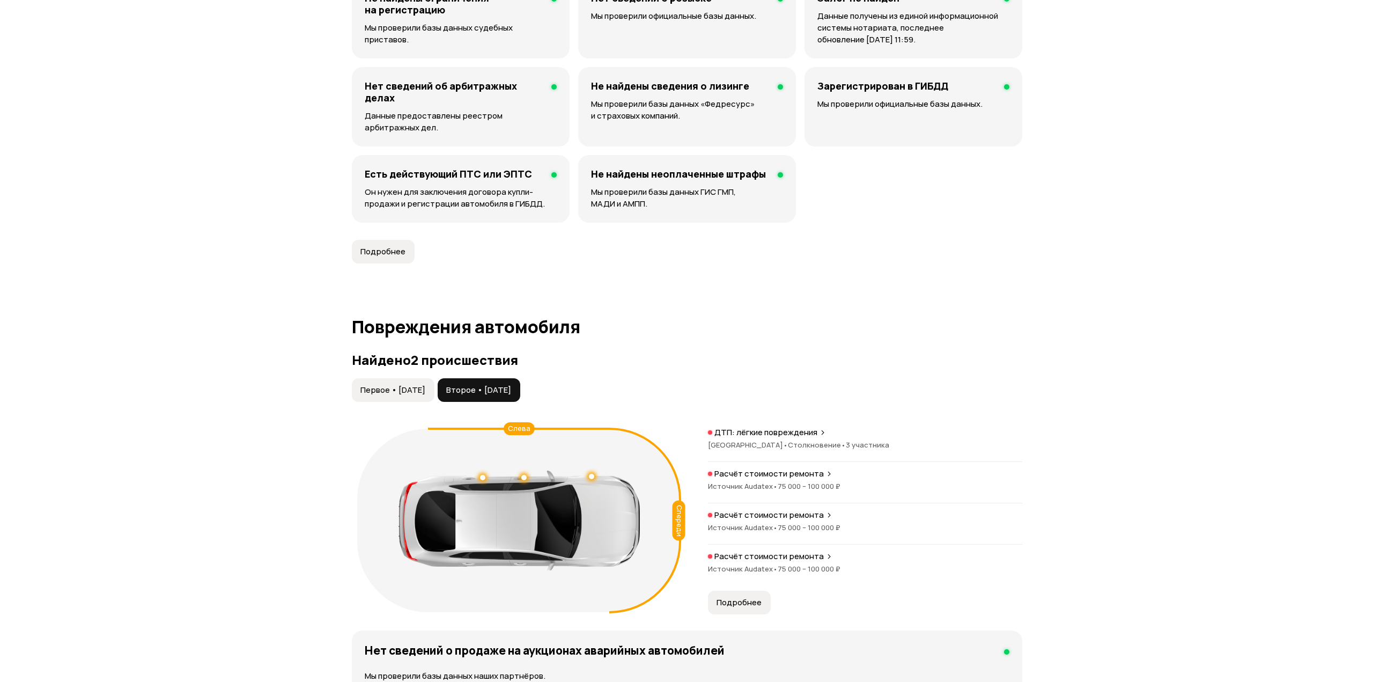
scroll to position [794, 0]
click at [749, 609] on button "Подробнее" at bounding box center [735, 603] width 63 height 24
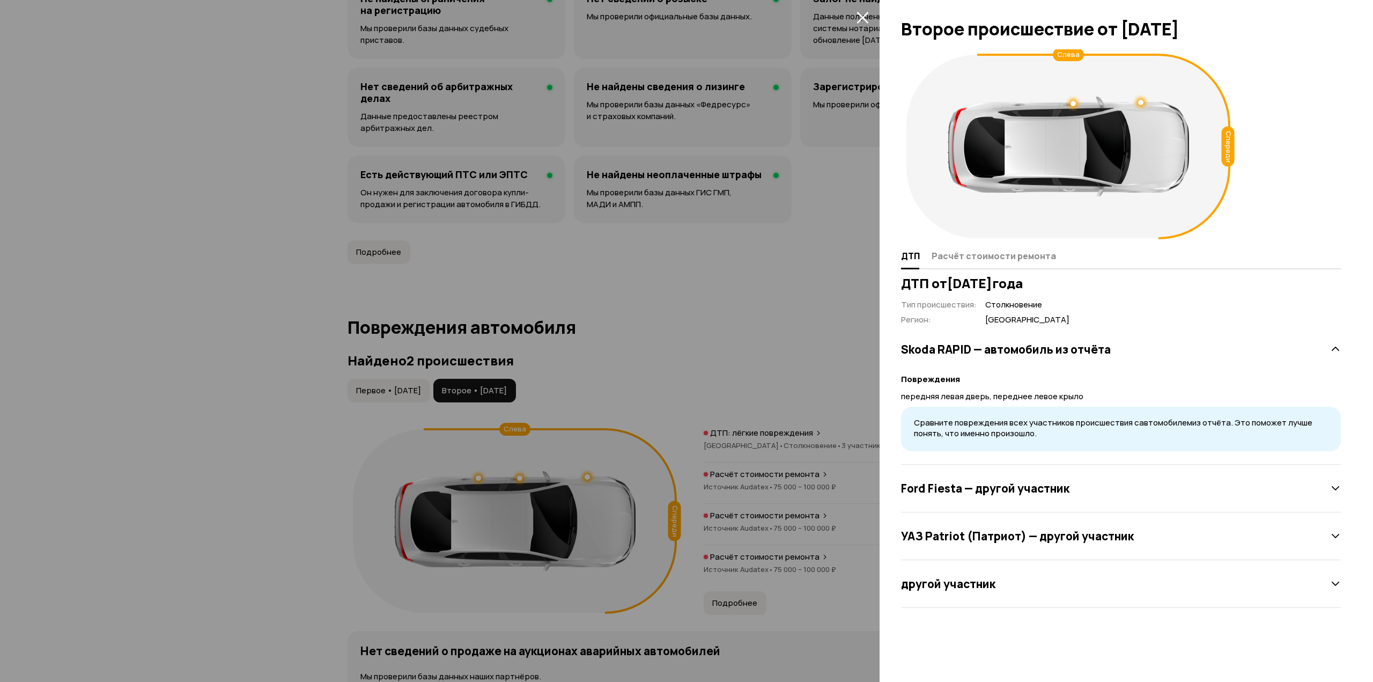
click at [1016, 498] on div "Ford Fiesta — другой участник" at bounding box center [1121, 487] width 440 height 21
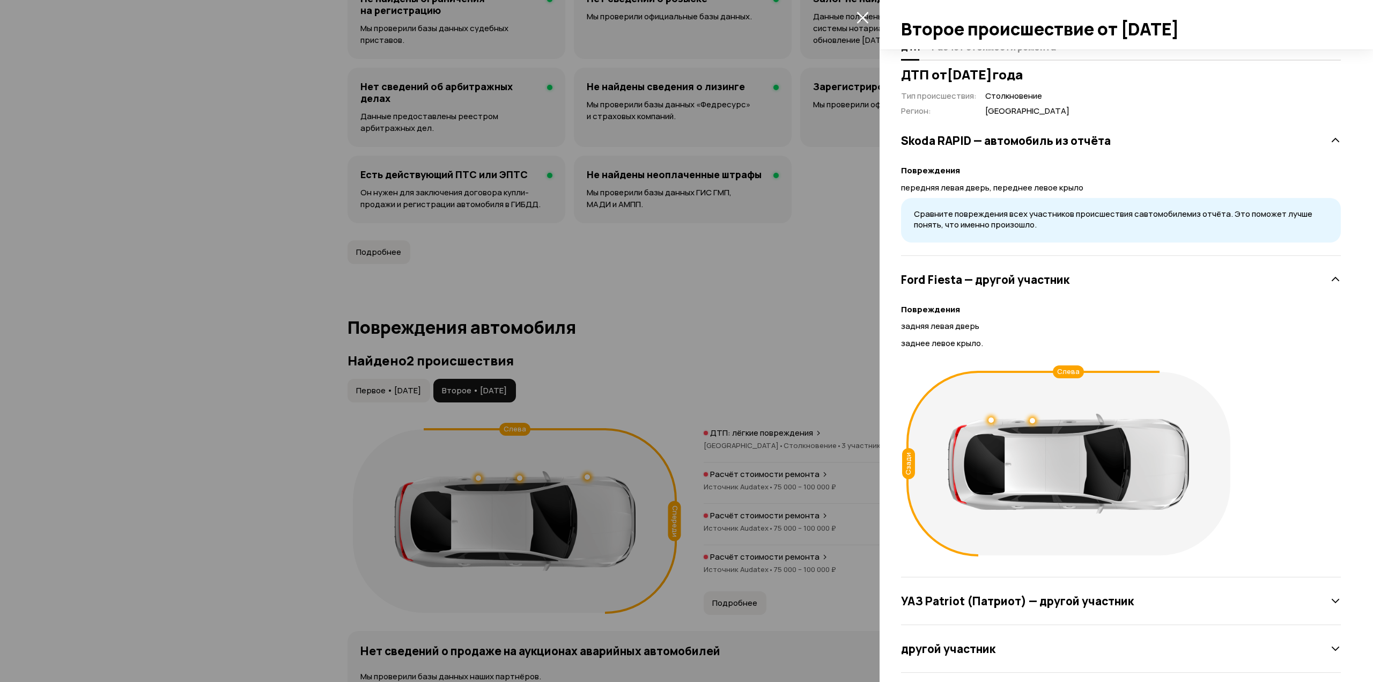
scroll to position [221, 0]
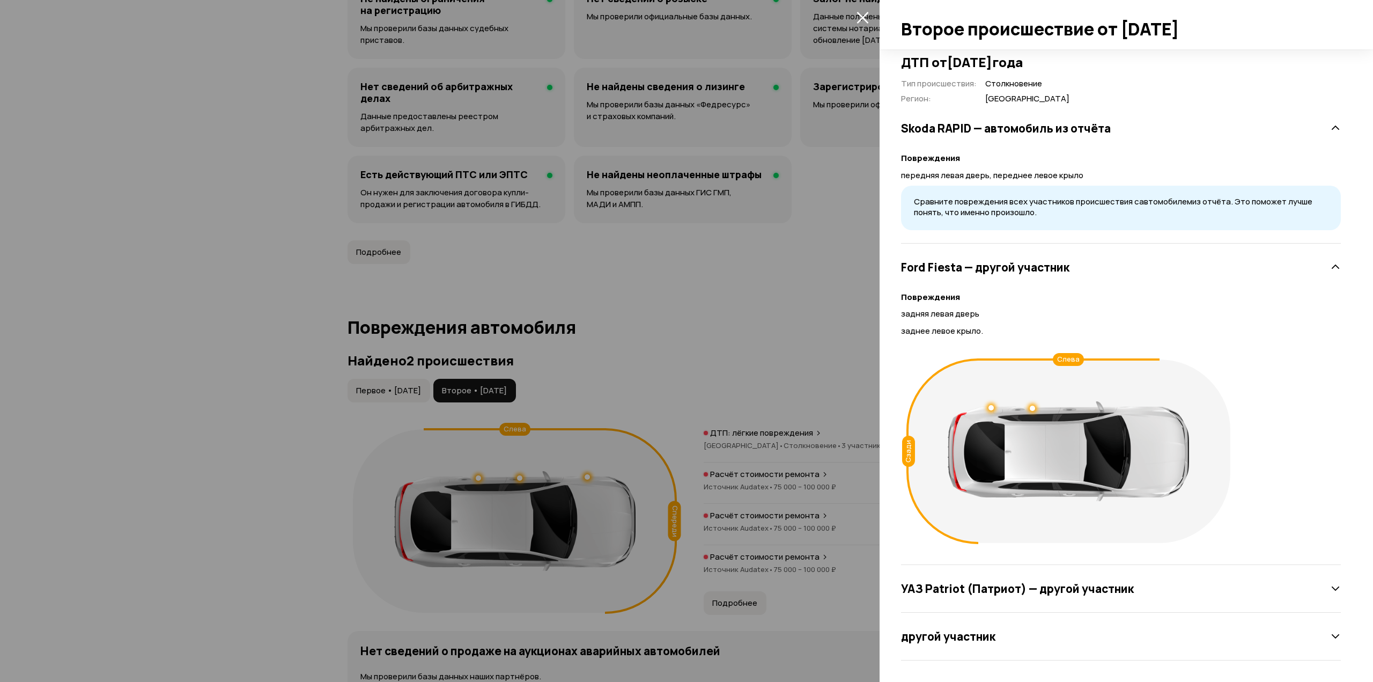
click at [1012, 588] on h3 "УАЗ Patriot (Патриот) — другой участник" at bounding box center [1017, 588] width 233 height 14
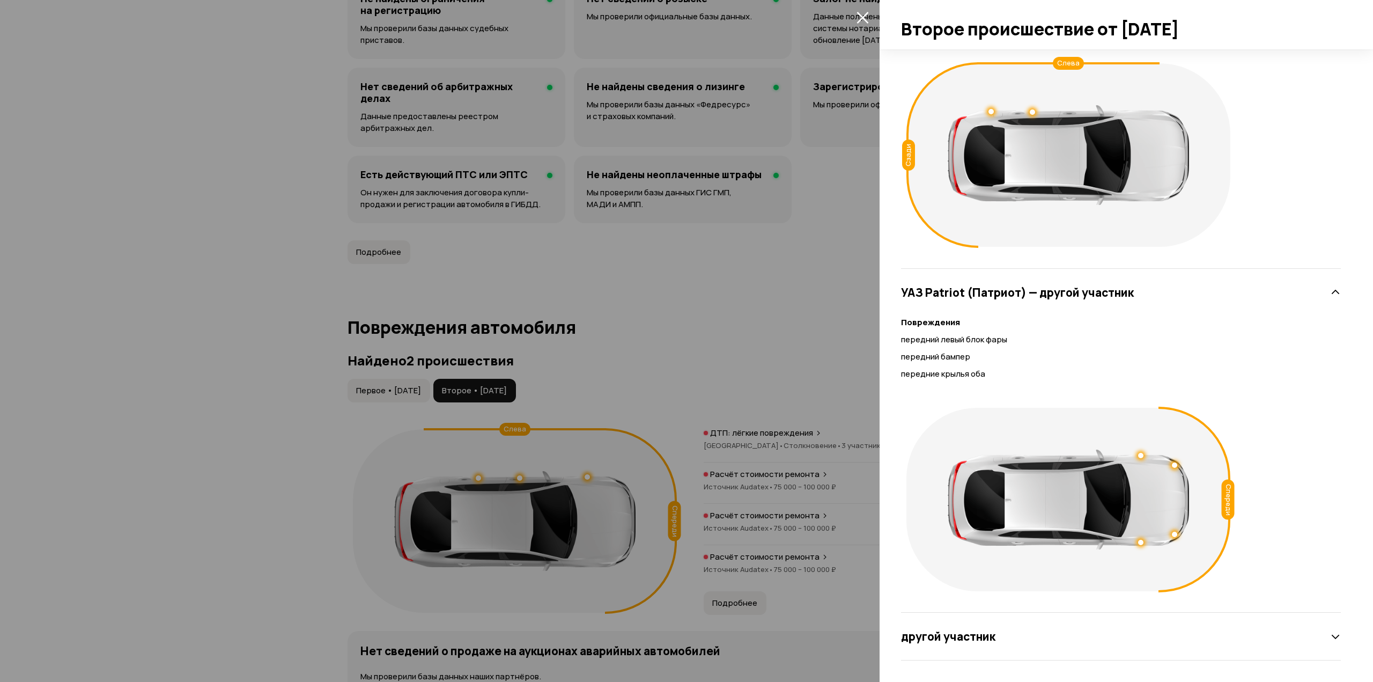
click at [963, 643] on h3 "другой участник" at bounding box center [948, 636] width 94 height 14
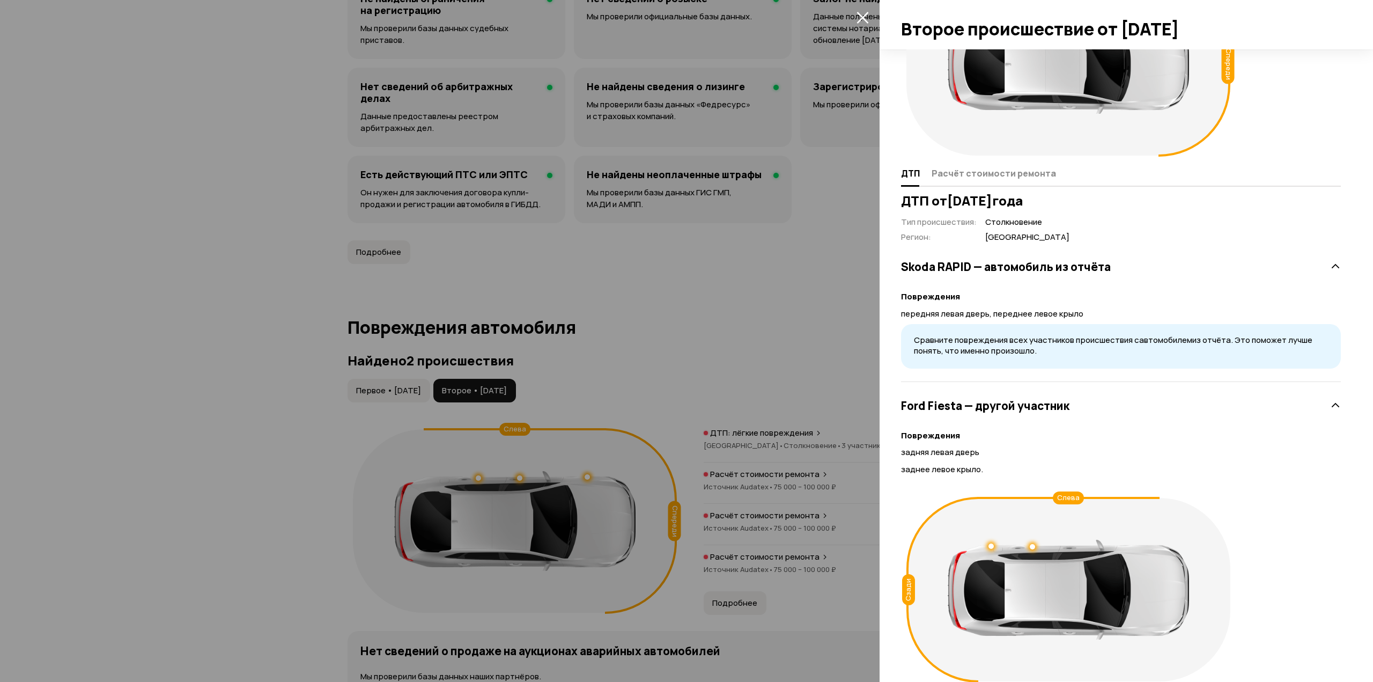
scroll to position [0, 0]
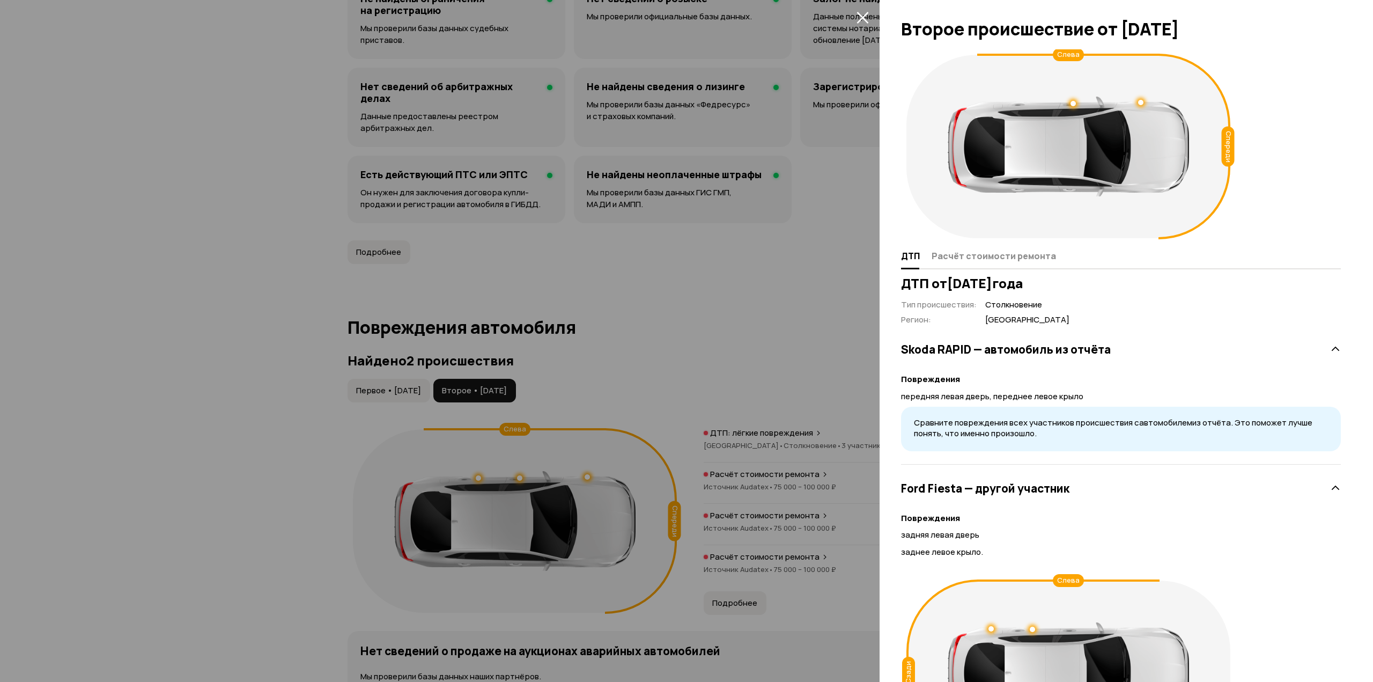
click at [1139, 104] on div at bounding box center [1140, 102] width 5 height 5
click at [1070, 104] on div at bounding box center [1072, 103] width 5 height 5
click at [965, 107] on div at bounding box center [1068, 147] width 241 height 100
click at [750, 257] on div at bounding box center [686, 341] width 1373 height 682
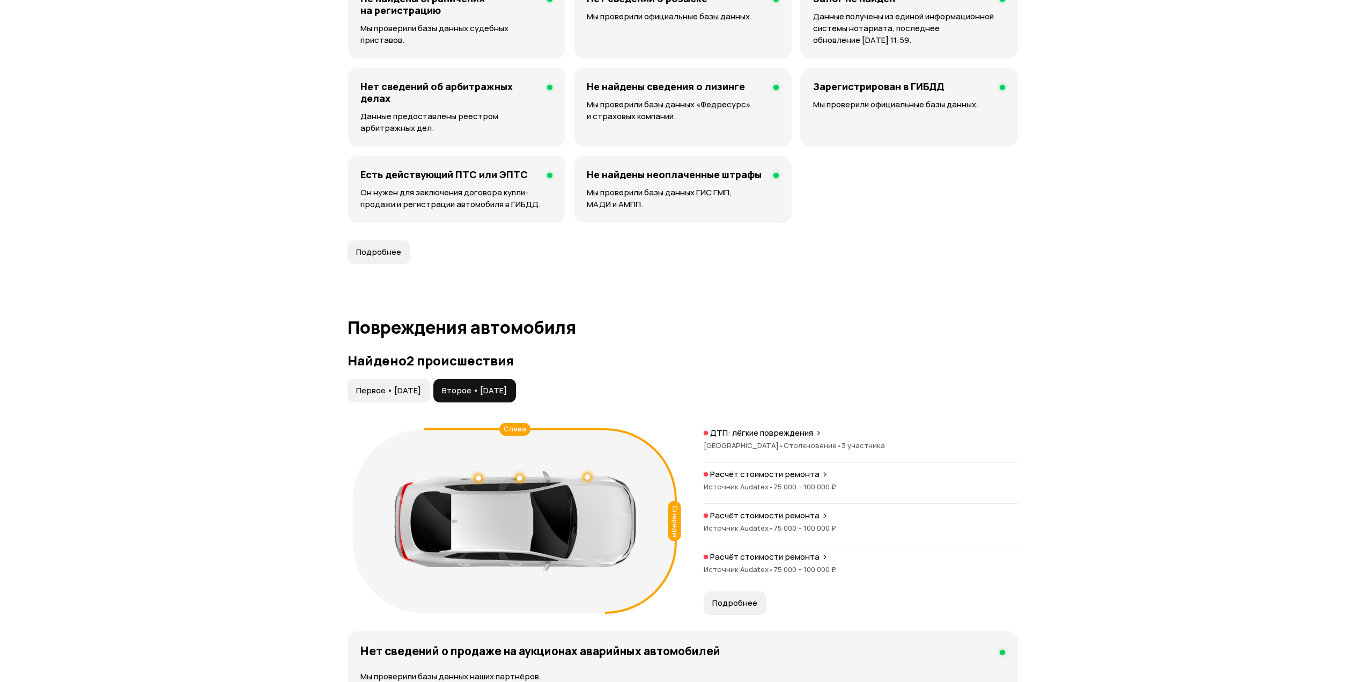
click at [394, 389] on span "Первое • [DATE]" at bounding box center [388, 390] width 65 height 11
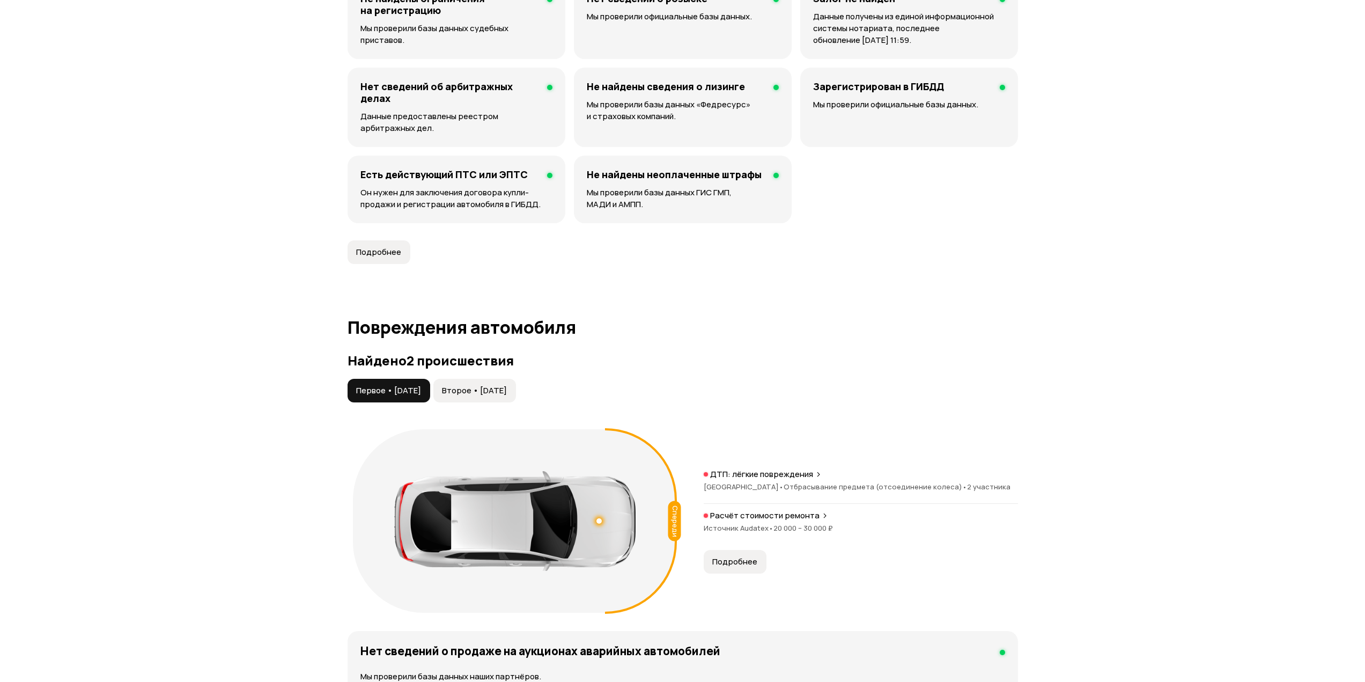
click at [489, 391] on span "Второе • [DATE]" at bounding box center [474, 390] width 65 height 11
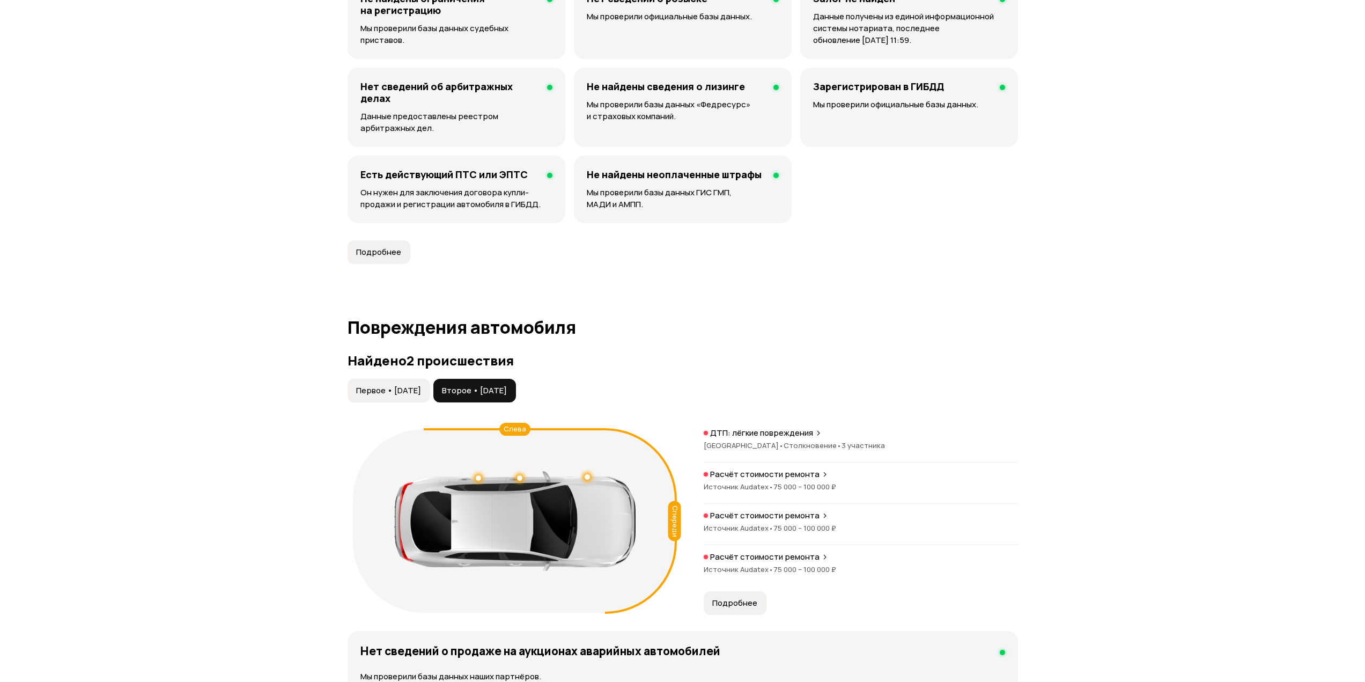
click at [573, 510] on div at bounding box center [514, 521] width 241 height 100
click at [759, 594] on button "Подробнее" at bounding box center [735, 603] width 63 height 24
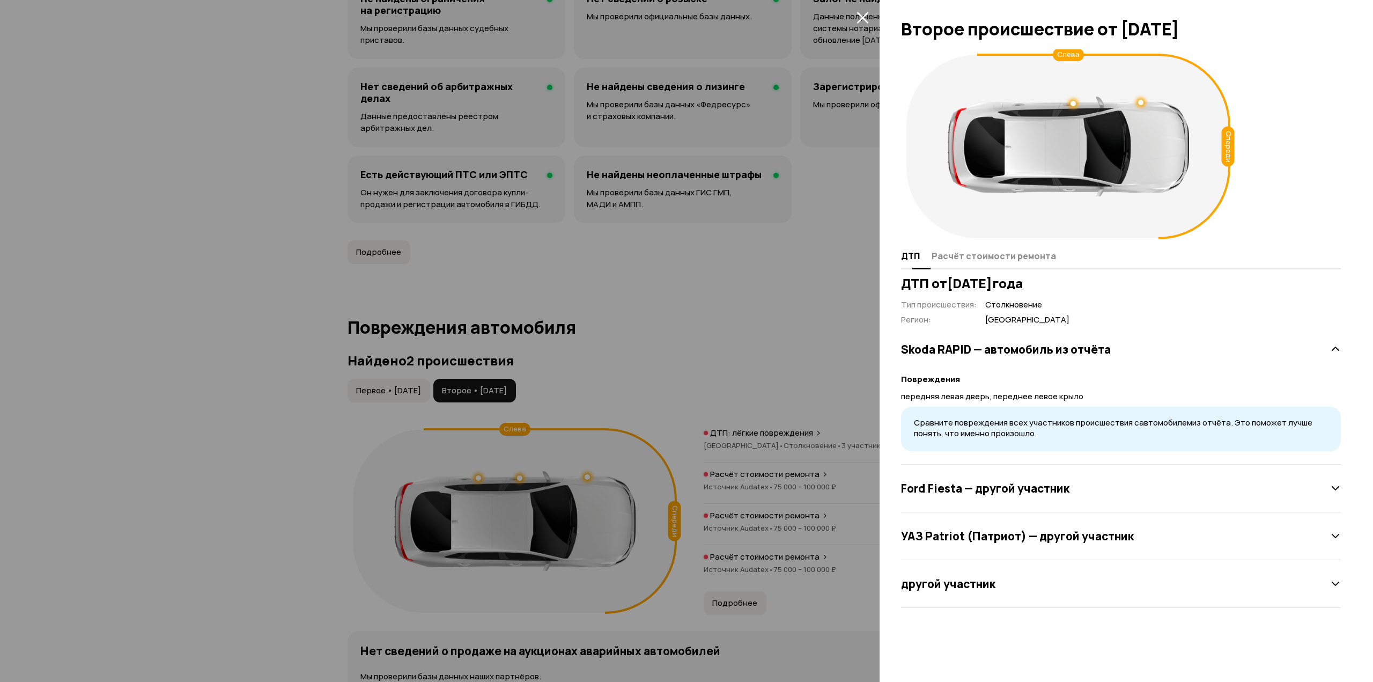
click at [958, 263] on button "Расчёт стоимости ремонта" at bounding box center [992, 255] width 128 height 21
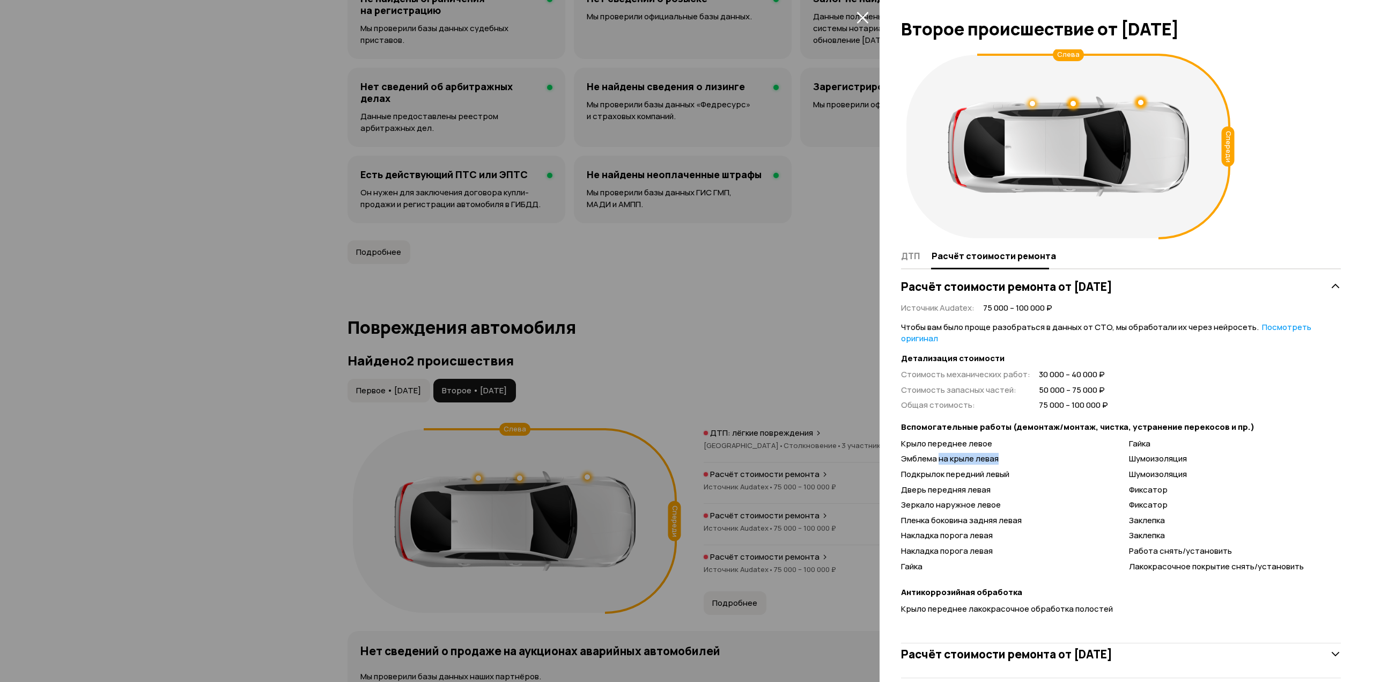
drag, startPoint x: 937, startPoint y: 459, endPoint x: 999, endPoint y: 460, distance: 61.7
click at [999, 460] on div "Эмблема на крыле левая" at bounding box center [1007, 458] width 212 height 11
click at [977, 474] on span "Подкрылок передний левый" at bounding box center [955, 473] width 108 height 11
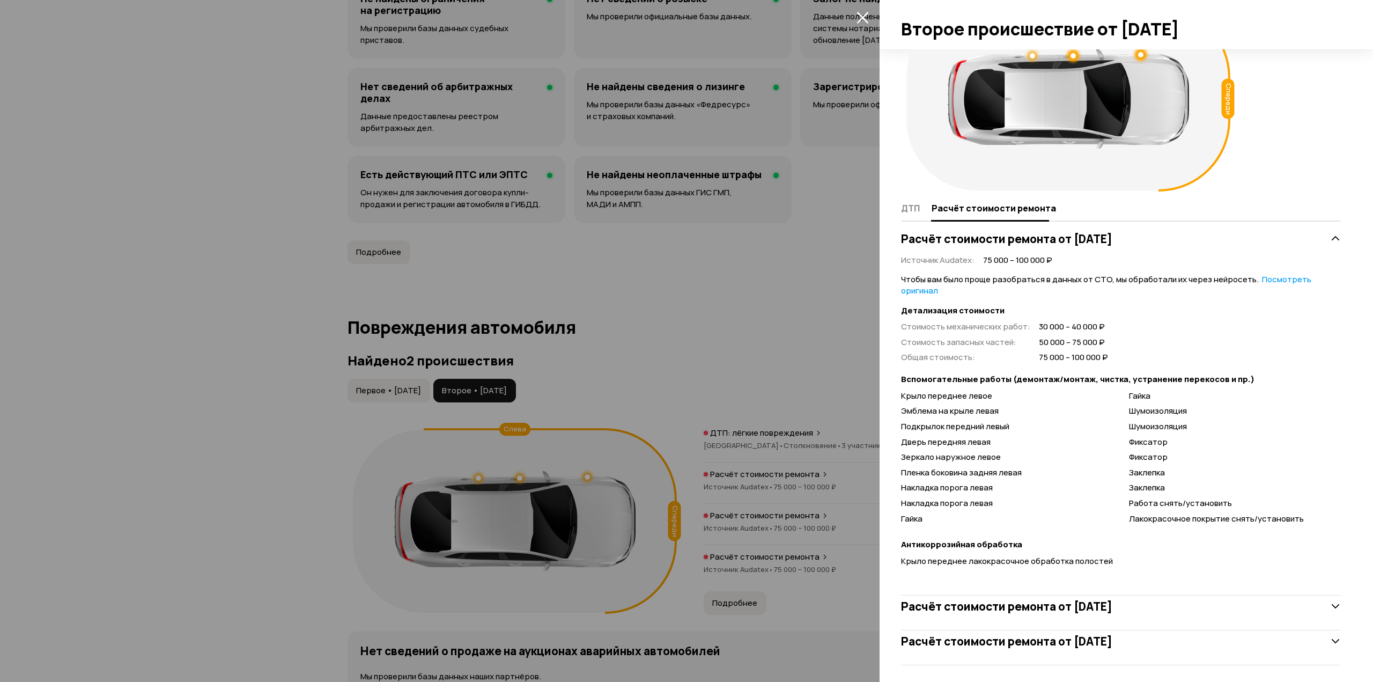
scroll to position [53, 0]
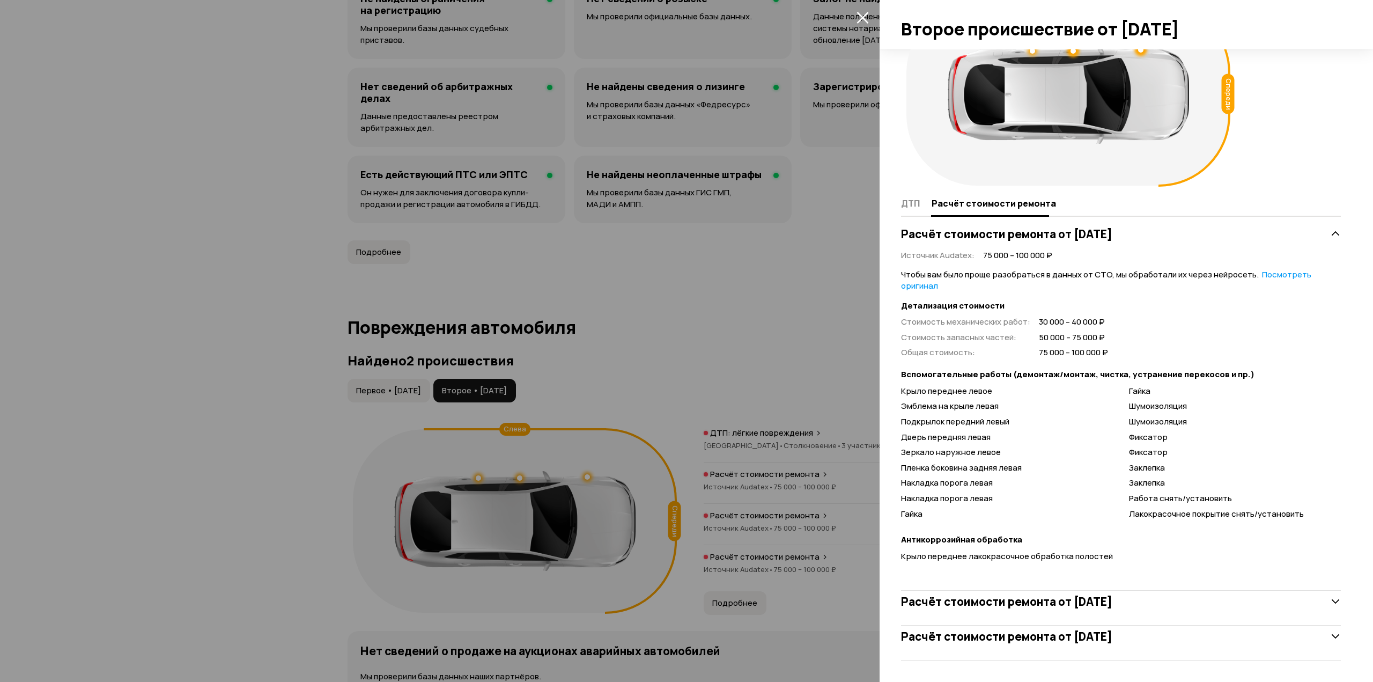
click at [1053, 595] on h3 "Расчёт стоимости ремонта от [DATE]" at bounding box center [1006, 601] width 211 height 14
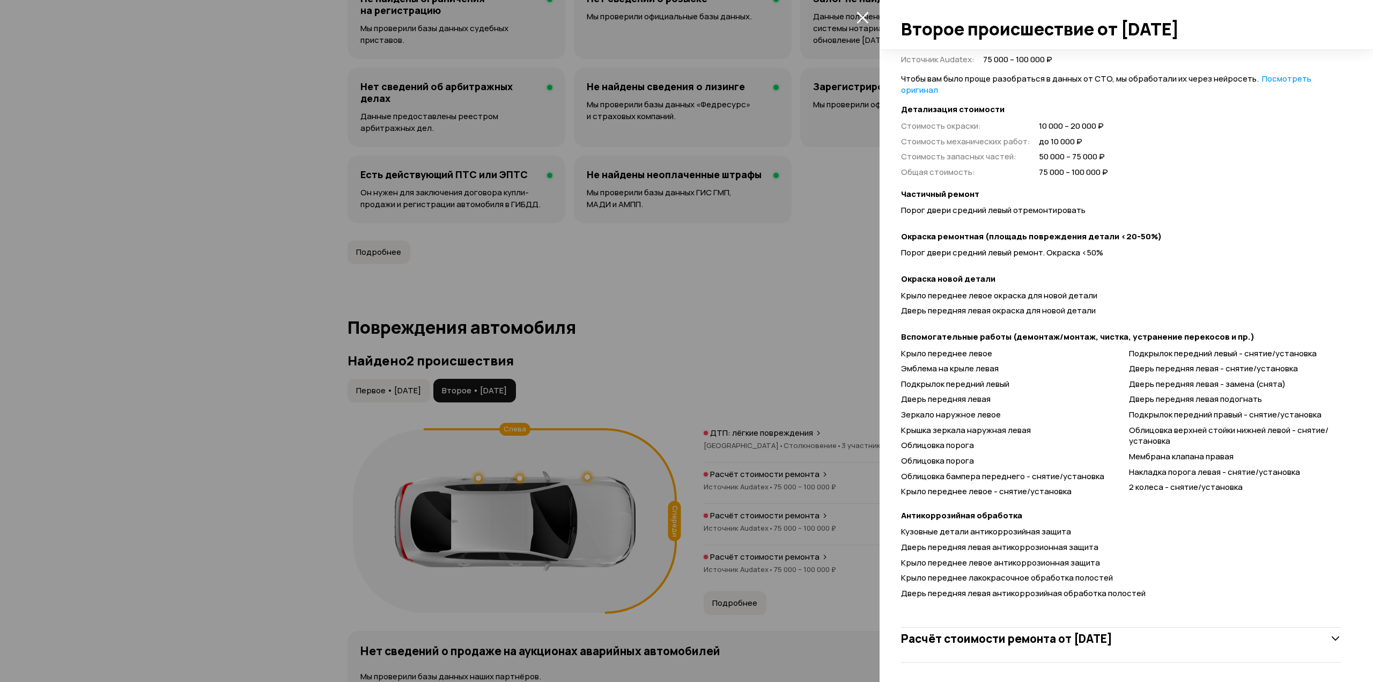
scroll to position [618, 0]
click at [1083, 647] on div "Расчёт стоимости ремонта от [DATE]" at bounding box center [1121, 636] width 440 height 48
click at [1071, 644] on div "Расчёт стоимости ремонта от [DATE]" at bounding box center [1121, 635] width 440 height 21
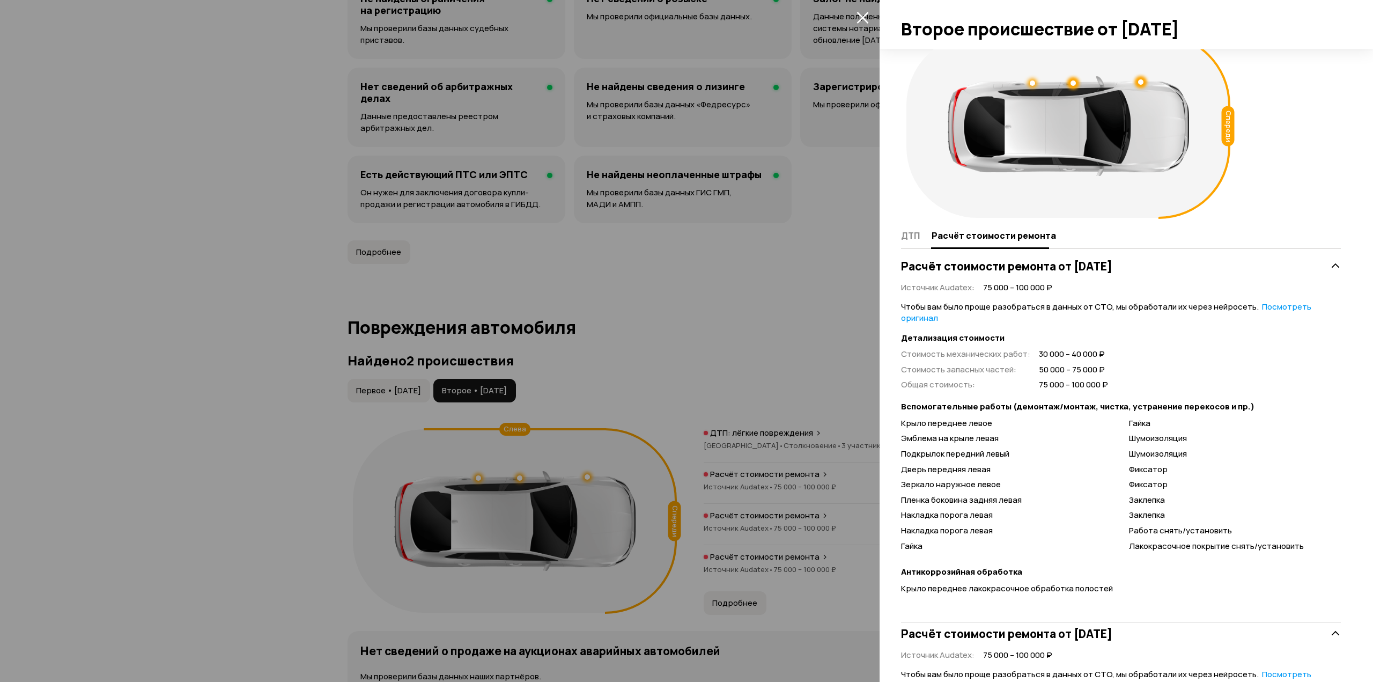
scroll to position [0, 0]
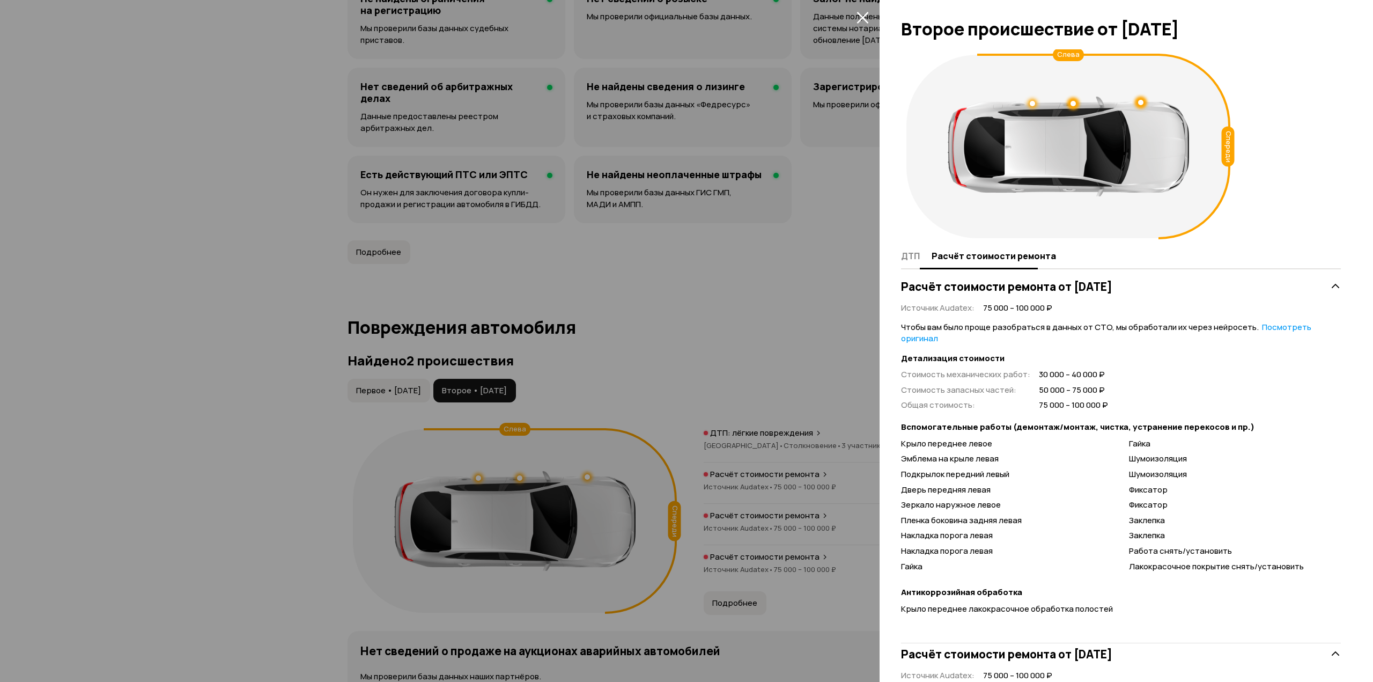
click at [904, 261] on span "ДТП" at bounding box center [910, 255] width 19 height 11
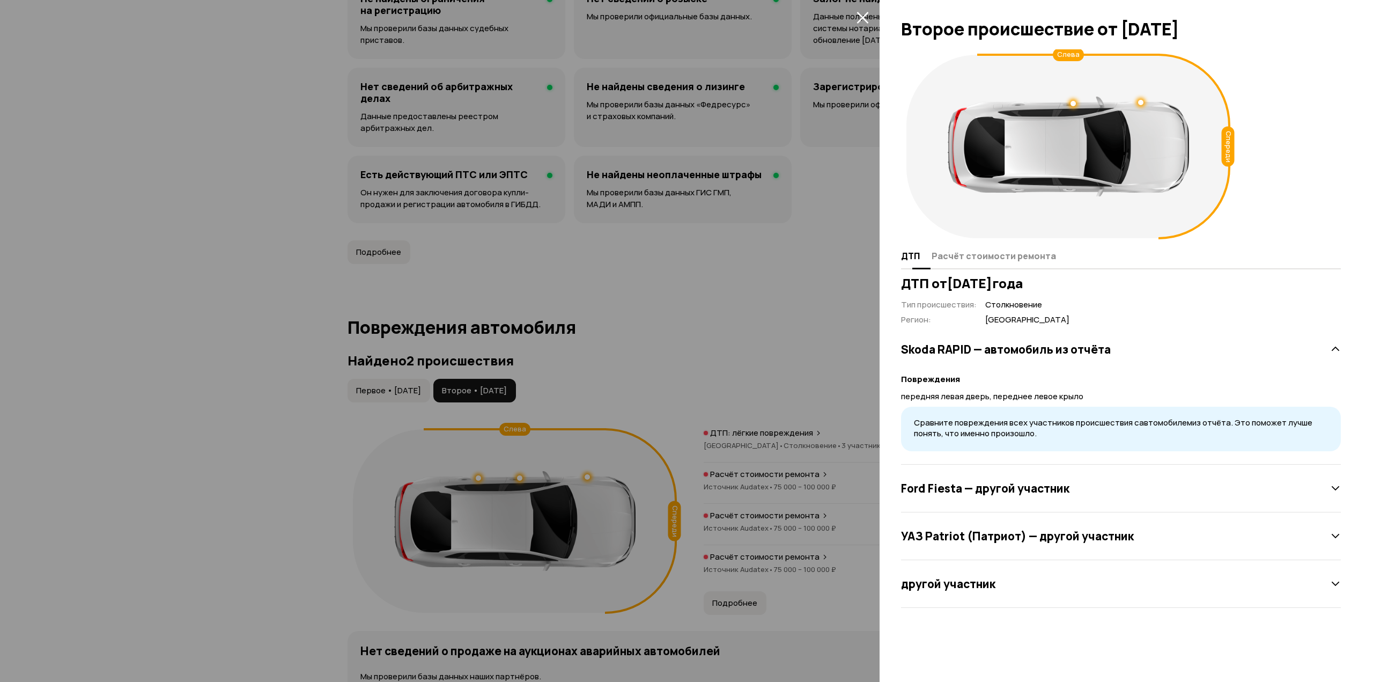
click at [974, 256] on span "Расчёт стоимости ремонта" at bounding box center [994, 255] width 124 height 11
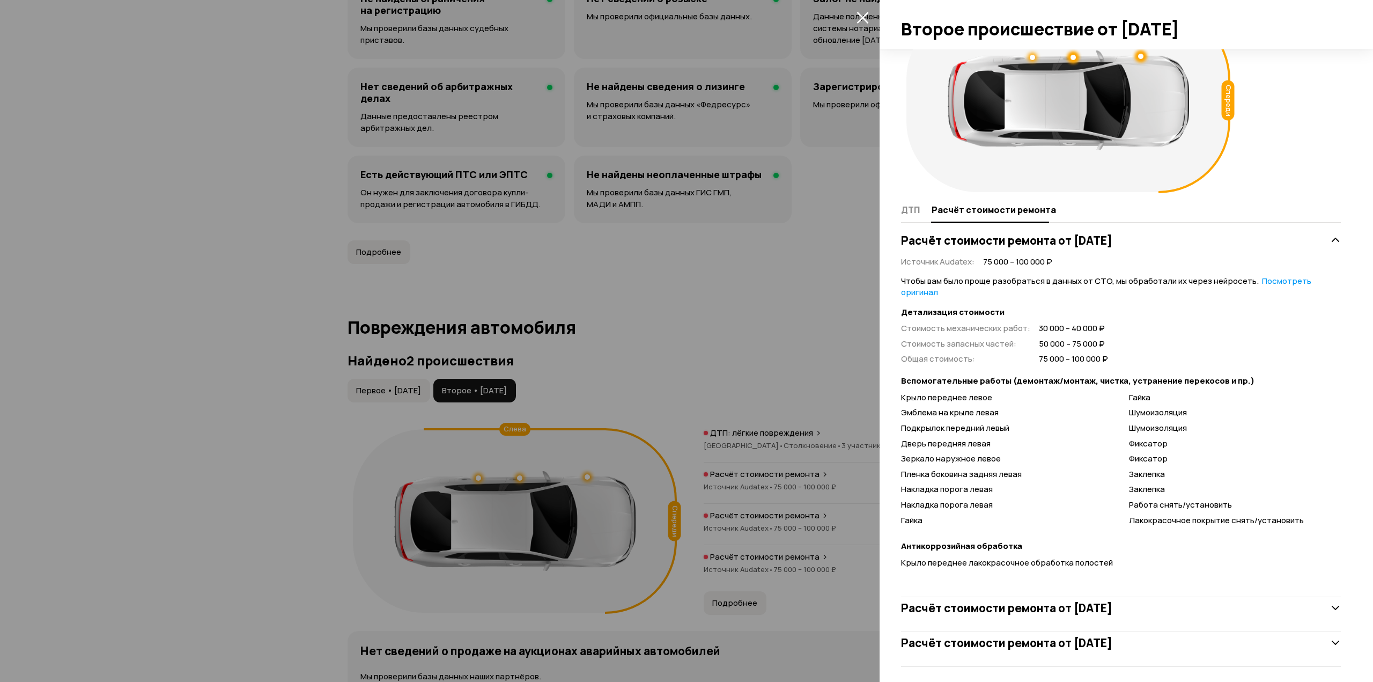
scroll to position [53, 0]
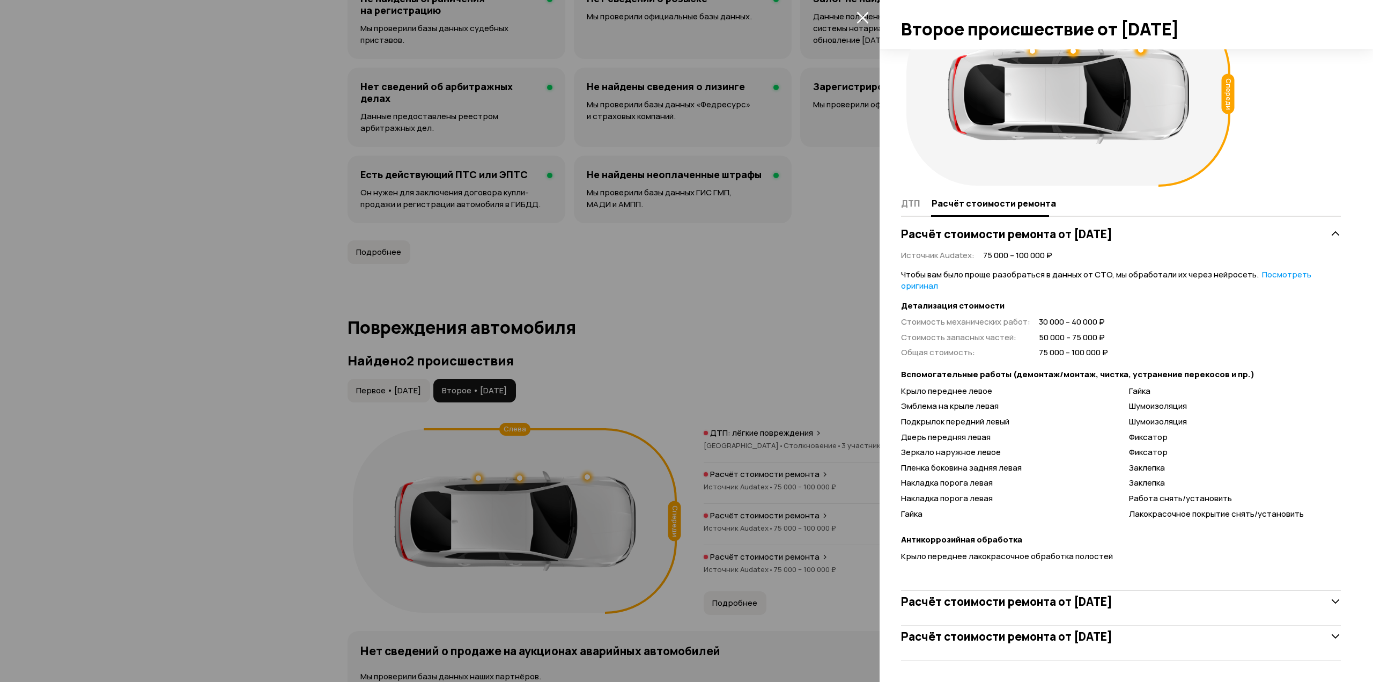
click at [1160, 575] on div "Расчёт стоимости ремонта от [DATE] Источник Audatex : 75 000 – 100 000 ₽ Чтобы …" at bounding box center [1121, 400] width 440 height 380
click at [1134, 589] on div "Расчёт стоимости ремонта от [DATE]" at bounding box center [1121, 602] width 440 height 48
click at [1112, 604] on h3 "Расчёт стоимости ремонта от [DATE]" at bounding box center [1006, 601] width 211 height 14
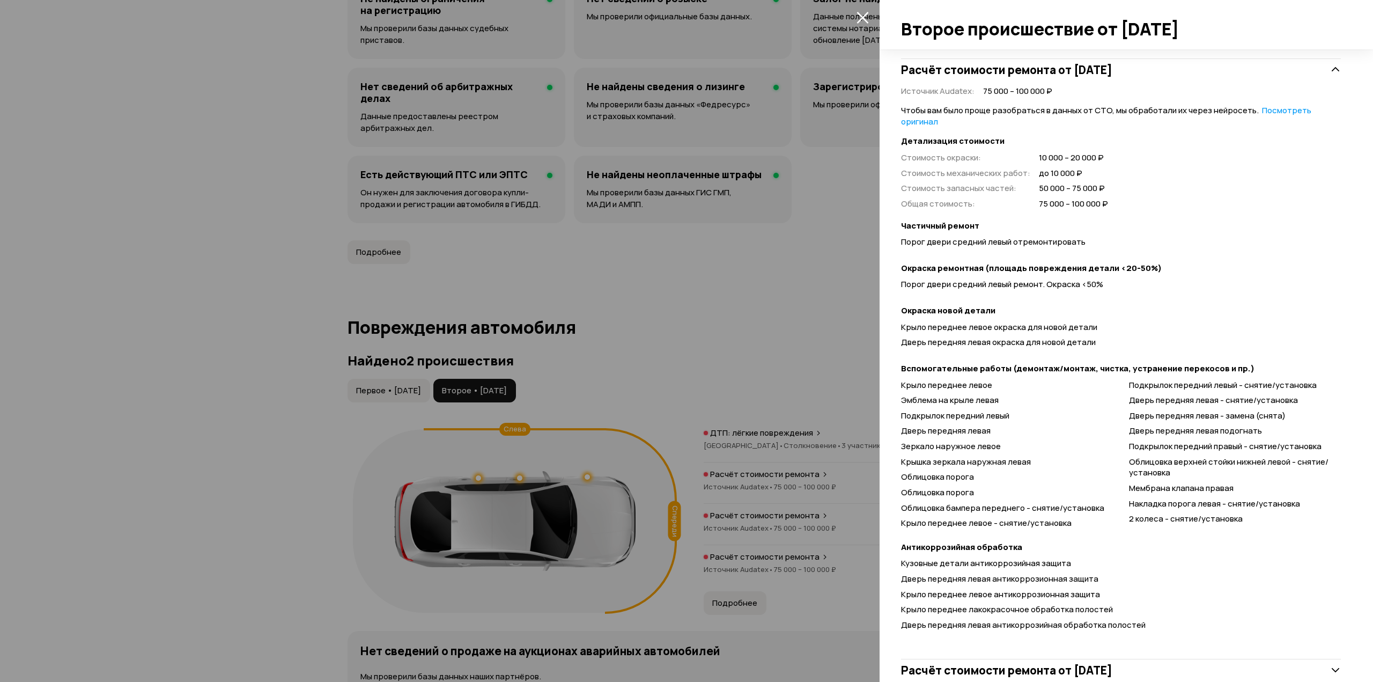
scroll to position [618, 0]
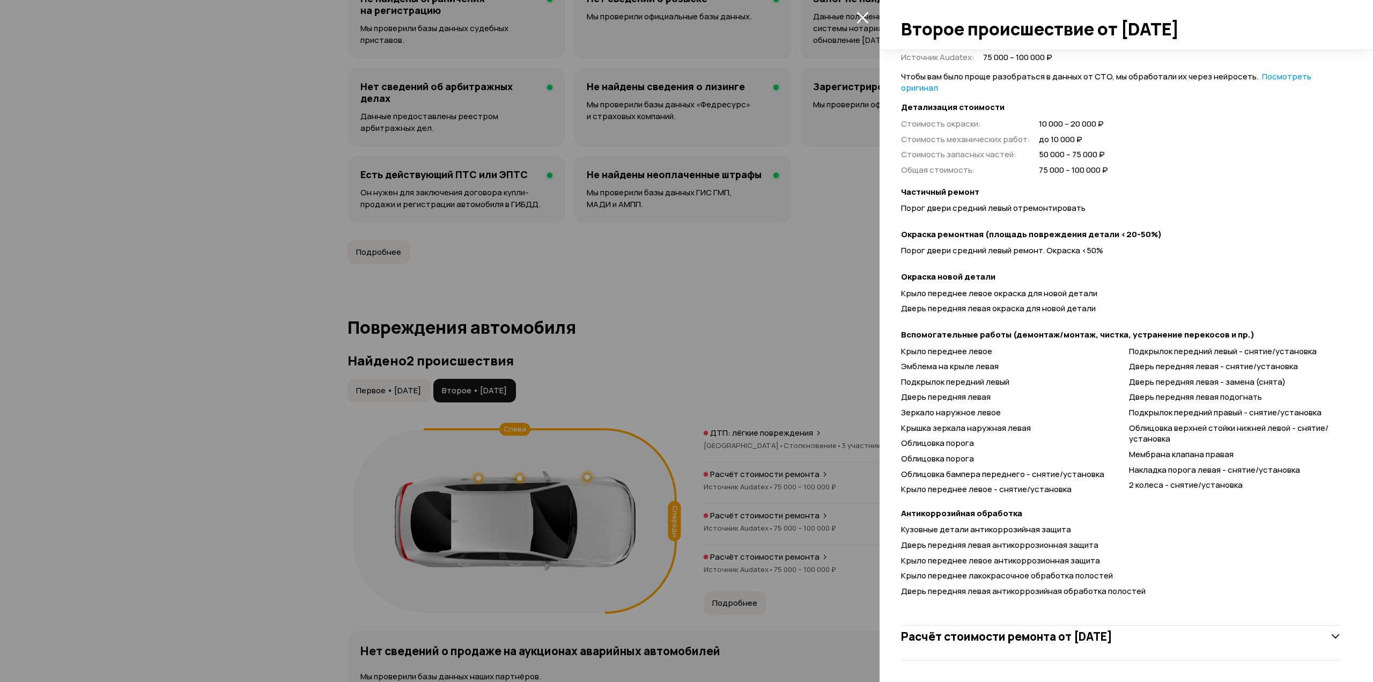
click at [974, 648] on div "Расчёт стоимости ремонта от [DATE]" at bounding box center [1121, 636] width 440 height 48
click at [990, 637] on h3 "Расчёт стоимости ремонта от [DATE]" at bounding box center [1006, 636] width 211 height 14
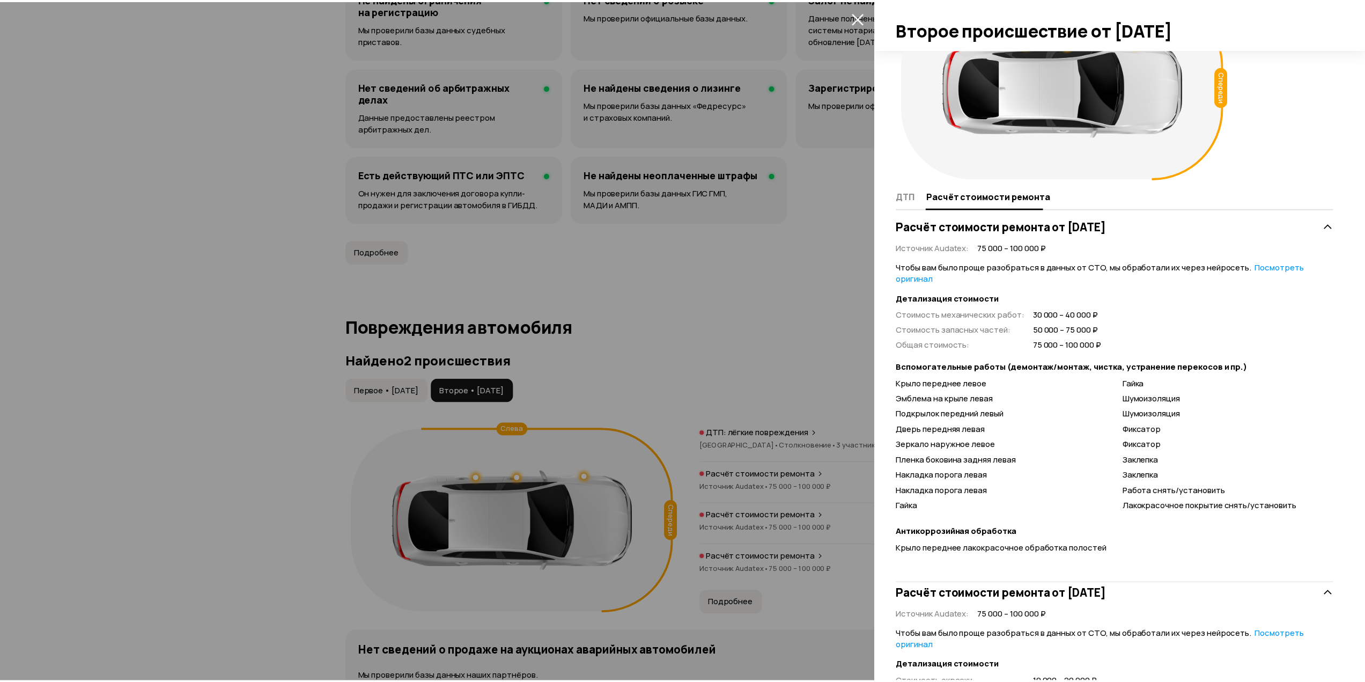
scroll to position [0, 0]
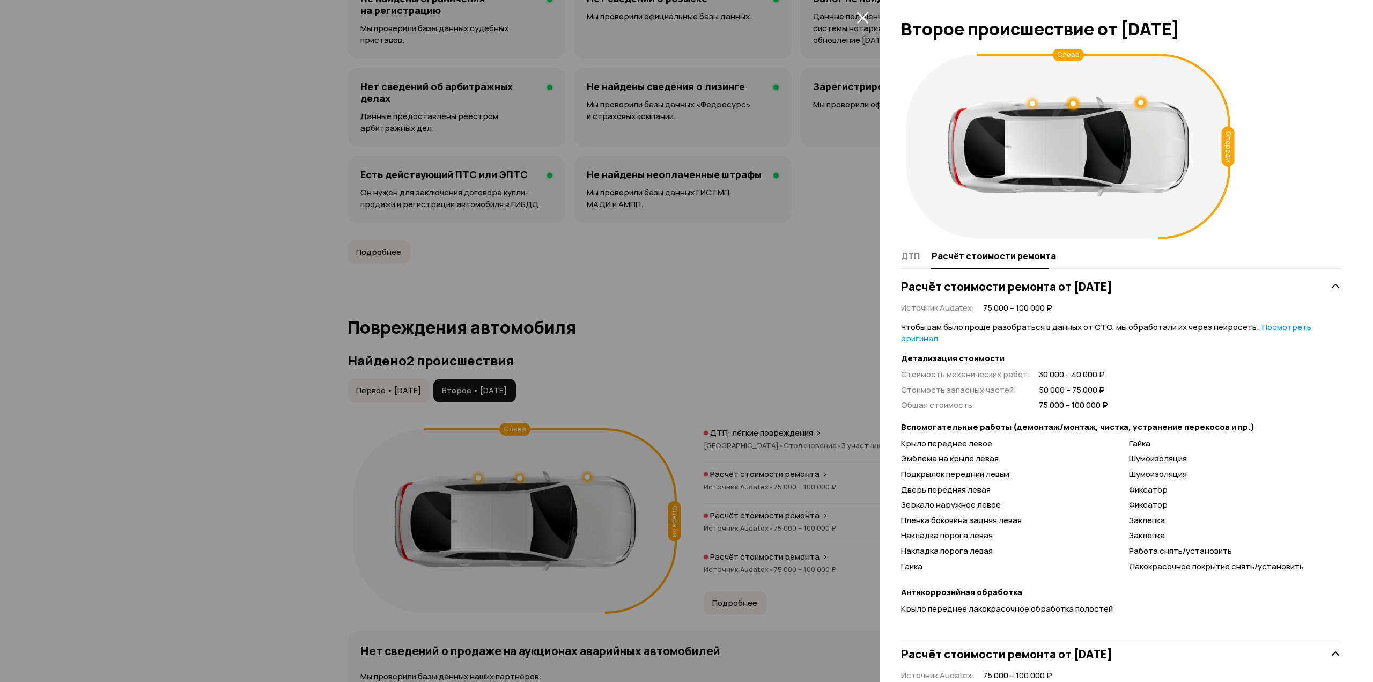
click at [742, 320] on div at bounding box center [686, 341] width 1373 height 682
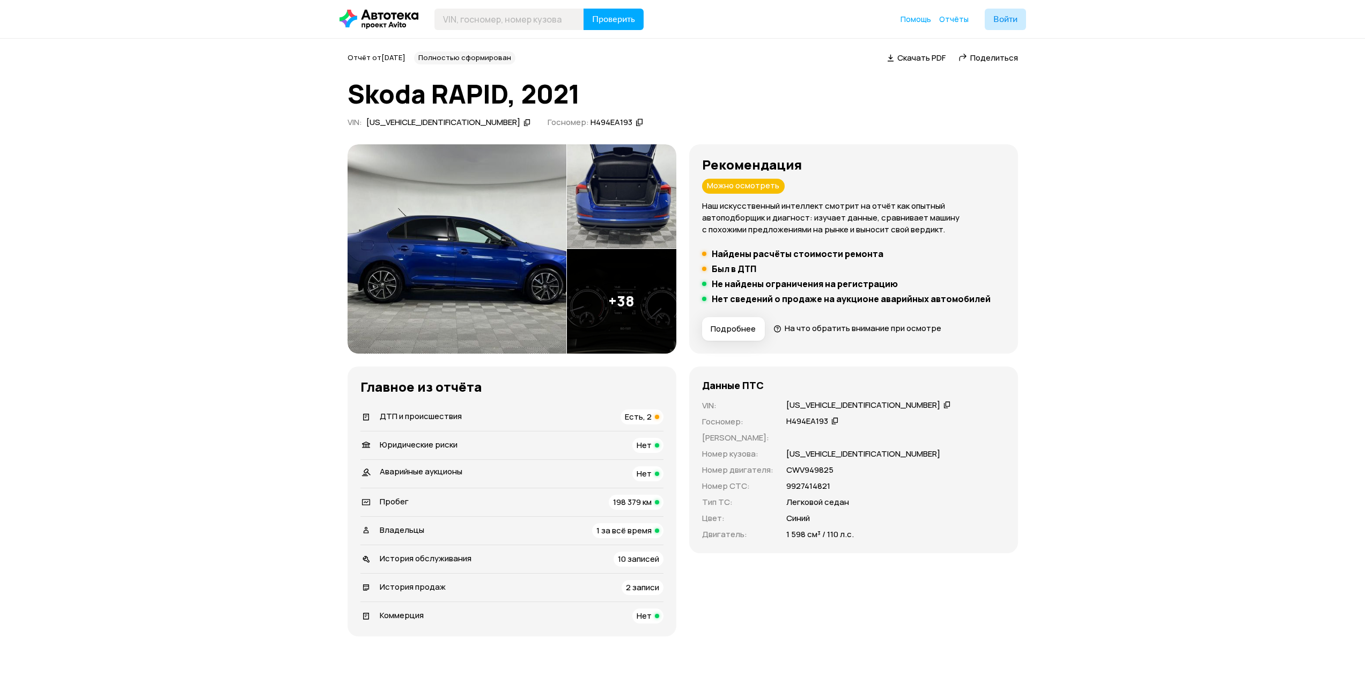
drag, startPoint x: 1070, startPoint y: 448, endPoint x: 1075, endPoint y: 253, distance: 195.3
click at [650, 503] on span "198 379 км" at bounding box center [632, 501] width 39 height 11
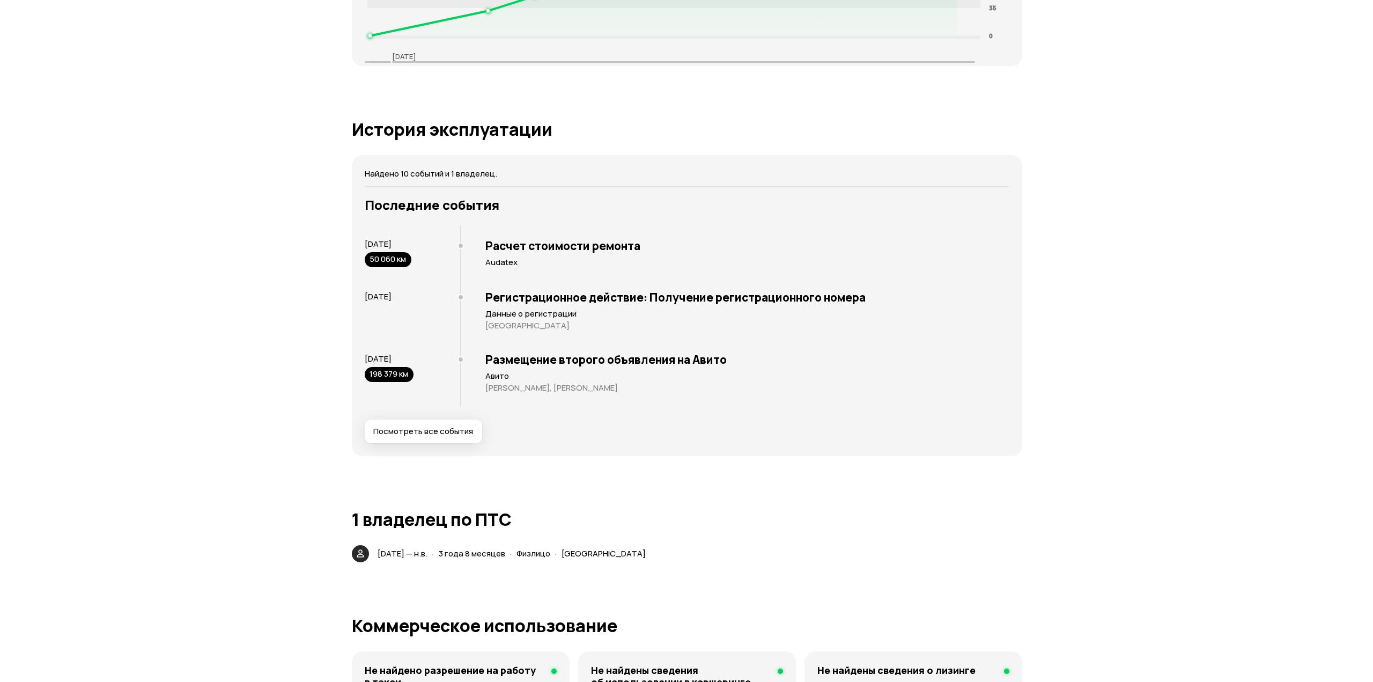
scroll to position [1935, 0]
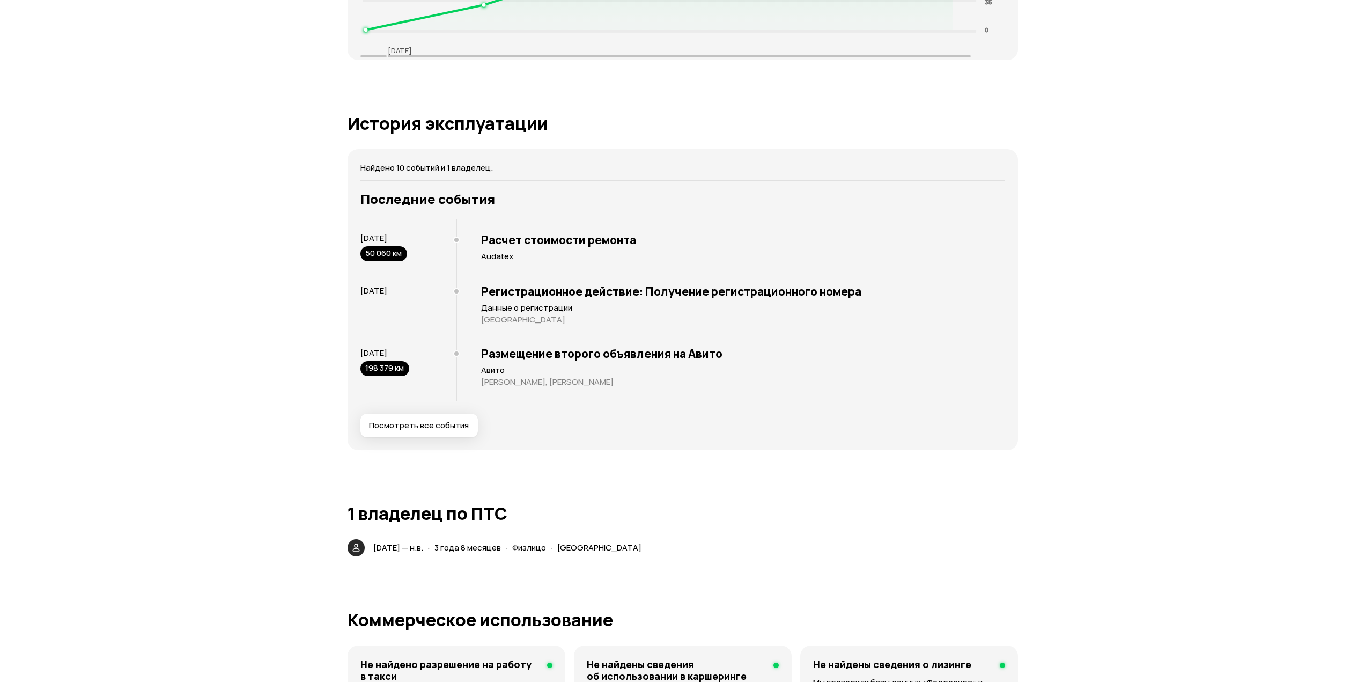
click at [432, 424] on span "Посмотреть все события" at bounding box center [419, 425] width 100 height 11
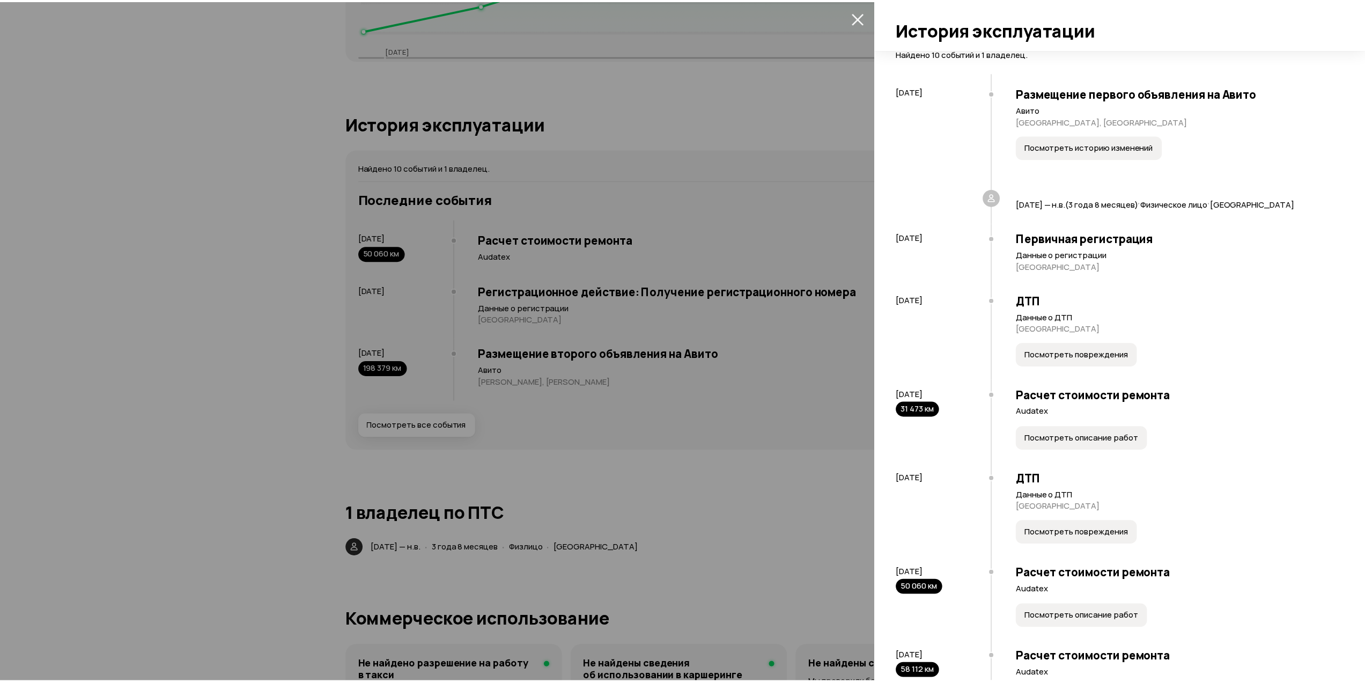
scroll to position [0, 0]
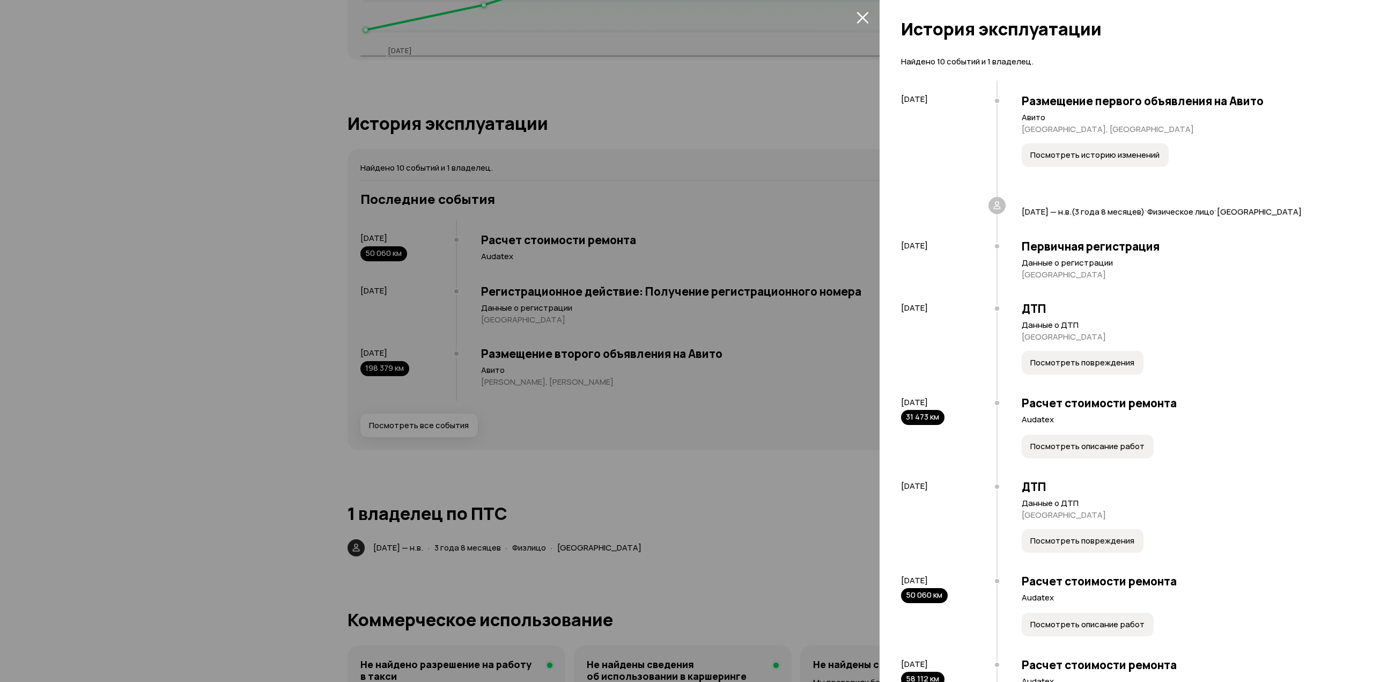
click at [635, 419] on div at bounding box center [686, 341] width 1373 height 682
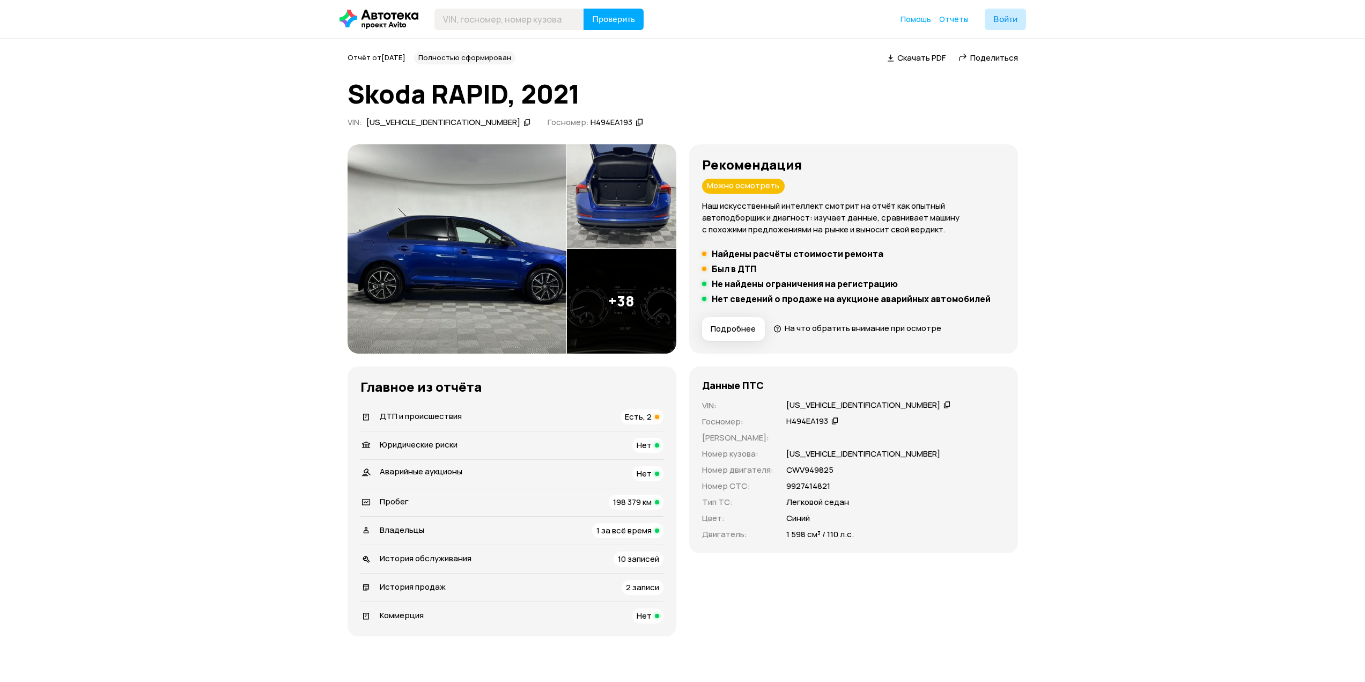
drag, startPoint x: 1065, startPoint y: 429, endPoint x: 1108, endPoint y: 160, distance: 272.2
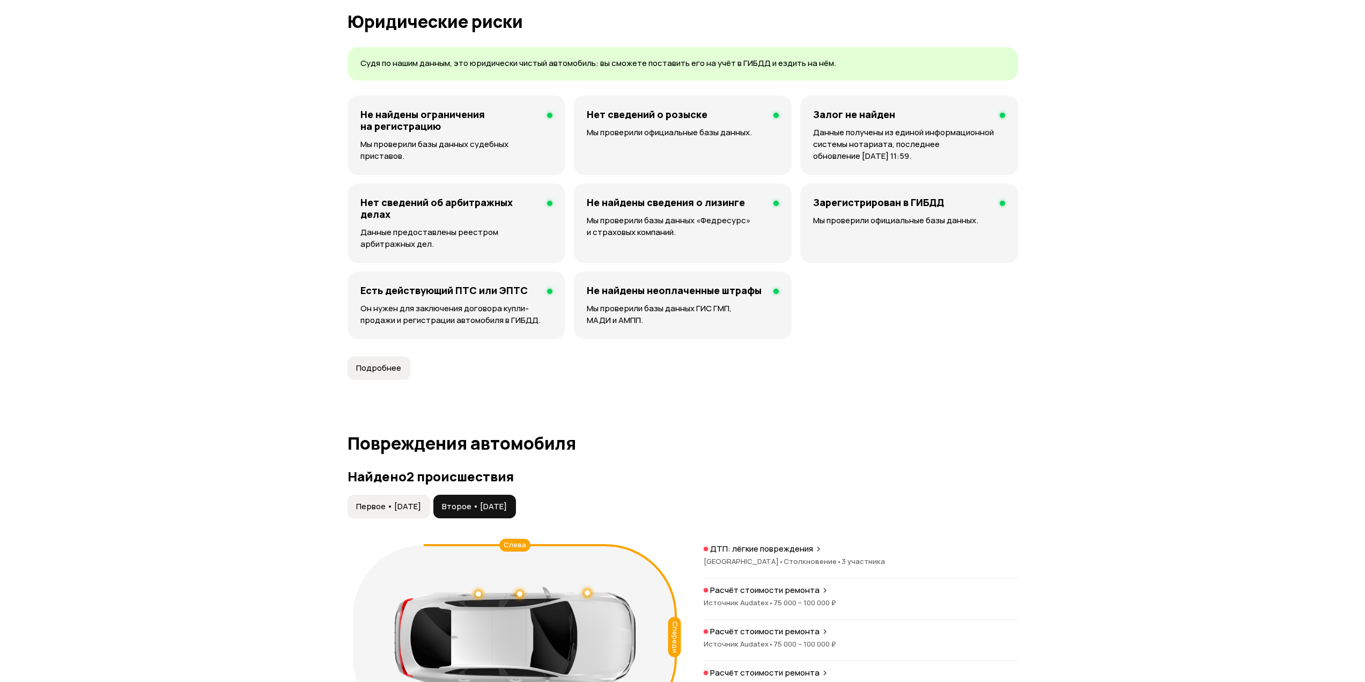
drag, startPoint x: 1133, startPoint y: 285, endPoint x: 1139, endPoint y: 333, distance: 48.7
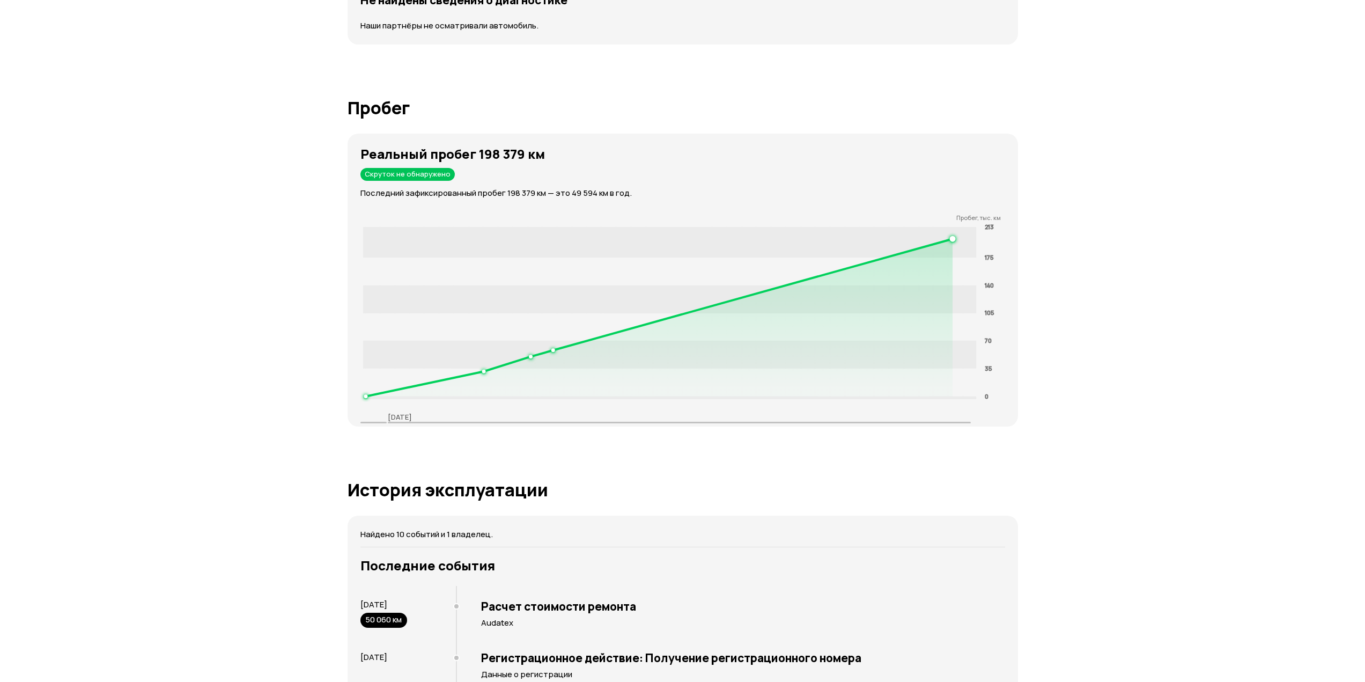
drag, startPoint x: 1132, startPoint y: 243, endPoint x: 1147, endPoint y: 421, distance: 178.2
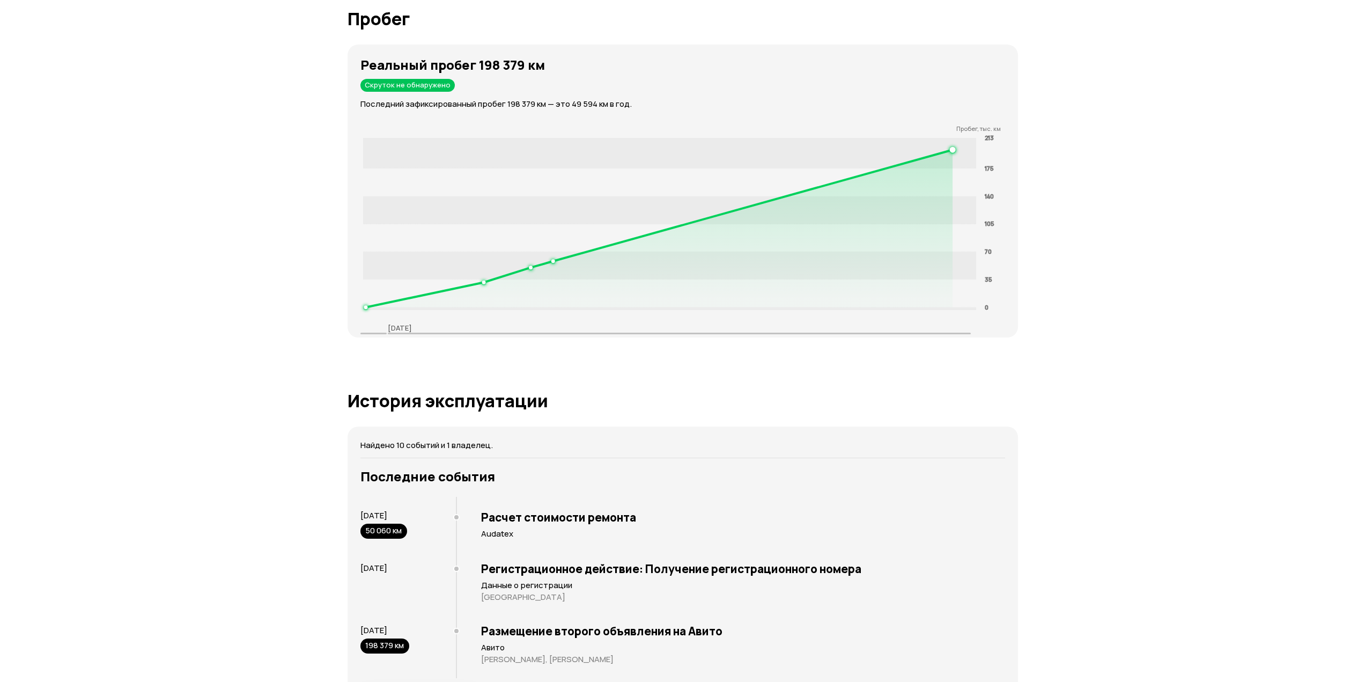
drag, startPoint x: 1143, startPoint y: 231, endPoint x: 1139, endPoint y: 172, distance: 58.7
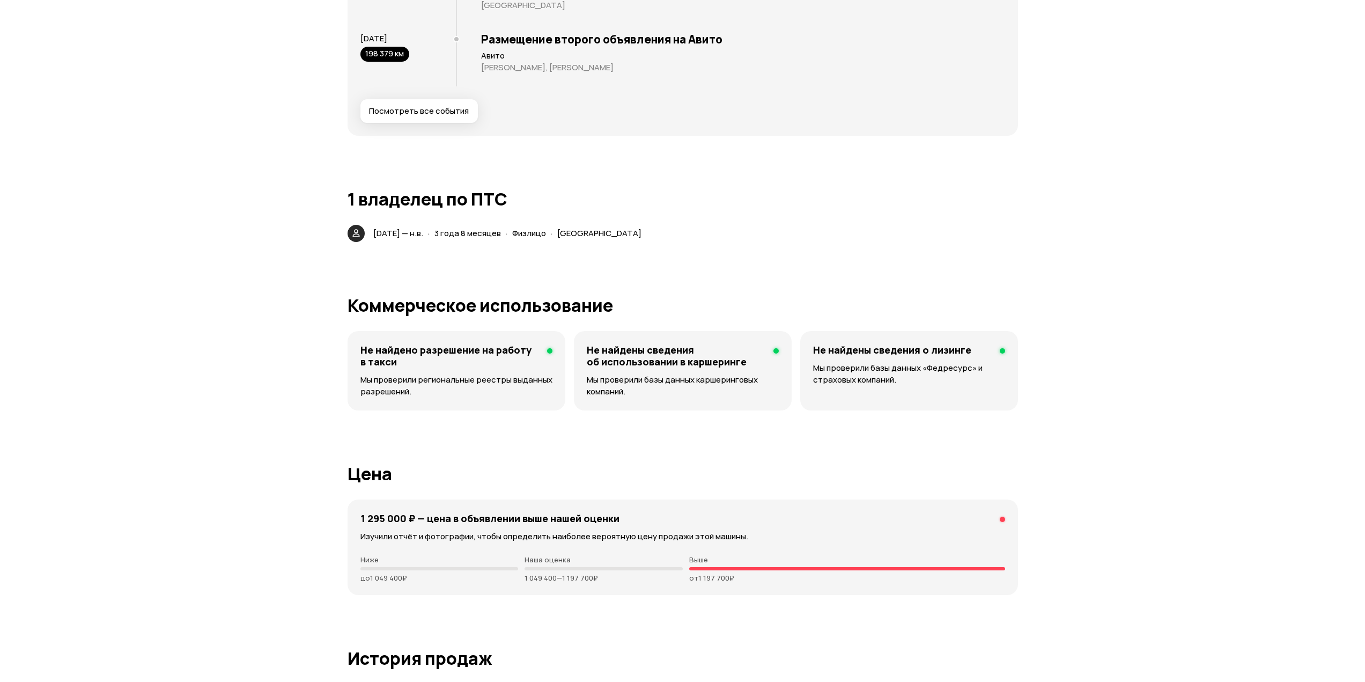
drag, startPoint x: 1140, startPoint y: 368, endPoint x: 1141, endPoint y: 429, distance: 60.1
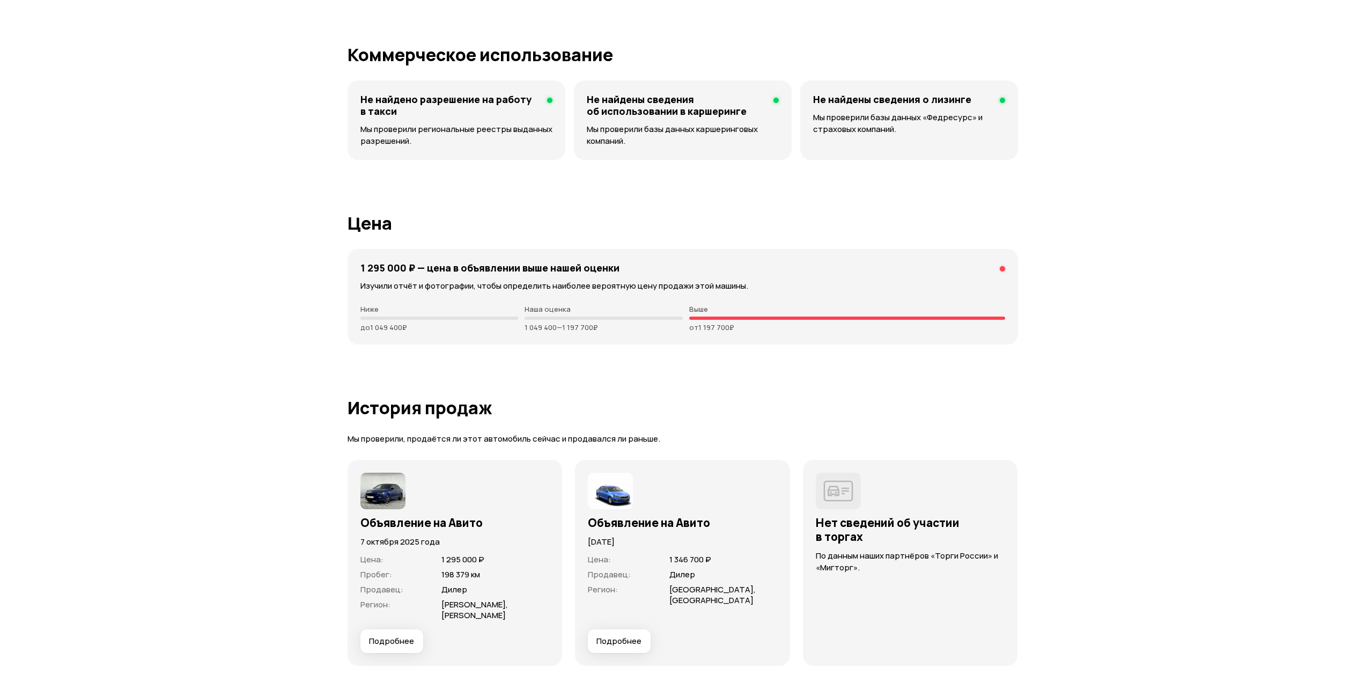
scroll to position [2545, 0]
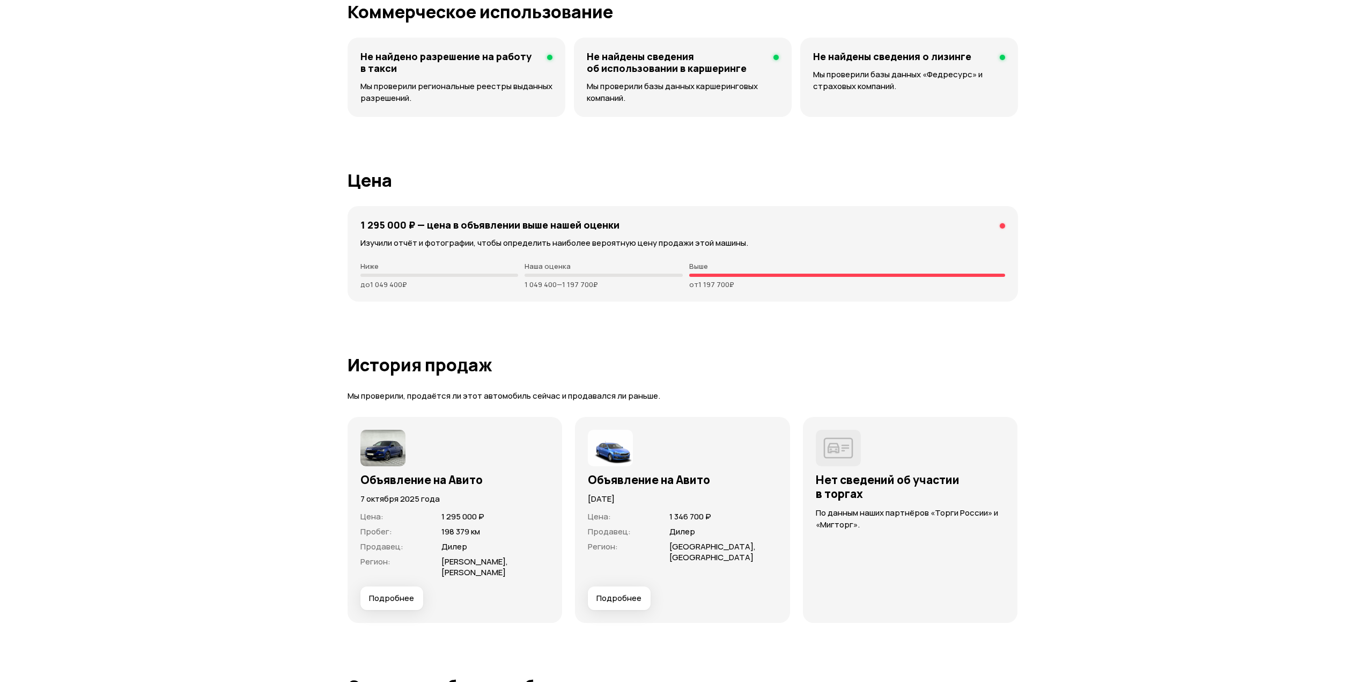
drag, startPoint x: 1135, startPoint y: 282, endPoint x: 1139, endPoint y: 319, distance: 37.7
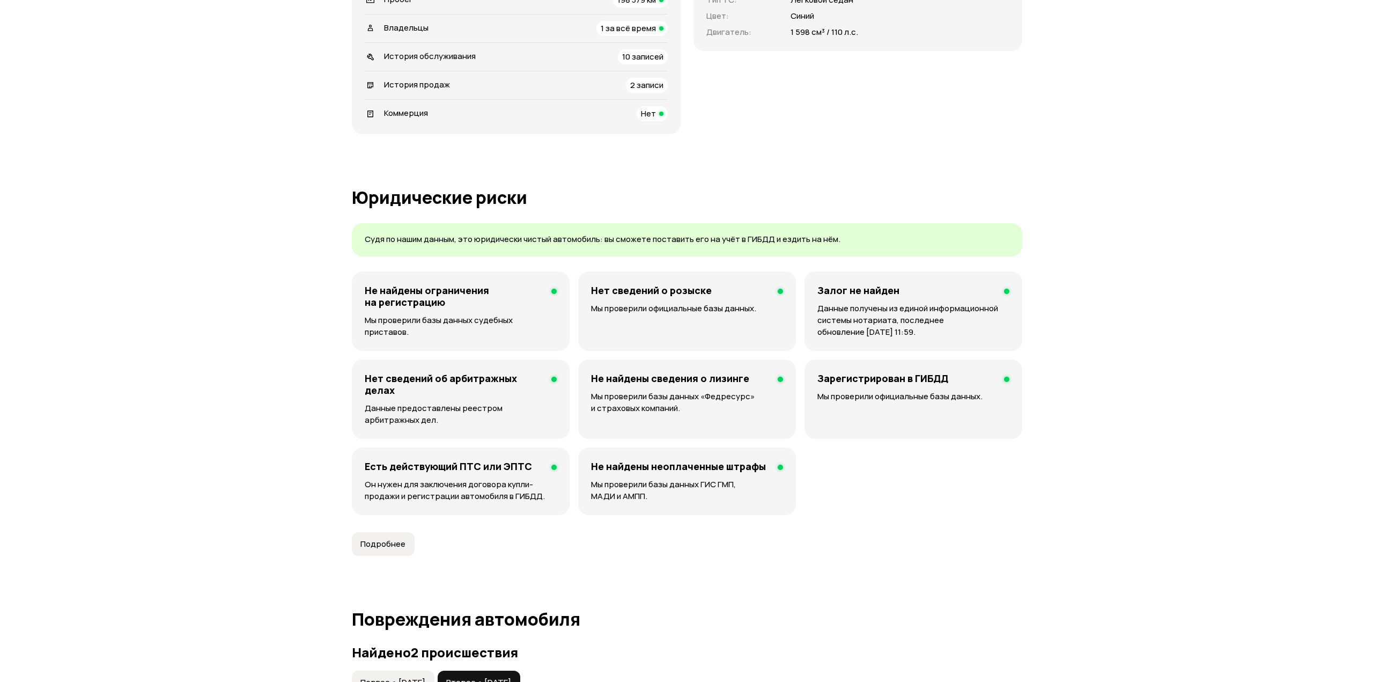
scroll to position [0, 0]
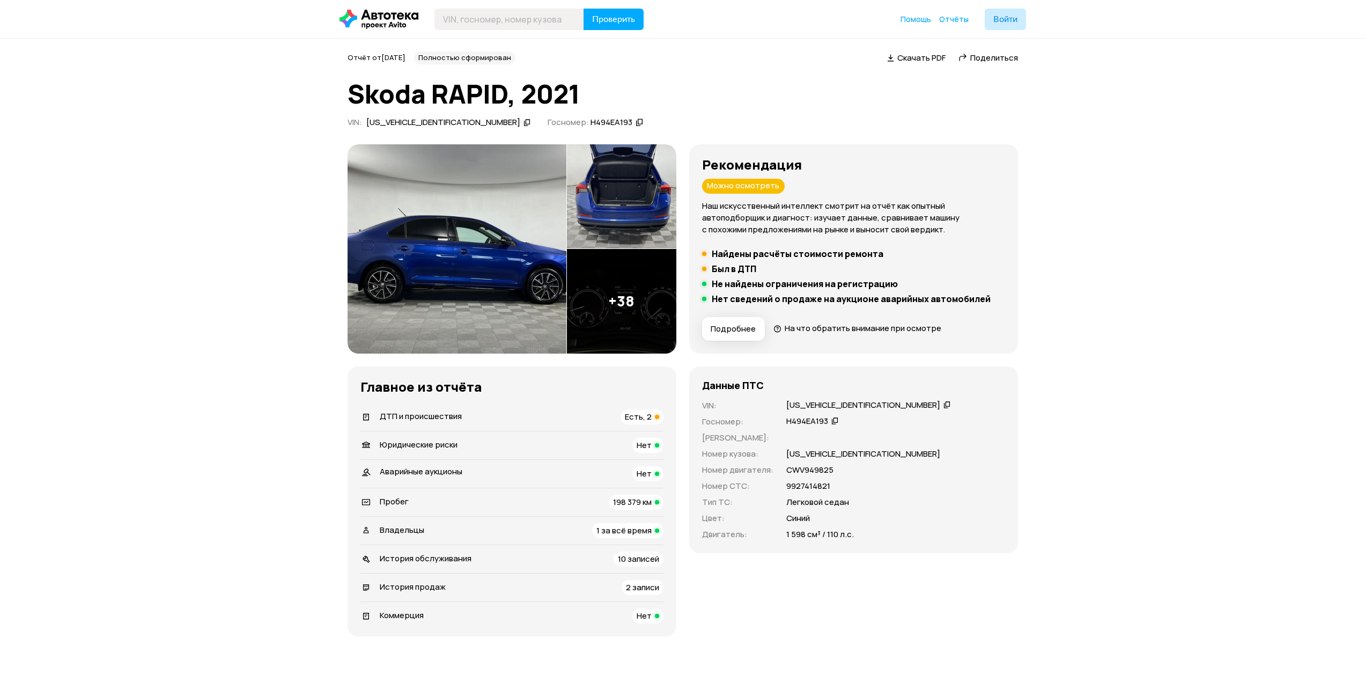
drag, startPoint x: 1081, startPoint y: 445, endPoint x: 1088, endPoint y: 198, distance: 247.3
click at [506, 268] on img at bounding box center [457, 248] width 219 height 209
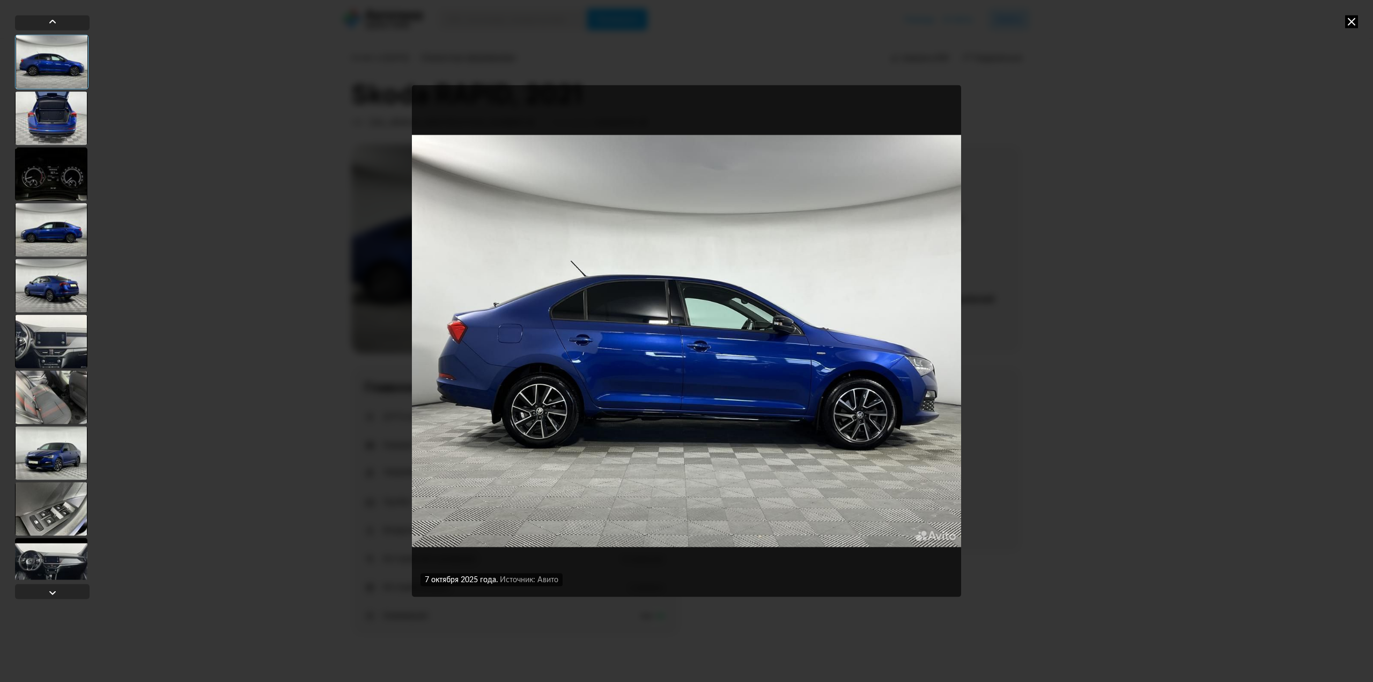
click at [68, 248] on div at bounding box center [51, 230] width 72 height 54
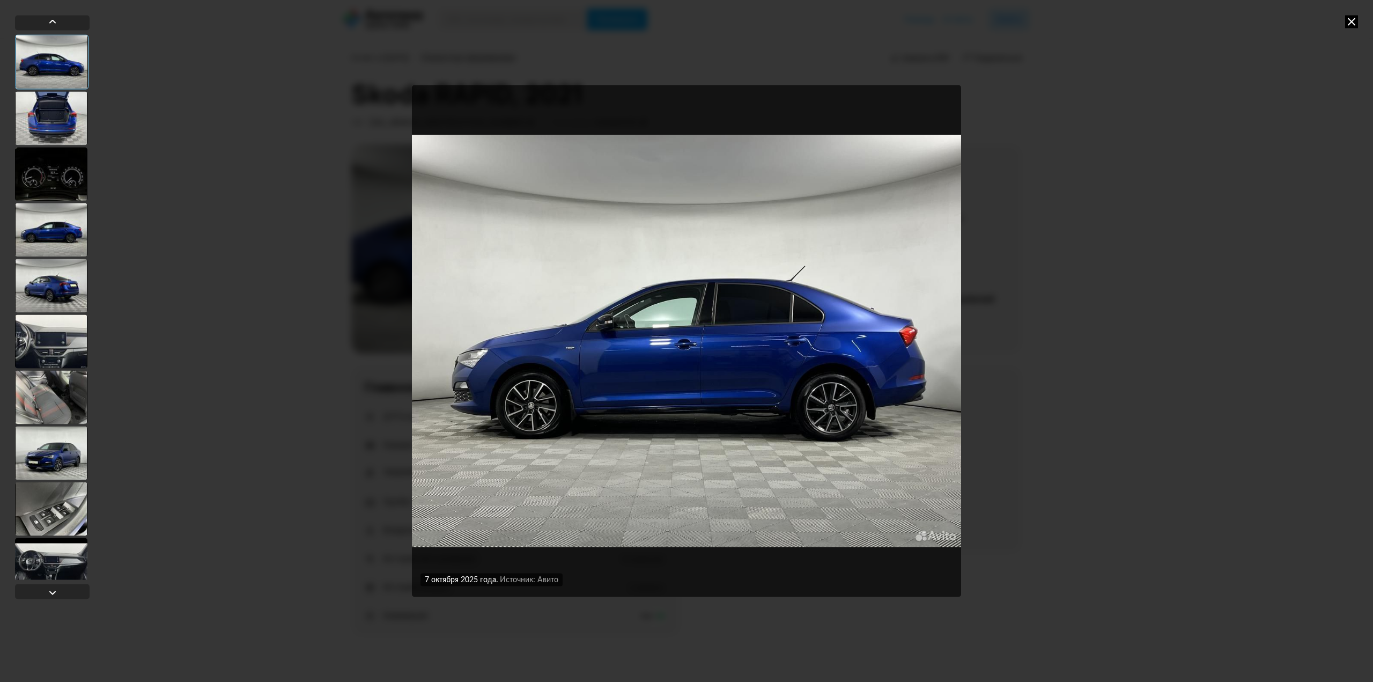
click at [57, 293] on div at bounding box center [51, 286] width 72 height 54
click at [40, 445] on div at bounding box center [51, 453] width 72 height 54
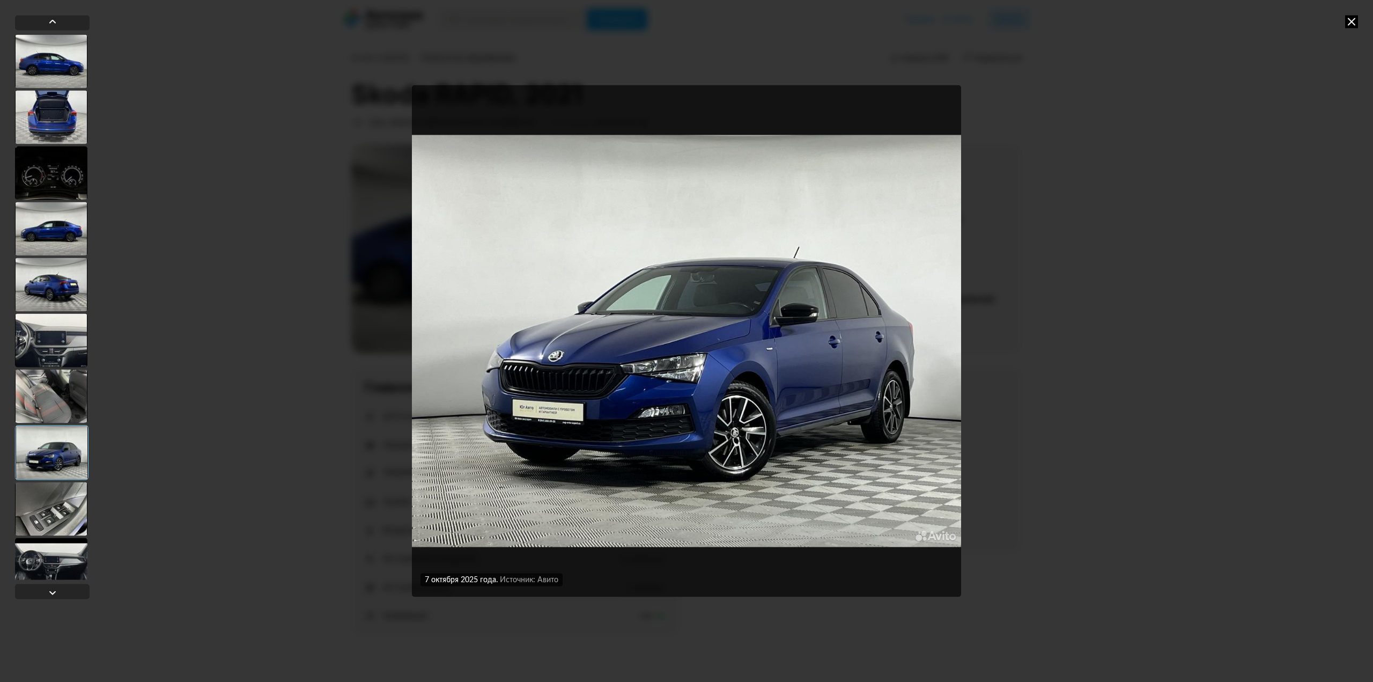
click at [44, 383] on div at bounding box center [51, 396] width 72 height 54
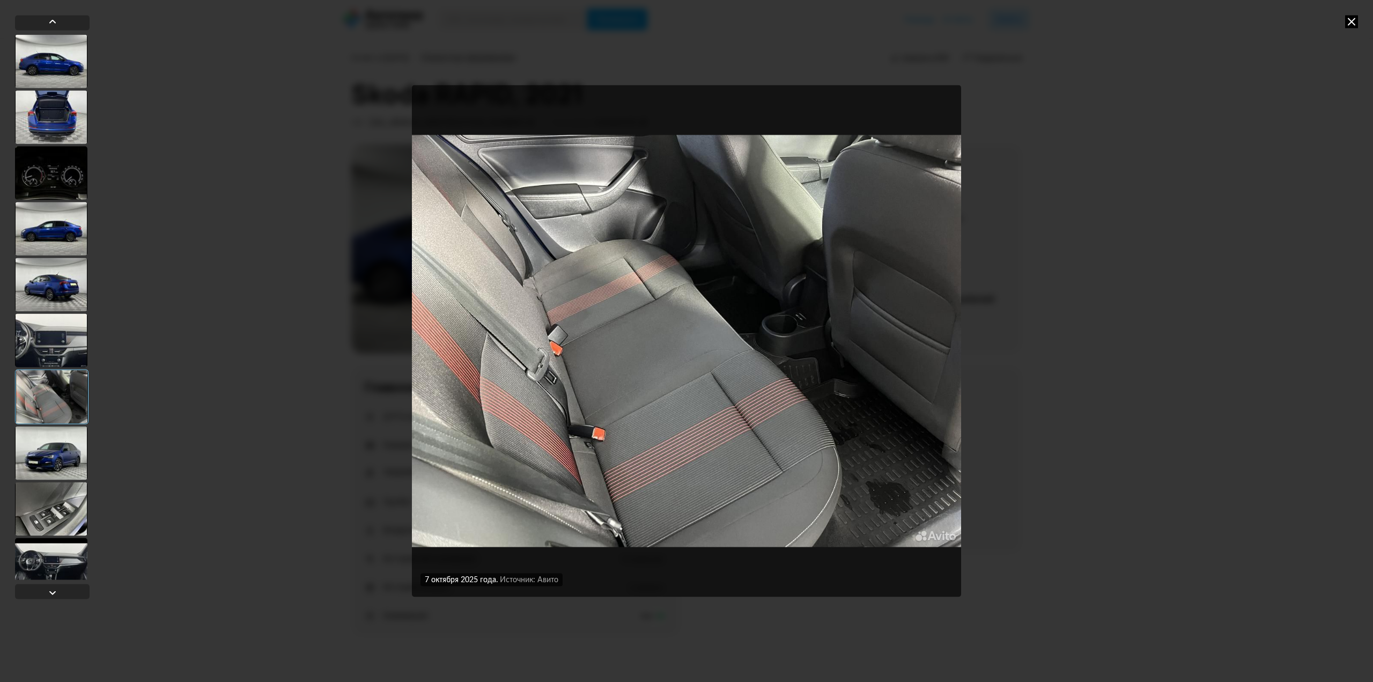
click at [51, 429] on div at bounding box center [51, 453] width 72 height 54
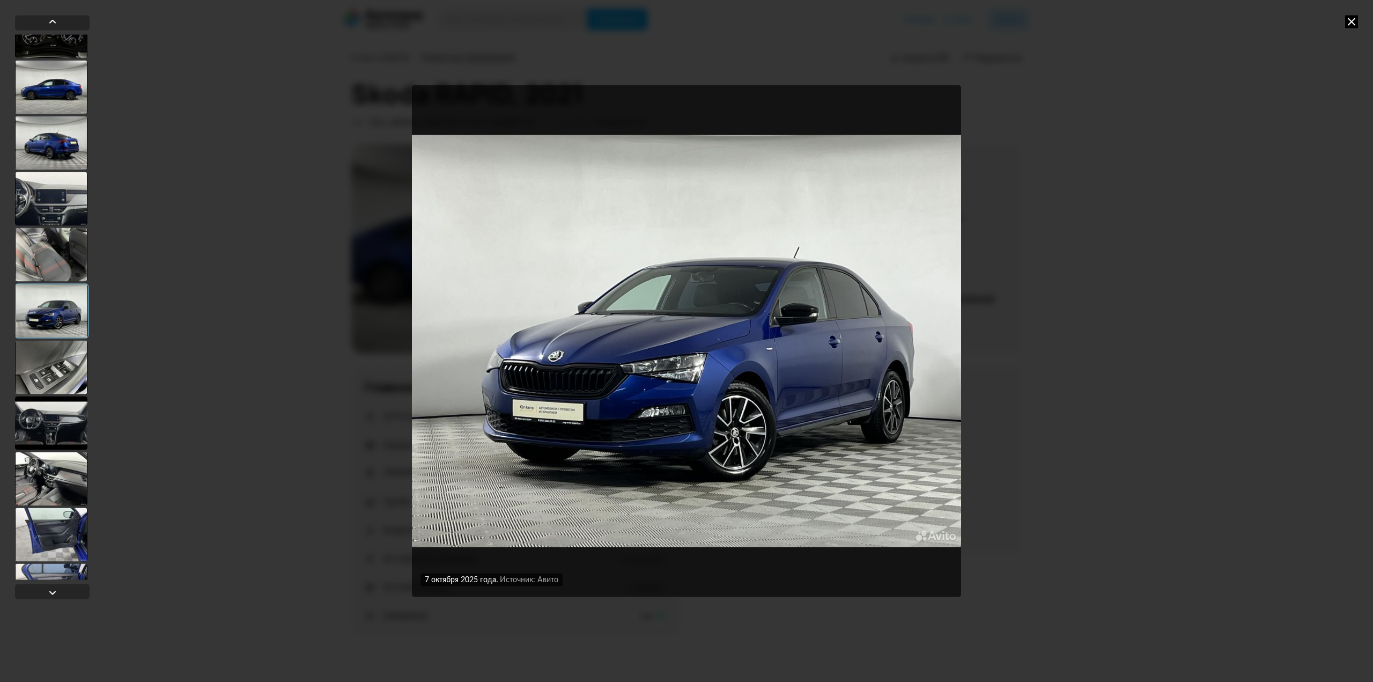
scroll to position [268, 0]
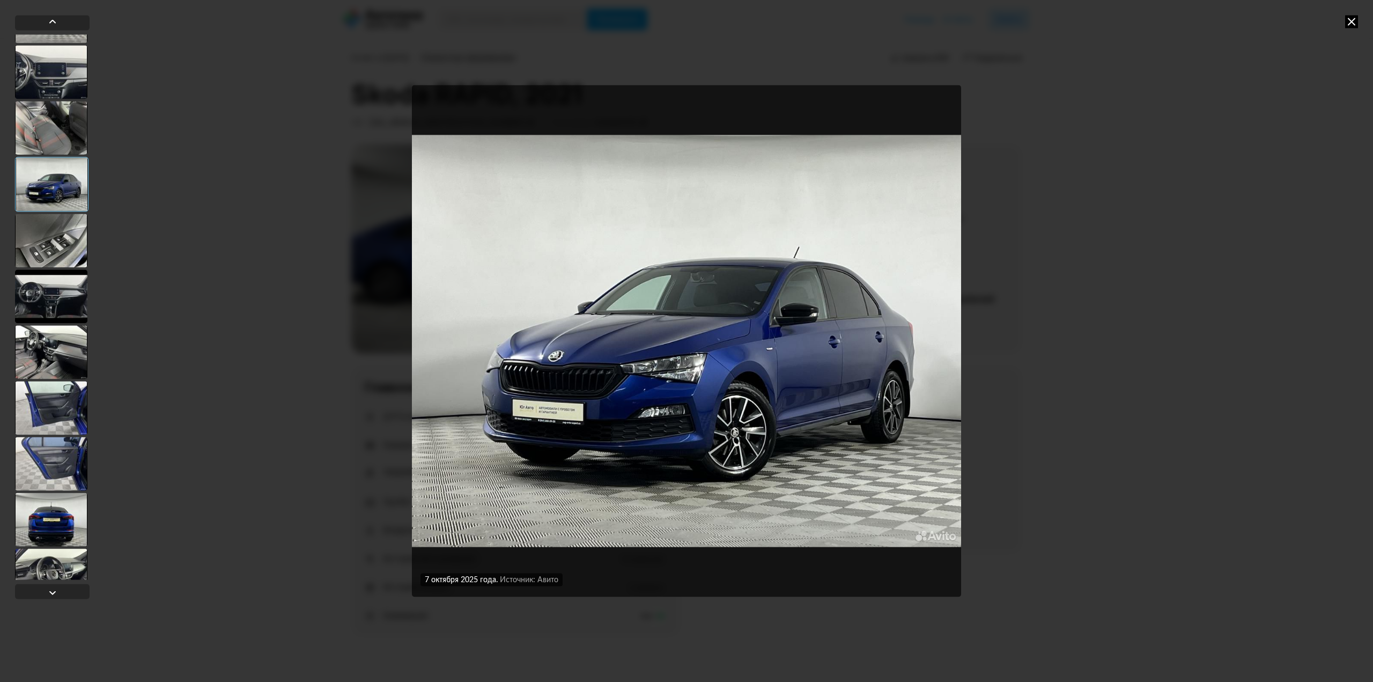
click at [49, 414] on div at bounding box center [51, 408] width 72 height 54
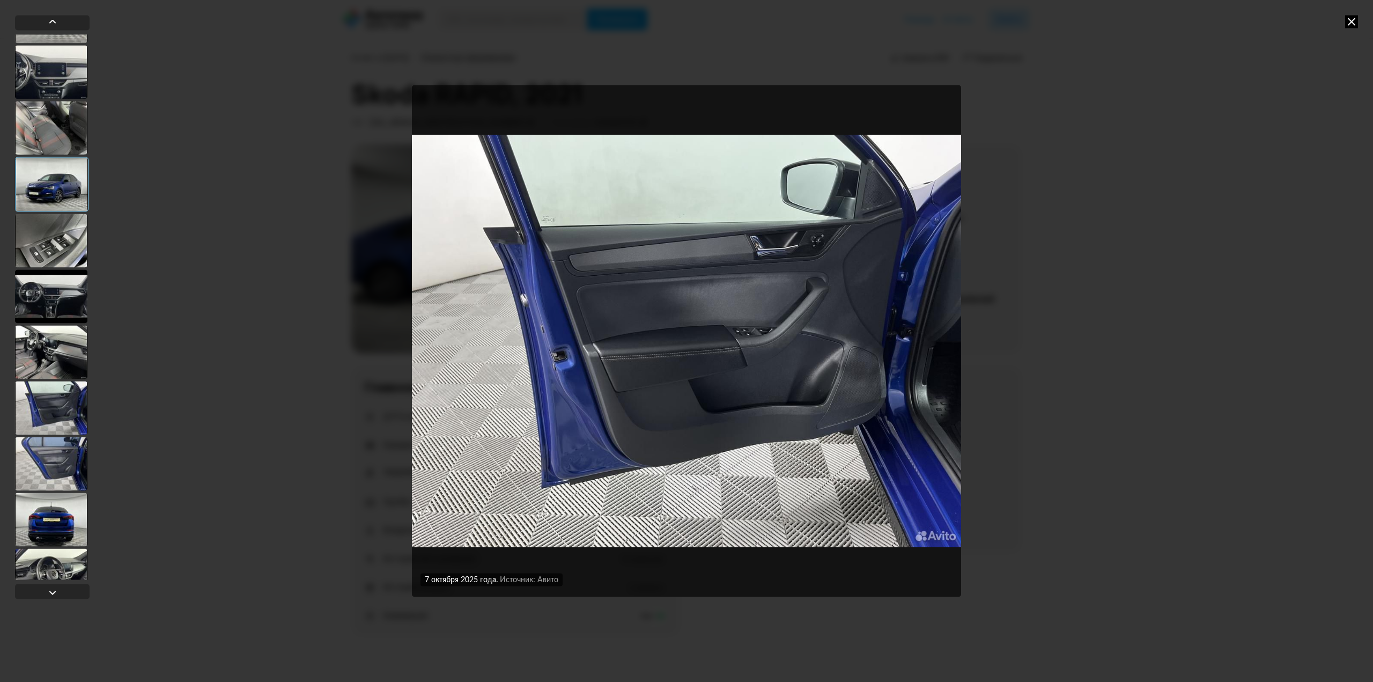
click at [45, 459] on div at bounding box center [51, 464] width 72 height 54
click at [34, 522] on div at bounding box center [51, 519] width 72 height 54
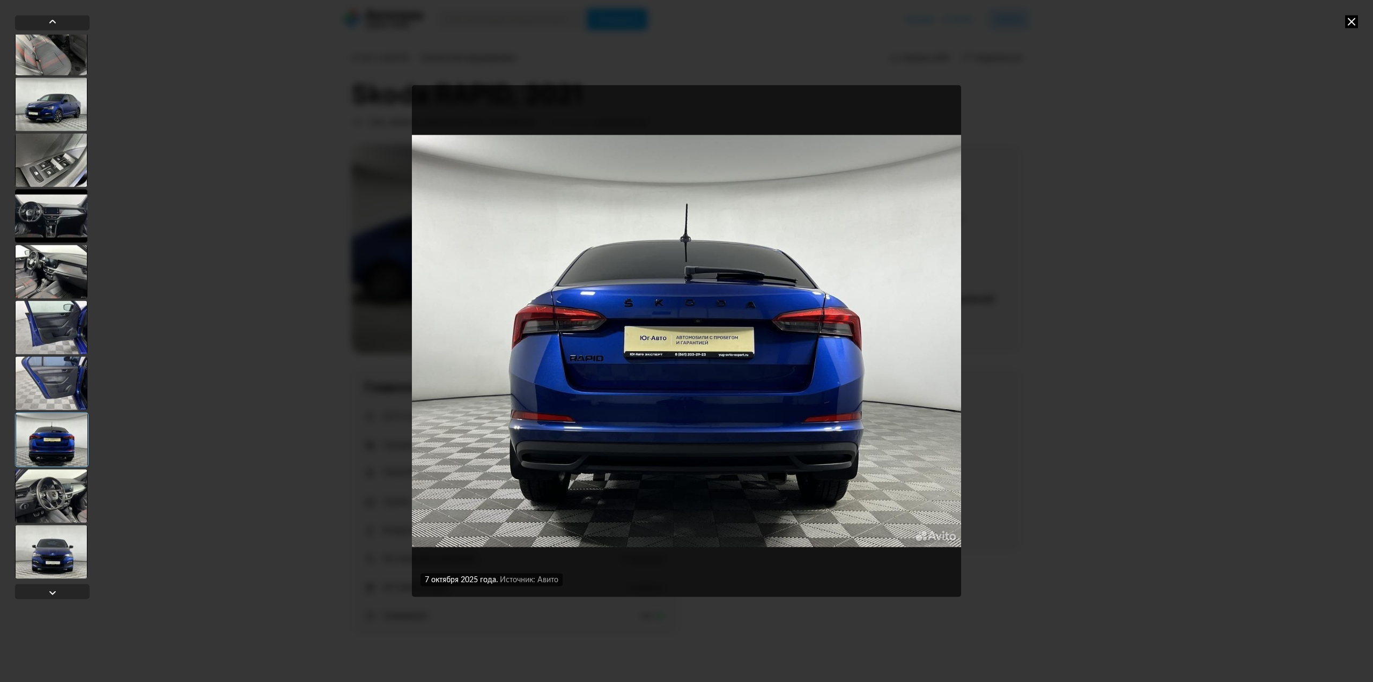
scroll to position [375, 0]
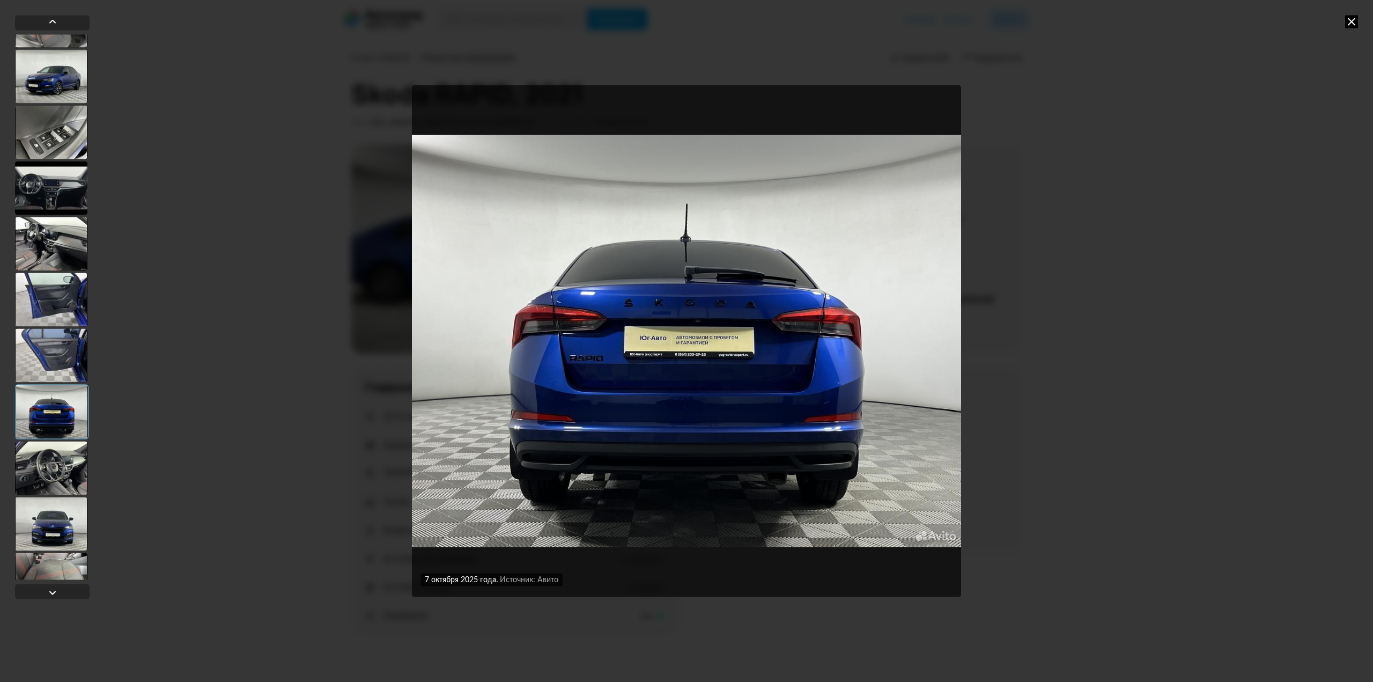
click at [50, 479] on div at bounding box center [51, 468] width 72 height 54
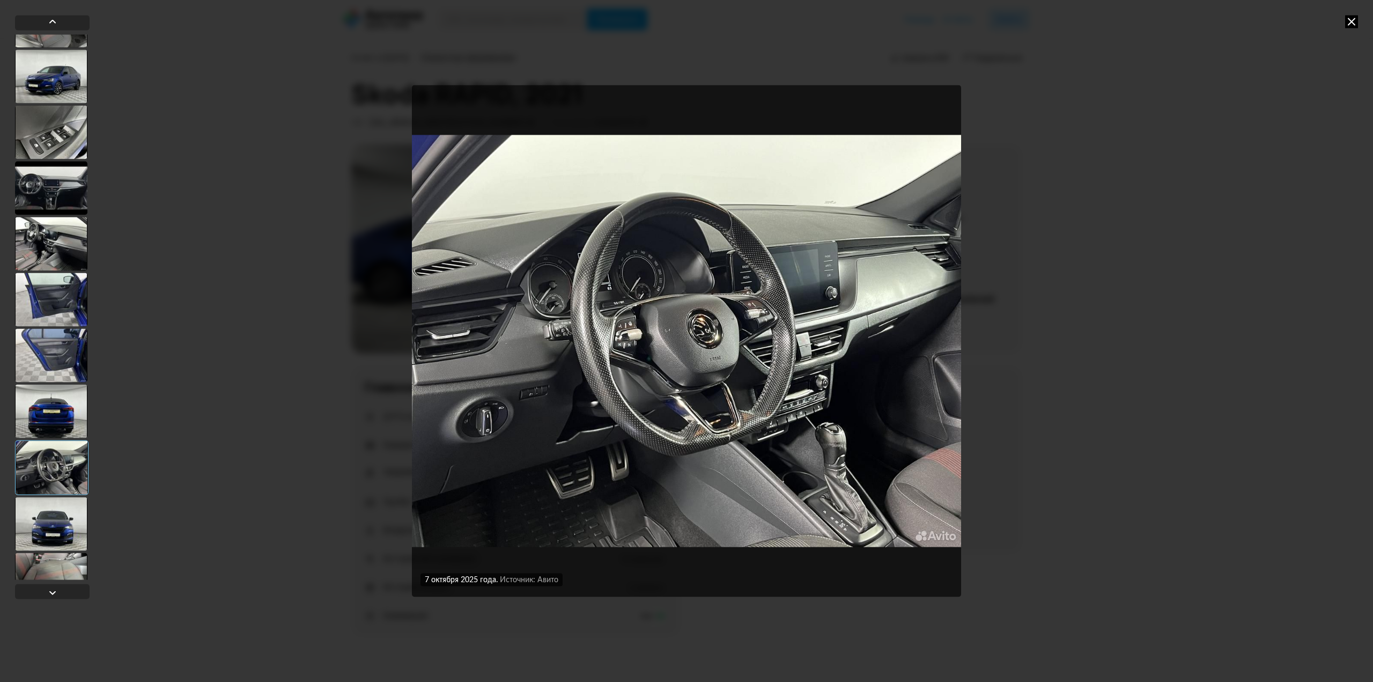
drag, startPoint x: 1188, startPoint y: 167, endPoint x: 1143, endPoint y: 89, distance: 90.6
click at [1186, 166] on div "[DATE] Источник: Авито [DATE] Источник: Авито [DATE] Источник: Авито [DATE] Ист…" at bounding box center [686, 341] width 1373 height 682
click at [61, 224] on div at bounding box center [51, 244] width 72 height 54
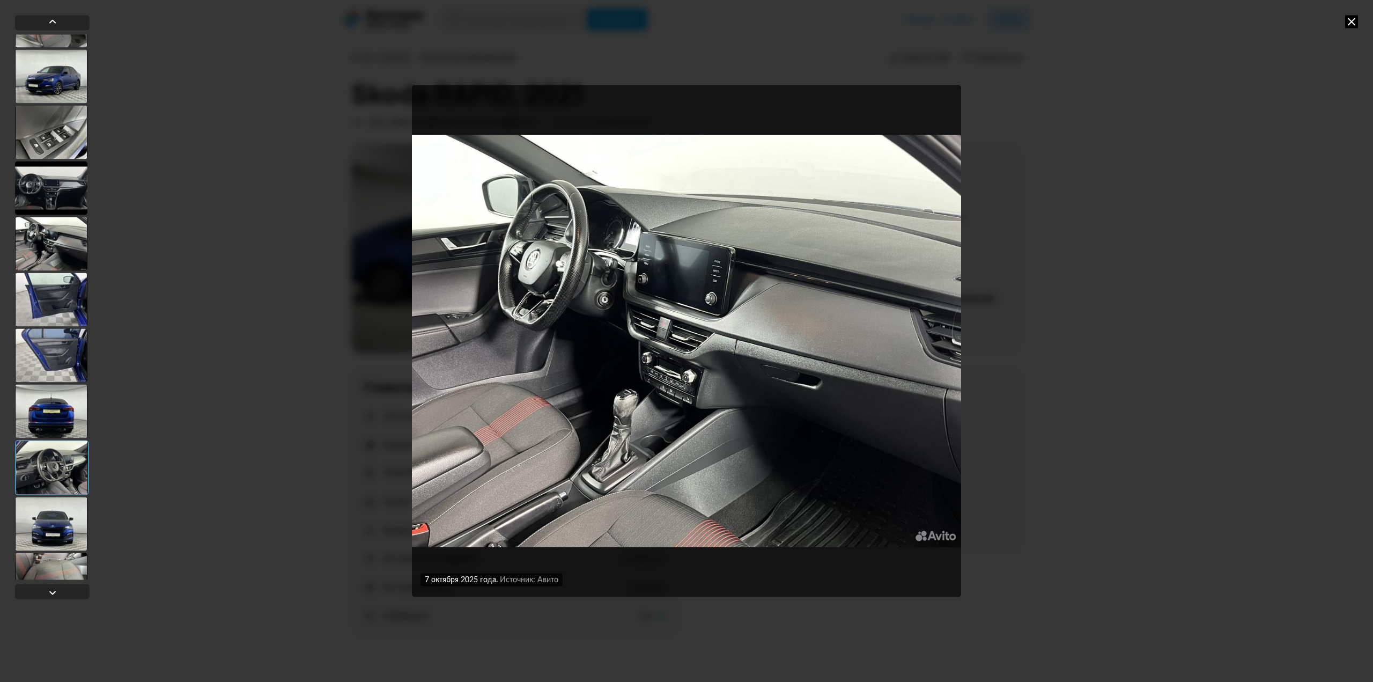
click at [59, 190] on div at bounding box center [51, 188] width 72 height 54
click at [62, 122] on div at bounding box center [51, 132] width 72 height 54
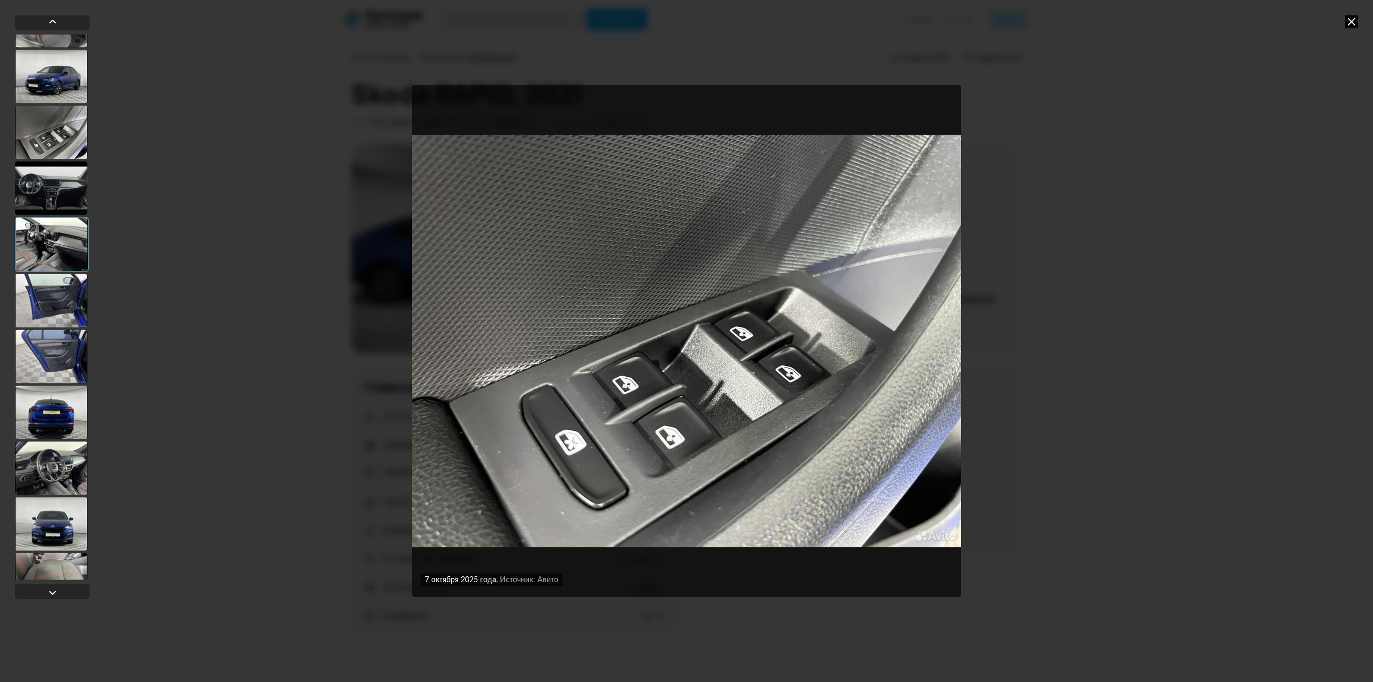
click at [54, 68] on div at bounding box center [51, 76] width 72 height 54
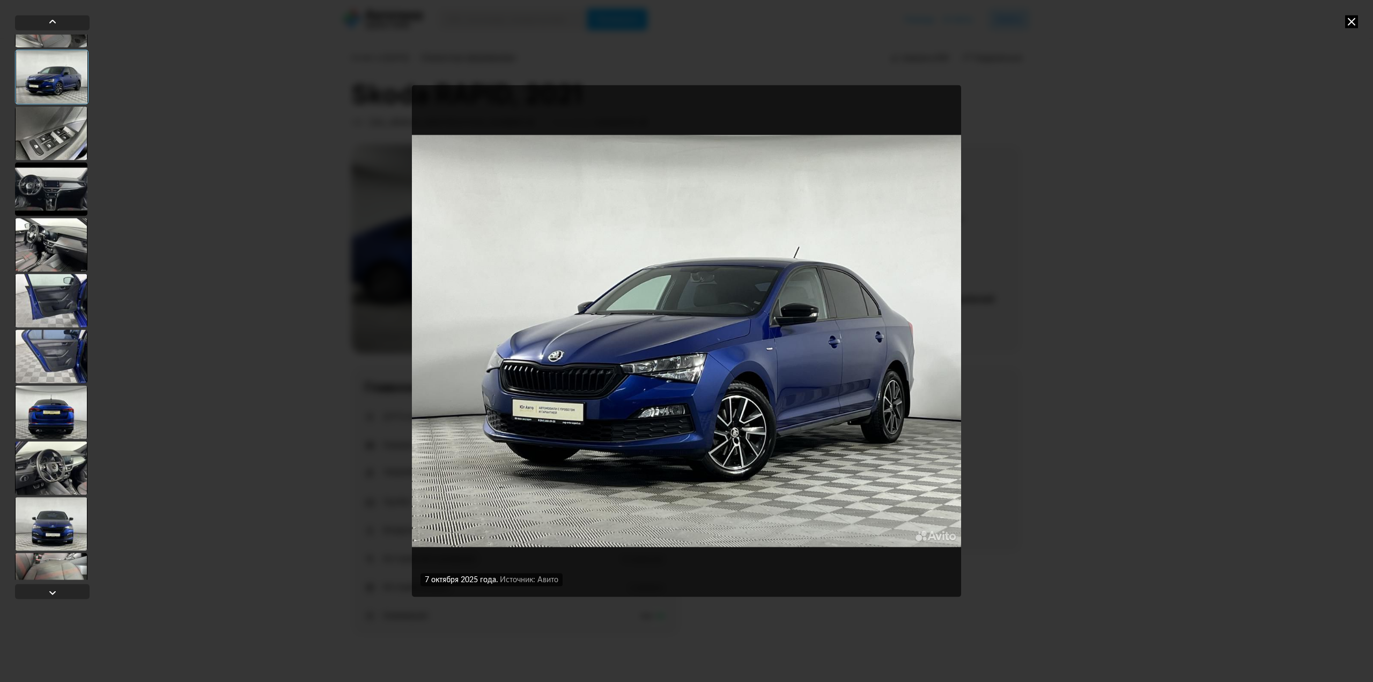
click at [55, 131] on div at bounding box center [51, 133] width 72 height 54
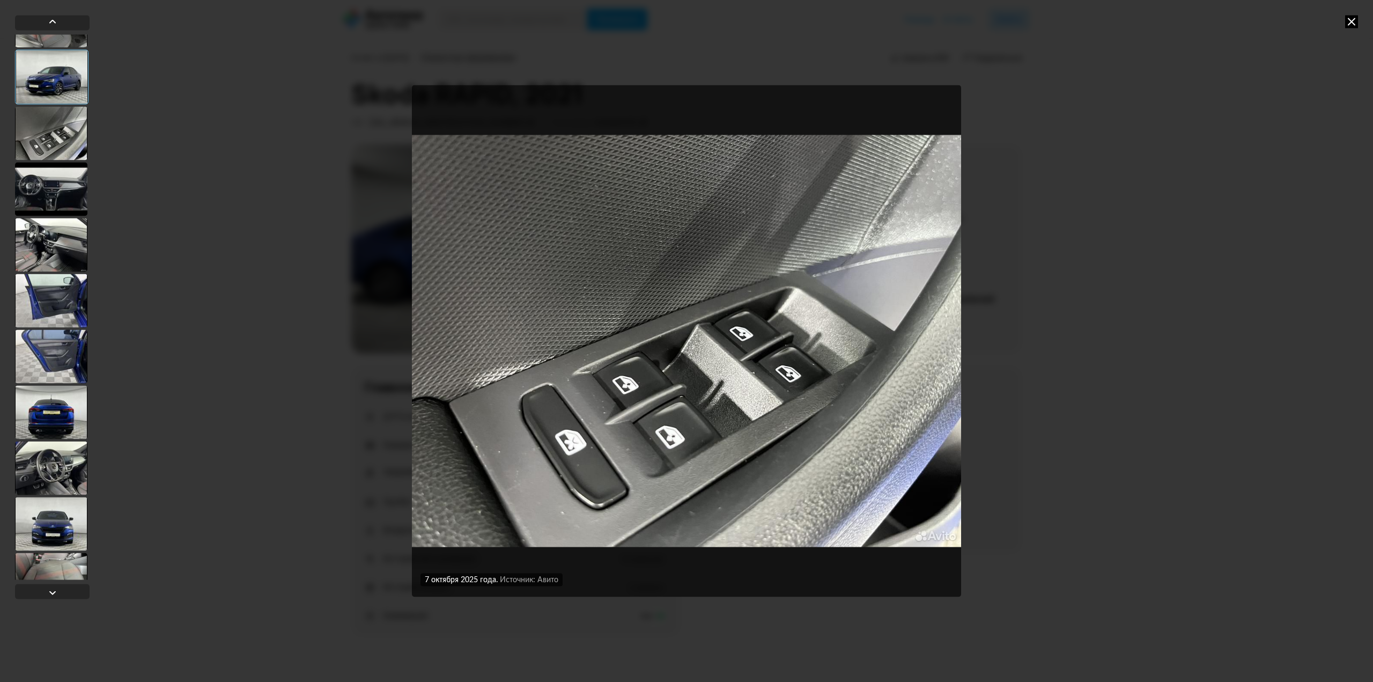
click at [50, 75] on div at bounding box center [51, 76] width 73 height 55
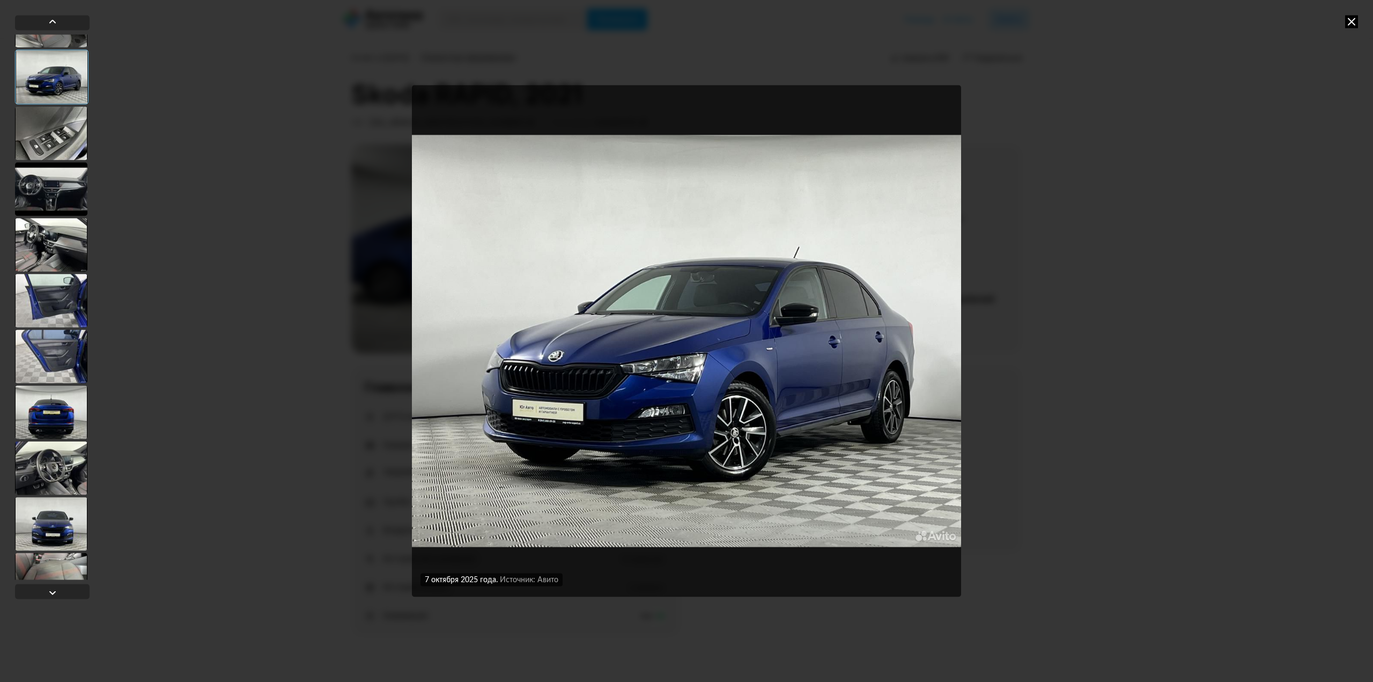
click at [53, 74] on div at bounding box center [51, 76] width 73 height 55
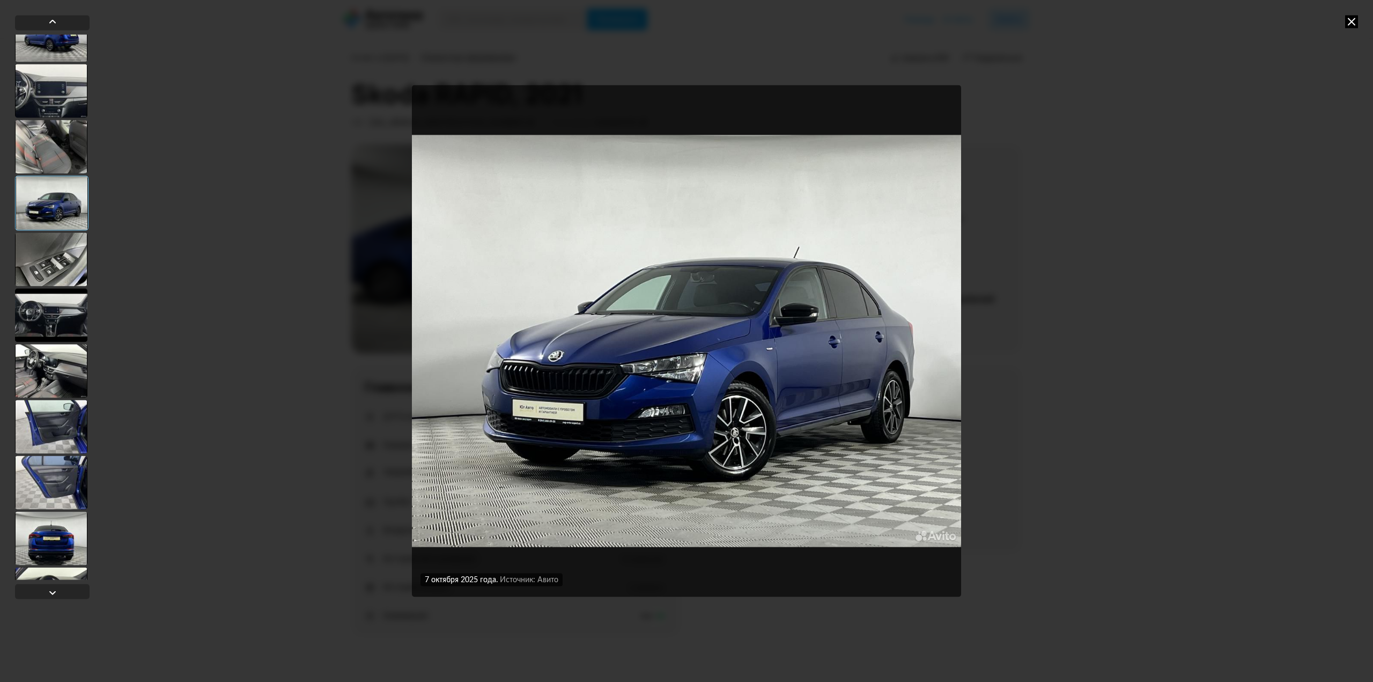
scroll to position [215, 0]
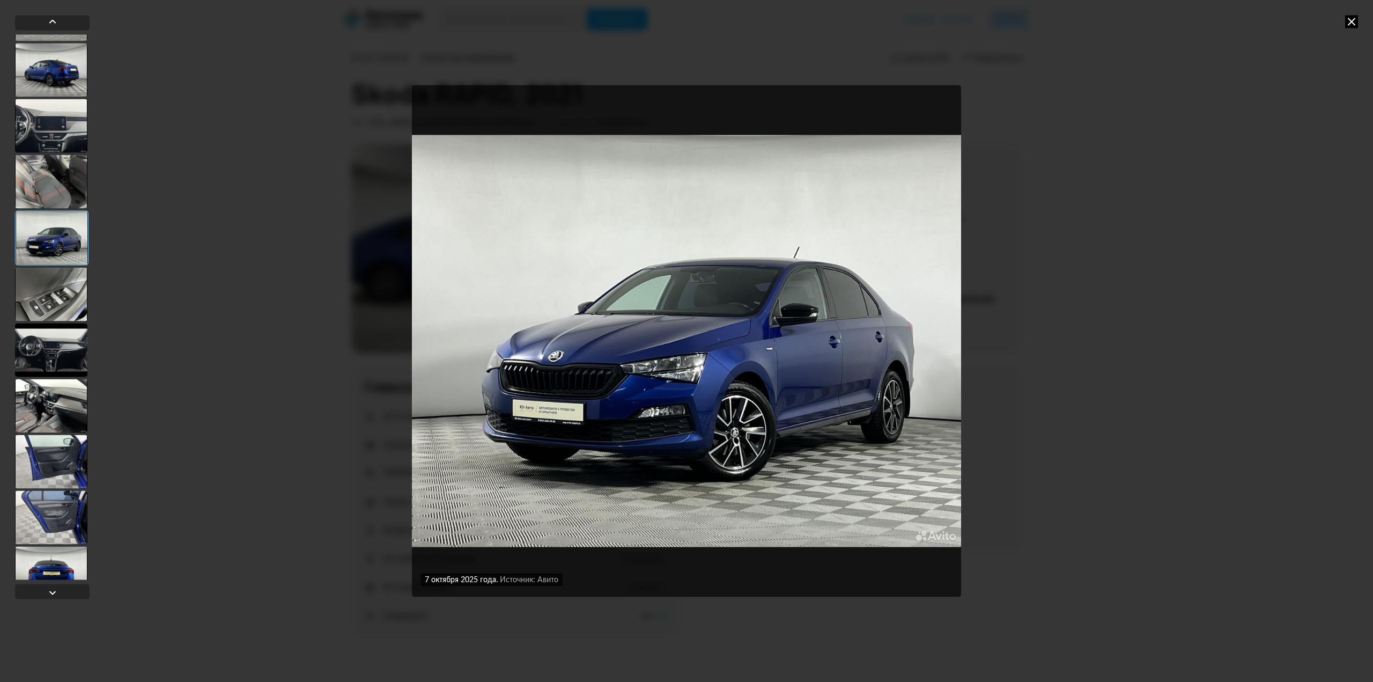
click at [53, 159] on div at bounding box center [51, 181] width 72 height 54
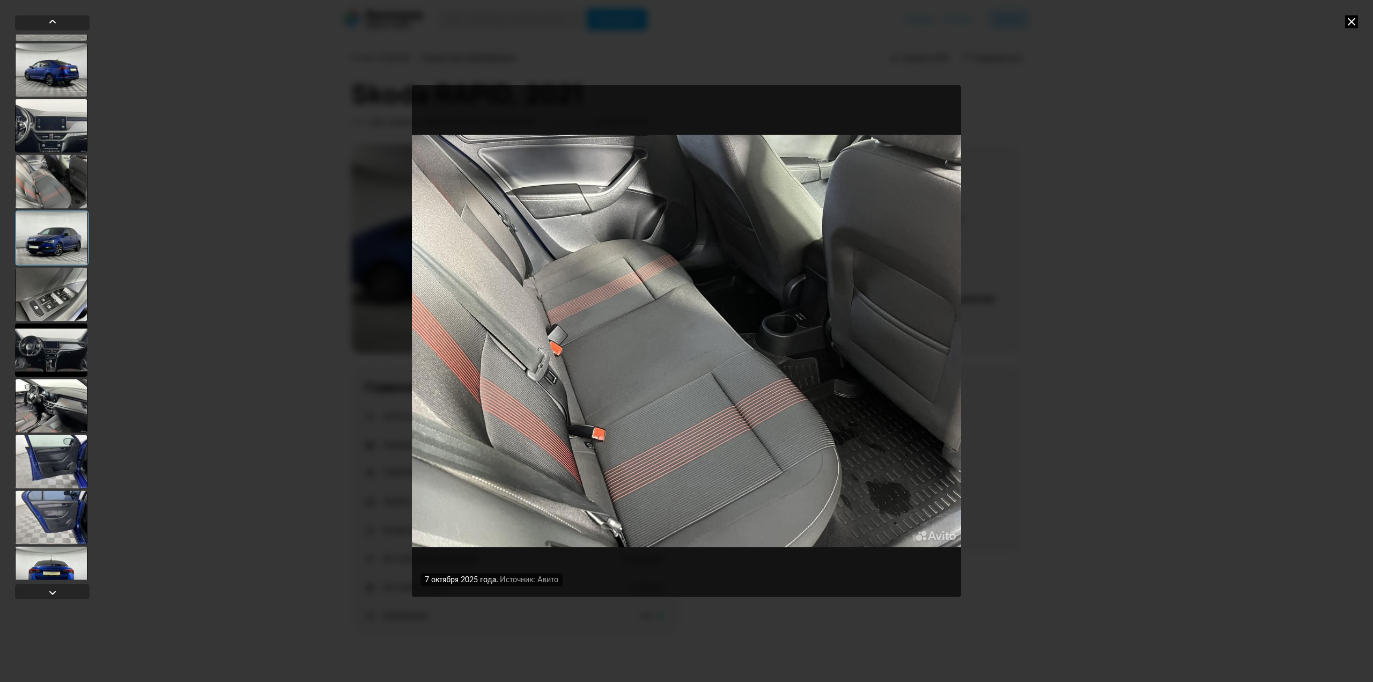
click at [51, 123] on div at bounding box center [51, 126] width 72 height 54
click at [48, 83] on div at bounding box center [51, 70] width 72 height 54
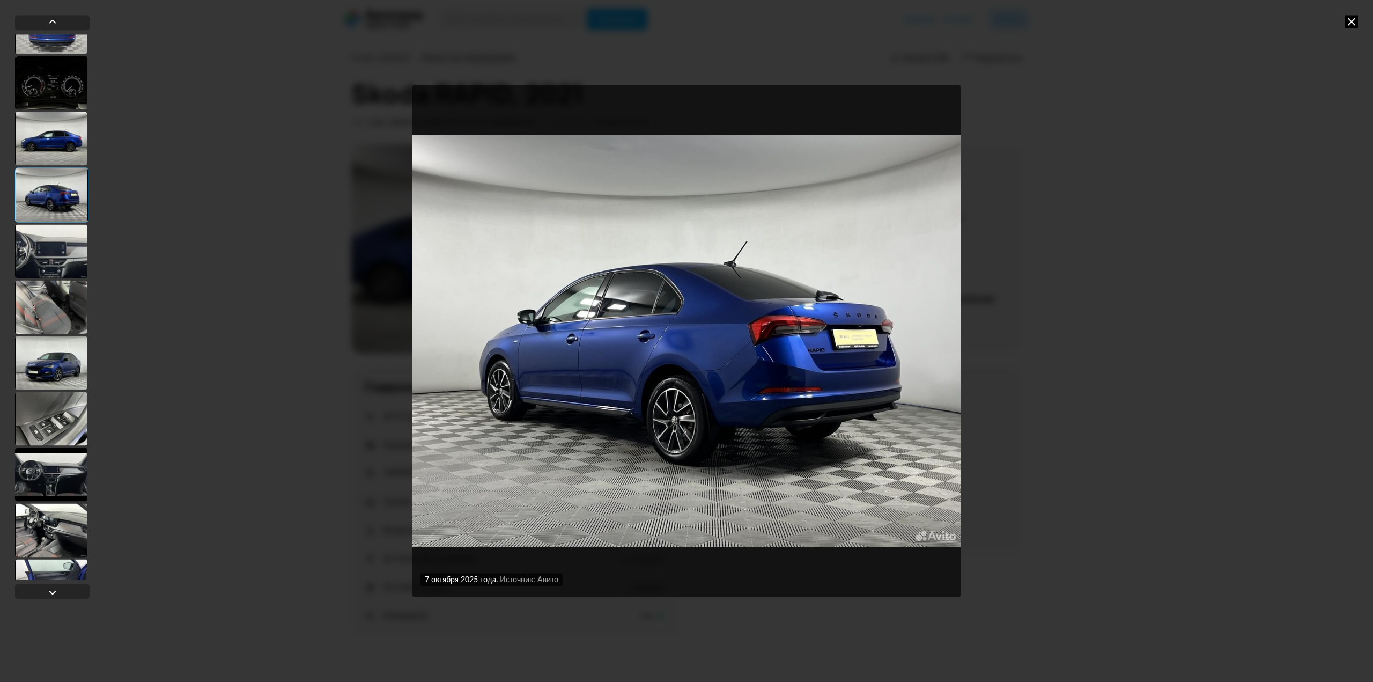
scroll to position [54, 0]
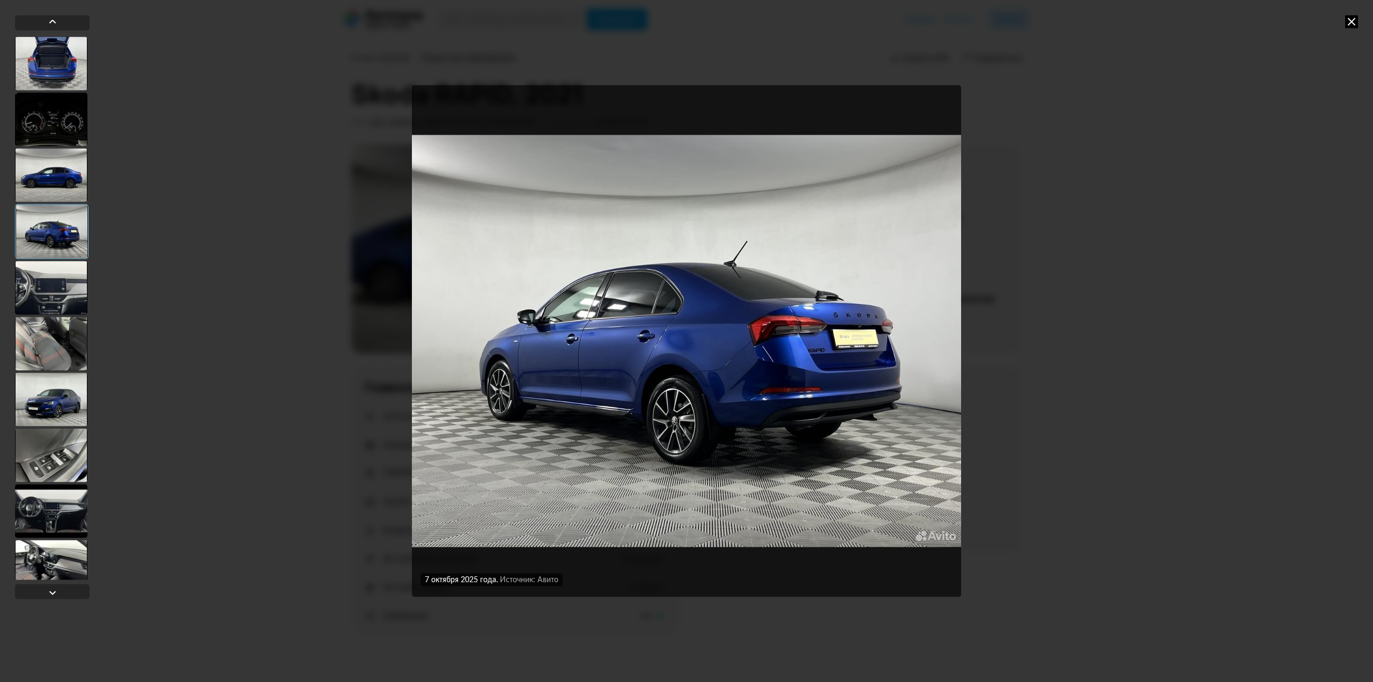
click at [56, 171] on div at bounding box center [51, 175] width 72 height 54
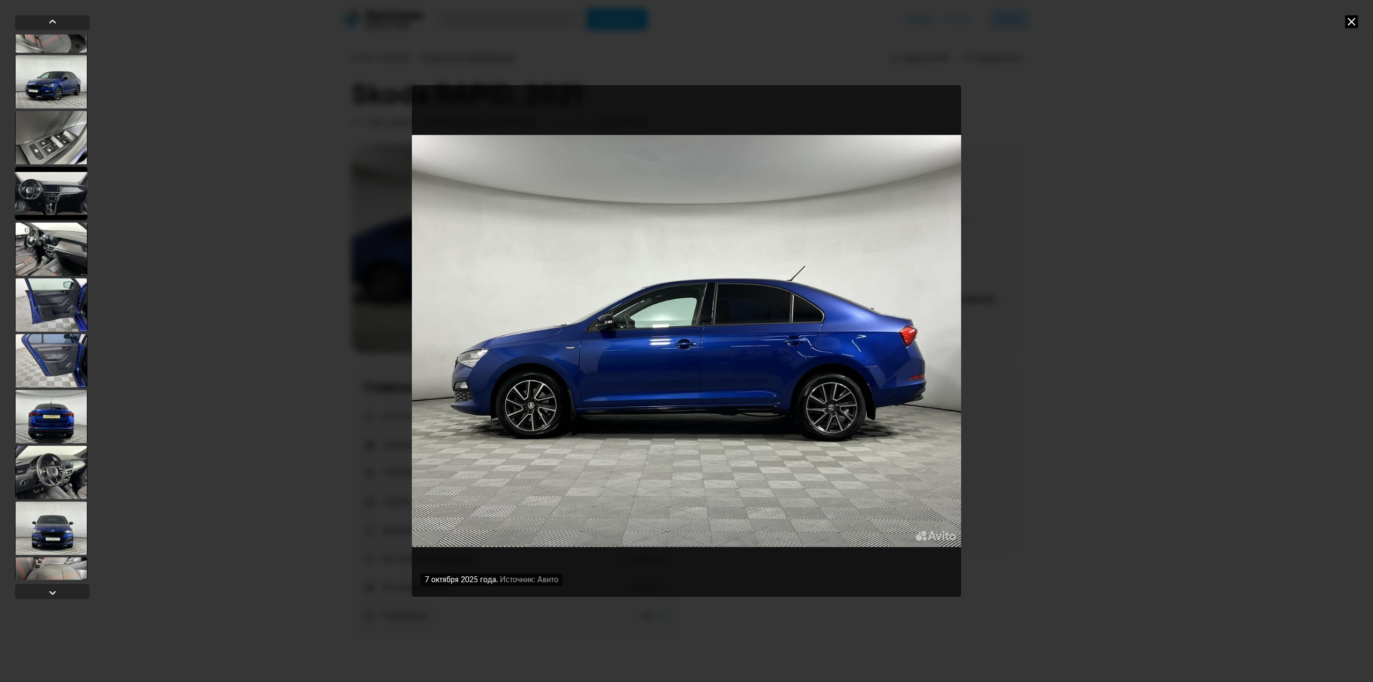
scroll to position [375, 0]
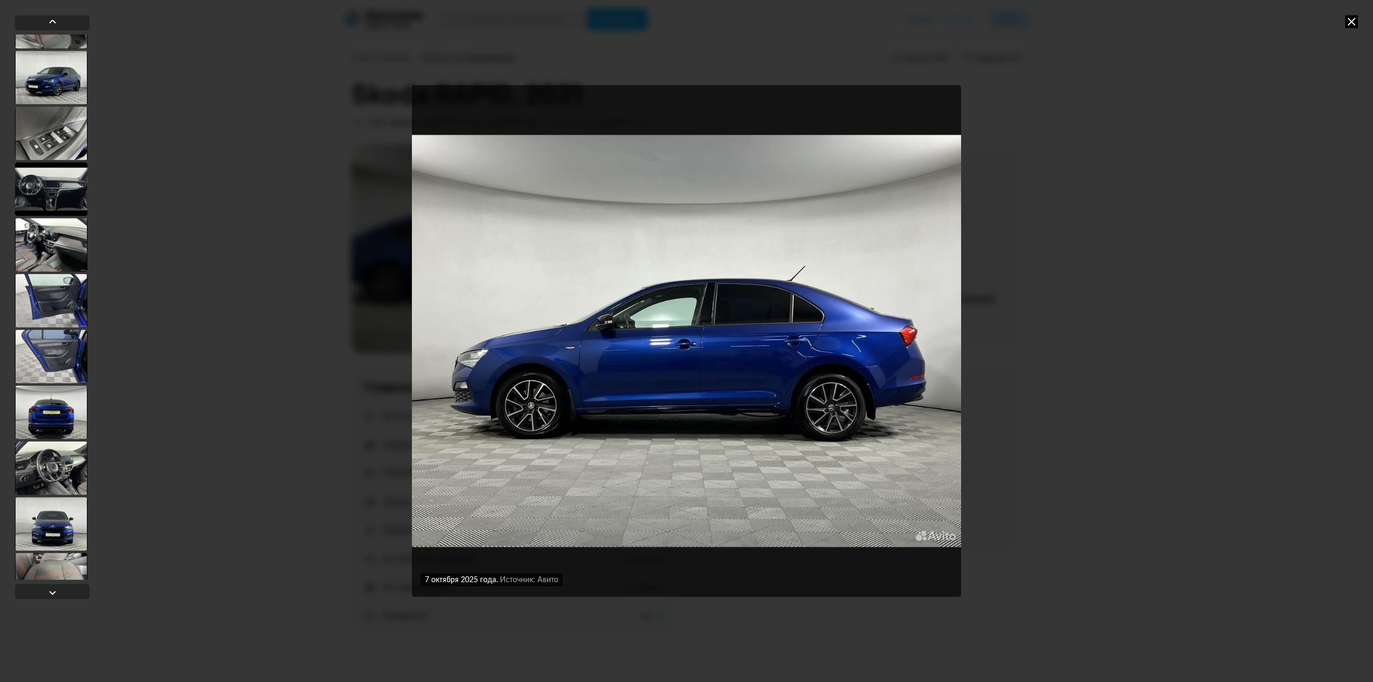
click at [46, 225] on div at bounding box center [51, 245] width 72 height 54
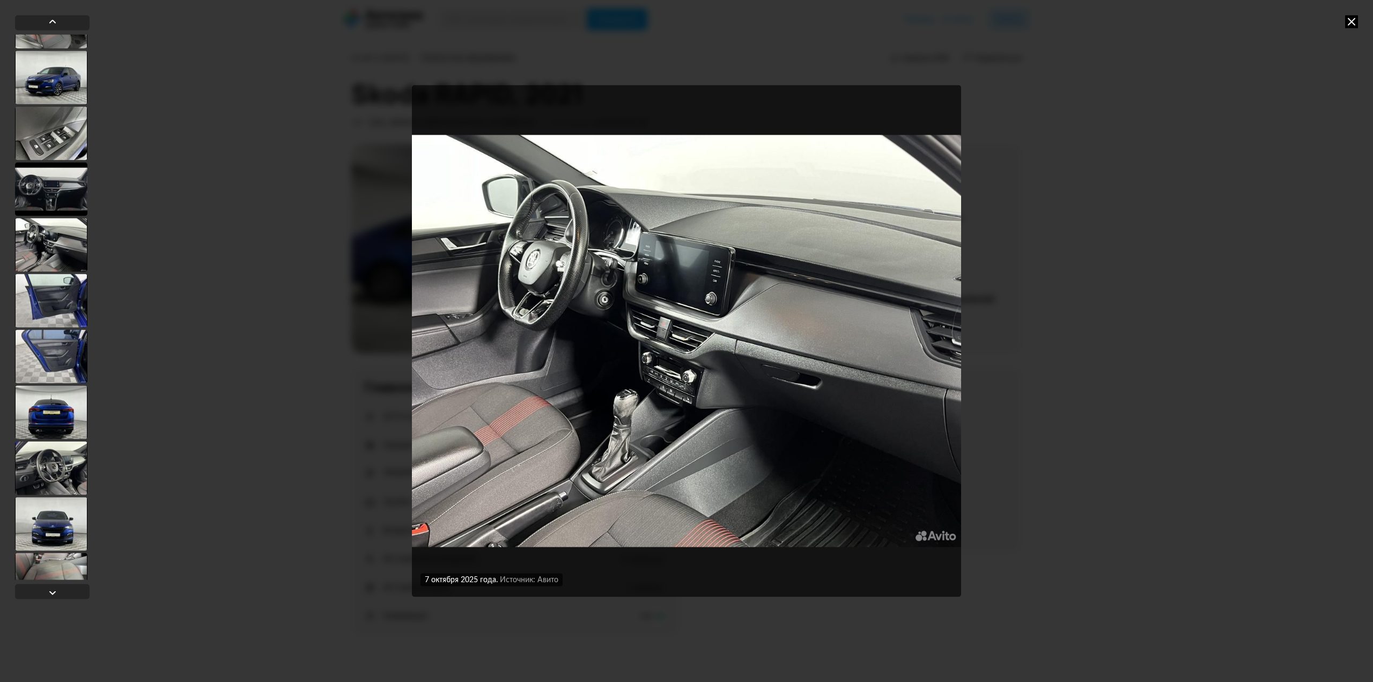
scroll to position [374, 0]
click at [51, 296] on div at bounding box center [51, 302] width 72 height 54
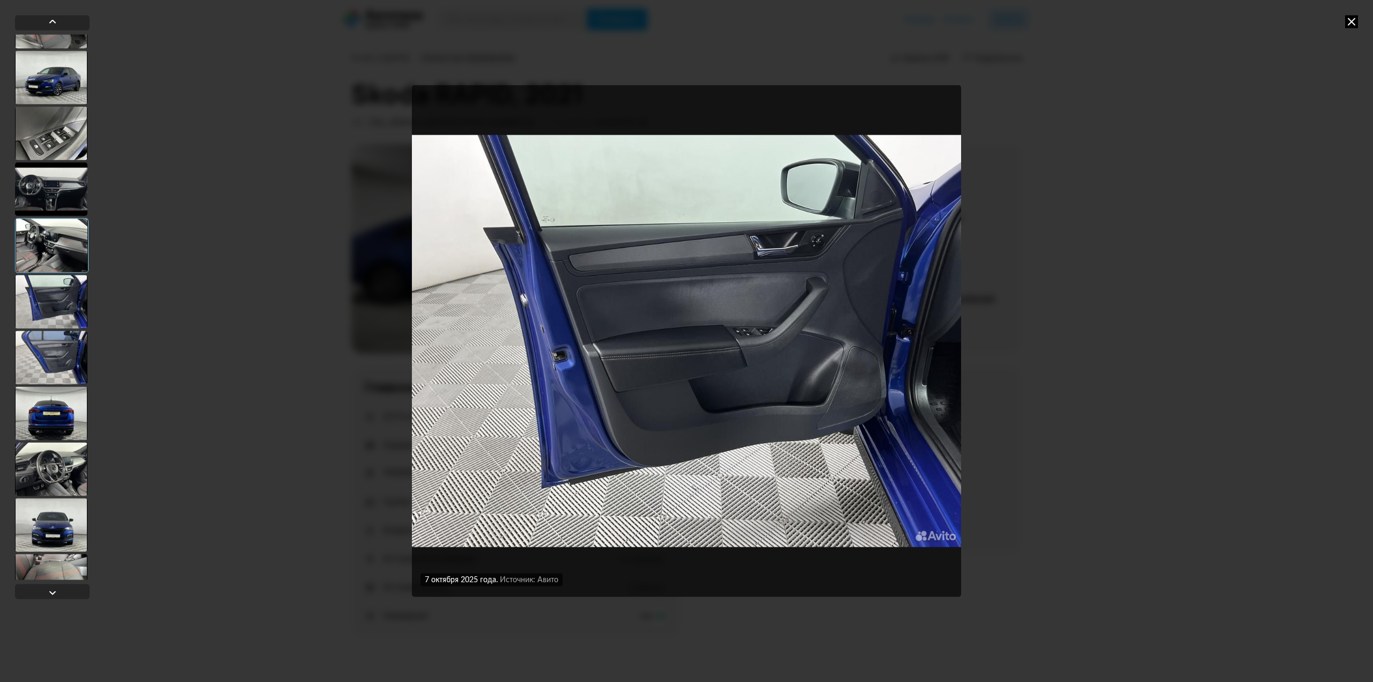
click at [46, 198] on div at bounding box center [51, 189] width 72 height 54
click at [53, 194] on div at bounding box center [51, 189] width 72 height 54
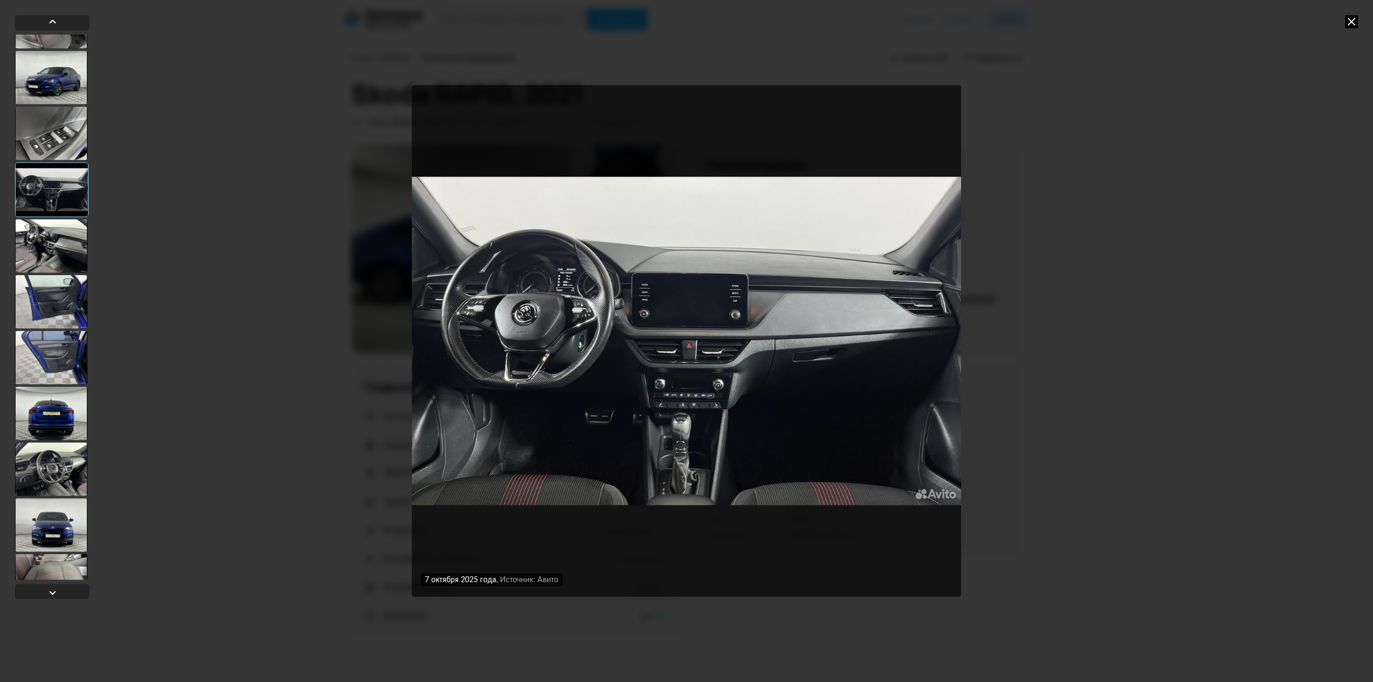
click at [44, 248] on div at bounding box center [51, 246] width 72 height 54
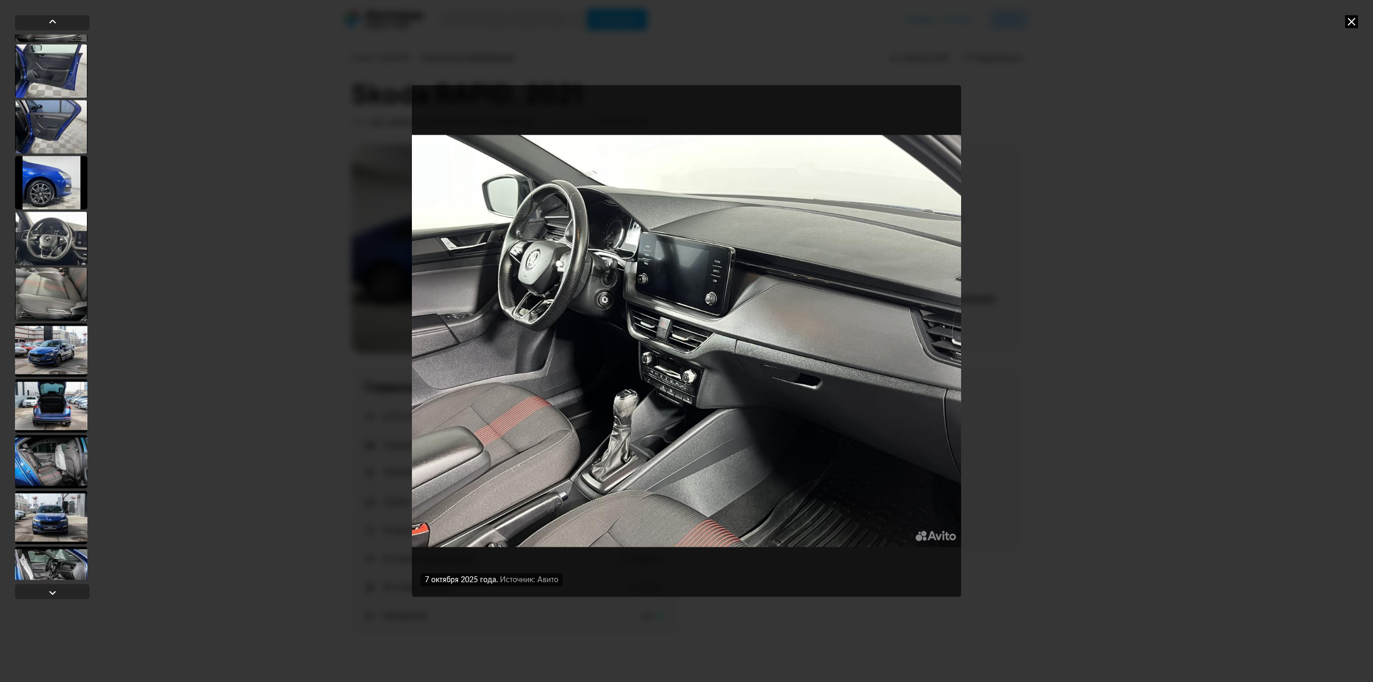
scroll to position [911, 0]
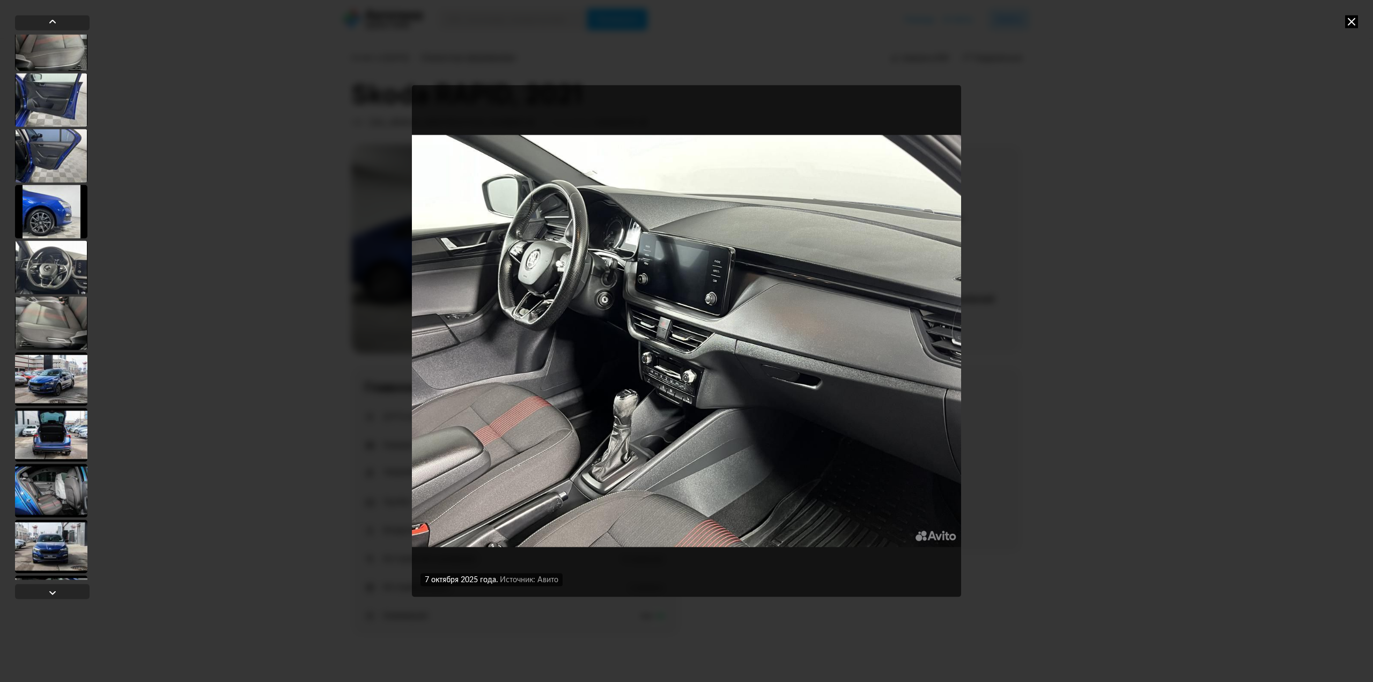
click at [58, 277] on div at bounding box center [51, 267] width 72 height 54
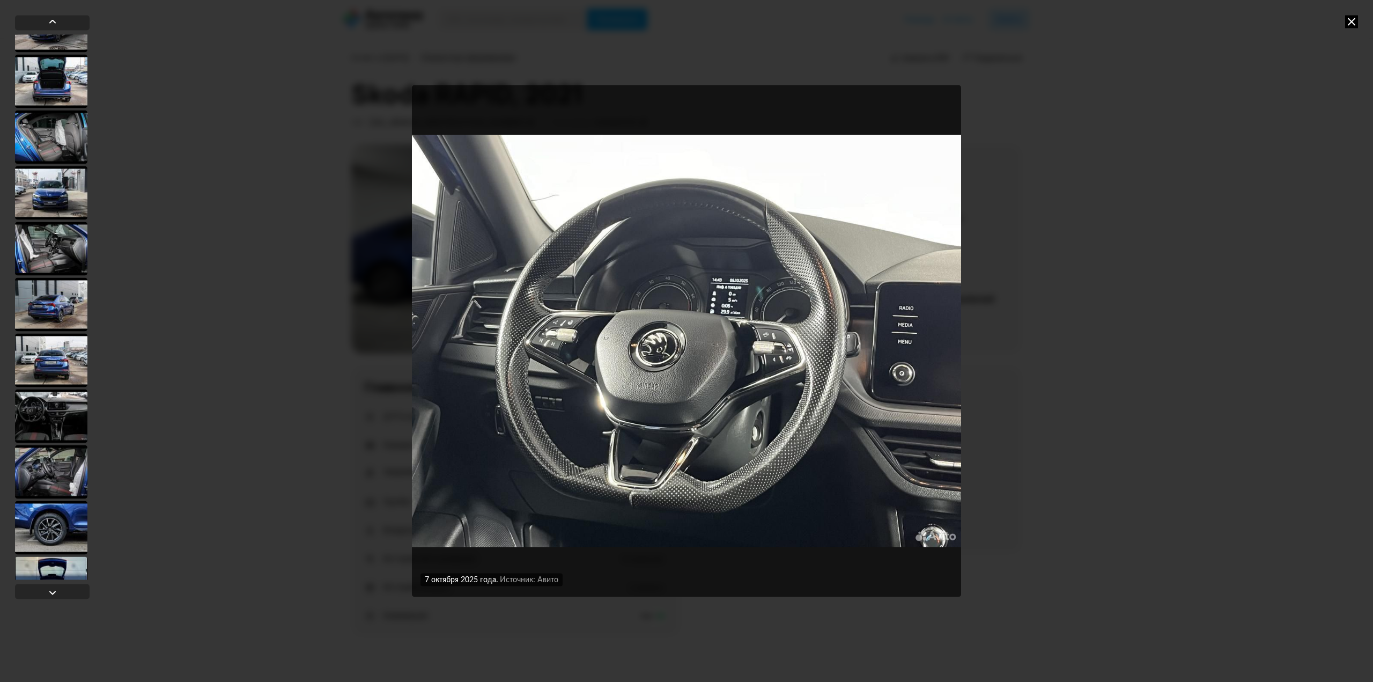
scroll to position [1285, 0]
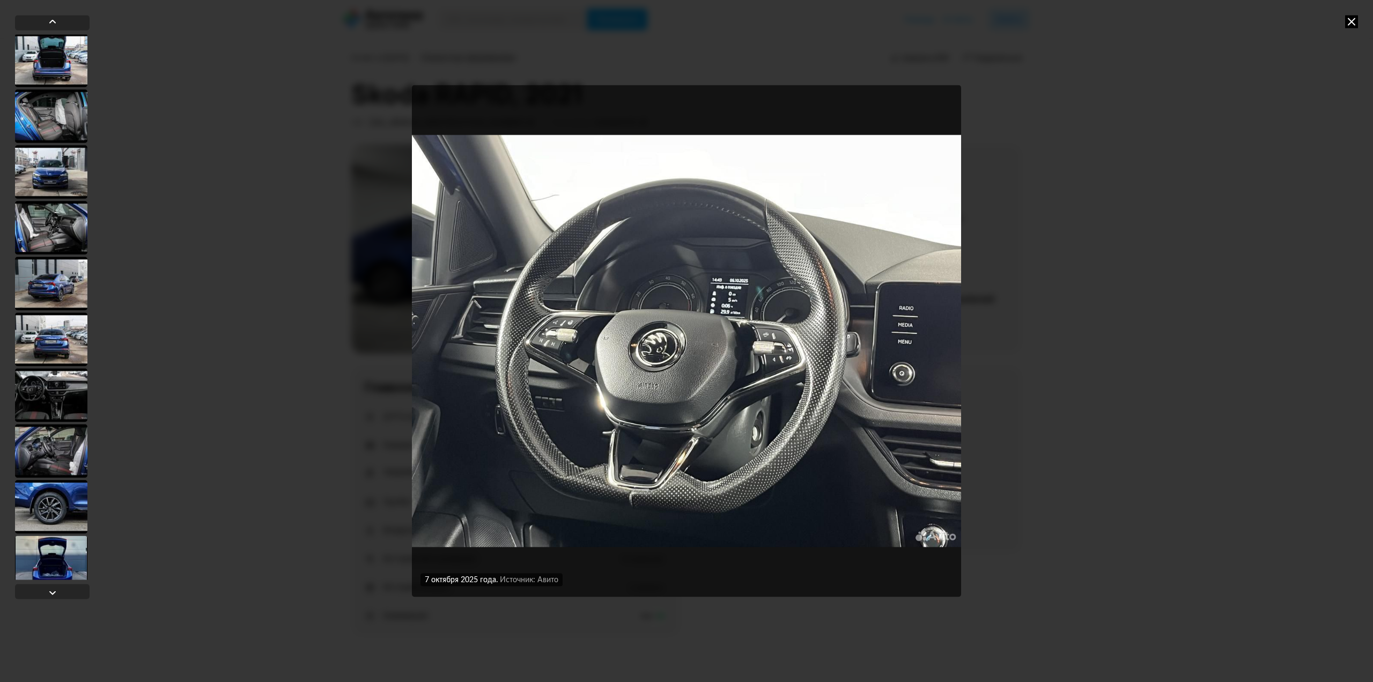
click at [51, 178] on div at bounding box center [51, 172] width 72 height 54
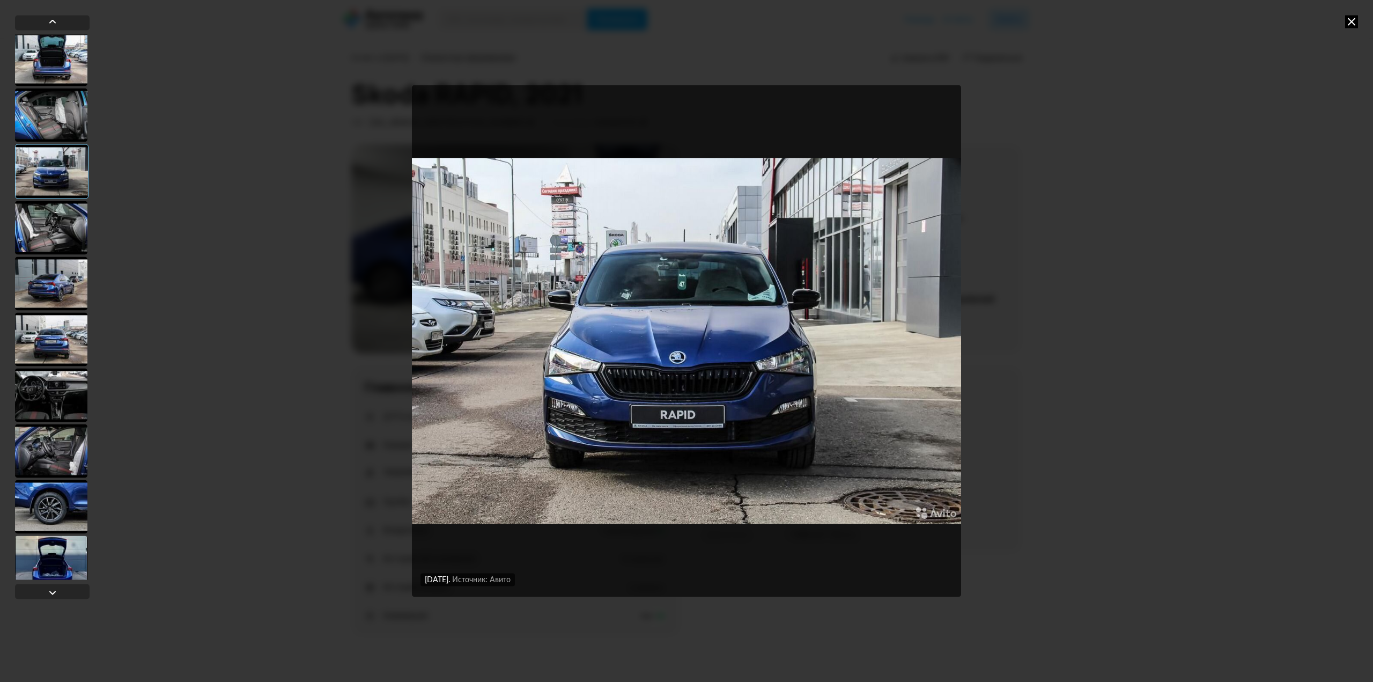
scroll to position [1284, 0]
click at [674, 335] on img "Go to Slide 26" at bounding box center [686, 340] width 549 height 511
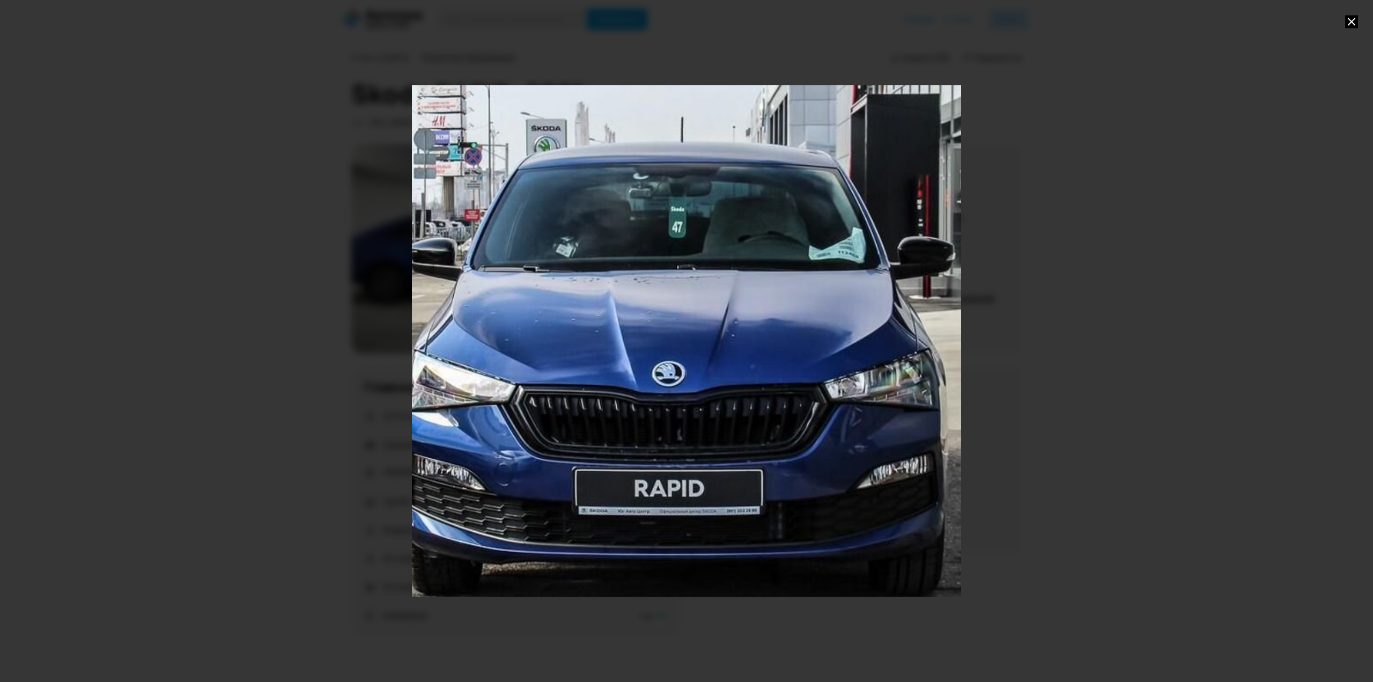
click at [674, 335] on div "Go to Slide 26" at bounding box center [686, 340] width 1098 height 1023
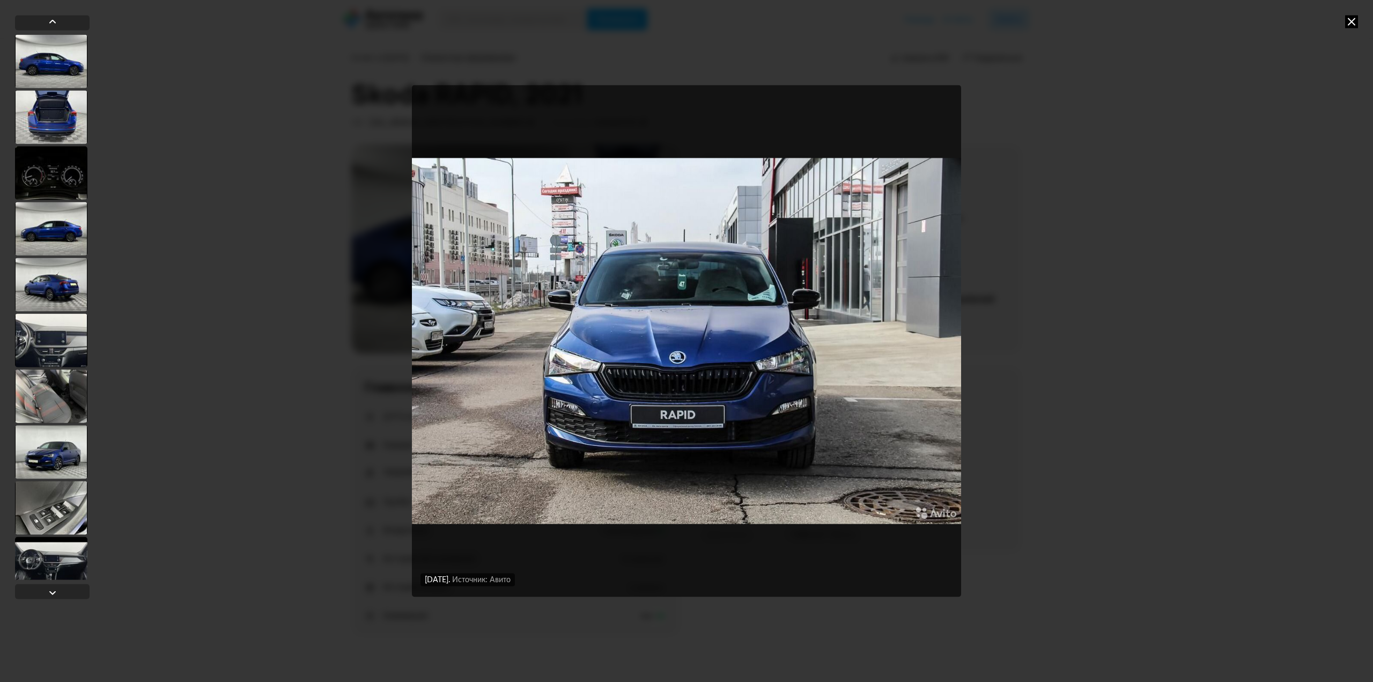
click at [44, 293] on div at bounding box center [51, 284] width 72 height 54
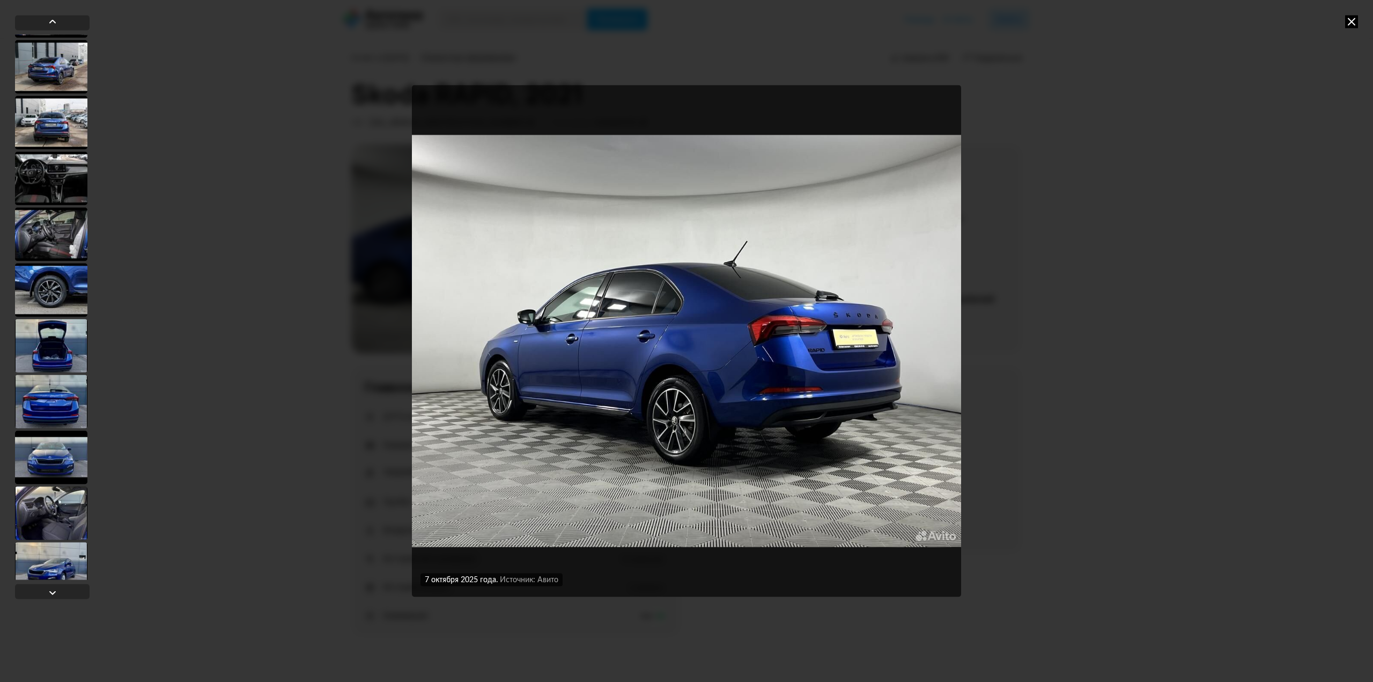
scroll to position [1743, 0]
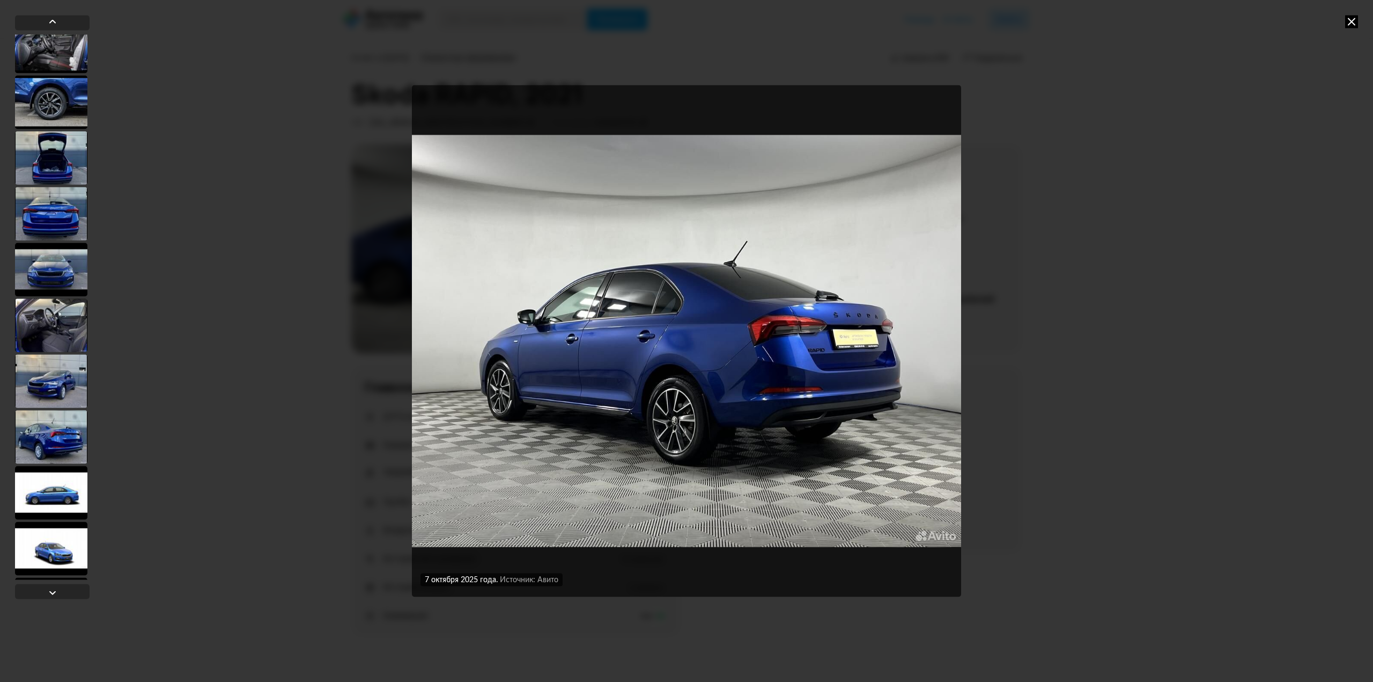
click at [65, 306] on div at bounding box center [51, 325] width 72 height 54
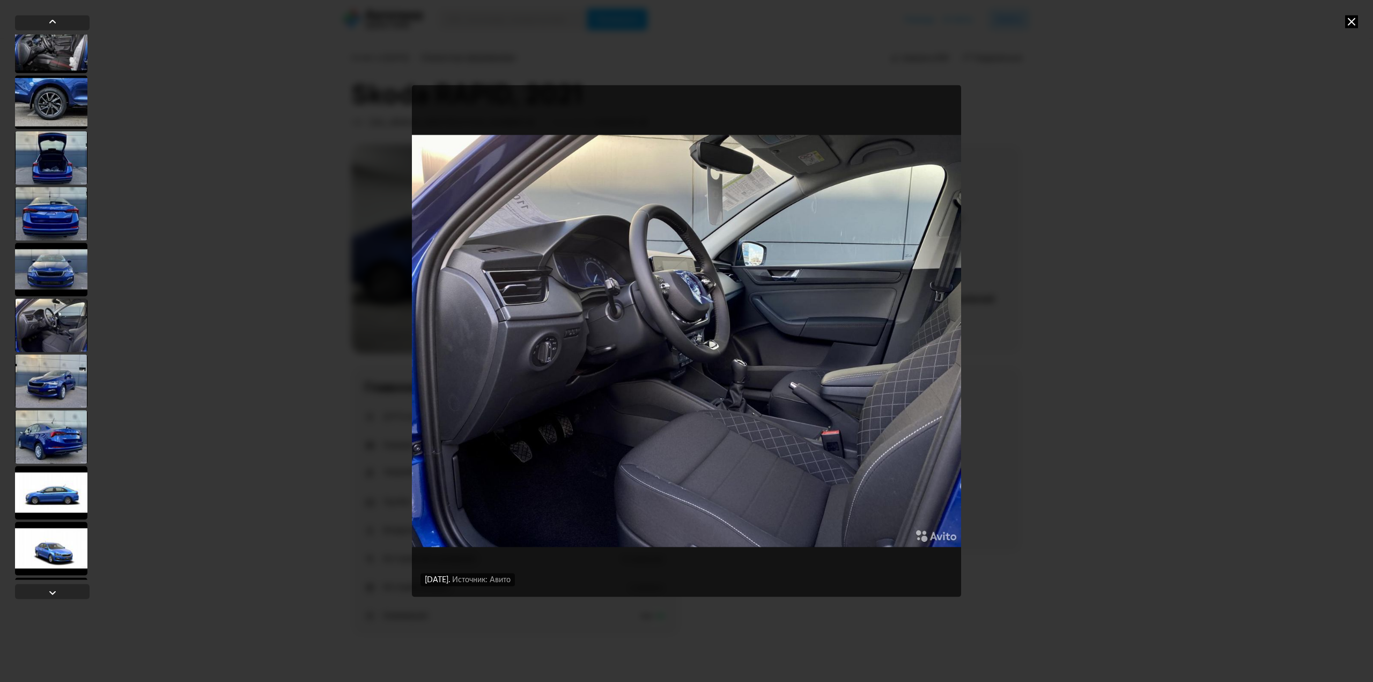
scroll to position [1688, 0]
click at [63, 284] on div at bounding box center [51, 269] width 72 height 54
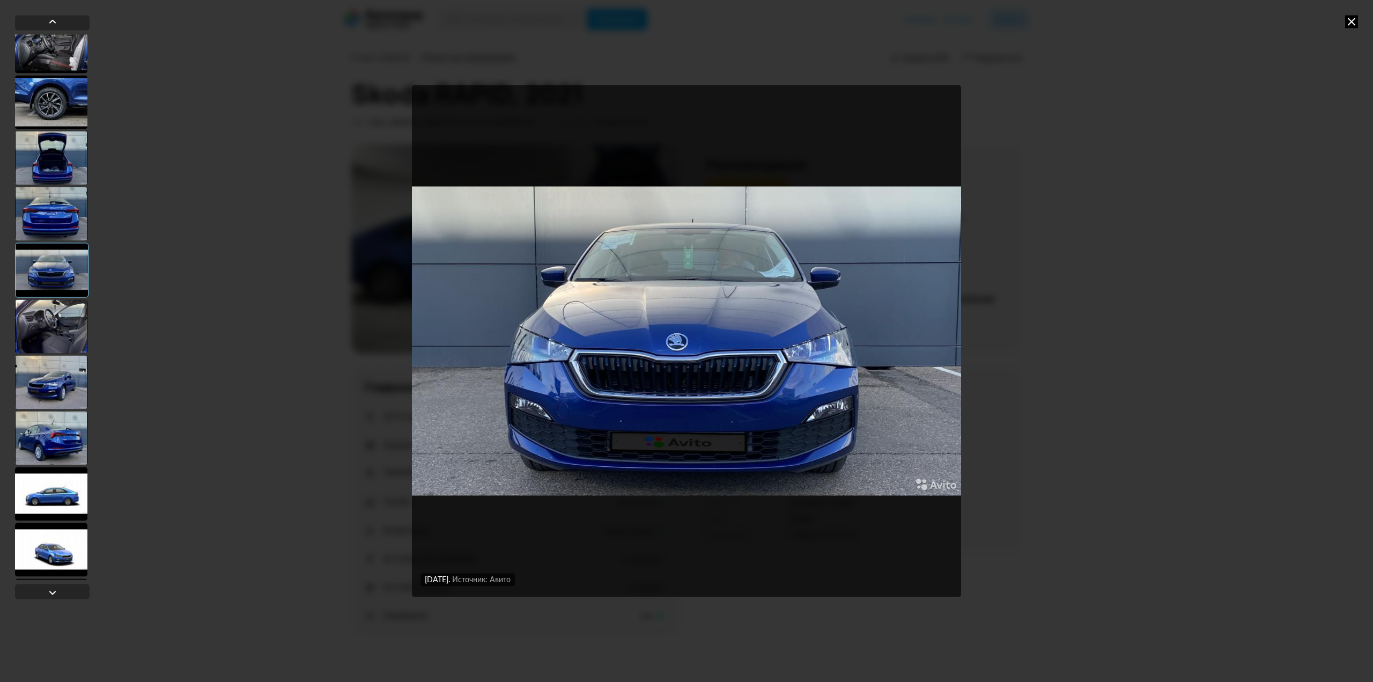
click at [55, 212] on div at bounding box center [51, 214] width 72 height 54
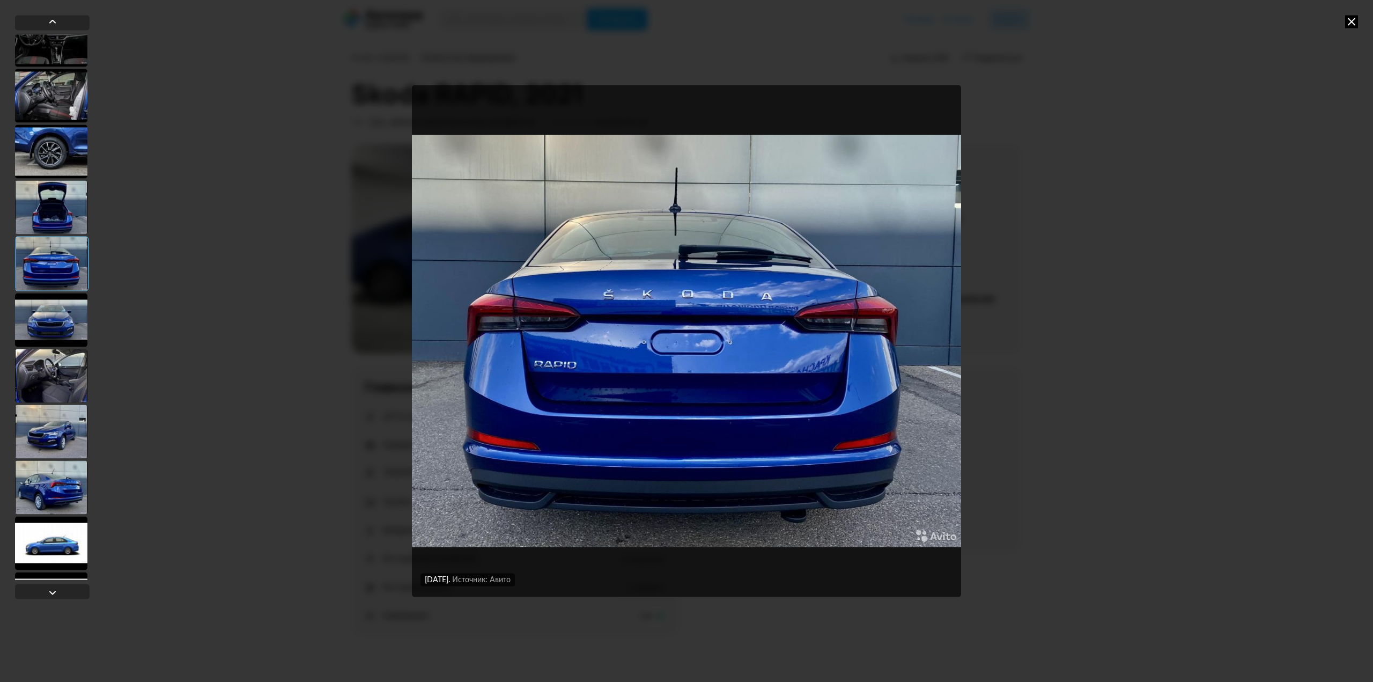
scroll to position [1635, 0]
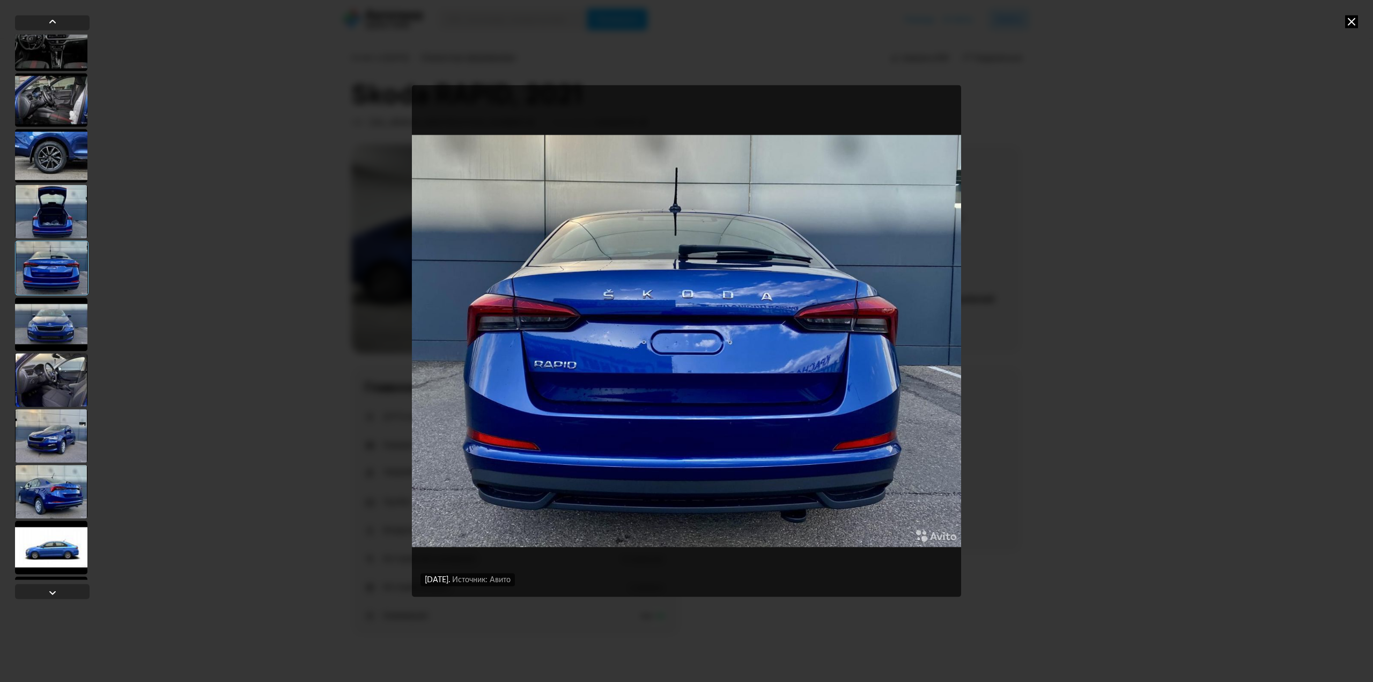
click at [54, 219] on div at bounding box center [51, 211] width 72 height 54
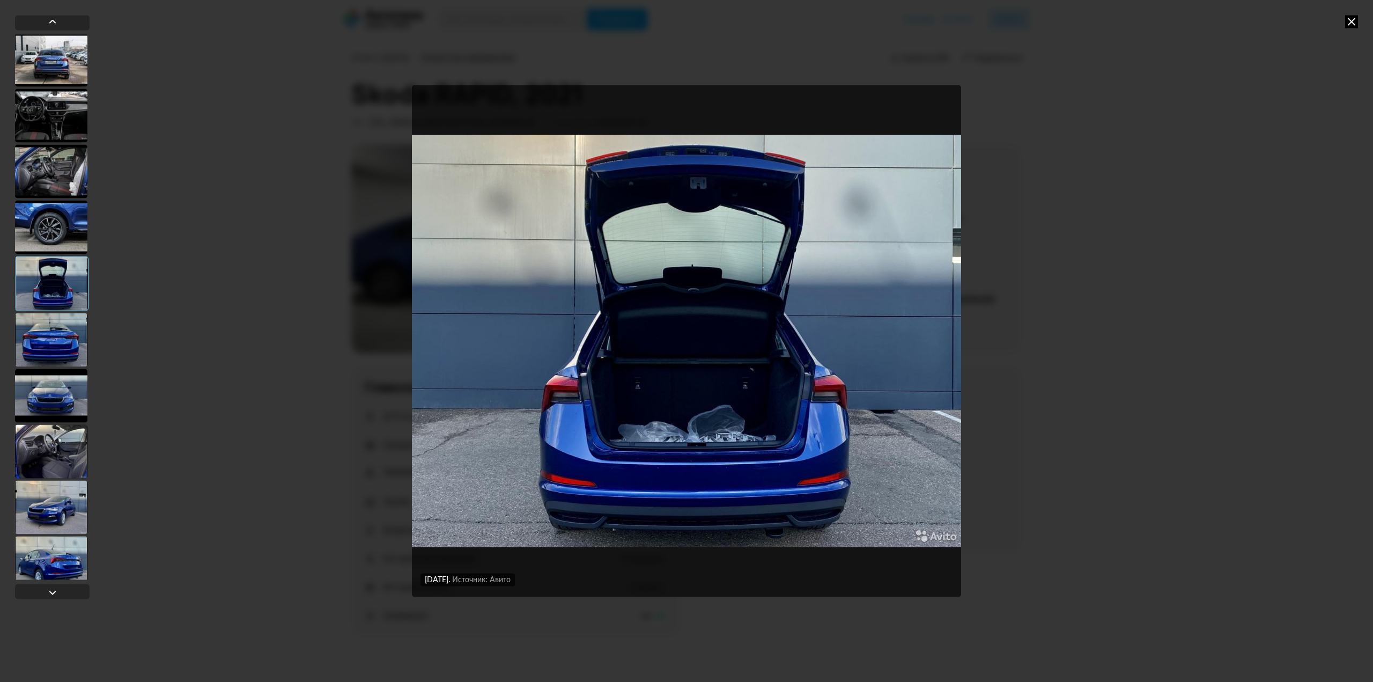
scroll to position [1527, 0]
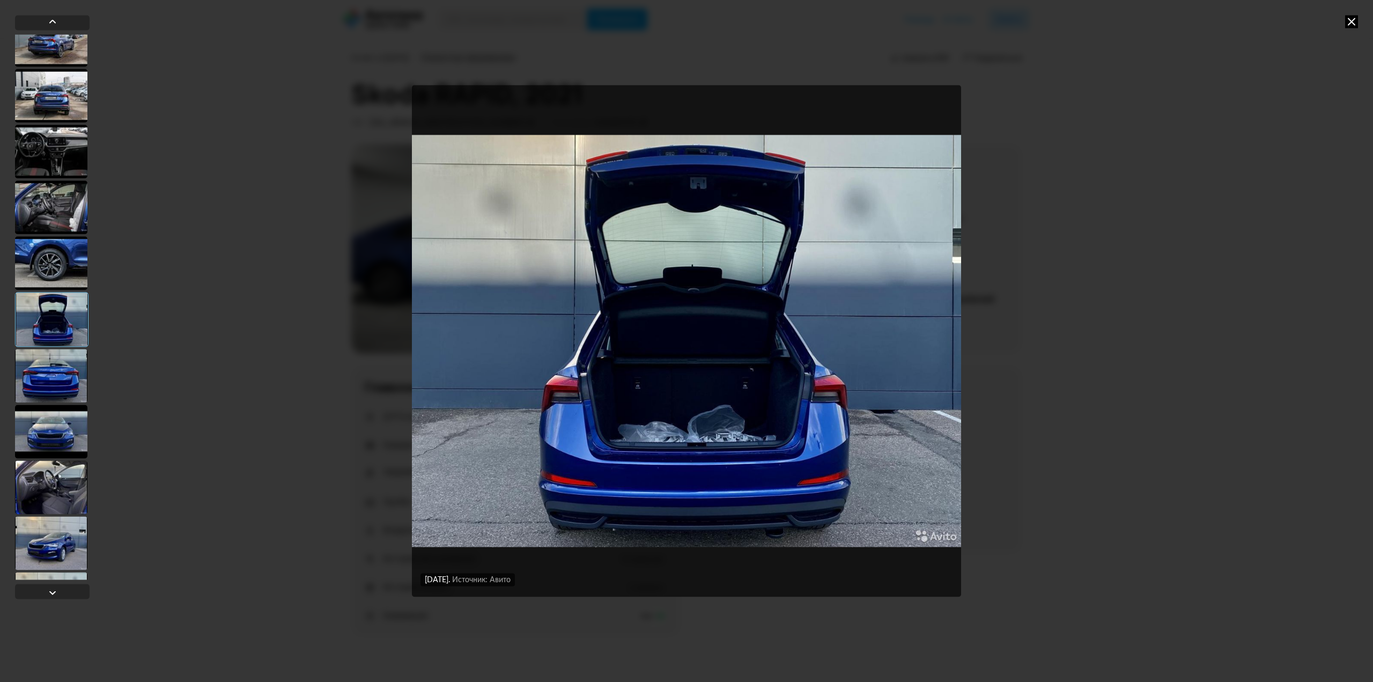
click at [43, 273] on div at bounding box center [51, 263] width 72 height 54
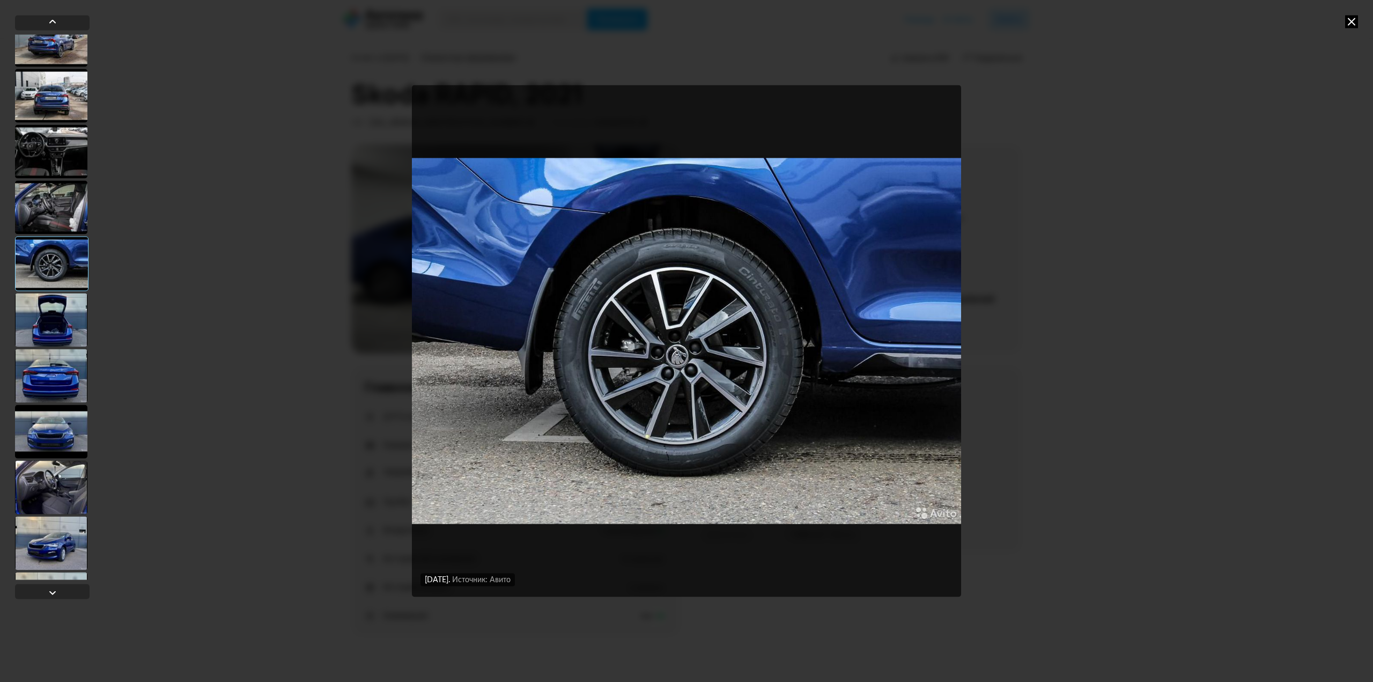
click at [49, 213] on div at bounding box center [51, 207] width 72 height 54
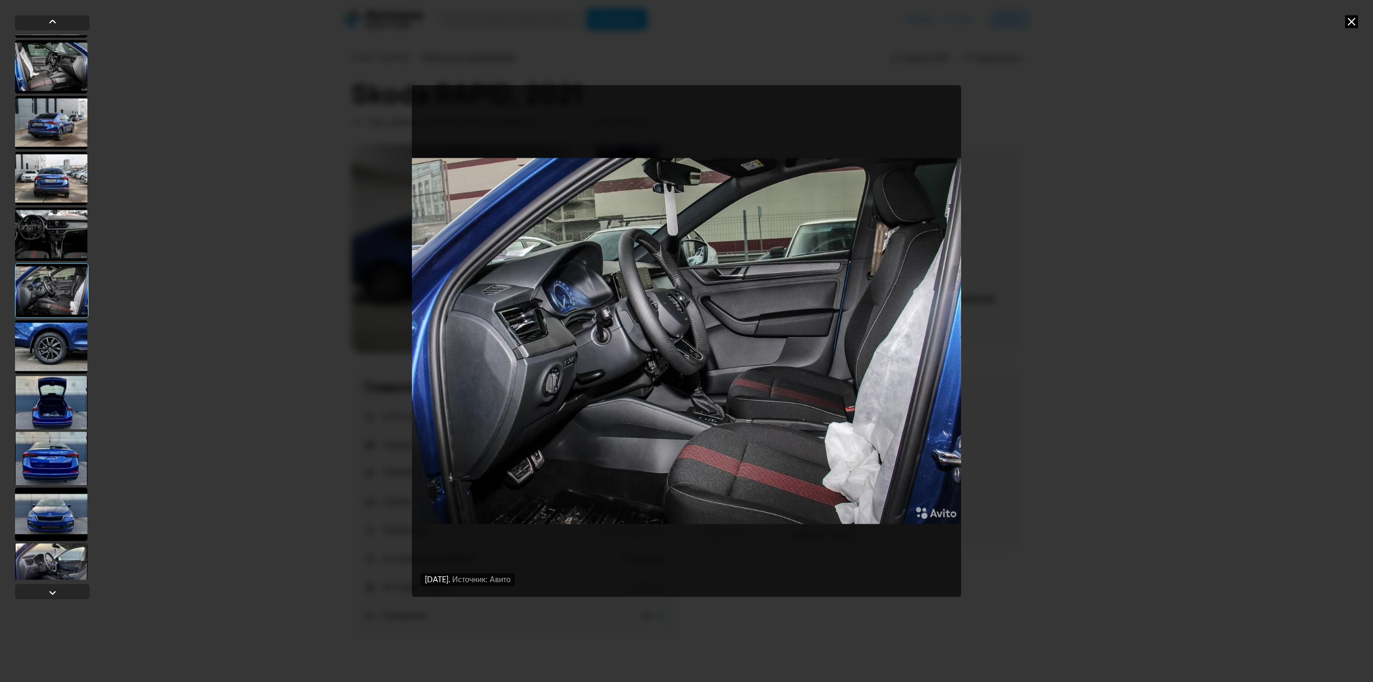
scroll to position [1420, 0]
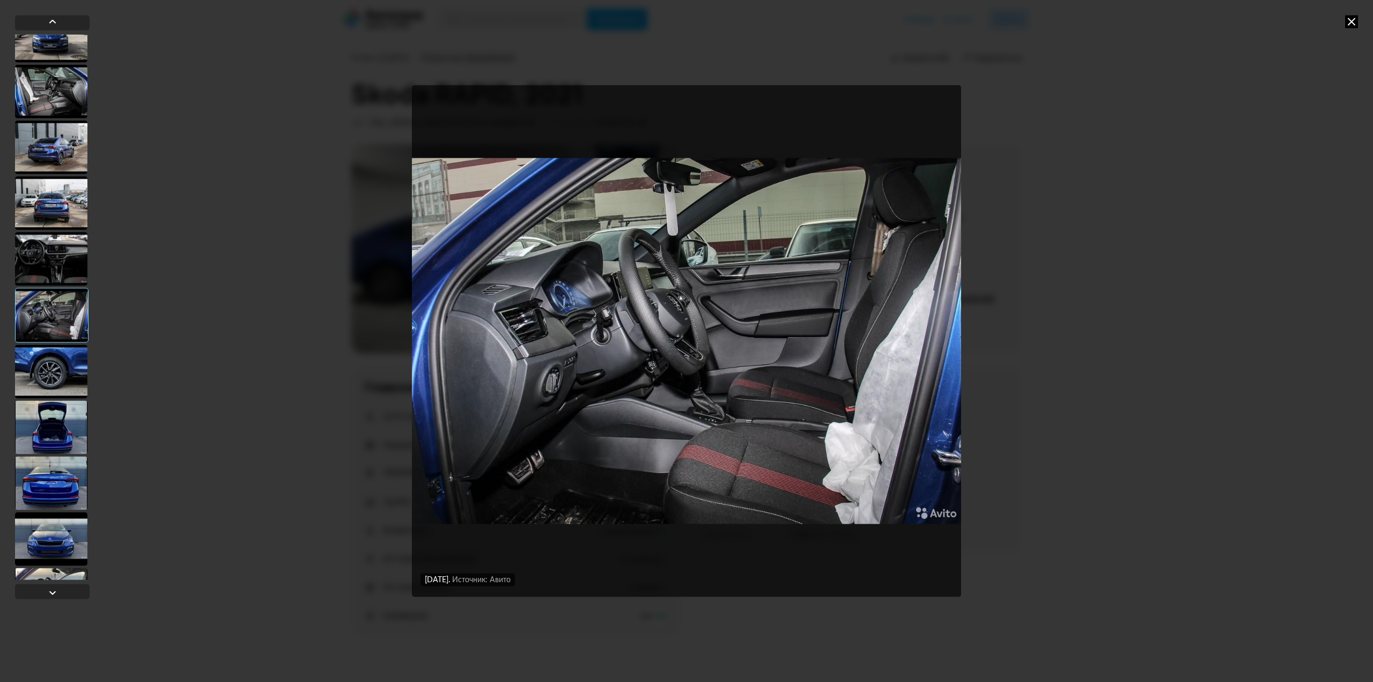
click at [55, 209] on div at bounding box center [51, 203] width 72 height 54
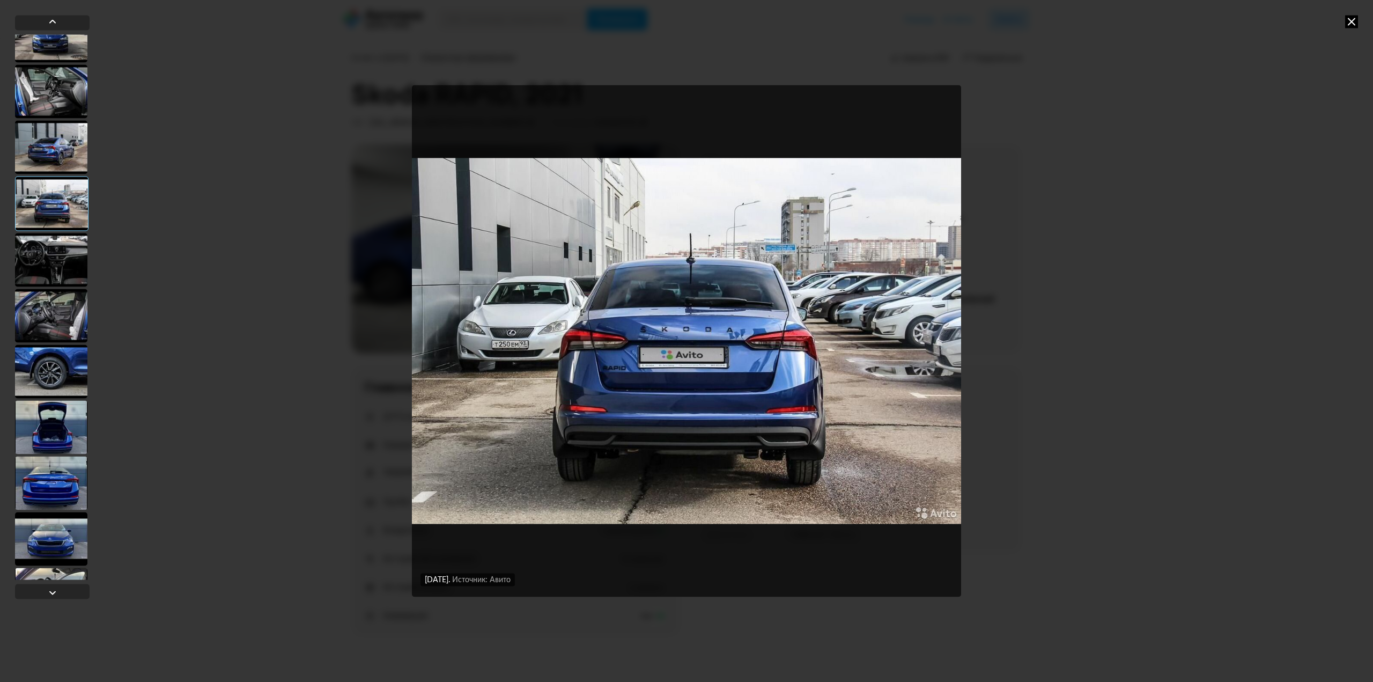
click at [71, 255] on div at bounding box center [51, 260] width 72 height 54
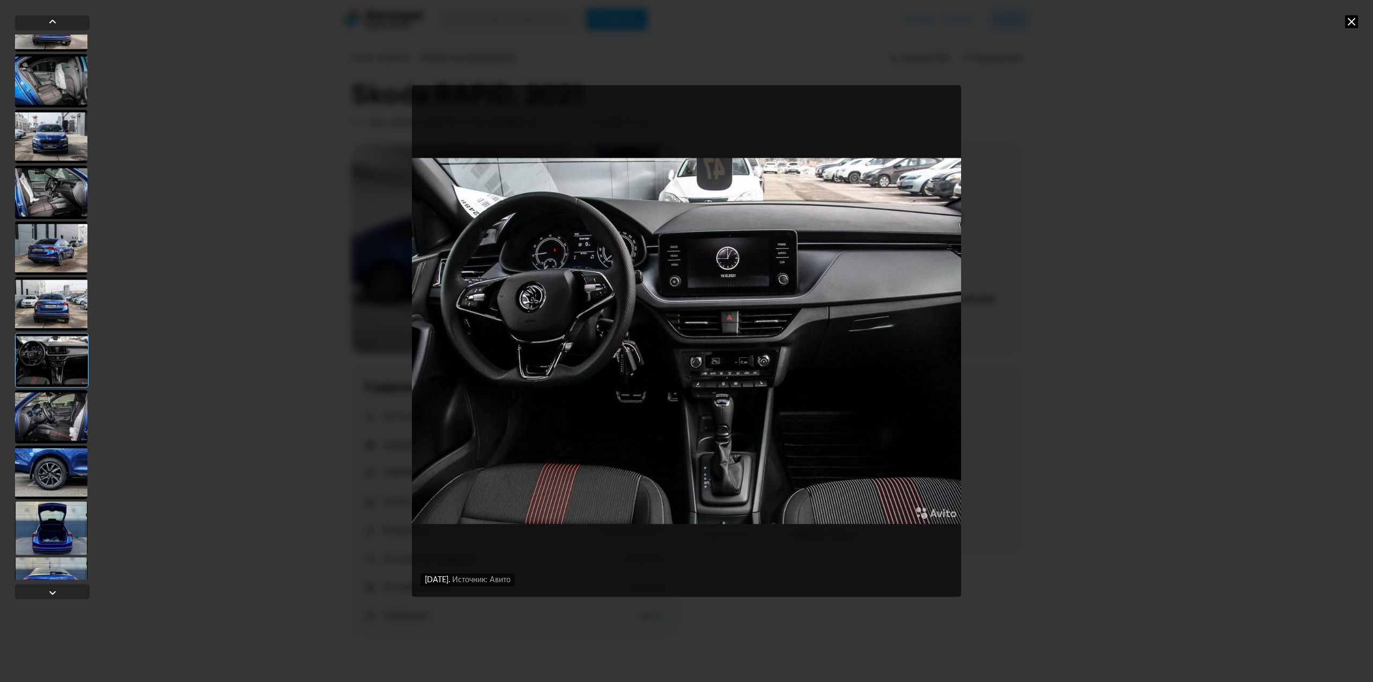
scroll to position [1259, 0]
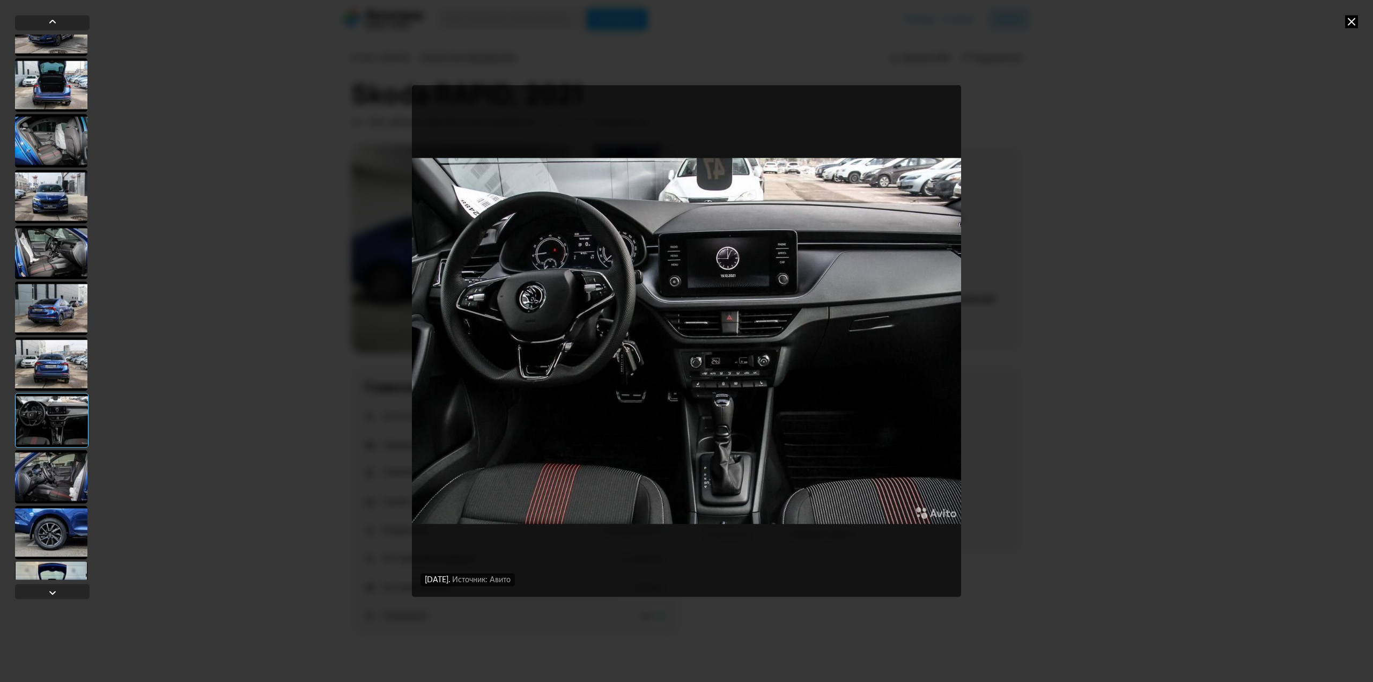
click at [58, 244] on div at bounding box center [51, 252] width 72 height 54
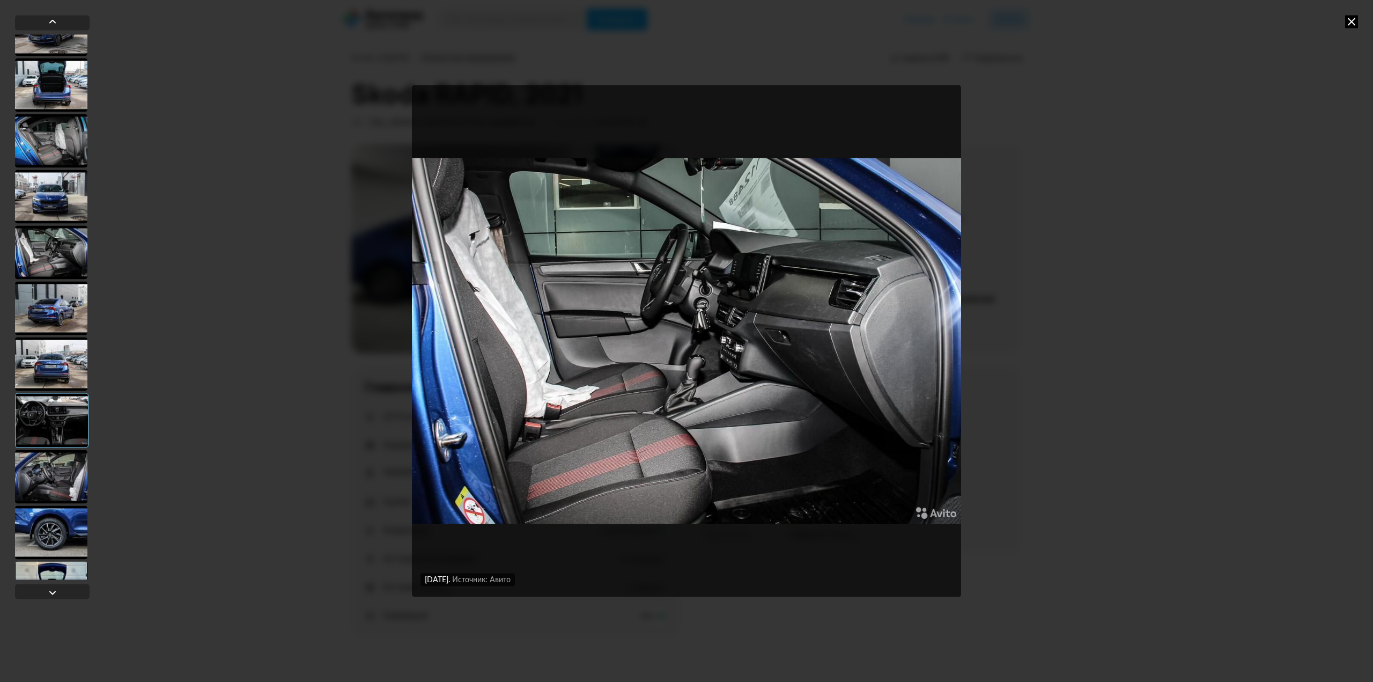
click at [54, 187] on div at bounding box center [51, 196] width 72 height 54
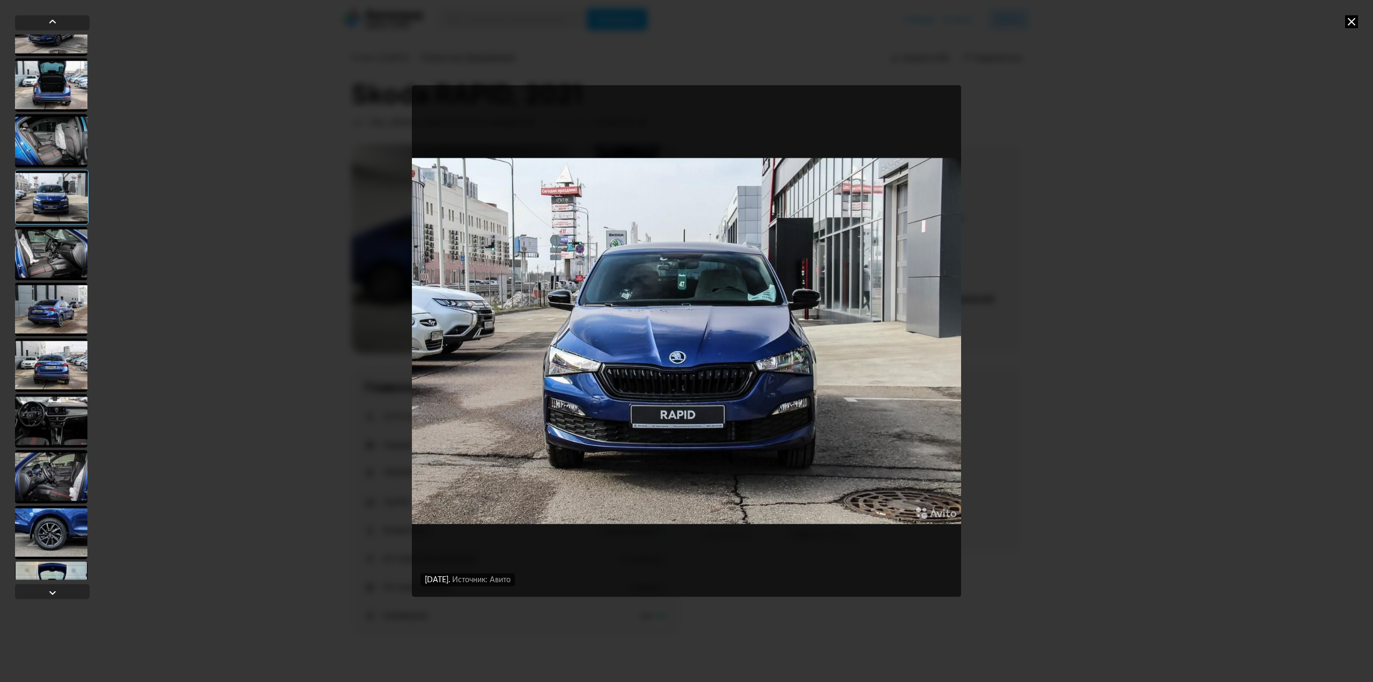
click at [55, 145] on div at bounding box center [51, 141] width 72 height 54
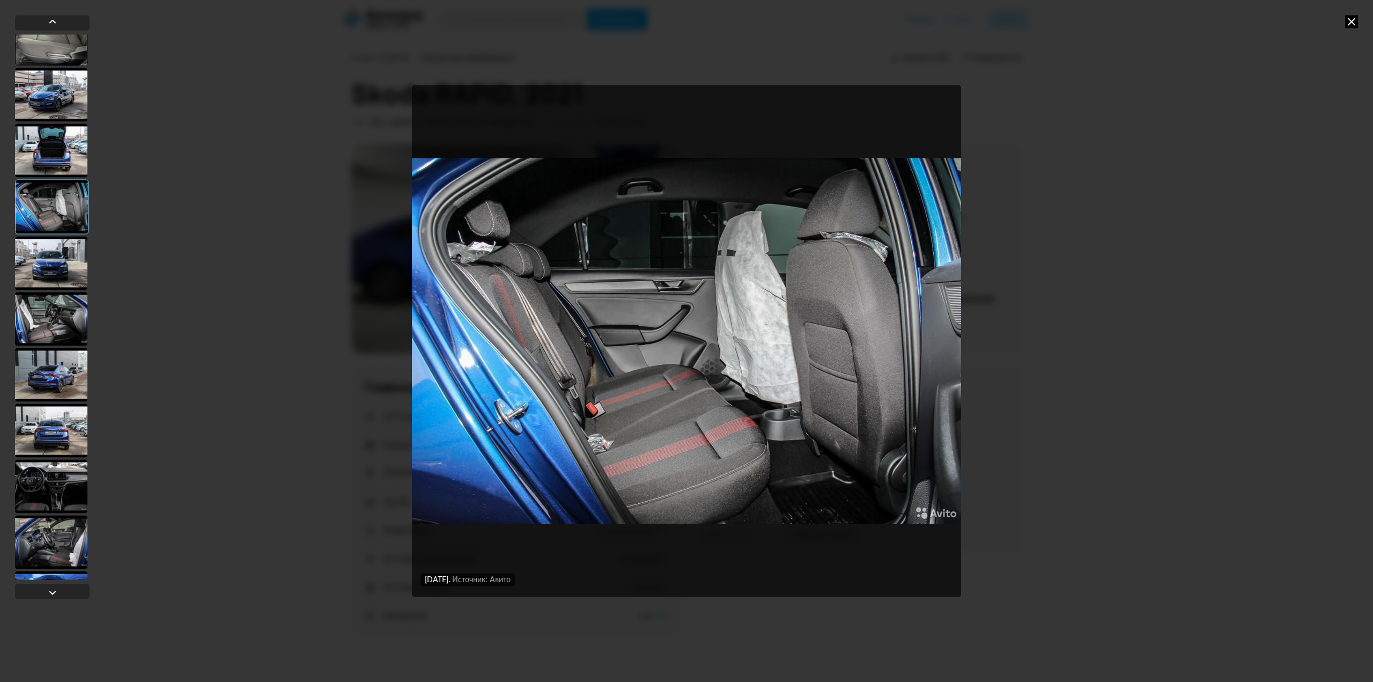
scroll to position [1152, 0]
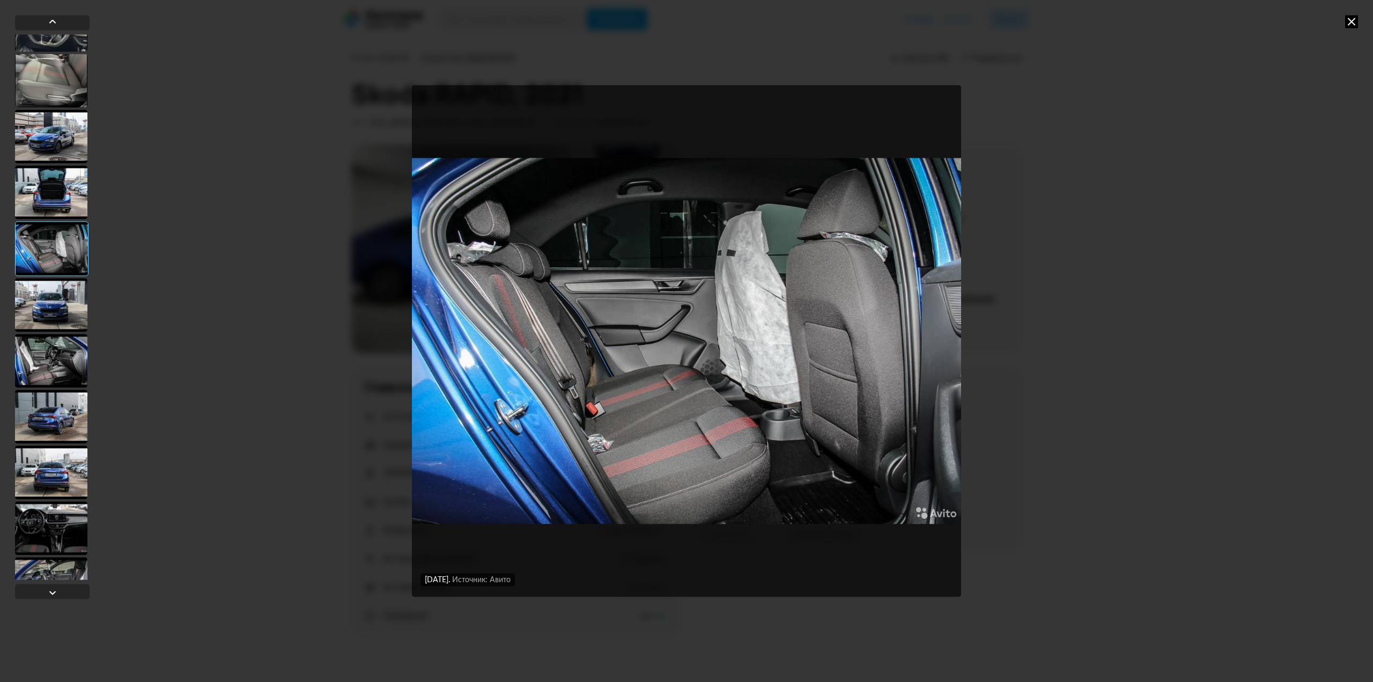
click at [54, 194] on div at bounding box center [51, 192] width 72 height 54
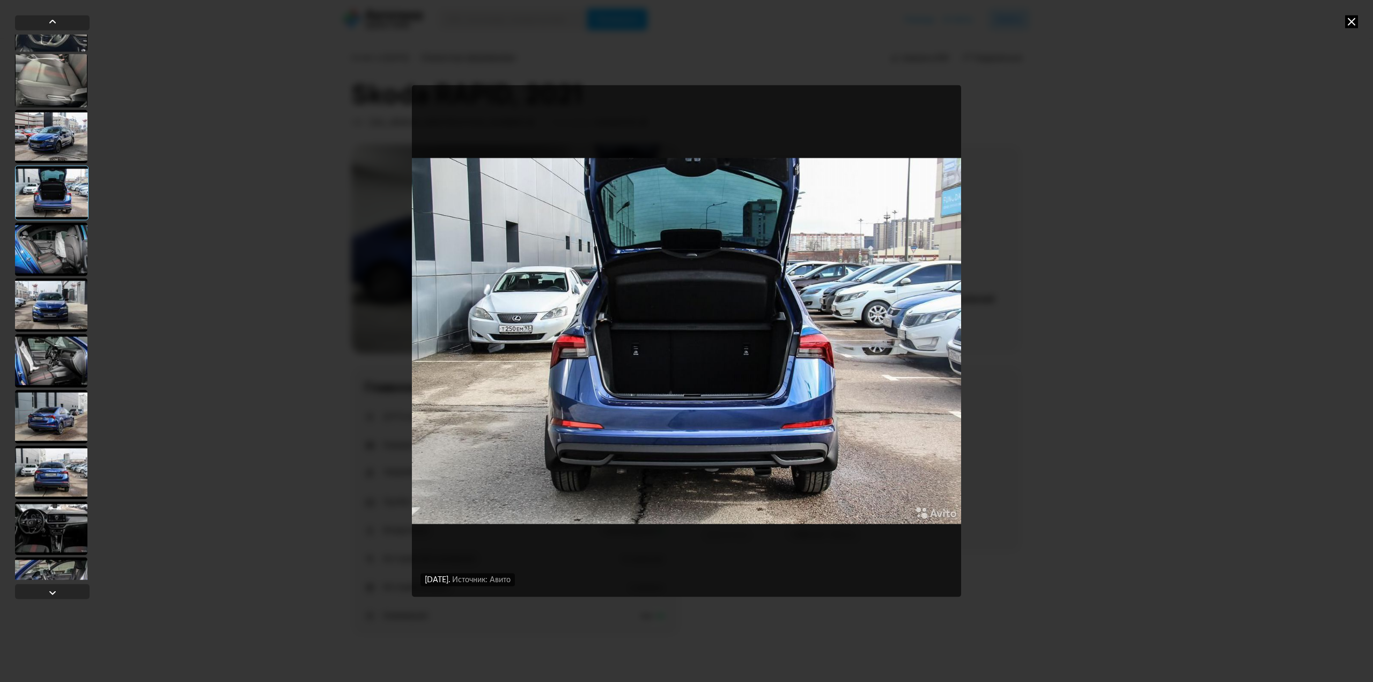
click at [44, 155] on div at bounding box center [51, 136] width 72 height 54
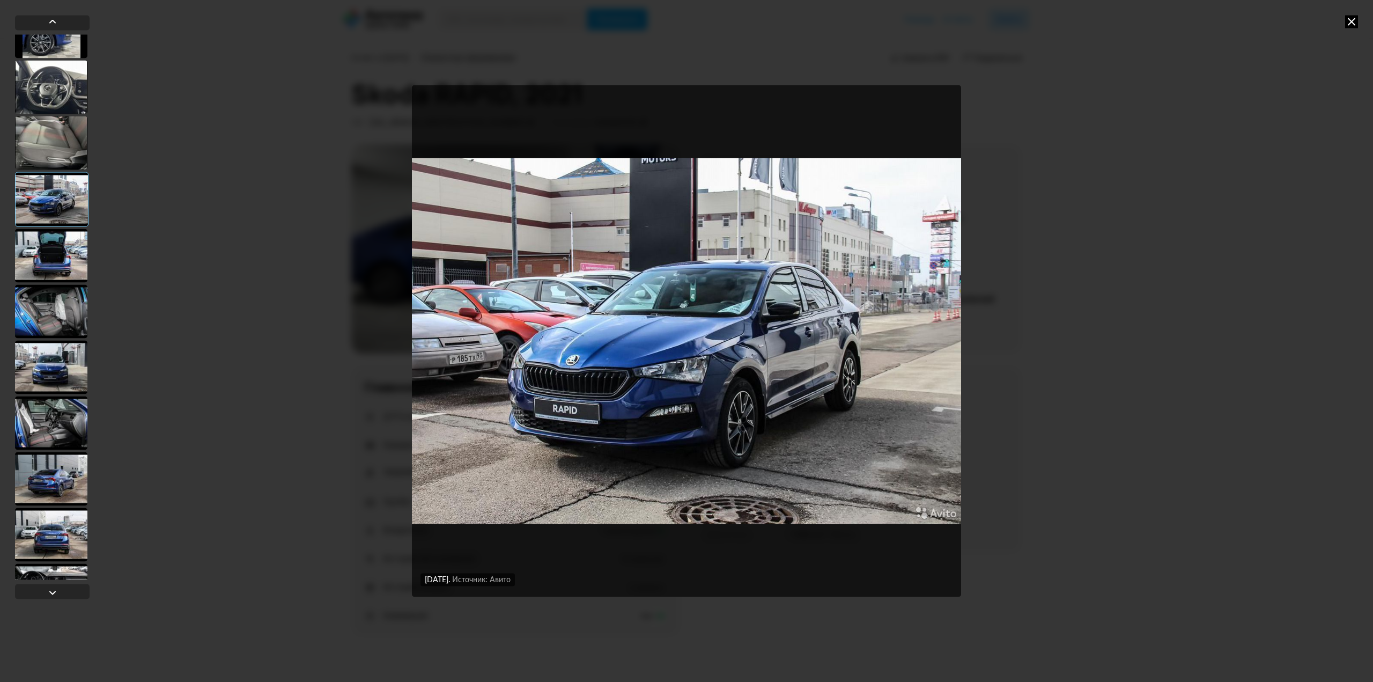
scroll to position [1045, 0]
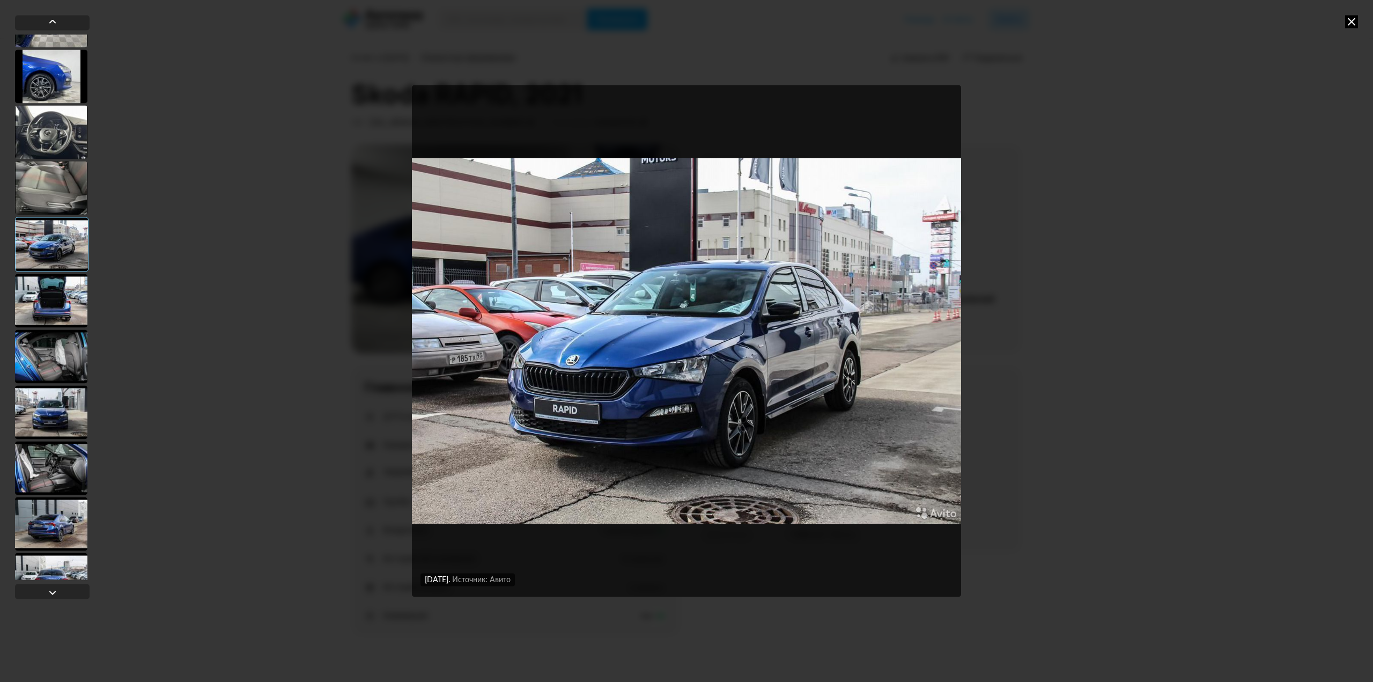
click at [53, 193] on div at bounding box center [51, 188] width 72 height 54
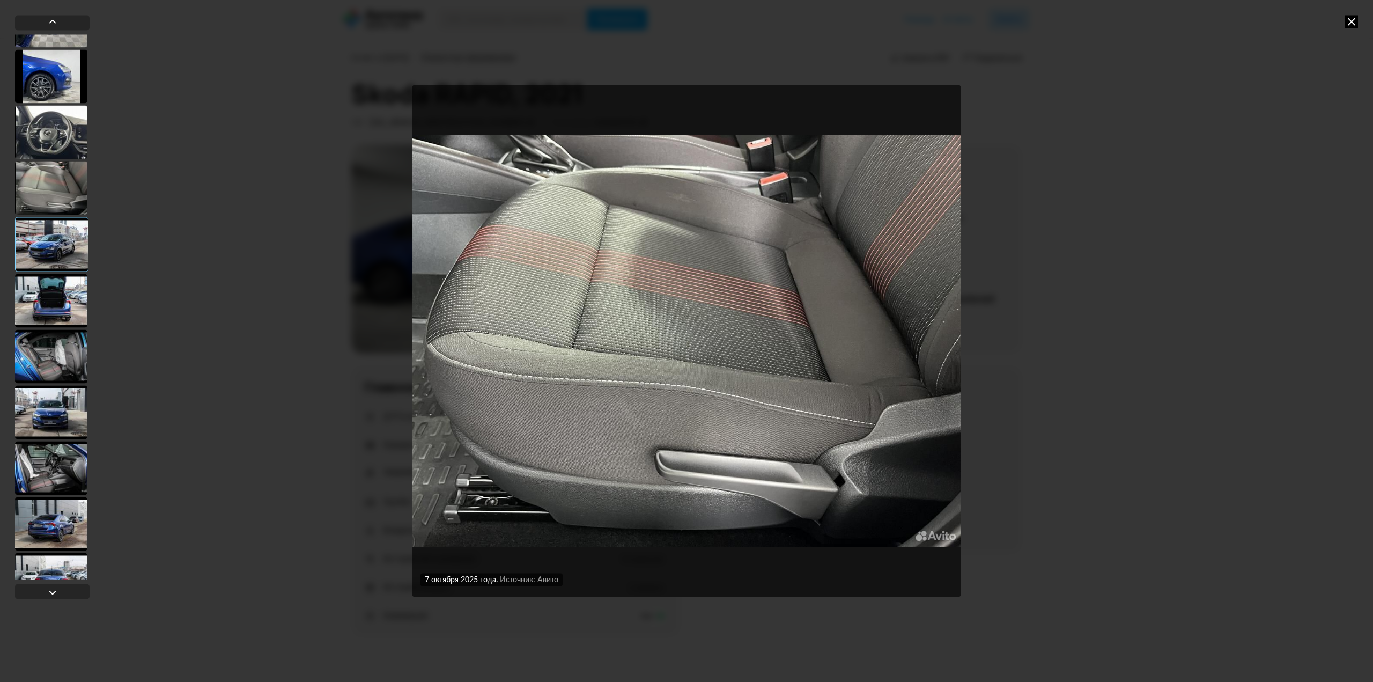
click at [50, 148] on div at bounding box center [51, 132] width 72 height 54
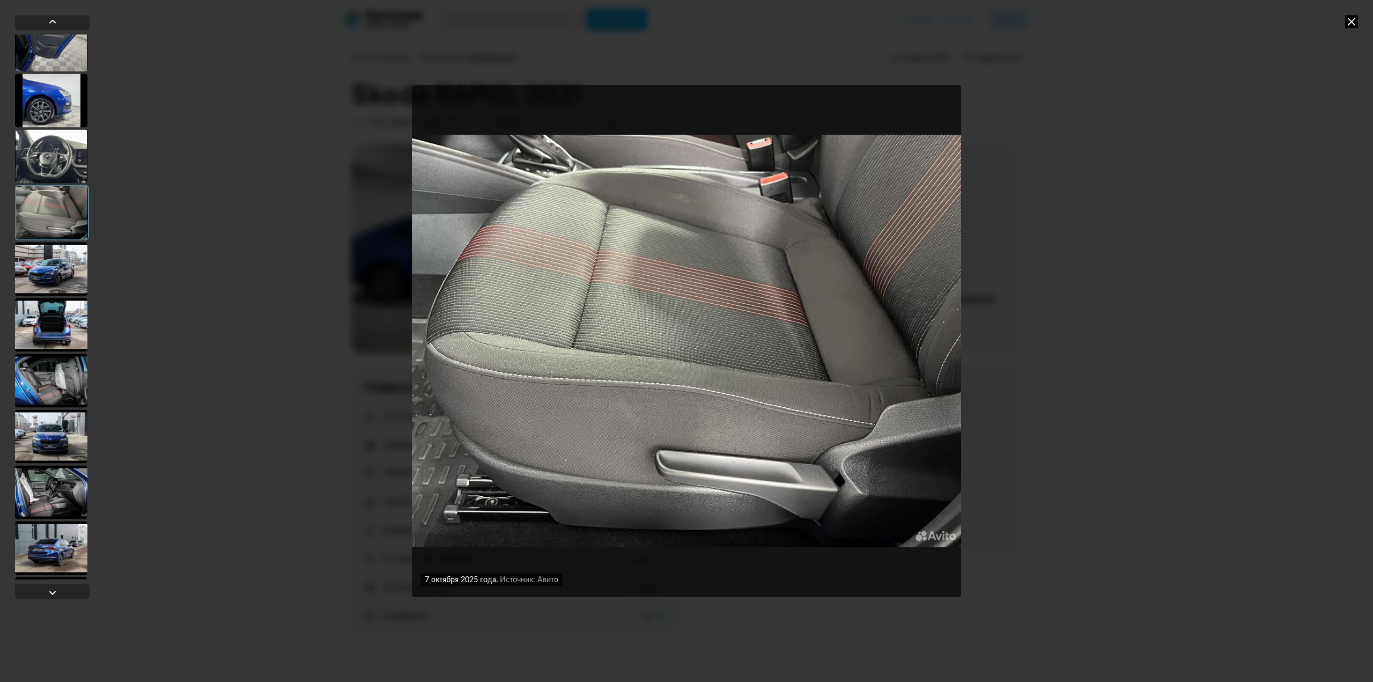
scroll to position [937, 0]
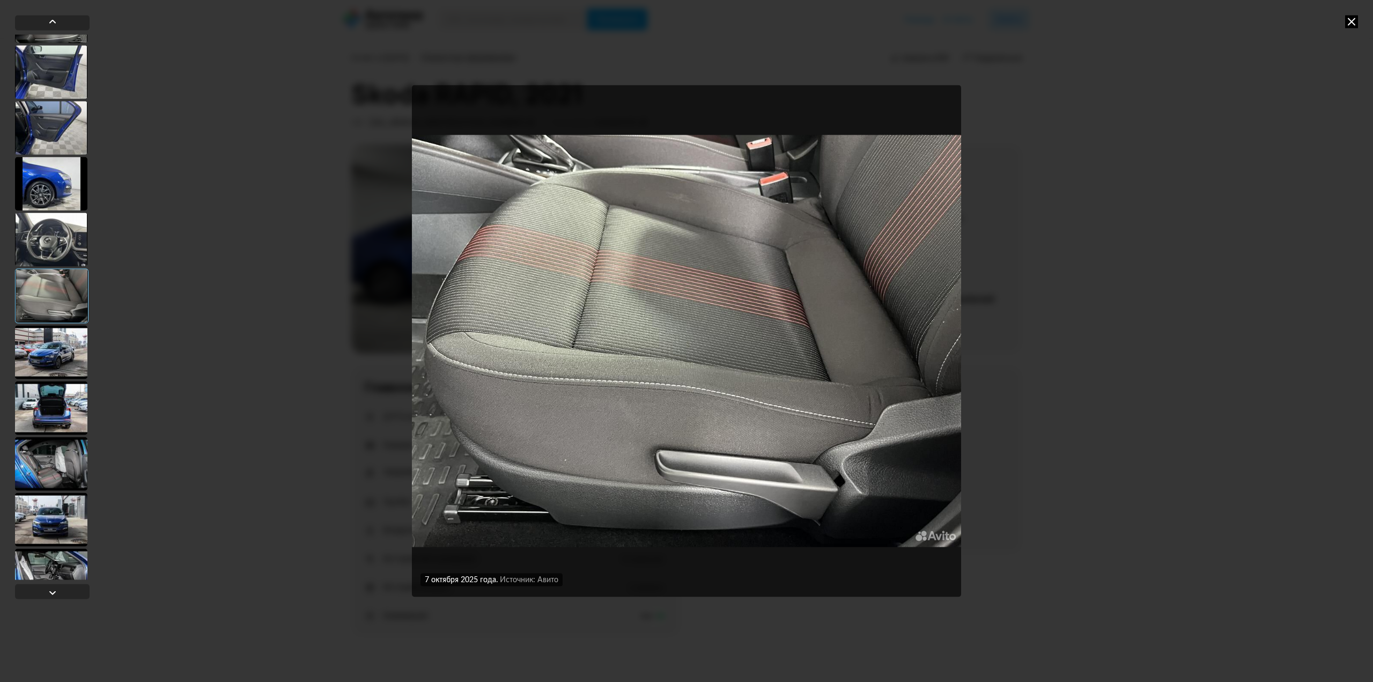
click at [48, 204] on div at bounding box center [51, 184] width 72 height 54
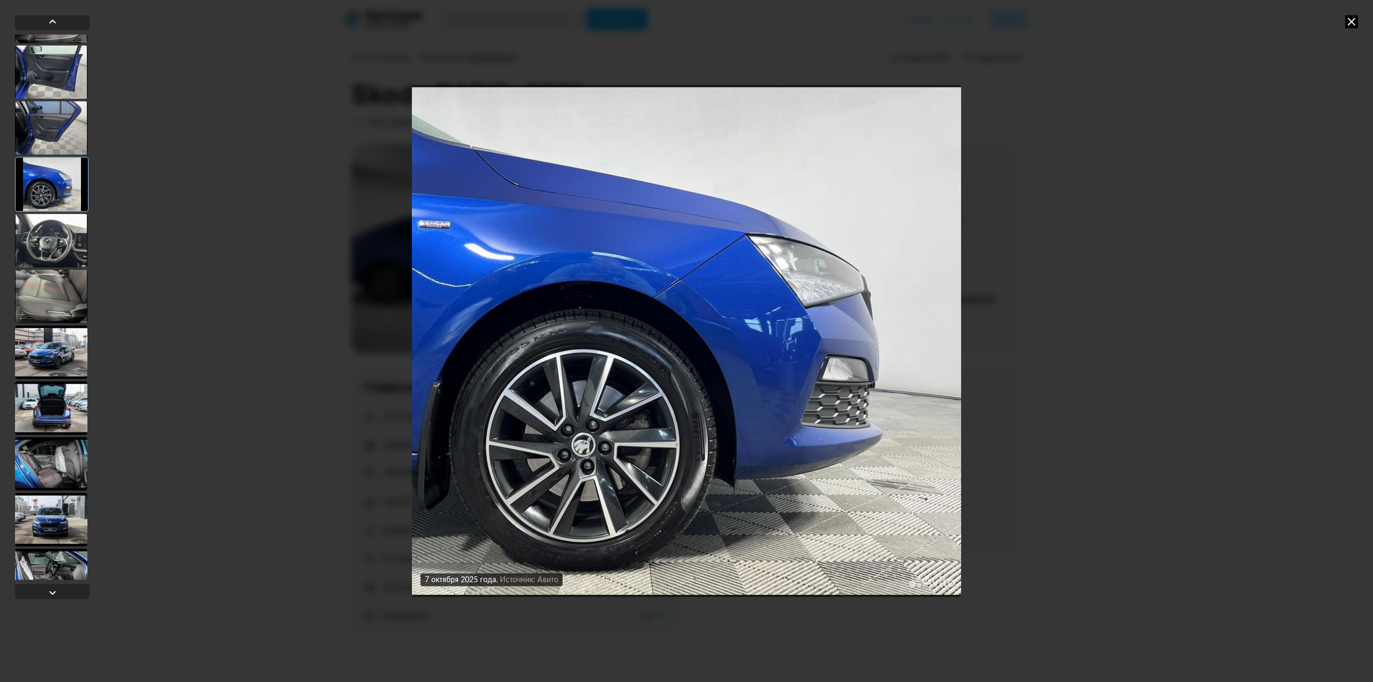
click at [57, 243] on div at bounding box center [51, 240] width 72 height 54
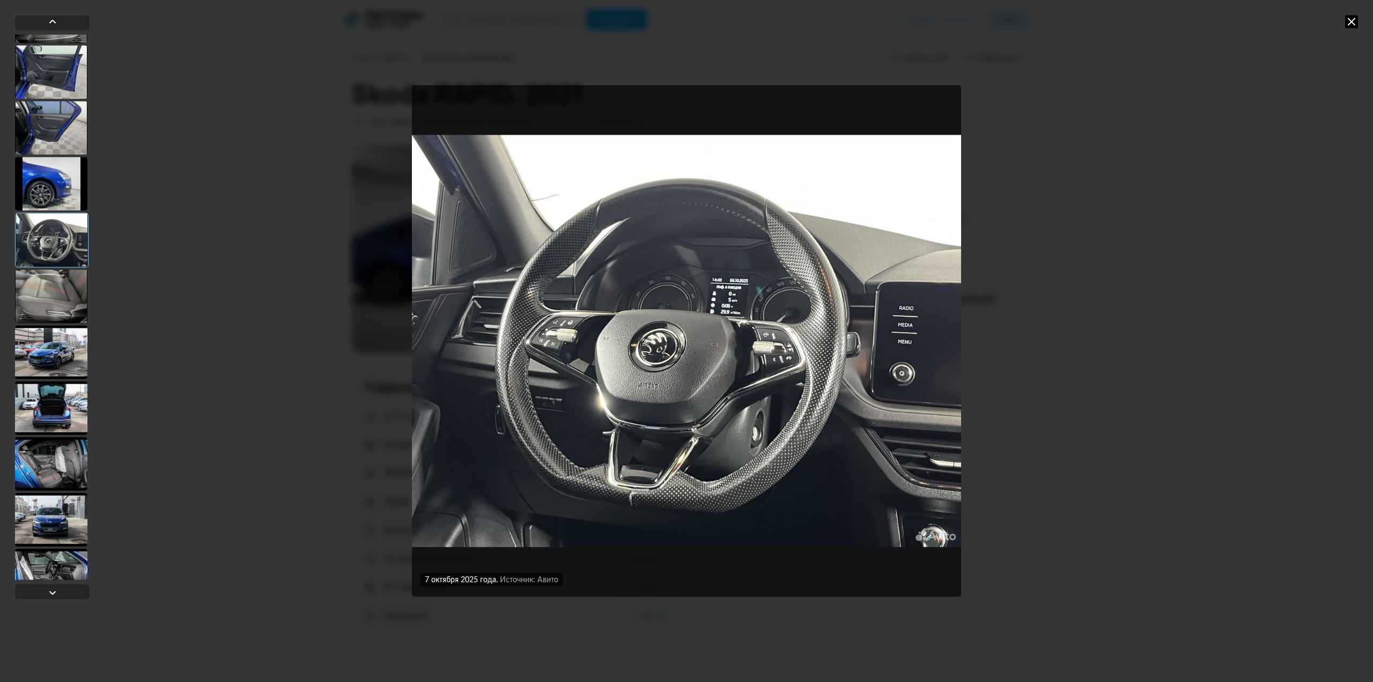
click at [49, 179] on div at bounding box center [51, 184] width 72 height 54
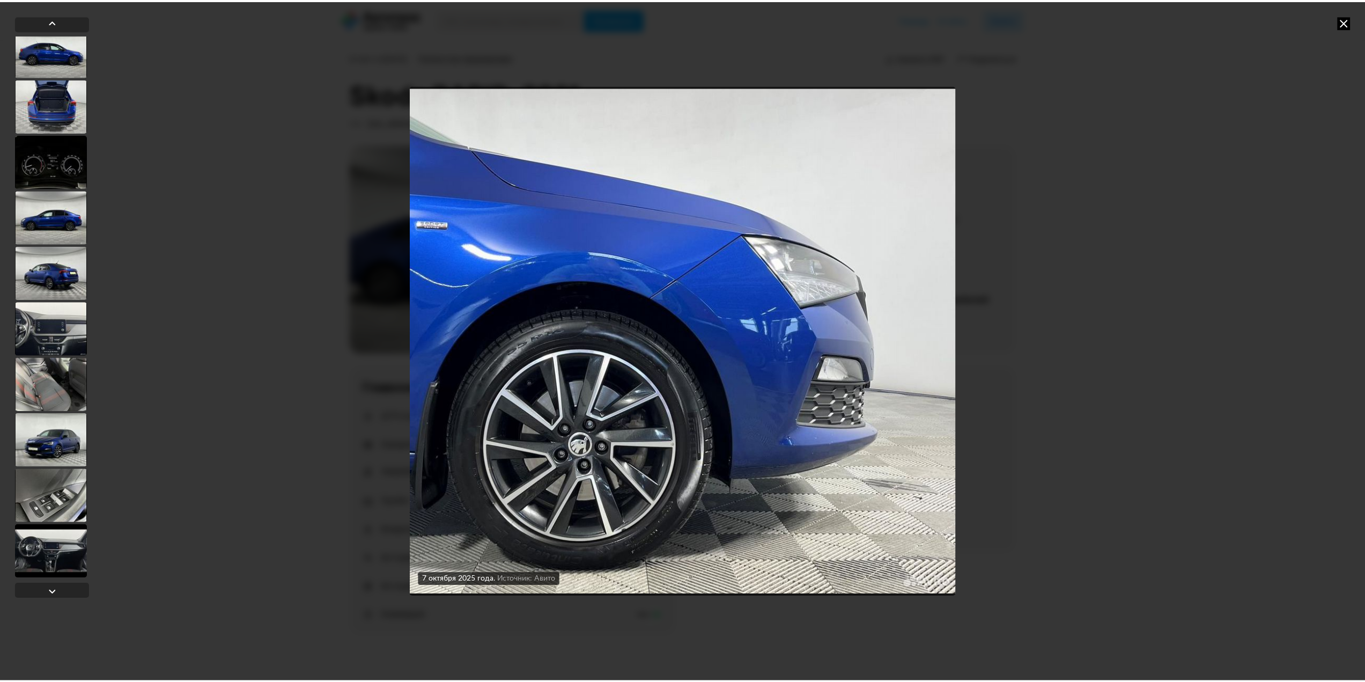
scroll to position [0, 0]
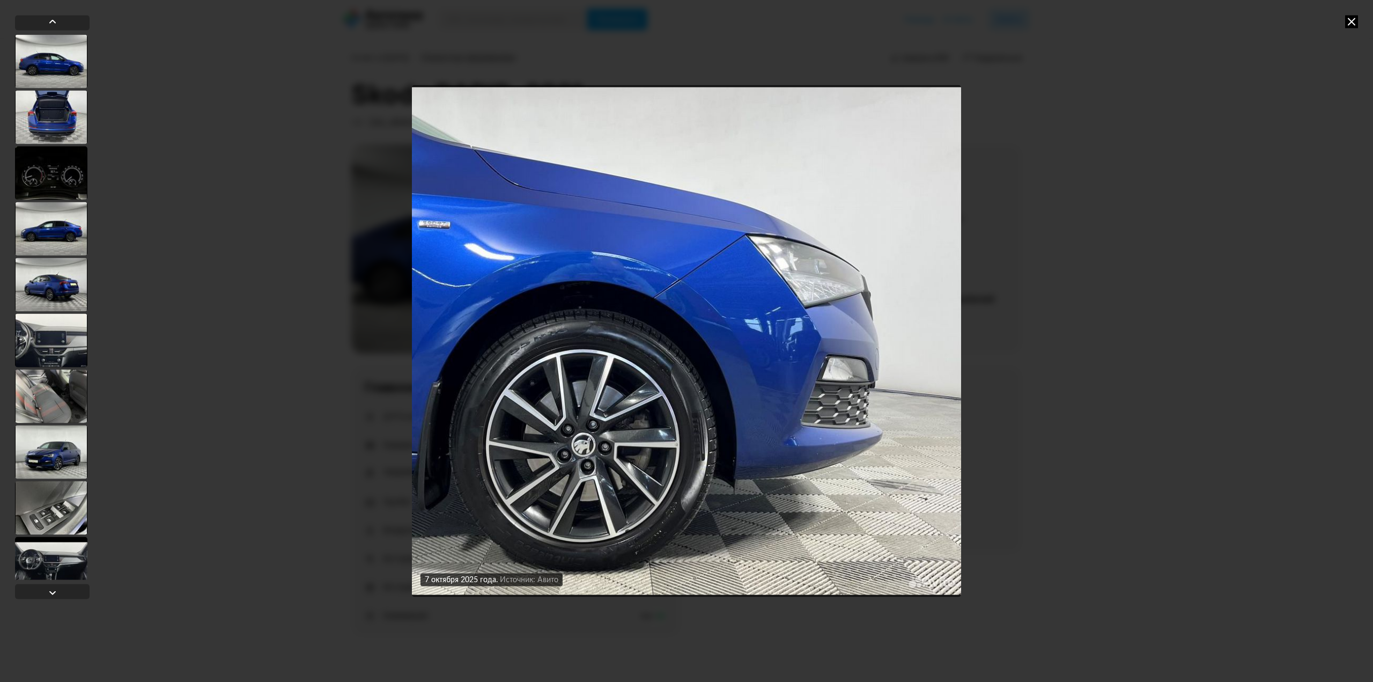
click at [71, 174] on div at bounding box center [51, 173] width 72 height 54
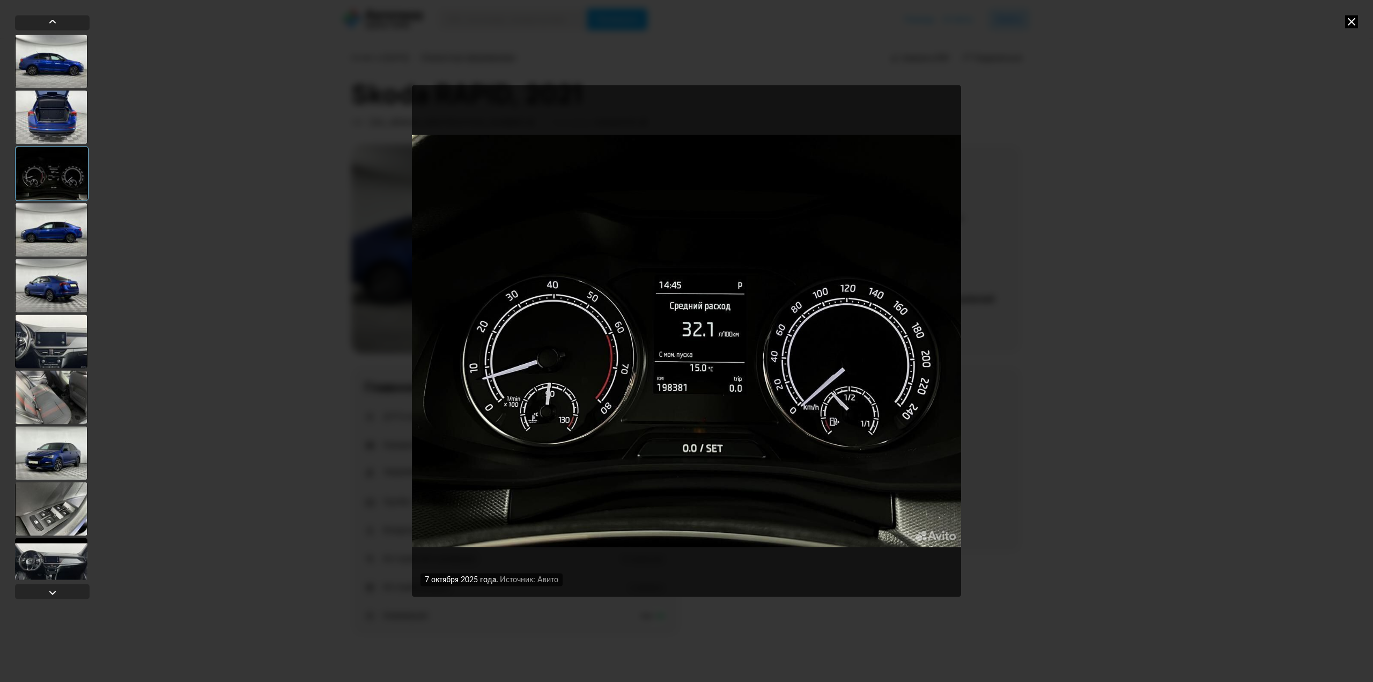
click at [1355, 18] on icon at bounding box center [1351, 21] width 13 height 13
